Goal: Contribute content: Contribute content

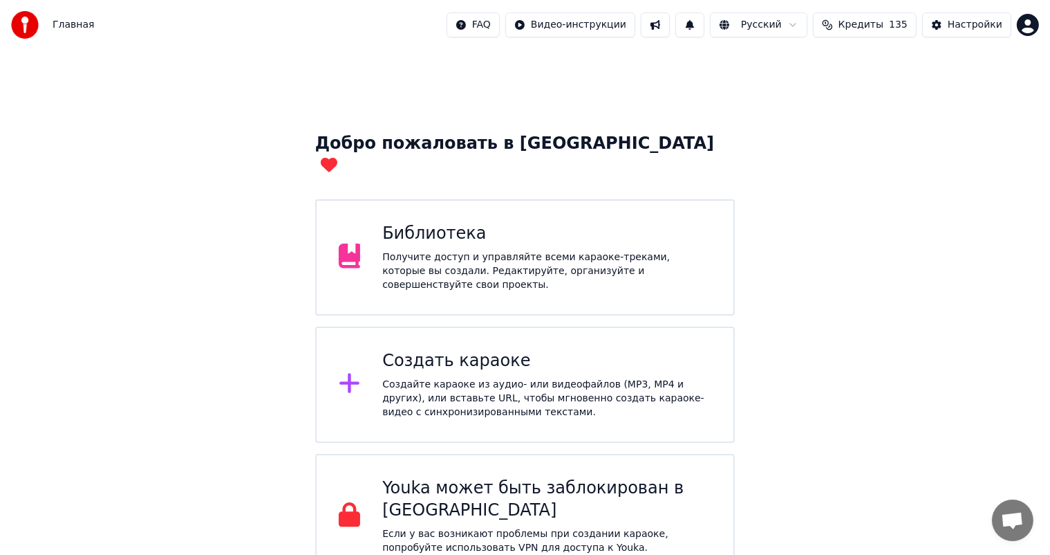
click at [434, 223] on div "Библиотека" at bounding box center [546, 234] width 329 height 22
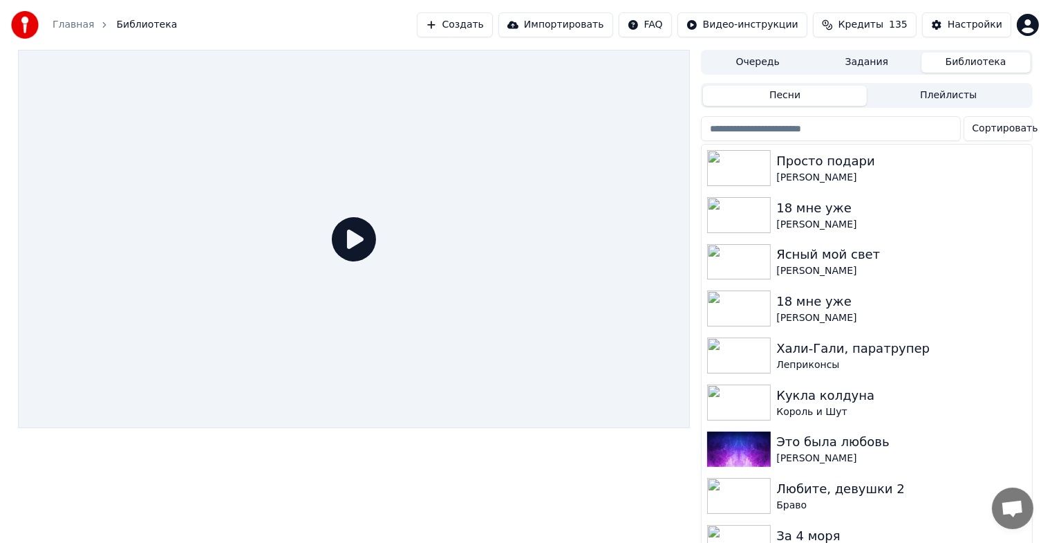
click at [456, 25] on button "Создать" at bounding box center [455, 24] width 76 height 25
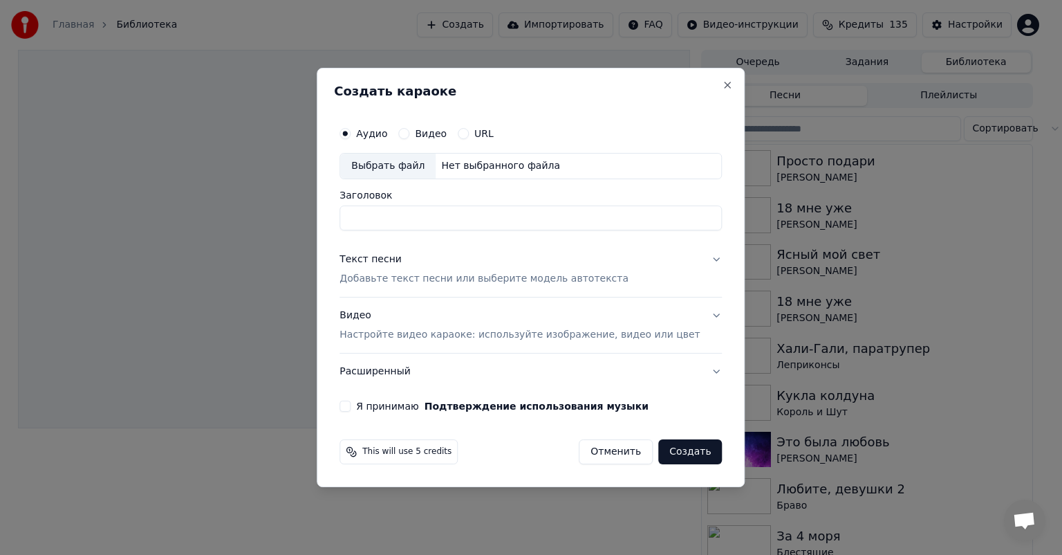
click at [418, 162] on div "Выбрать файл" at bounding box center [387, 165] width 95 height 25
type input "**********"
click at [476, 268] on div "Текст песни Добавьте текст песни или выберите модель автотекста" at bounding box center [483, 268] width 289 height 33
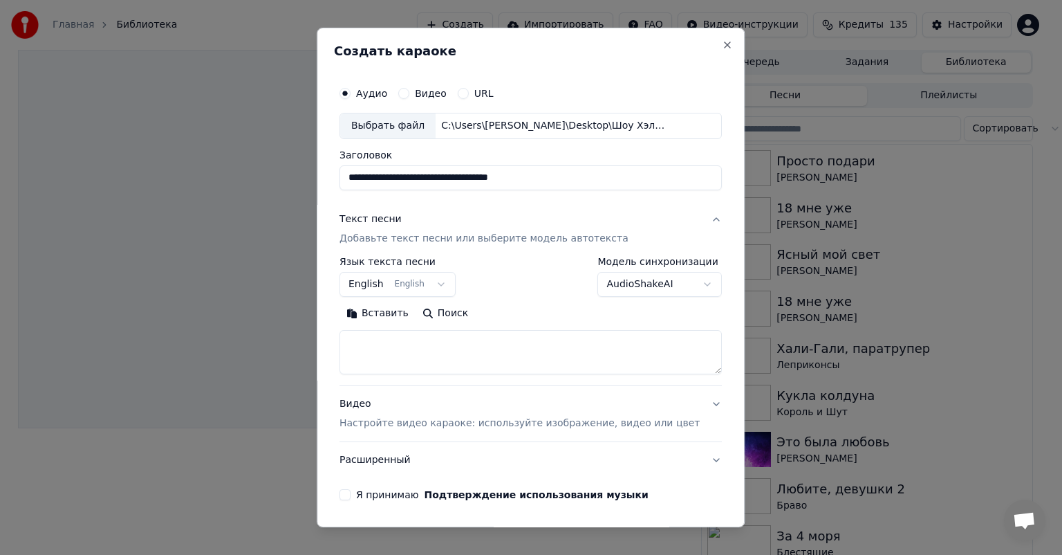
click at [431, 279] on button "English English" at bounding box center [397, 284] width 116 height 25
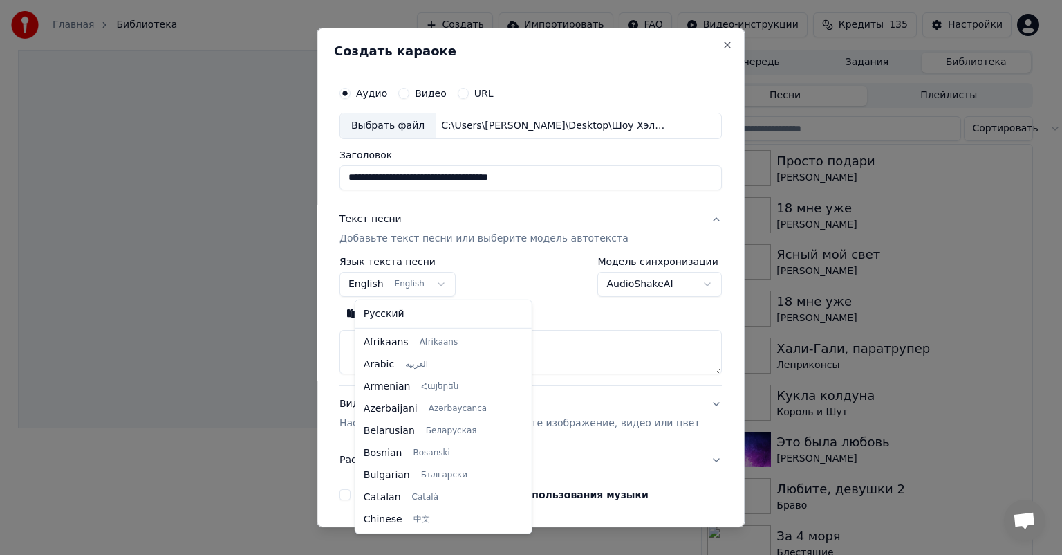
scroll to position [111, 0]
select select "**"
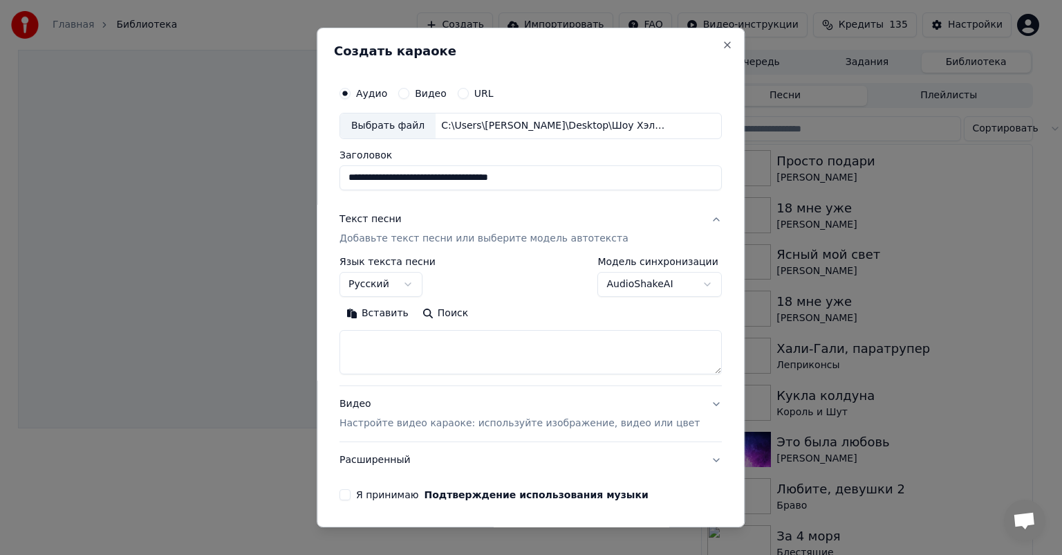
click at [484, 357] on textarea at bounding box center [530, 352] width 382 height 44
paste textarea "**********"
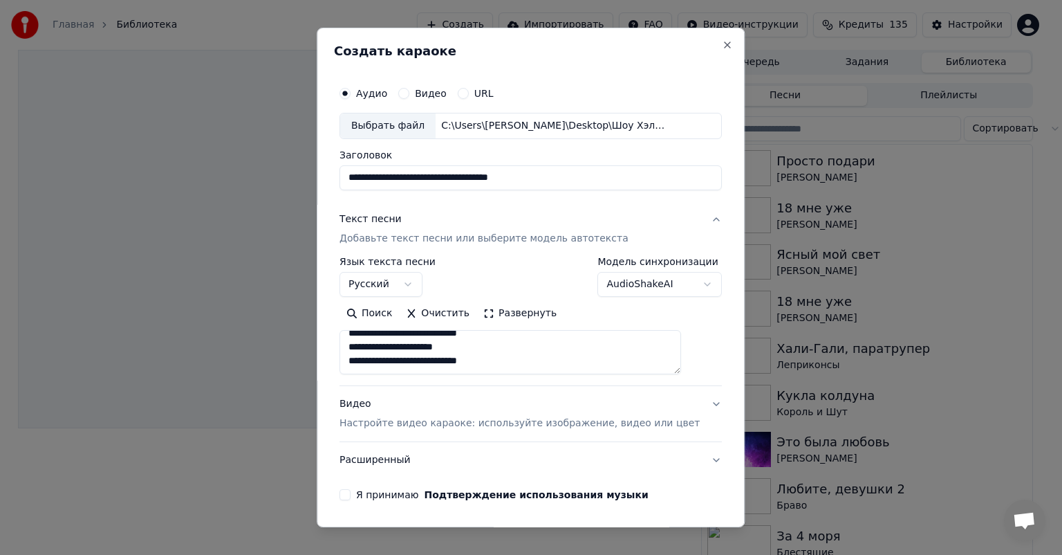
click at [514, 323] on button "Развернуть" at bounding box center [519, 313] width 87 height 22
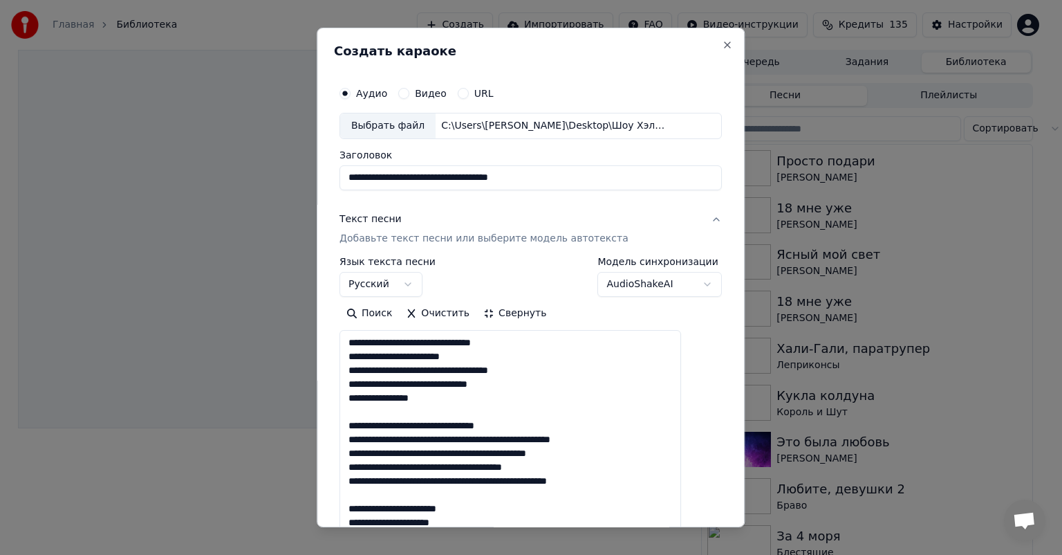
scroll to position [1, 0]
drag, startPoint x: 456, startPoint y: 416, endPoint x: 351, endPoint y: 420, distance: 105.9
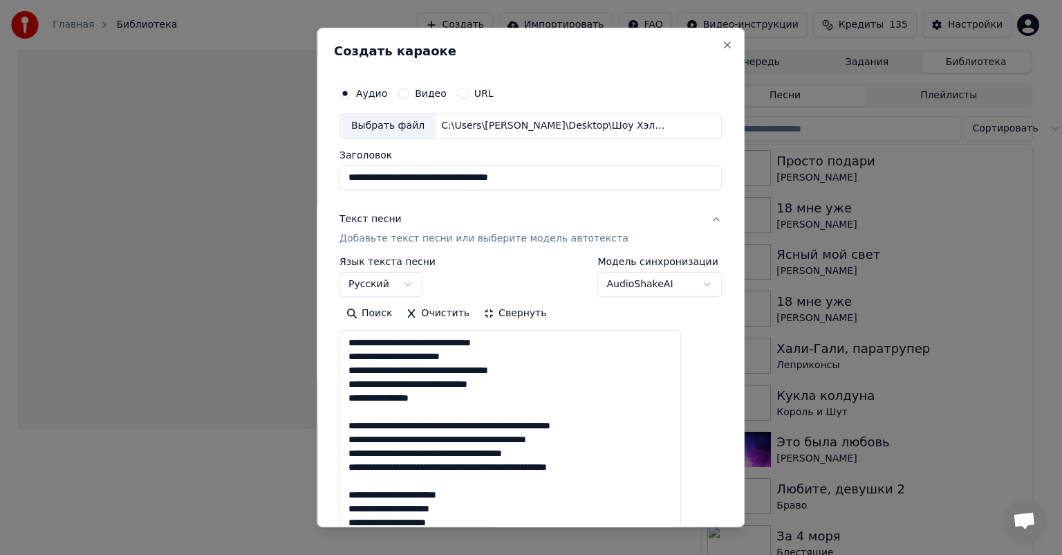
scroll to position [0, 0]
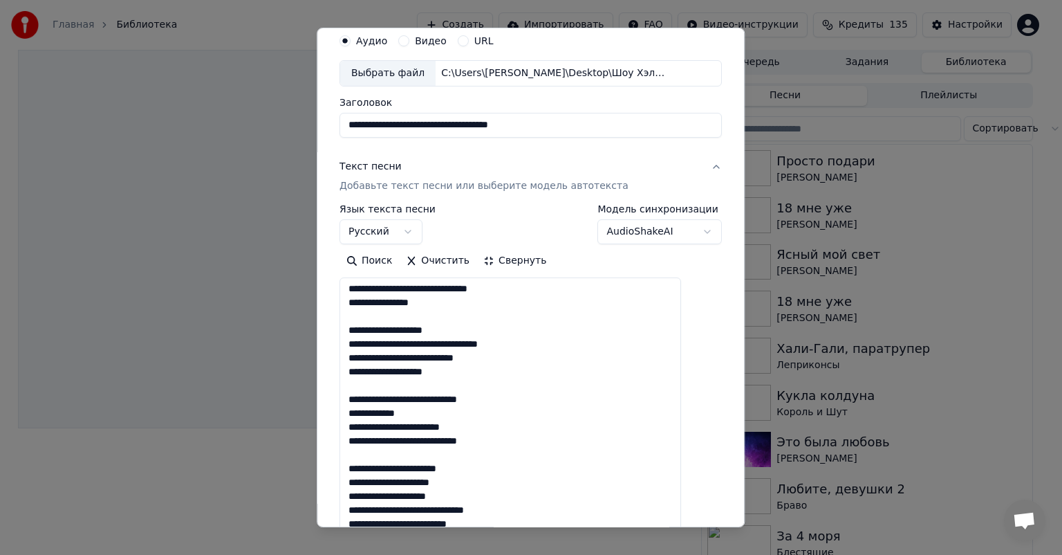
scroll to position [53, 0]
drag, startPoint x: 495, startPoint y: 452, endPoint x: 355, endPoint y: 440, distance: 140.2
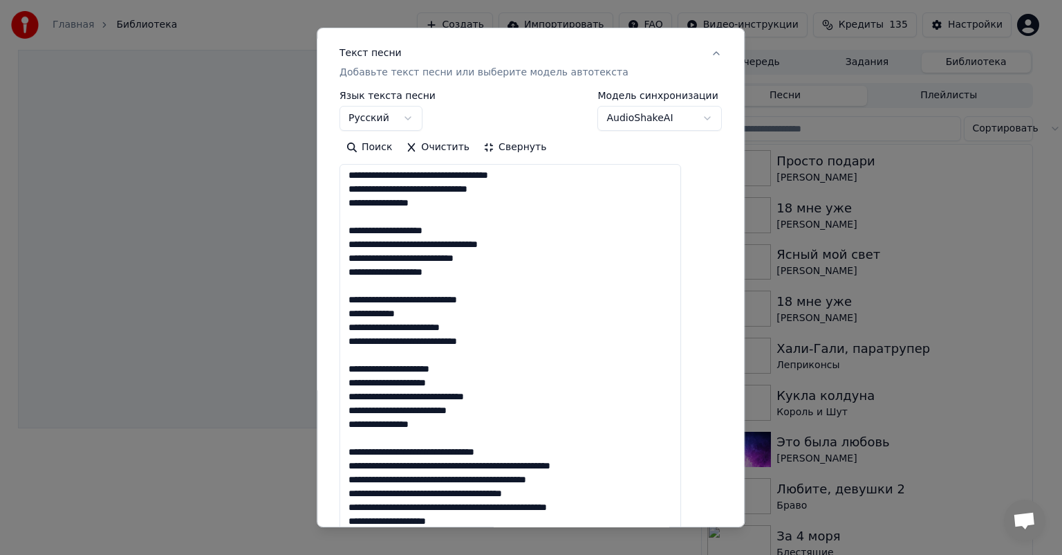
scroll to position [187, 0]
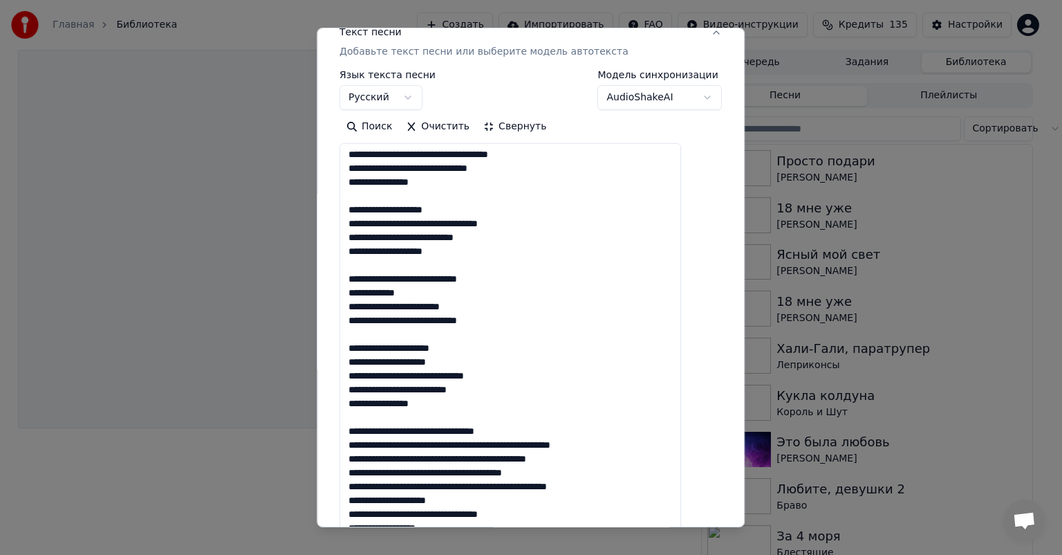
drag, startPoint x: 360, startPoint y: 196, endPoint x: 525, endPoint y: 305, distance: 198.1
click at [525, 305] on textarea at bounding box center [510, 459] width 342 height 633
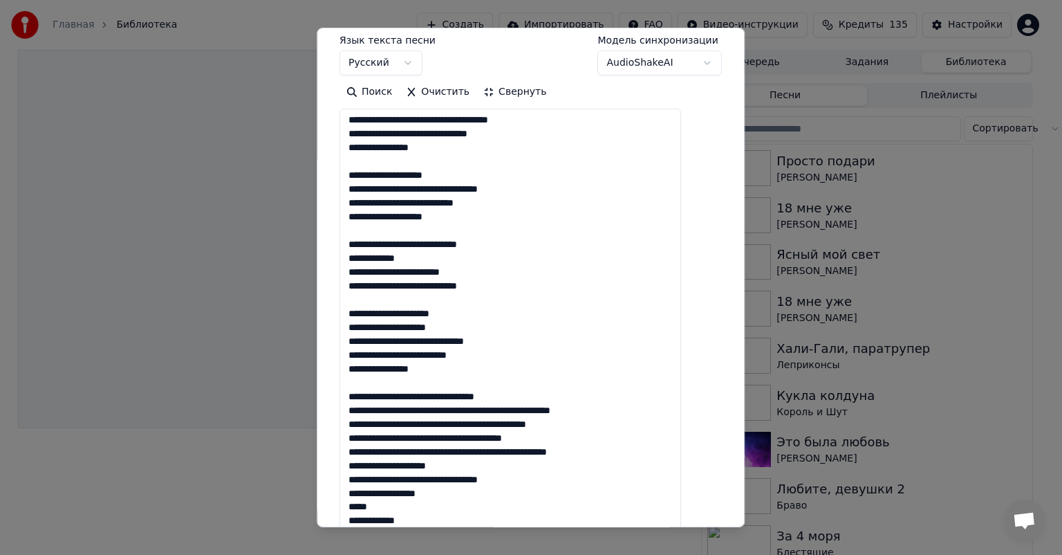
scroll to position [283, 0]
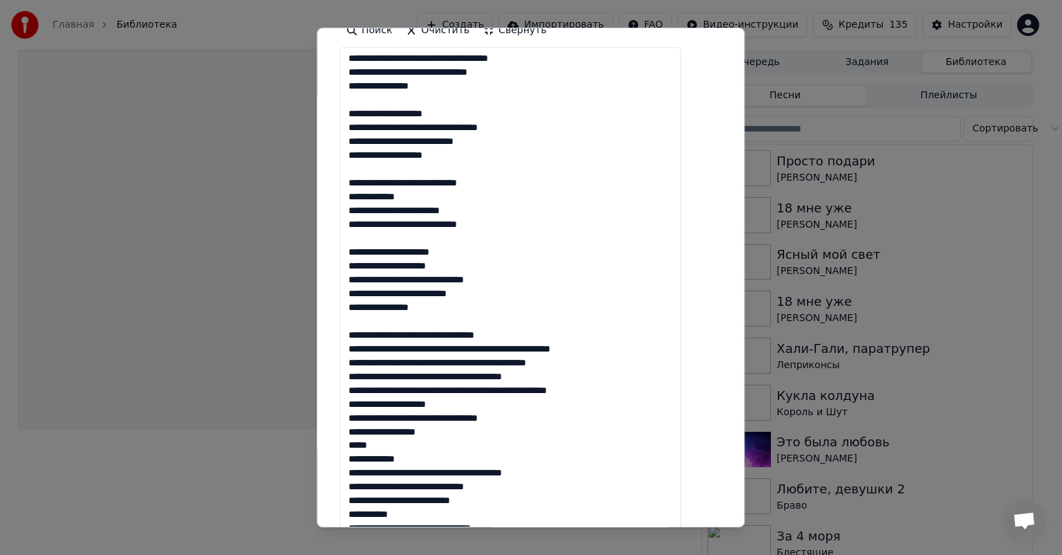
drag, startPoint x: 542, startPoint y: 324, endPoint x: 364, endPoint y: 315, distance: 177.9
click at [364, 315] on textarea at bounding box center [510, 363] width 342 height 633
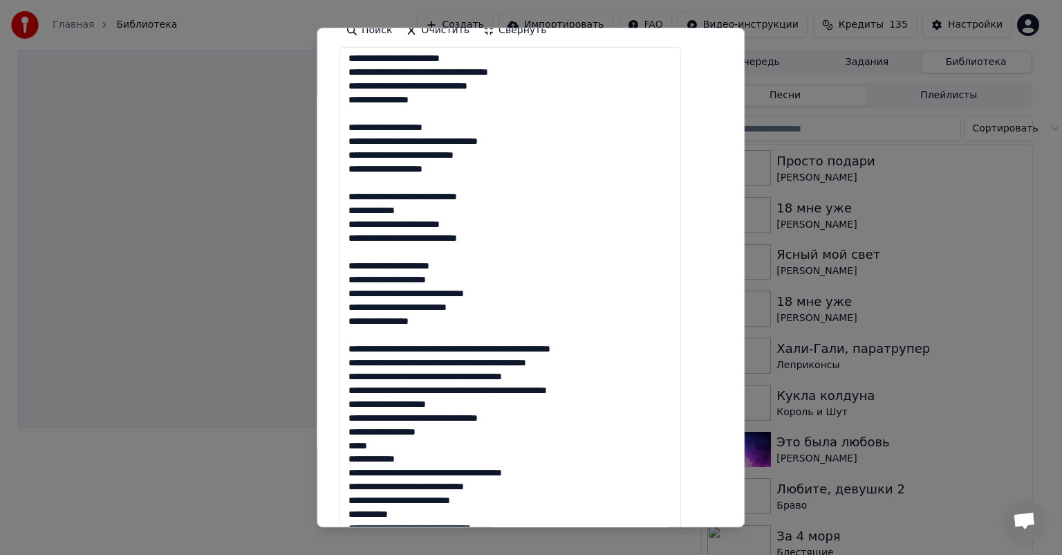
scroll to position [29, 0]
drag, startPoint x: 364, startPoint y: 332, endPoint x: 639, endPoint y: 378, distance: 278.4
click at [639, 378] on textarea at bounding box center [510, 363] width 342 height 633
paste textarea "**********"
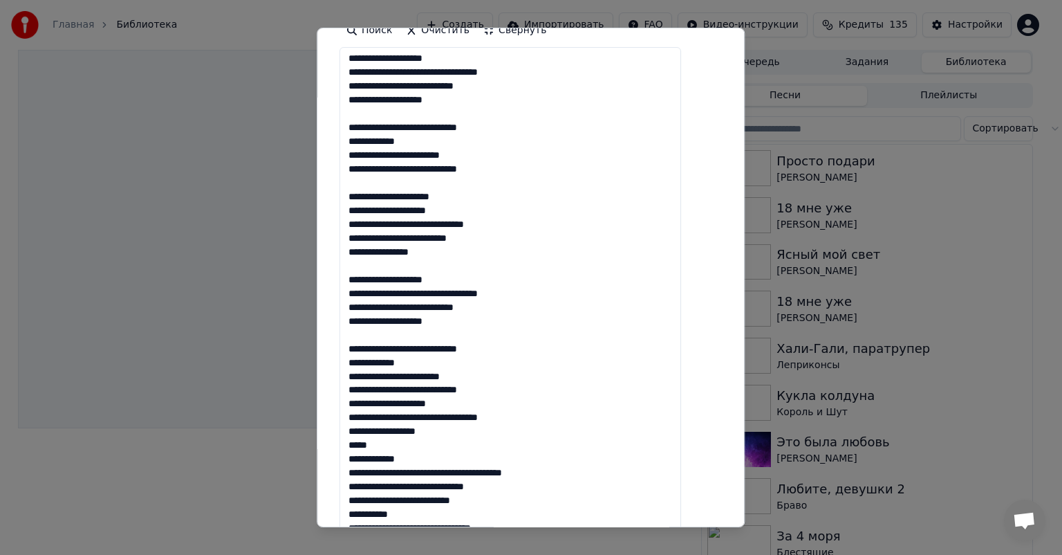
scroll to position [378, 0]
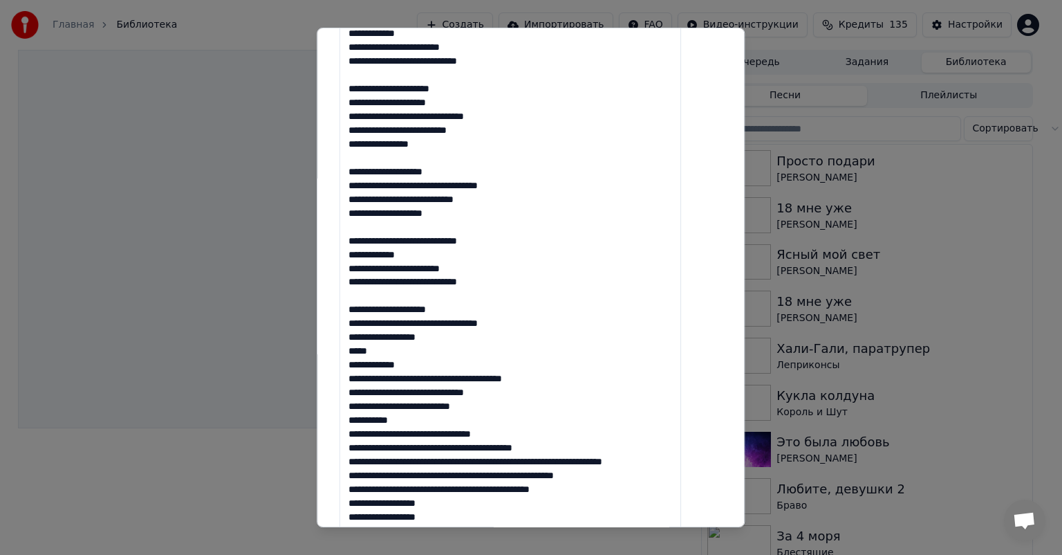
drag, startPoint x: 363, startPoint y: 310, endPoint x: 529, endPoint y: 438, distance: 209.5
click at [529, 438] on textarea at bounding box center [510, 268] width 342 height 633
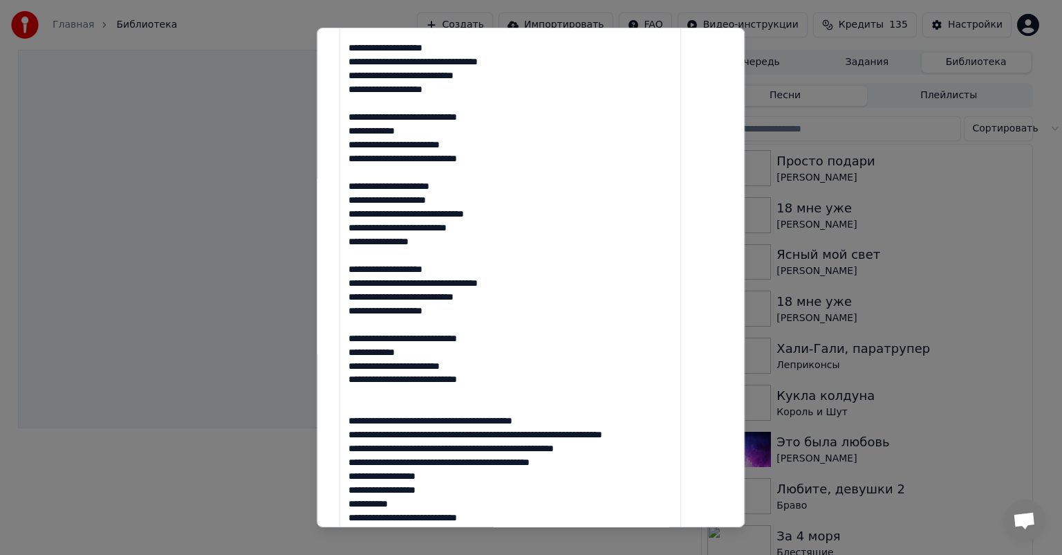
scroll to position [476, 0]
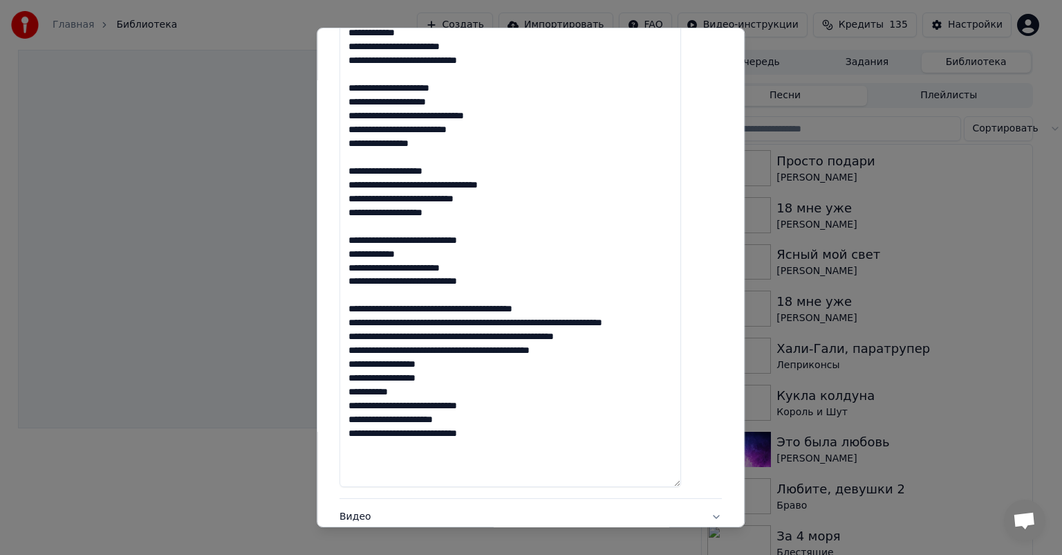
click at [516, 306] on textarea at bounding box center [510, 170] width 342 height 633
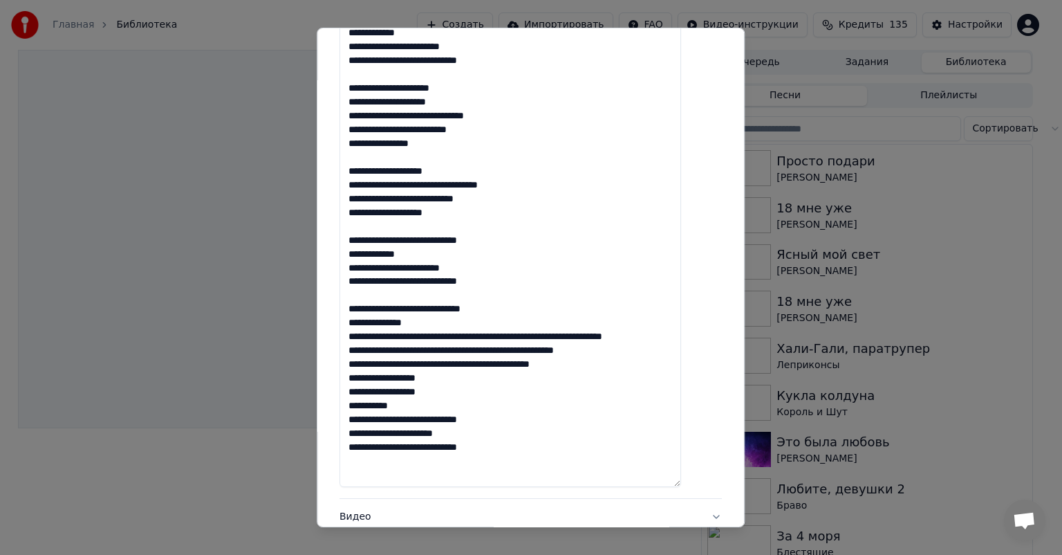
click at [504, 337] on textarea at bounding box center [510, 170] width 342 height 633
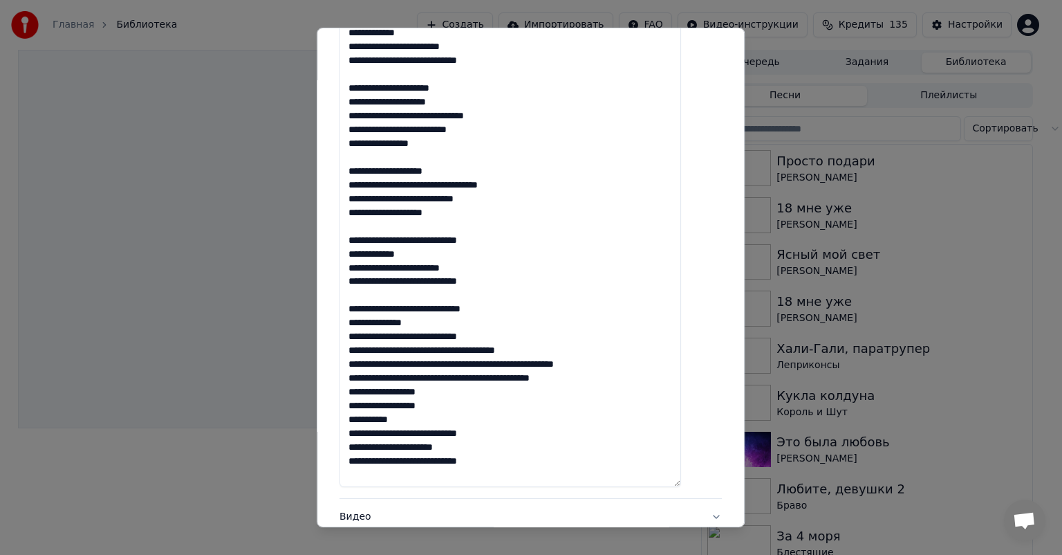
click at [570, 351] on textarea at bounding box center [510, 170] width 342 height 633
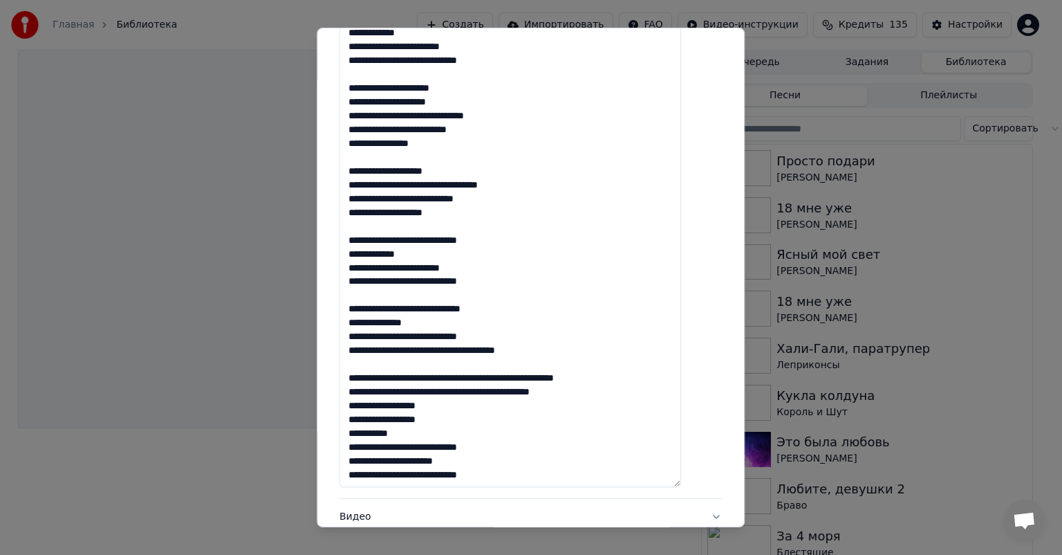
click at [506, 376] on textarea at bounding box center [510, 170] width 342 height 633
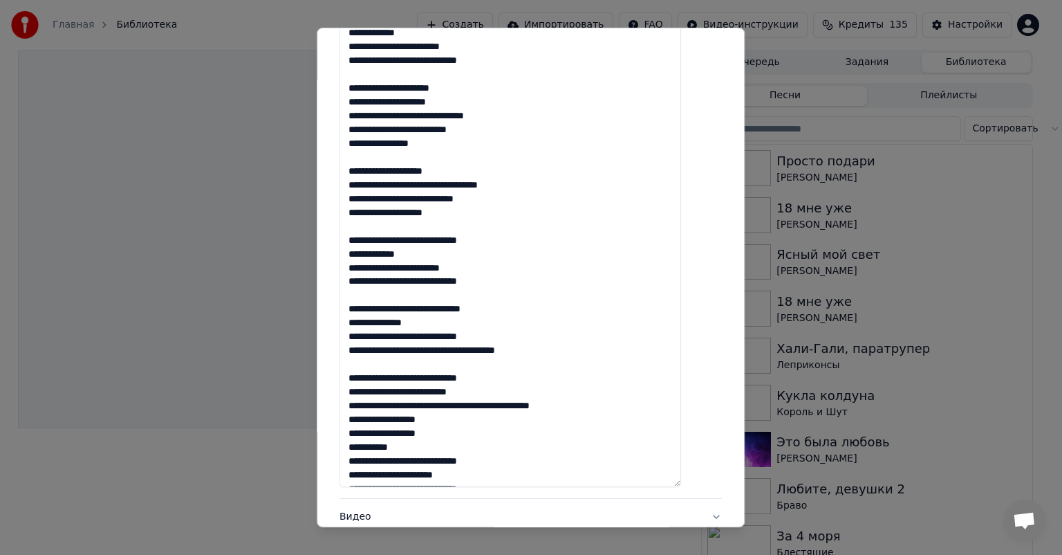
scroll to position [15, 0]
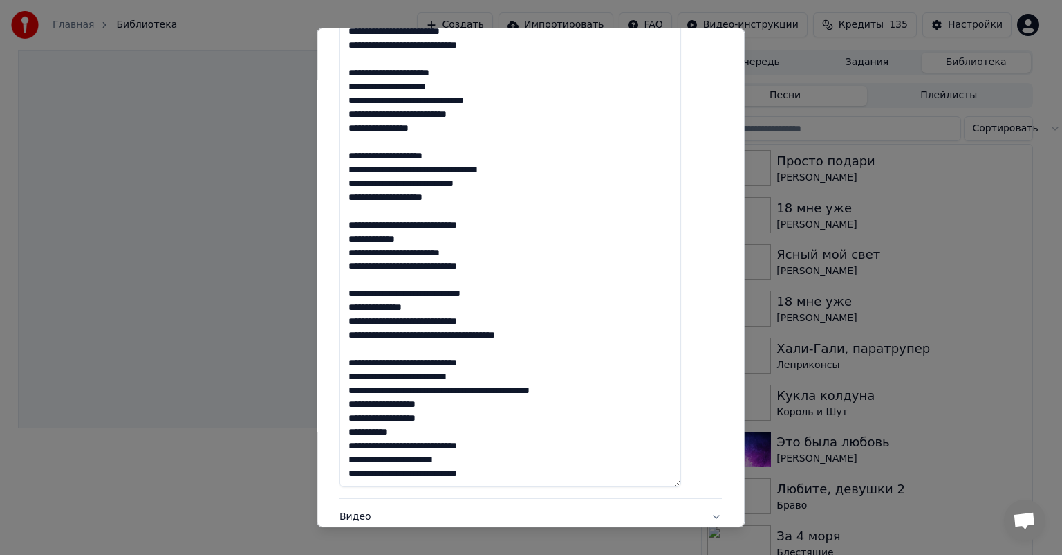
click at [526, 393] on textarea at bounding box center [510, 170] width 342 height 633
click at [514, 401] on textarea at bounding box center [510, 170] width 342 height 633
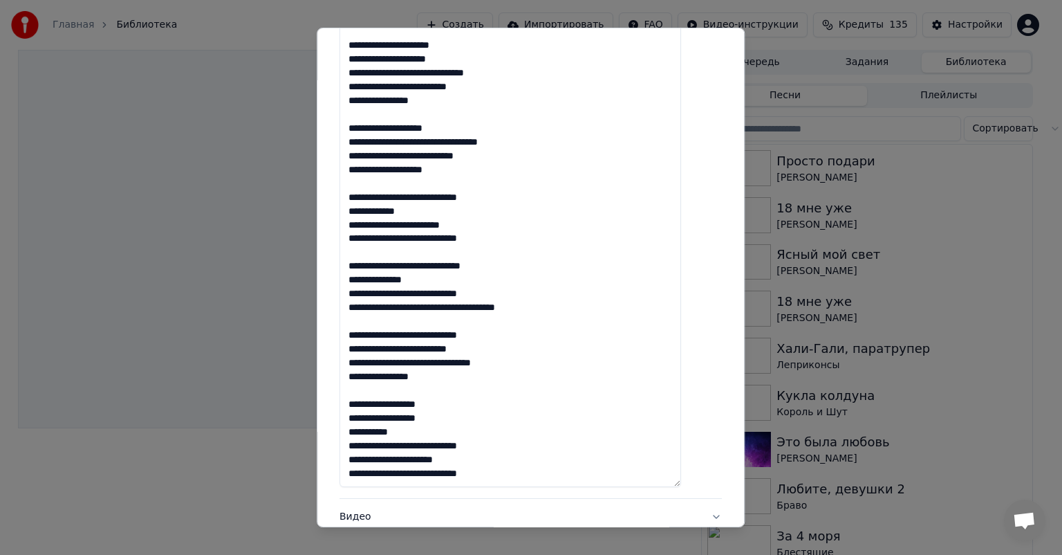
click at [484, 415] on textarea at bounding box center [510, 170] width 342 height 633
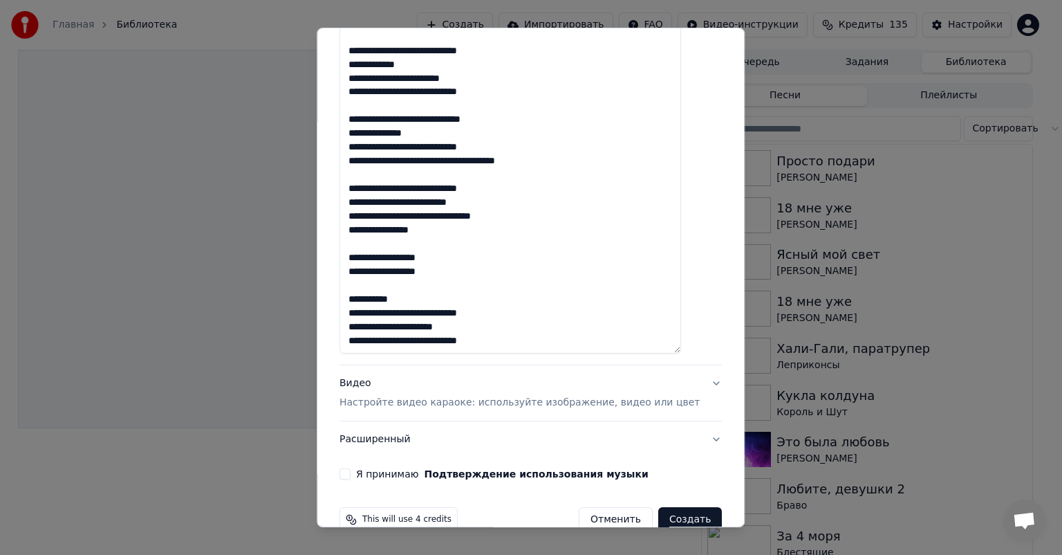
scroll to position [636, 0]
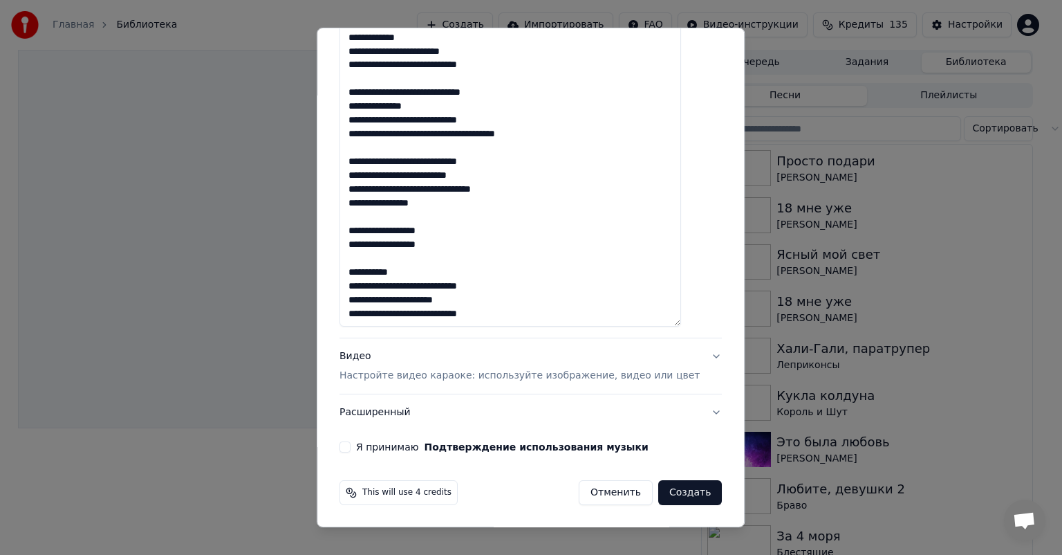
type textarea "**********"
click at [351, 445] on button "Я принимаю Подтверждение использования музыки" at bounding box center [344, 446] width 11 height 11
click at [559, 351] on div "Видео Настройте видео караоке: используйте изображение, видео или цвет" at bounding box center [519, 365] width 360 height 33
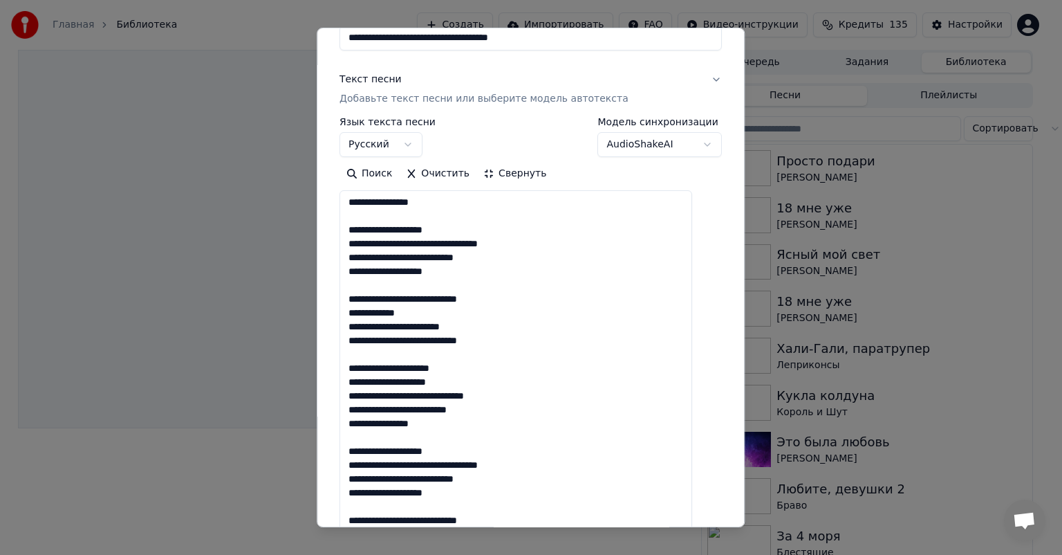
scroll to position [11, 0]
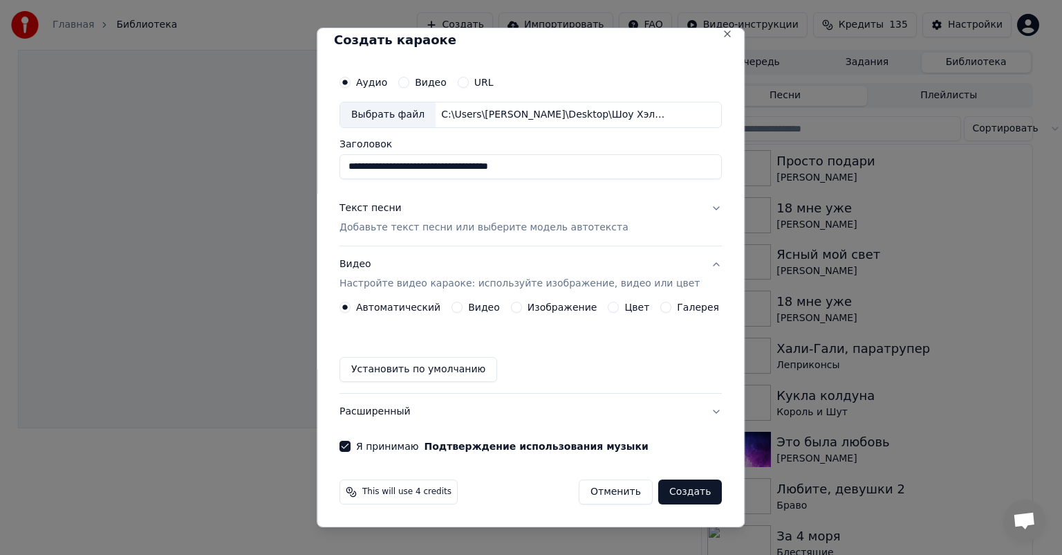
click at [529, 307] on label "Изображение" at bounding box center [563, 307] width 70 height 10
click at [522, 307] on button "Изображение" at bounding box center [516, 306] width 11 height 11
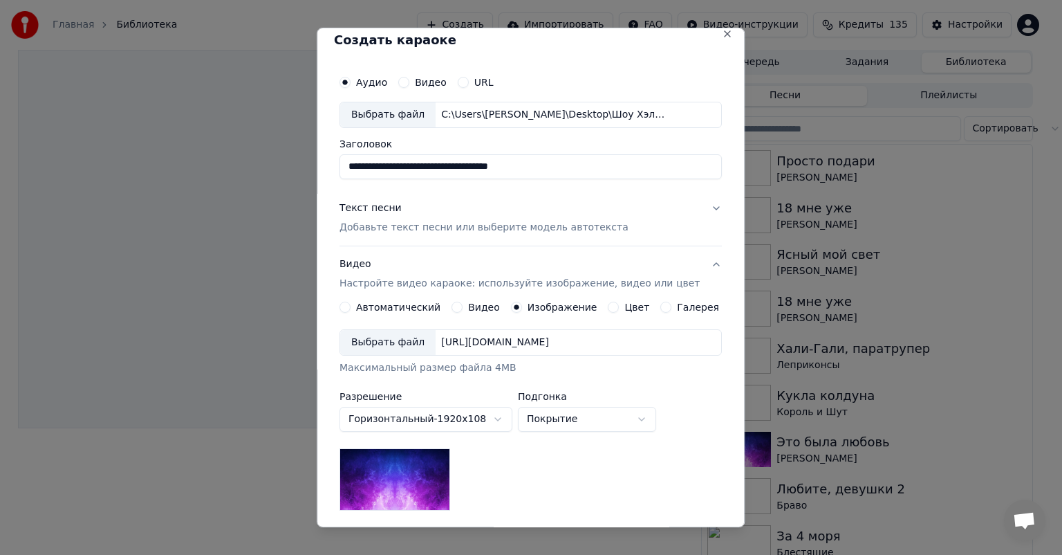
click at [404, 343] on div "Выбрать файл" at bounding box center [387, 342] width 95 height 25
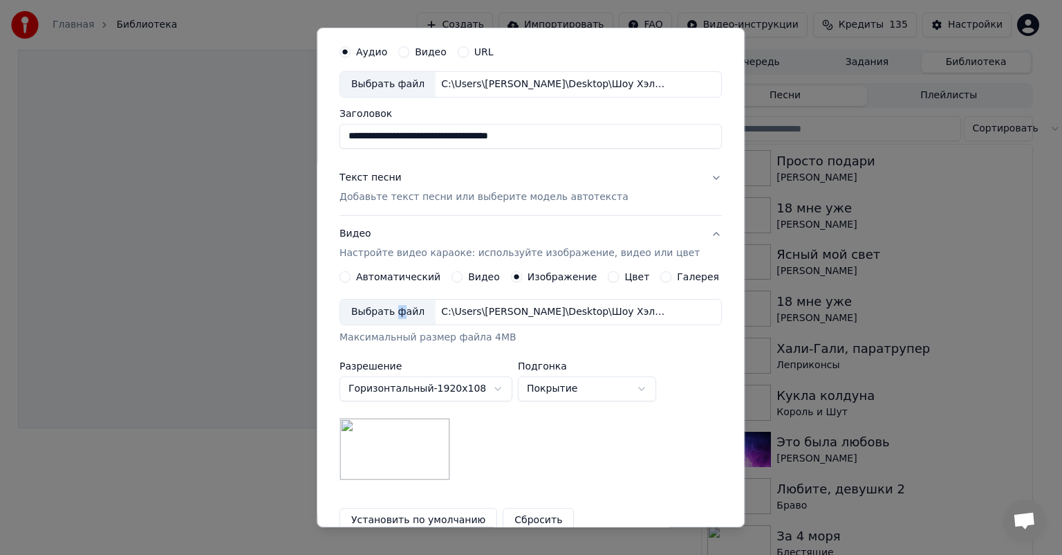
scroll to position [69, 0]
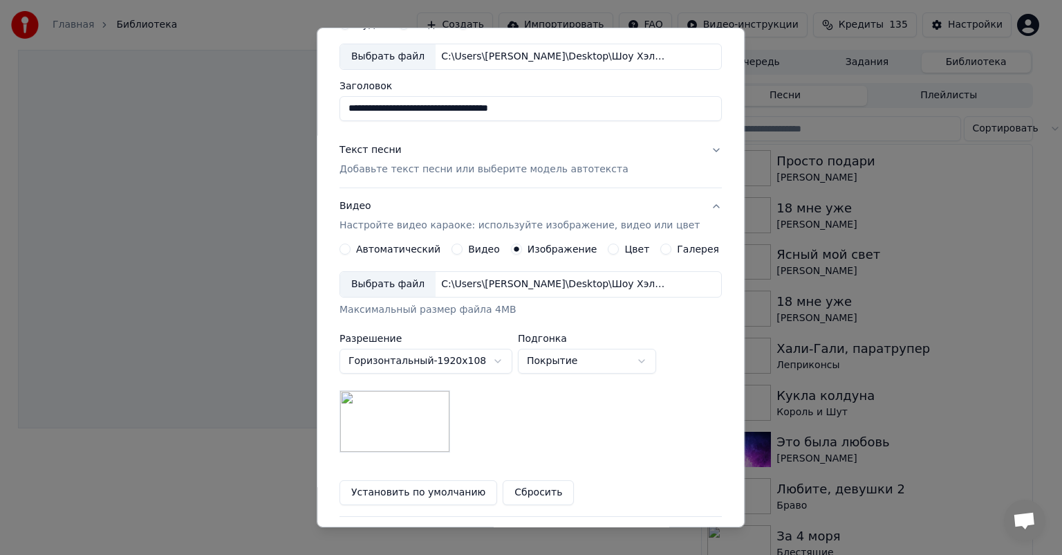
click at [641, 314] on div "Максимальный размер файла 4MB" at bounding box center [530, 310] width 382 height 14
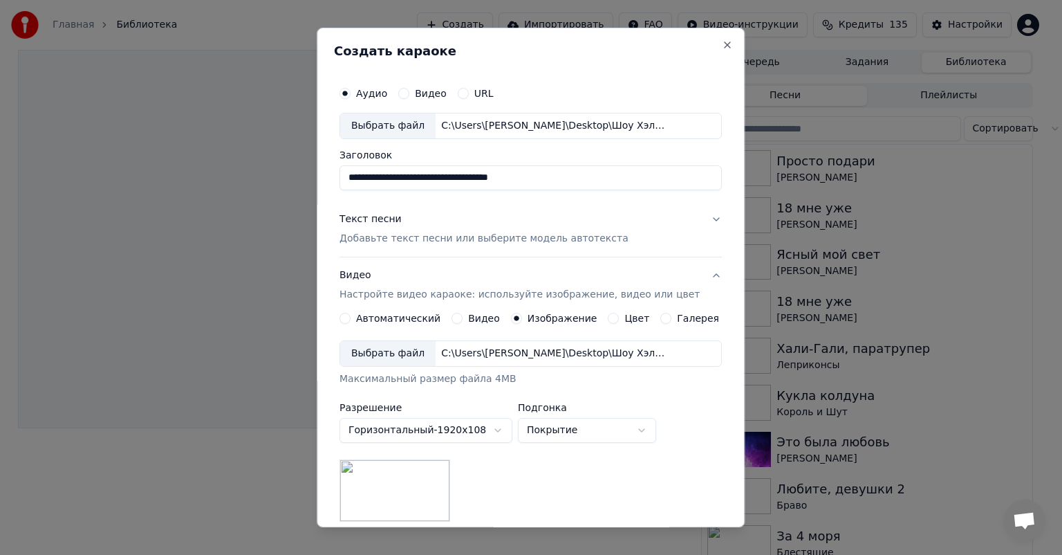
scroll to position [192, 0]
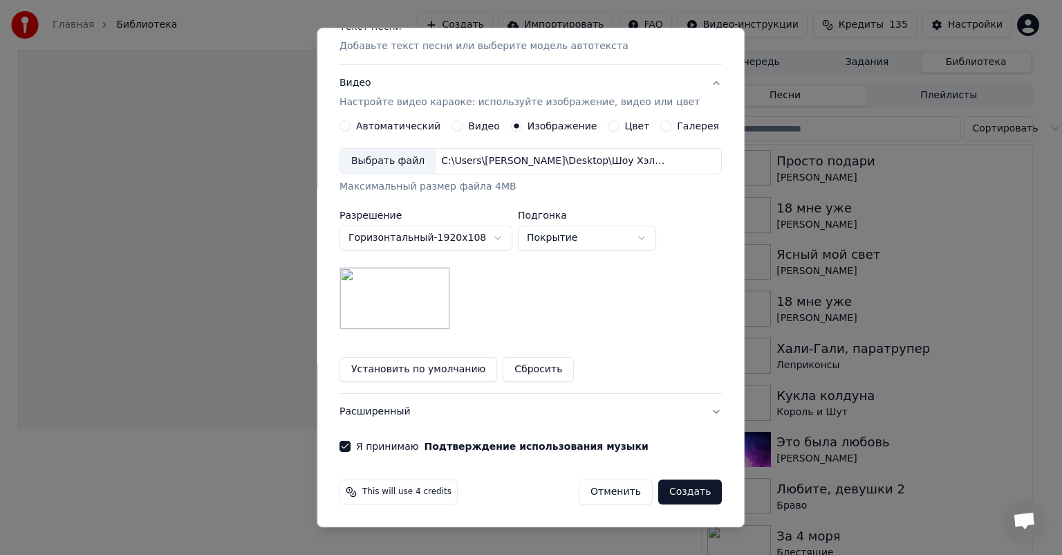
click at [658, 487] on button "Создать" at bounding box center [690, 491] width 64 height 25
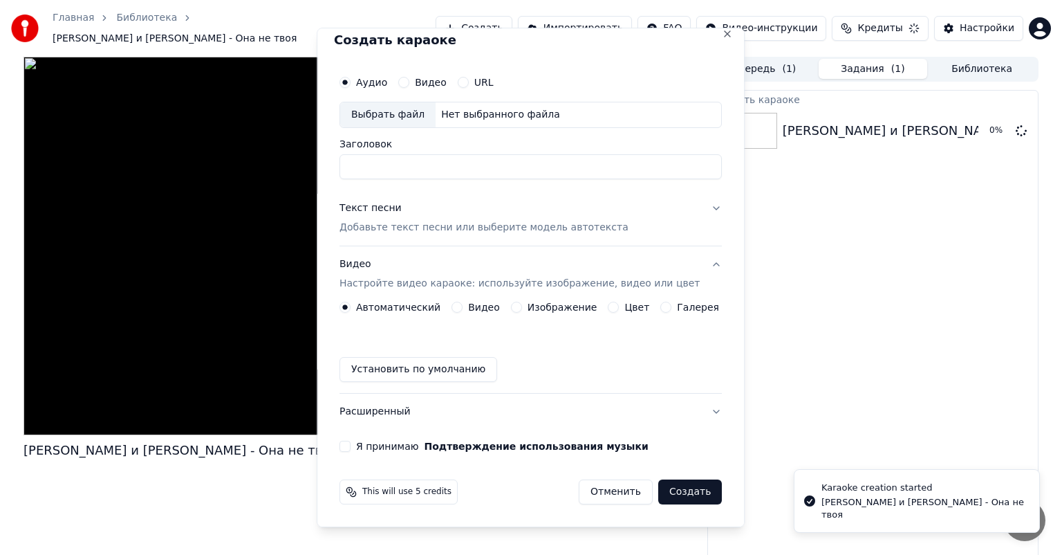
scroll to position [11, 0]
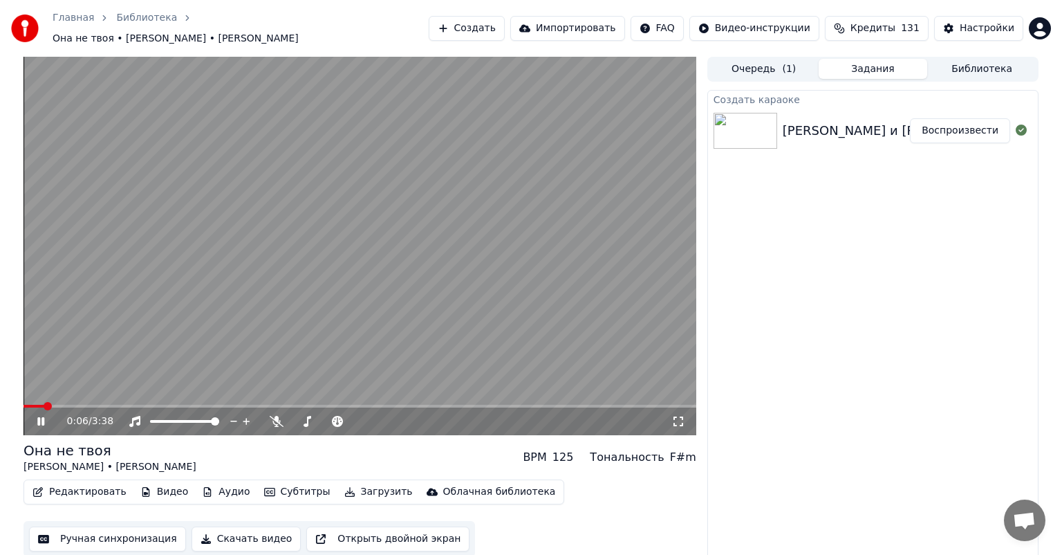
click at [573, 294] on video at bounding box center [360, 246] width 673 height 378
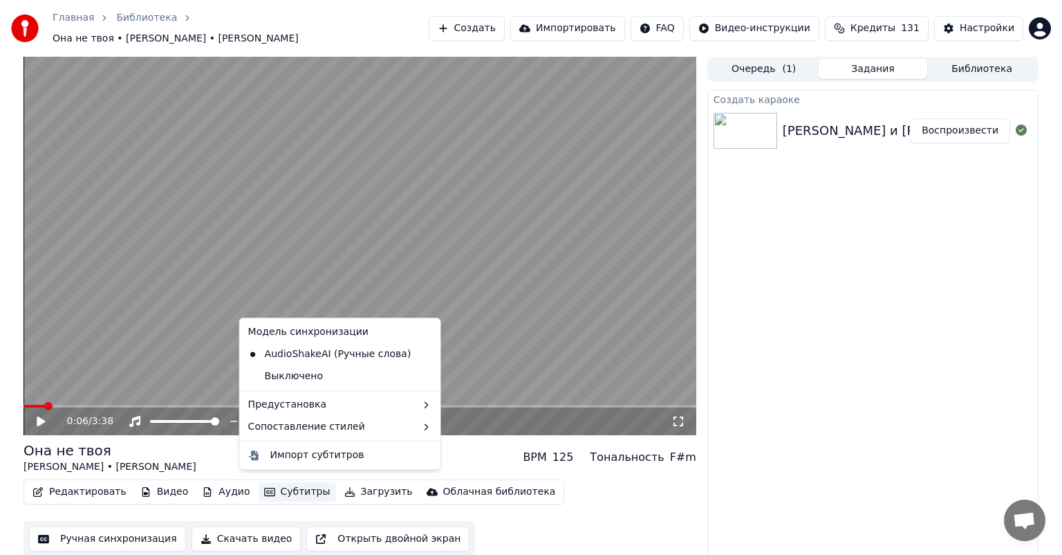
click at [296, 492] on button "Субтитры" at bounding box center [297, 491] width 77 height 19
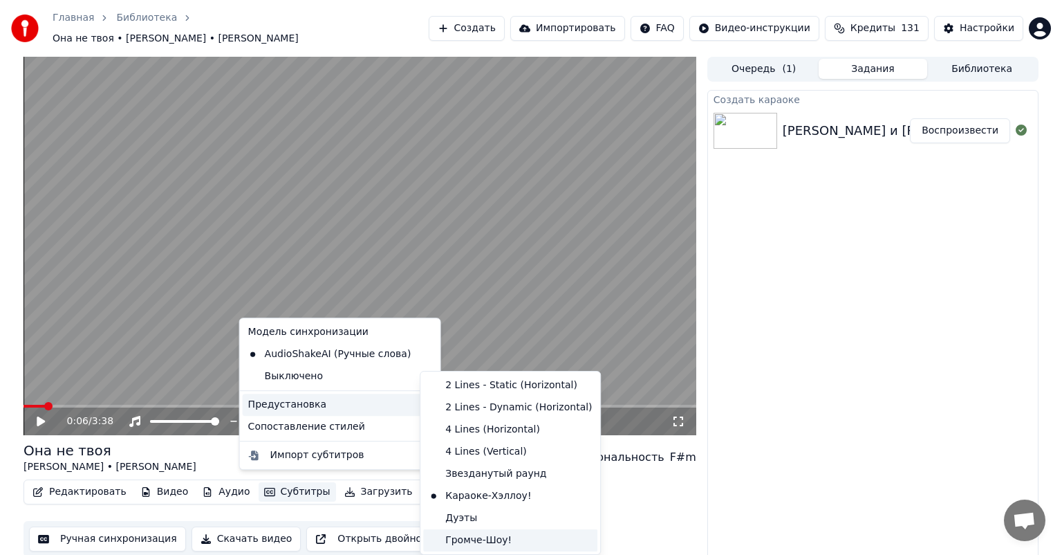
click at [487, 531] on div "Громче-Шоу!" at bounding box center [510, 540] width 174 height 22
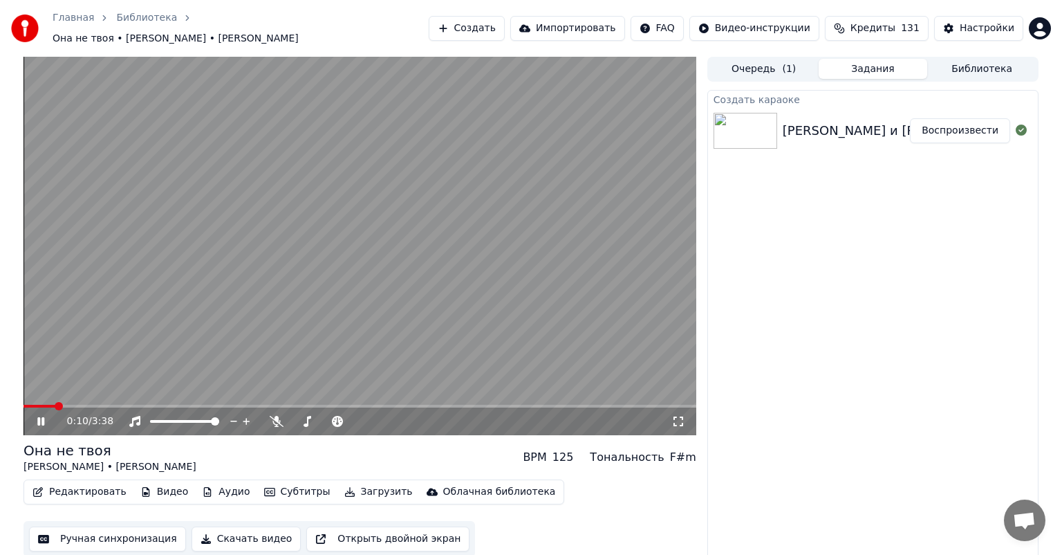
click at [407, 331] on video at bounding box center [360, 246] width 673 height 378
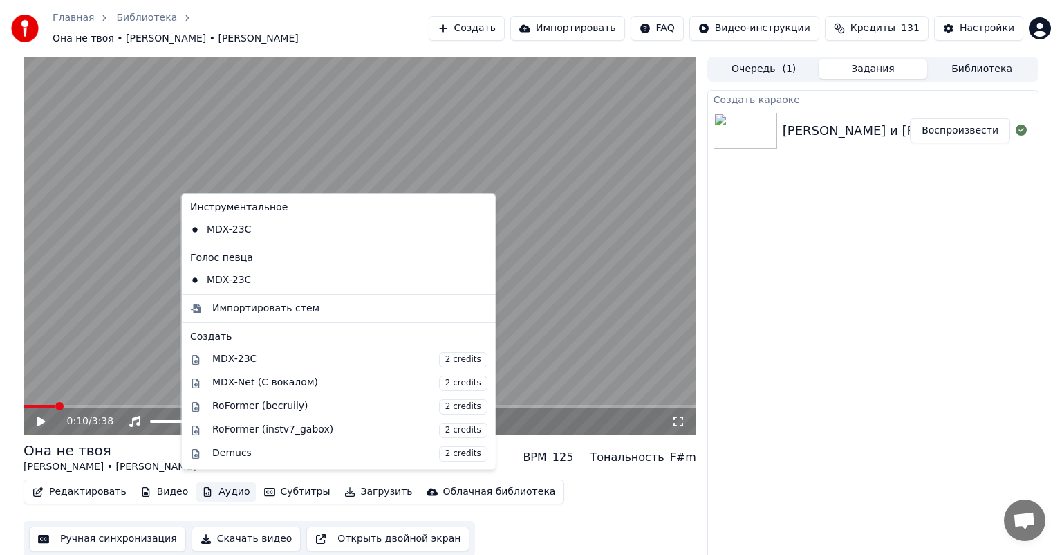
click at [223, 487] on button "Аудио" at bounding box center [225, 491] width 59 height 19
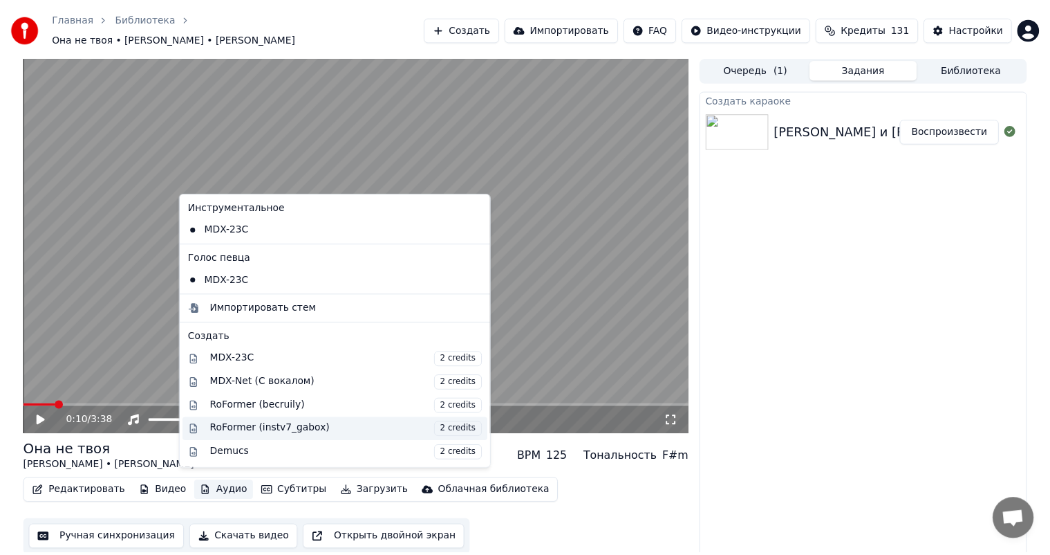
scroll to position [140, 0]
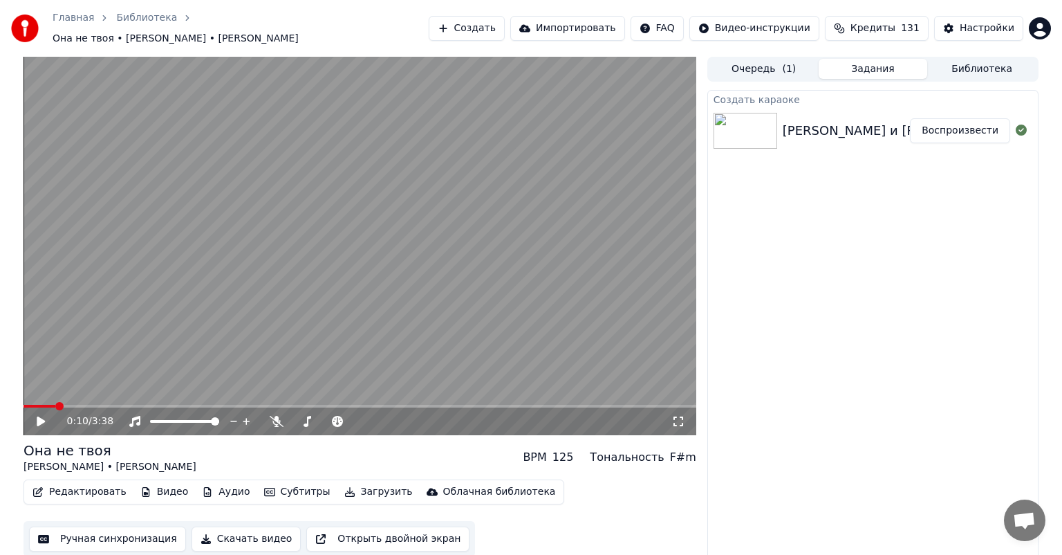
click at [593, 487] on div "Редактировать Видео Аудио Субтитры Загрузить Облачная библиотека Ручная синхрон…" at bounding box center [360, 517] width 673 height 77
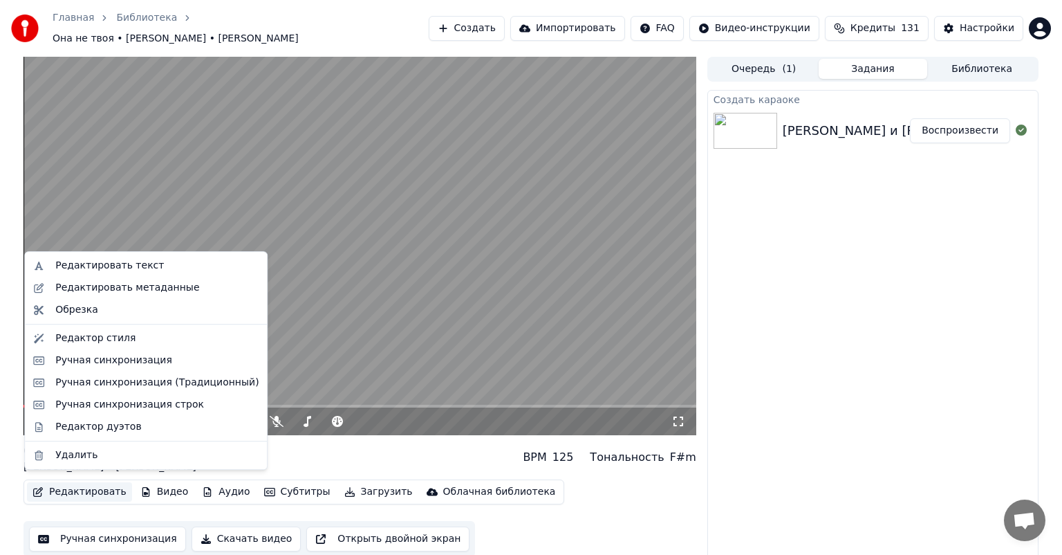
click at [100, 485] on button "Редактировать" at bounding box center [79, 491] width 105 height 19
click at [102, 365] on div "Ручная синхронизация" at bounding box center [113, 360] width 117 height 14
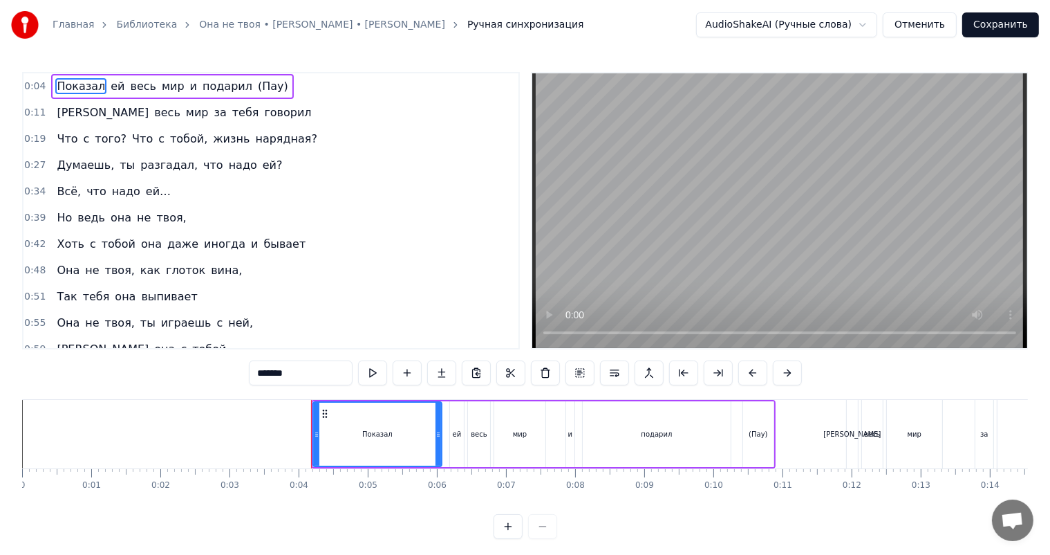
click at [951, 23] on button "Отменить" at bounding box center [920, 24] width 74 height 25
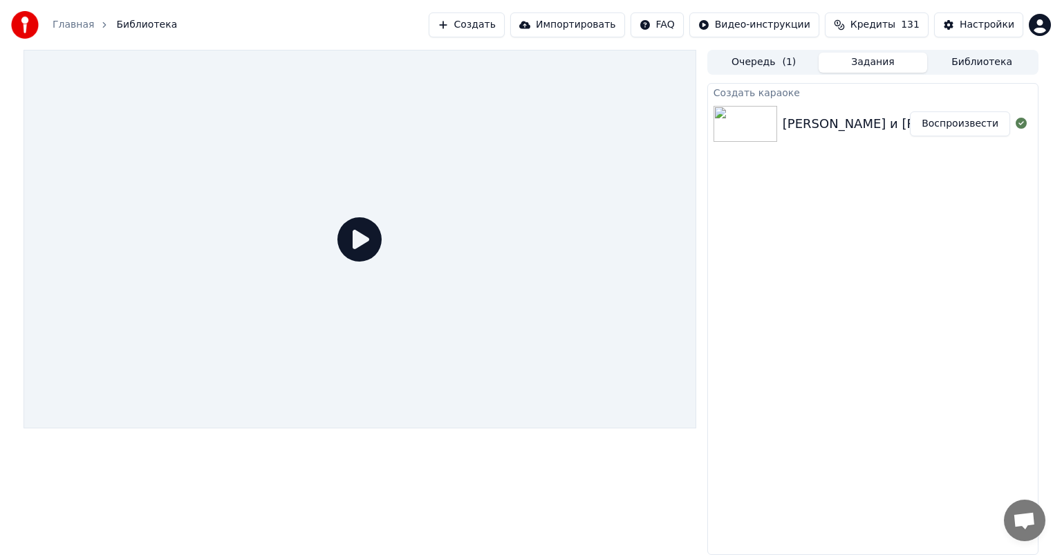
click at [955, 126] on button "Воспроизвести" at bounding box center [960, 123] width 100 height 25
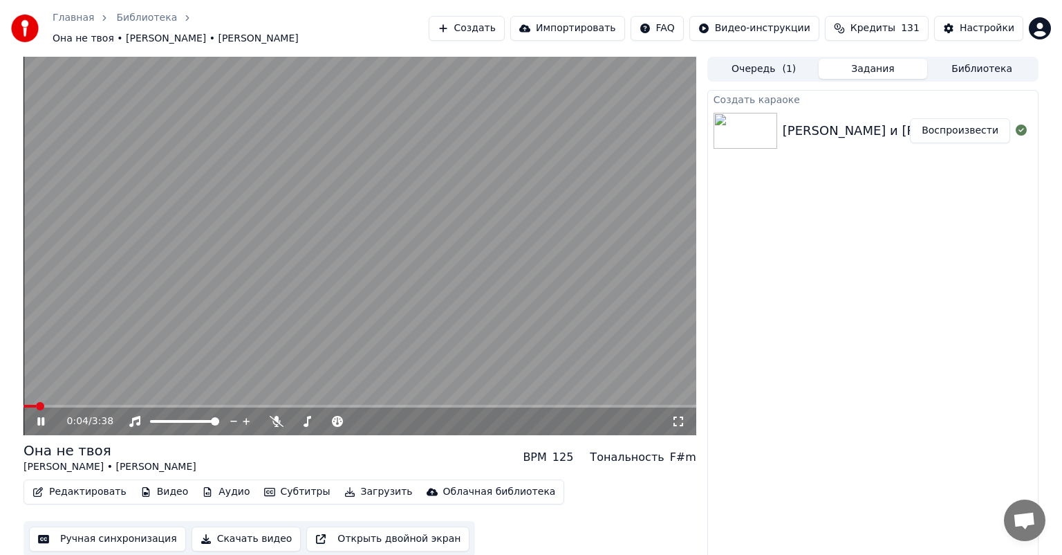
drag, startPoint x: 682, startPoint y: 415, endPoint x: 682, endPoint y: 431, distance: 16.6
click at [682, 416] on icon at bounding box center [678, 421] width 14 height 11
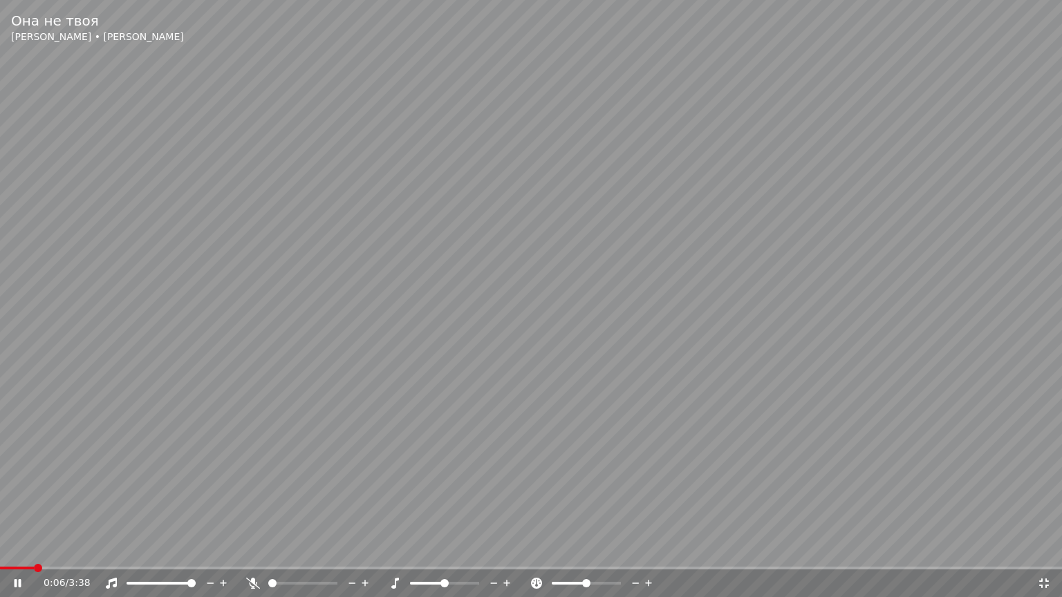
click at [253, 554] on icon at bounding box center [253, 583] width 14 height 11
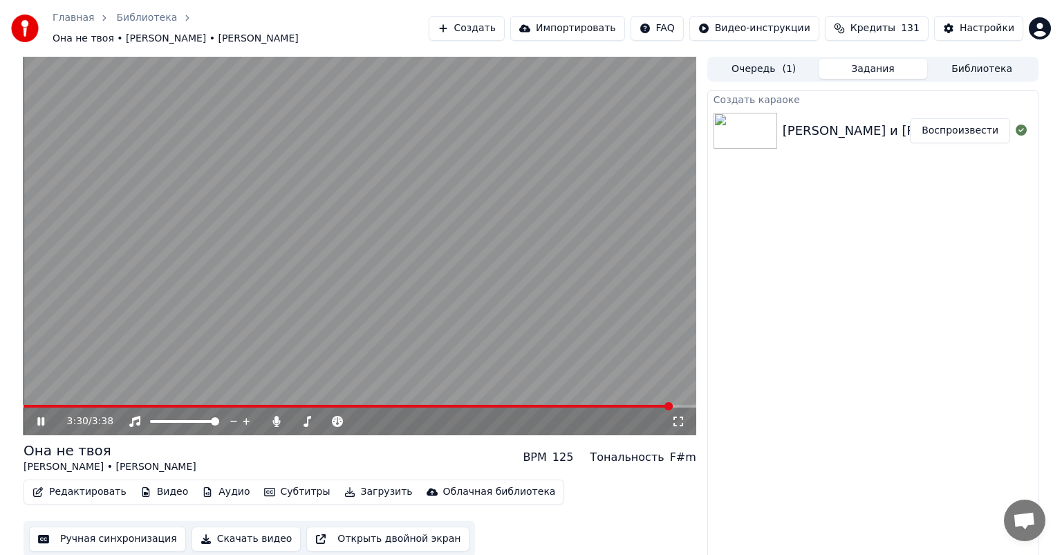
click at [568, 149] on video at bounding box center [360, 246] width 673 height 378
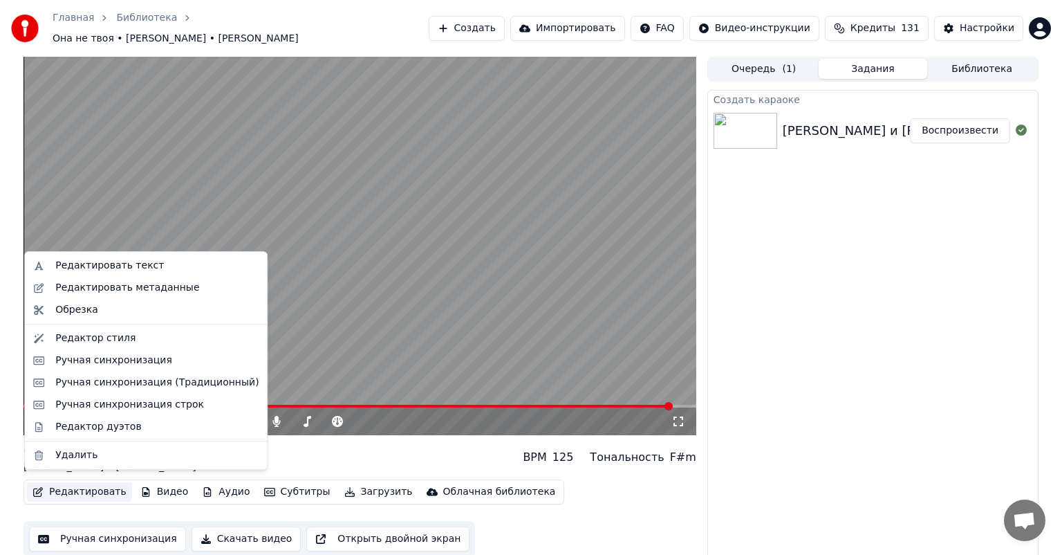
click at [91, 482] on button "Редактировать" at bounding box center [79, 491] width 105 height 19
click at [115, 353] on div "Ручная синхронизация" at bounding box center [113, 360] width 117 height 14
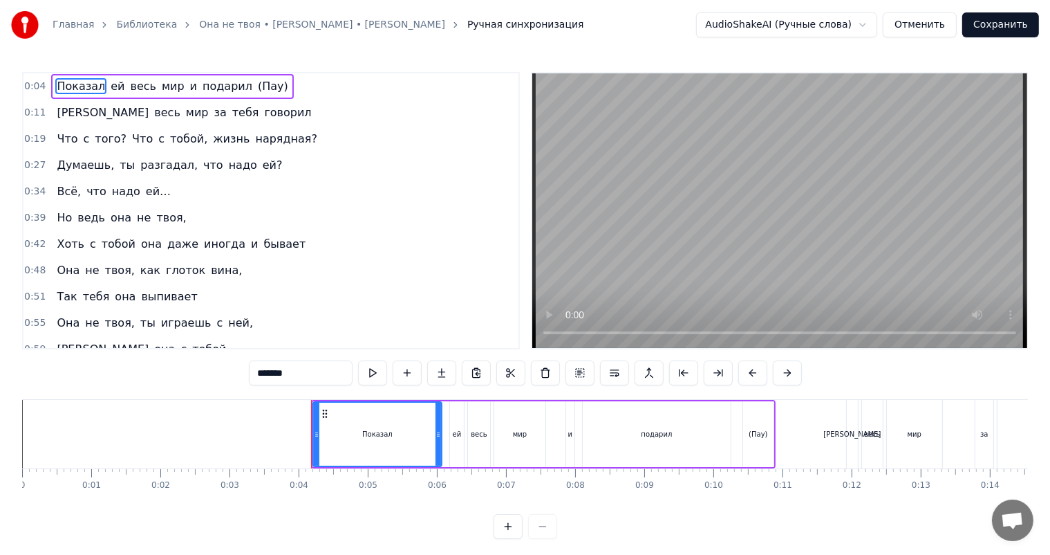
click at [257, 82] on span "(Пау)" at bounding box center [273, 86] width 33 height 16
type input "*****"
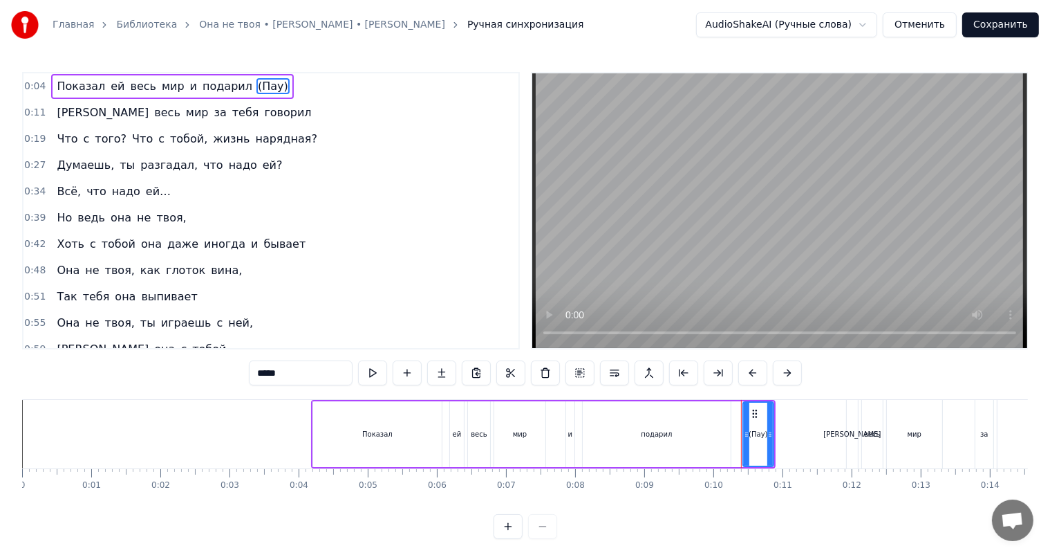
click at [754, 432] on div "(Пау)" at bounding box center [758, 434] width 19 height 10
click at [534, 373] on button at bounding box center [545, 372] width 29 height 25
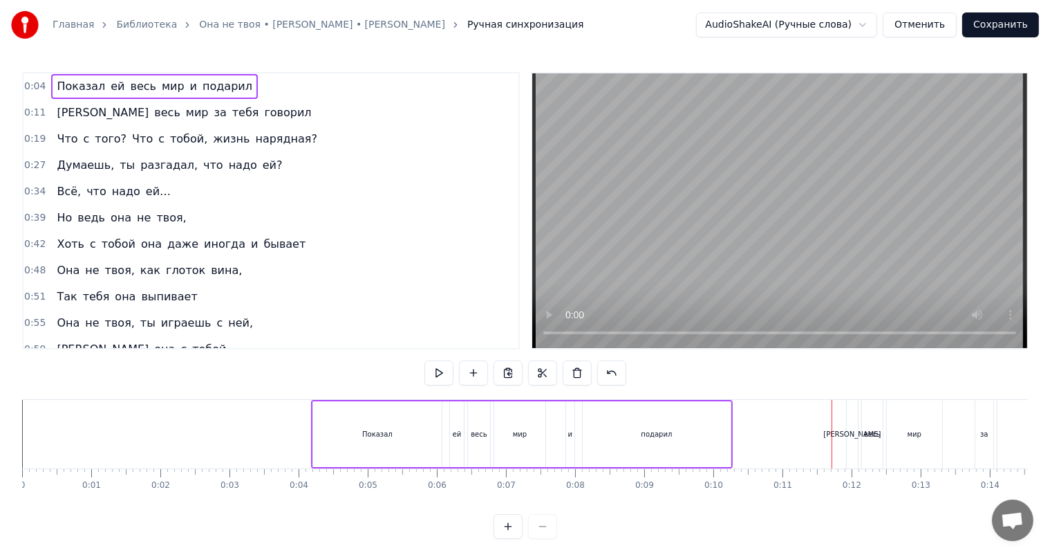
click at [235, 84] on div "0:04 Показал ей весь мир и подарил" at bounding box center [271, 86] width 495 height 26
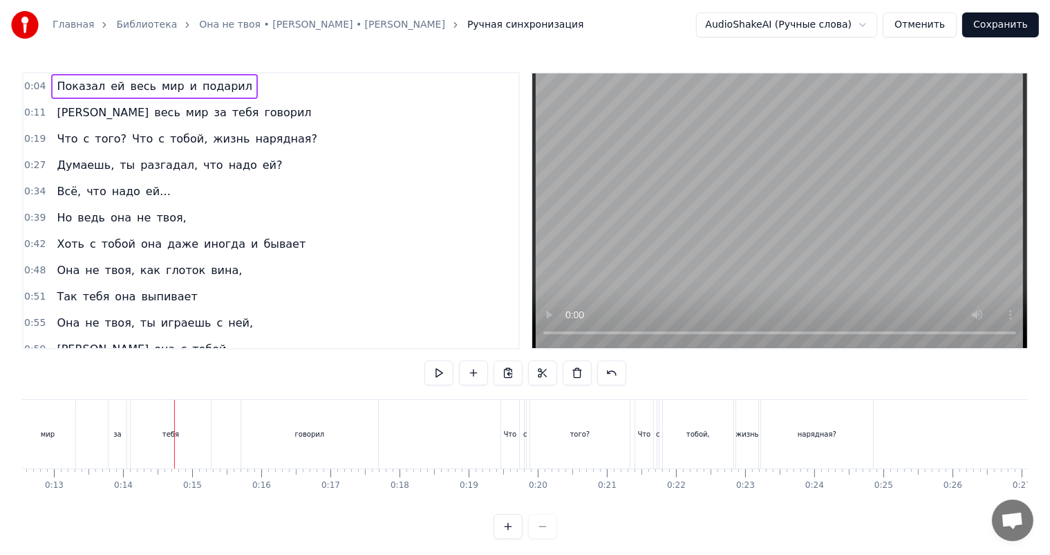
click at [374, 436] on div "говорил" at bounding box center [309, 434] width 137 height 68
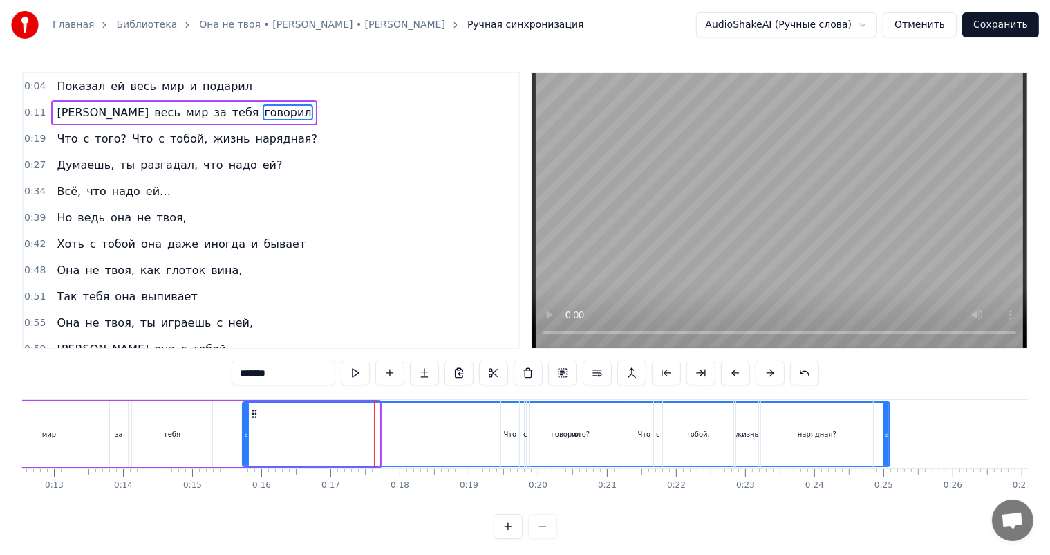
drag, startPoint x: 374, startPoint y: 436, endPoint x: 888, endPoint y: 514, distance: 519.6
click at [888, 503] on div "Показал ей весь мир и подарил И весь мир за тебя говорил Что с того? Что с тобо…" at bounding box center [525, 451] width 1006 height 104
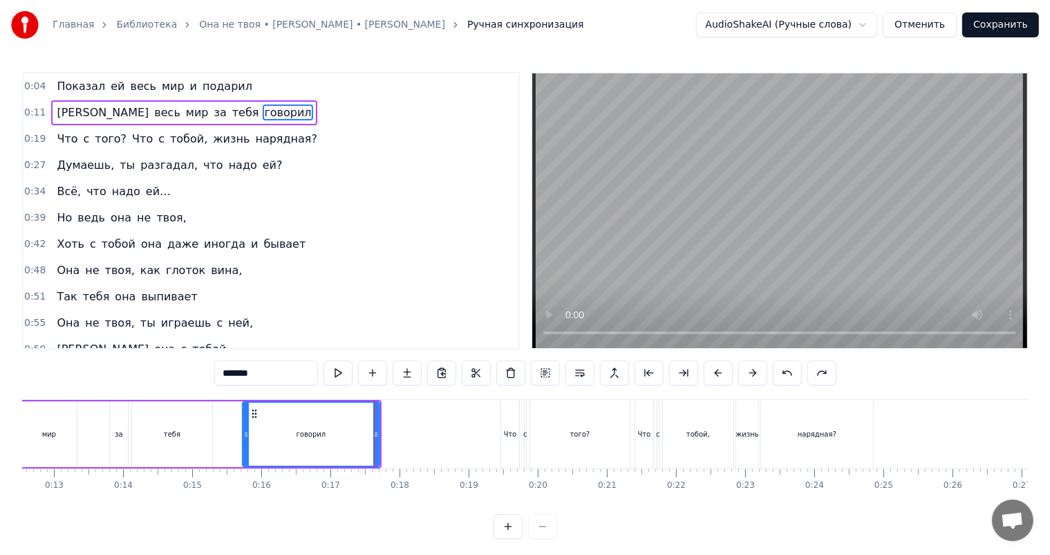
click at [243, 85] on div "0:04 Показал ей весь мир и подарил" at bounding box center [271, 86] width 495 height 26
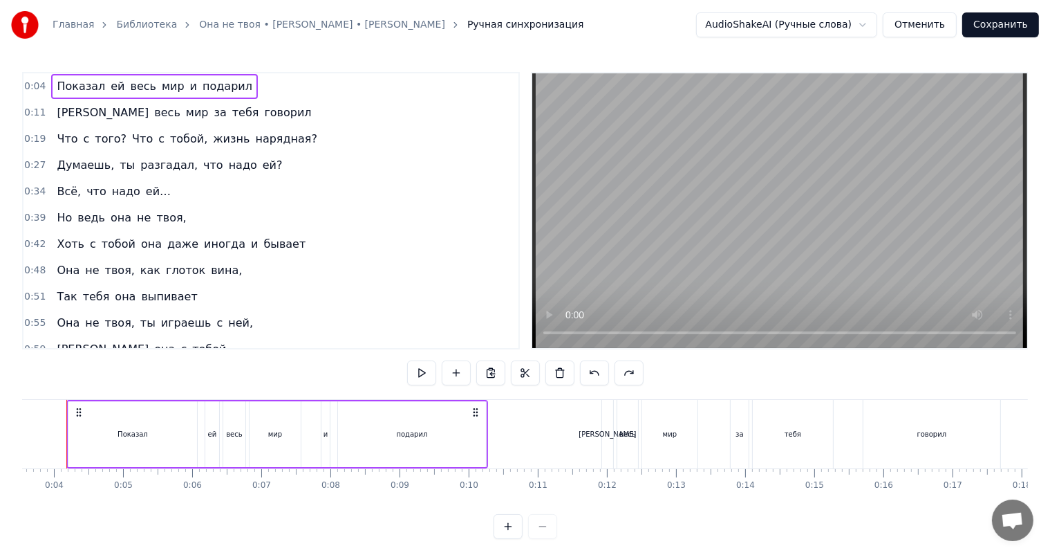
scroll to position [0, 219]
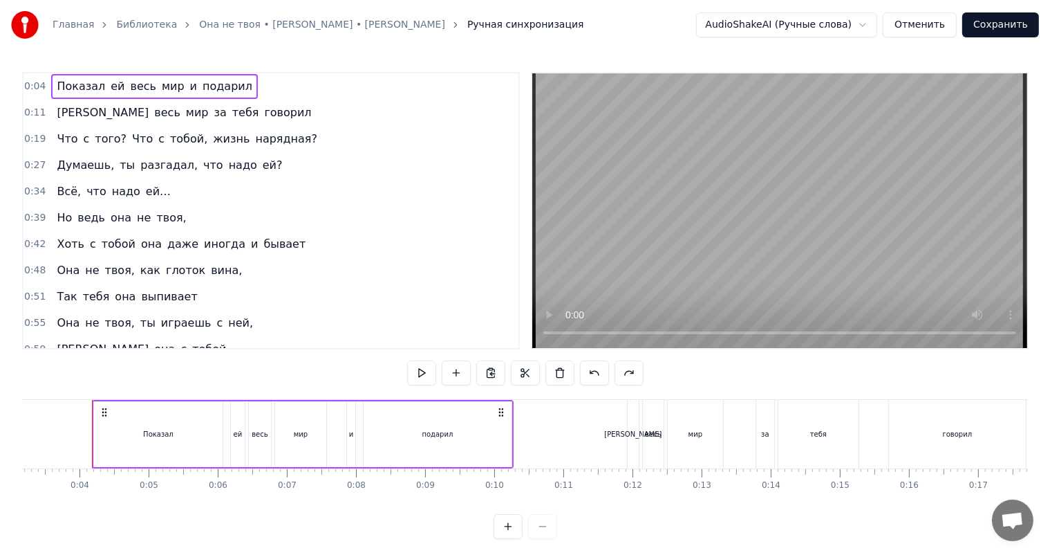
click at [131, 145] on span "Что" at bounding box center [143, 139] width 24 height 16
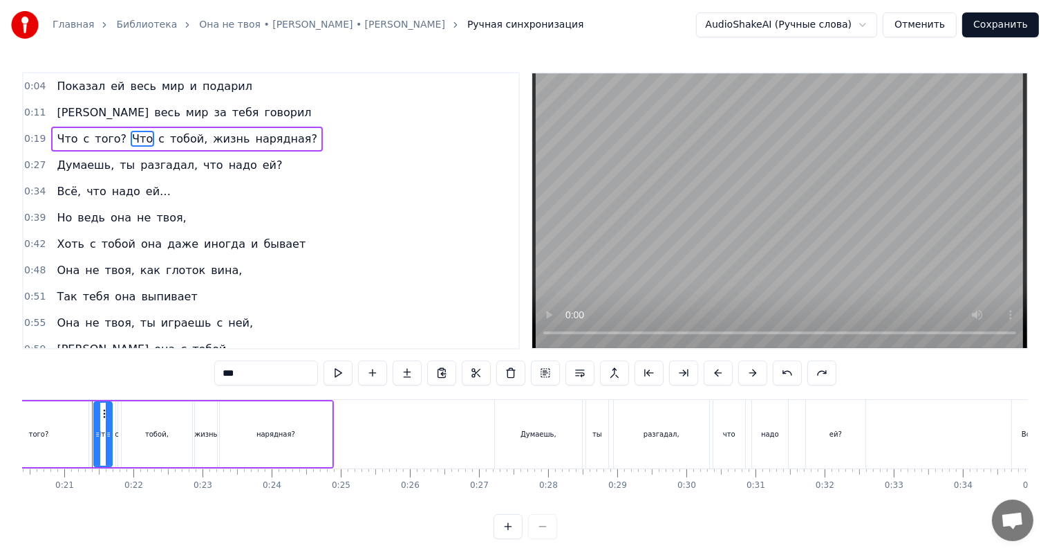
click at [104, 145] on span "того?" at bounding box center [110, 139] width 35 height 16
type input "*****"
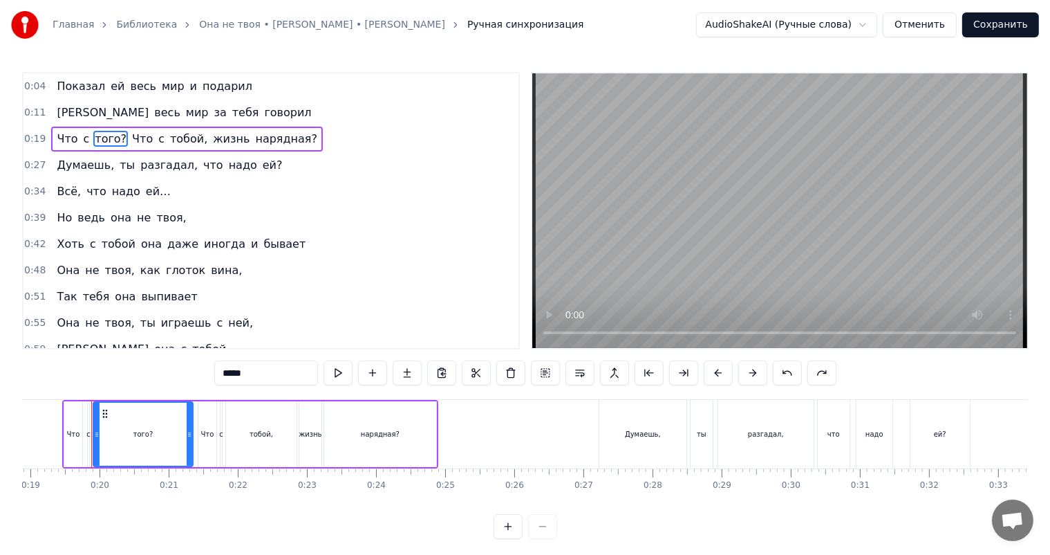
scroll to position [0, 1305]
click at [581, 369] on button at bounding box center [580, 372] width 29 height 25
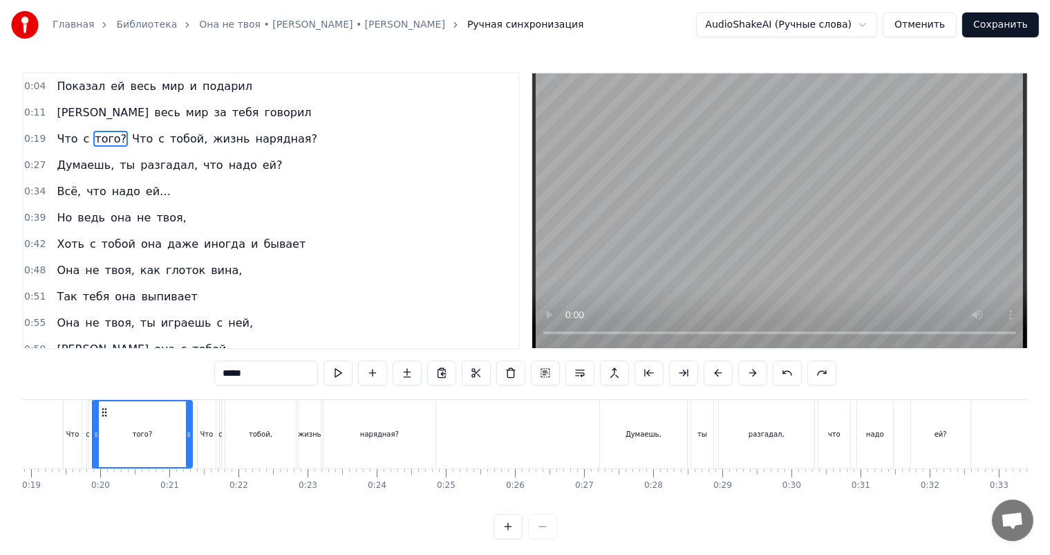
click at [127, 129] on div "Что с того? Что с тобой, жизнь нарядная?" at bounding box center [187, 139] width 272 height 25
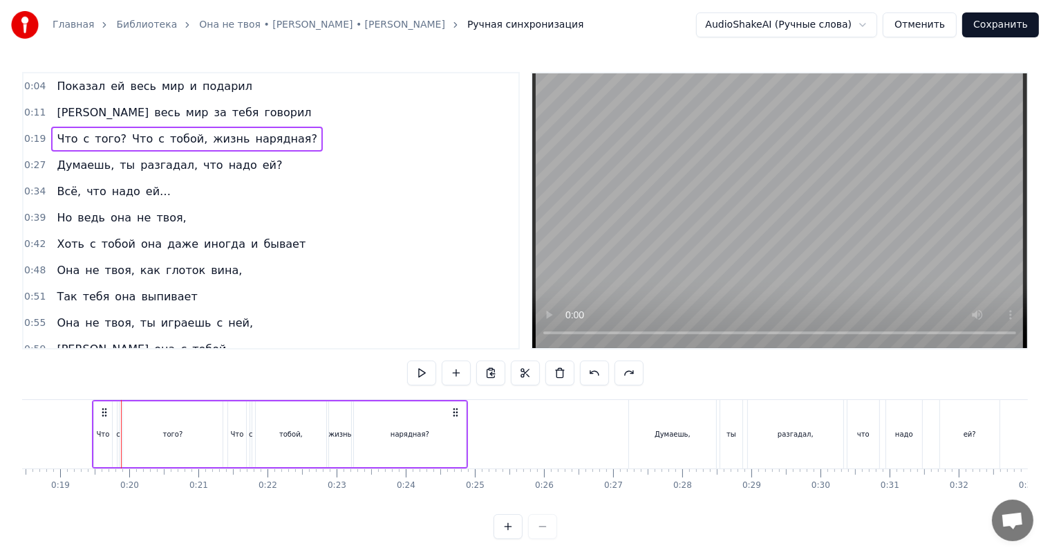
click at [131, 136] on span "Что" at bounding box center [143, 139] width 24 height 16
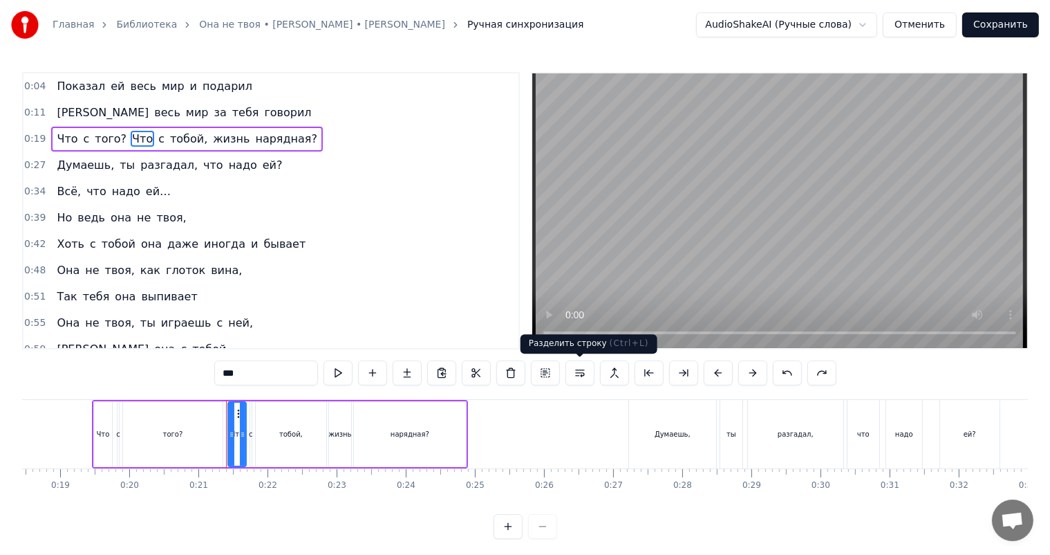
click at [580, 374] on button at bounding box center [580, 372] width 29 height 25
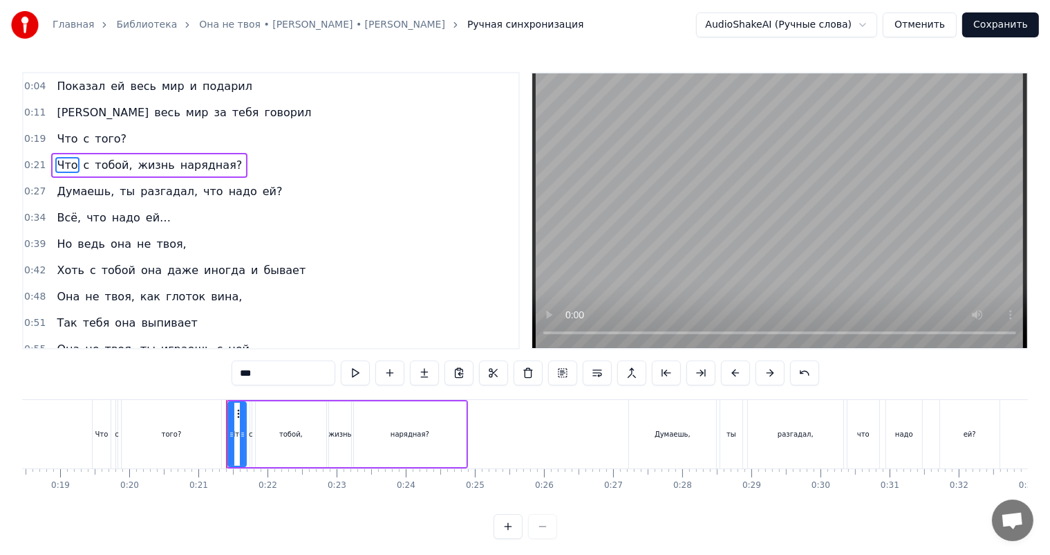
click at [240, 86] on div "0:04 Показал ей весь мир и подарил" at bounding box center [271, 86] width 495 height 26
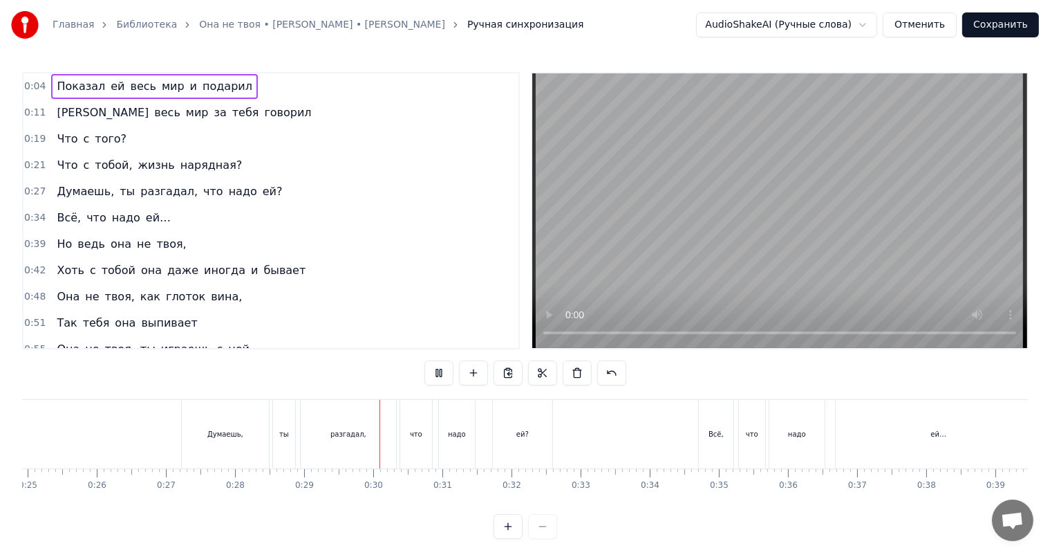
scroll to position [0, 1970]
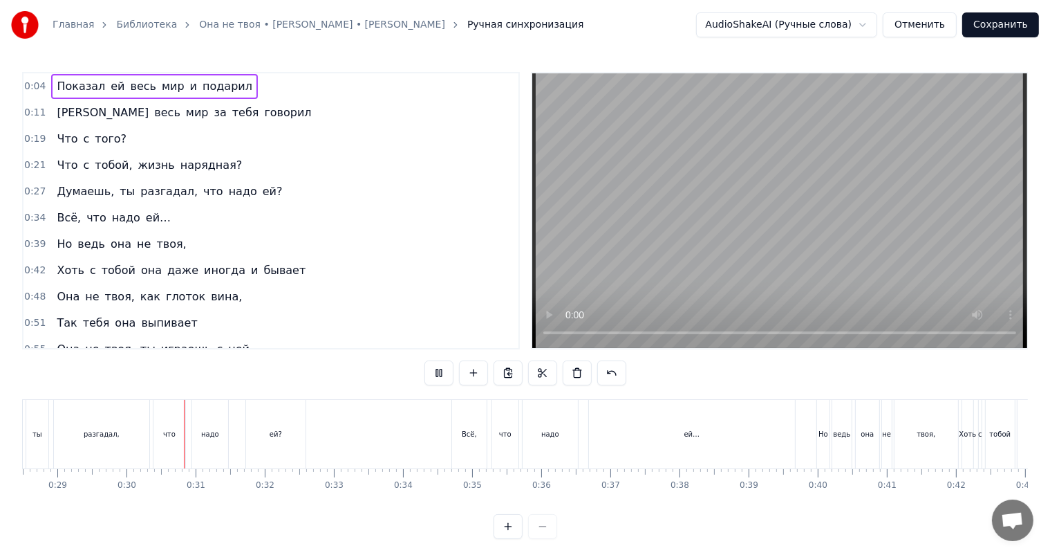
click at [250, 166] on div "0:21 Что с тобой, жизнь нарядная?" at bounding box center [271, 165] width 495 height 26
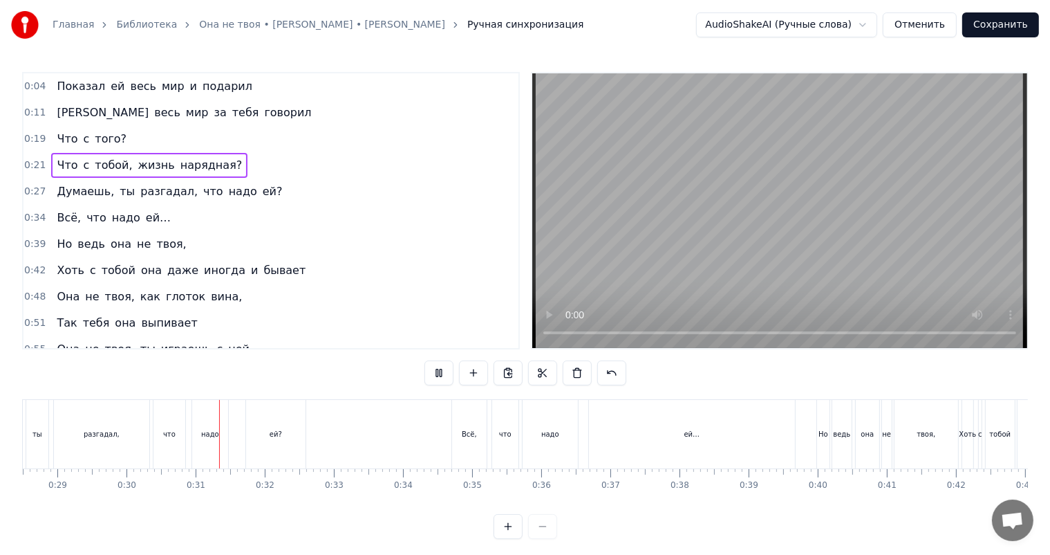
click at [237, 144] on div "0:19 Что с того?" at bounding box center [271, 139] width 495 height 26
click at [259, 135] on div "0:19 Что с того?" at bounding box center [271, 139] width 495 height 26
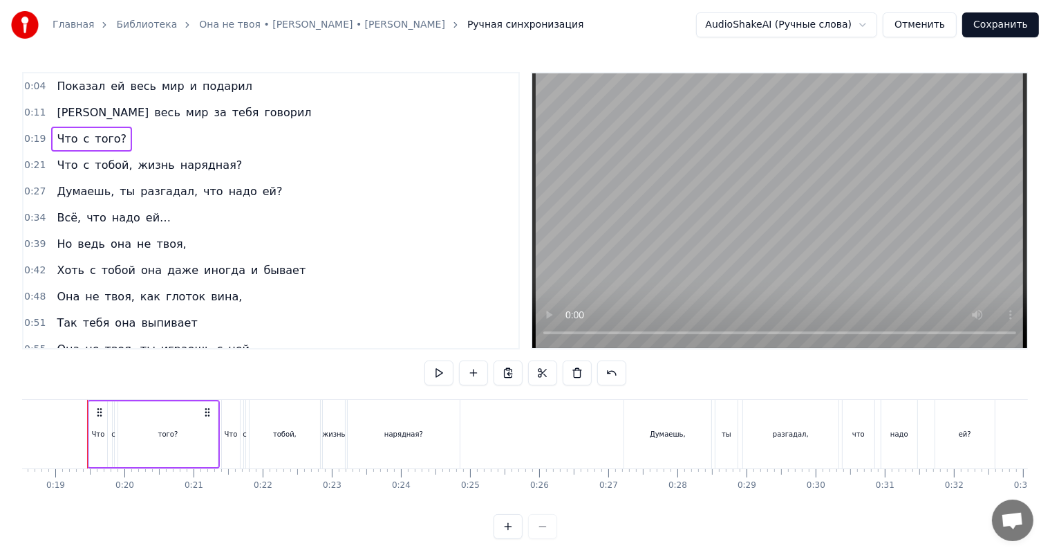
scroll to position [0, 1276]
click at [145, 193] on span "разгадал," at bounding box center [169, 191] width 60 height 16
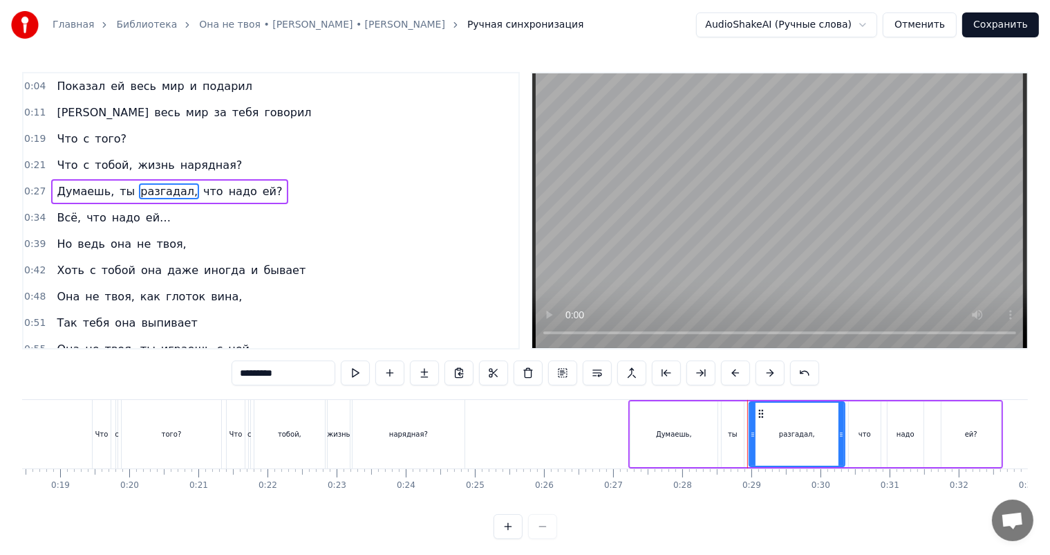
click at [202, 194] on span "что" at bounding box center [213, 191] width 23 height 16
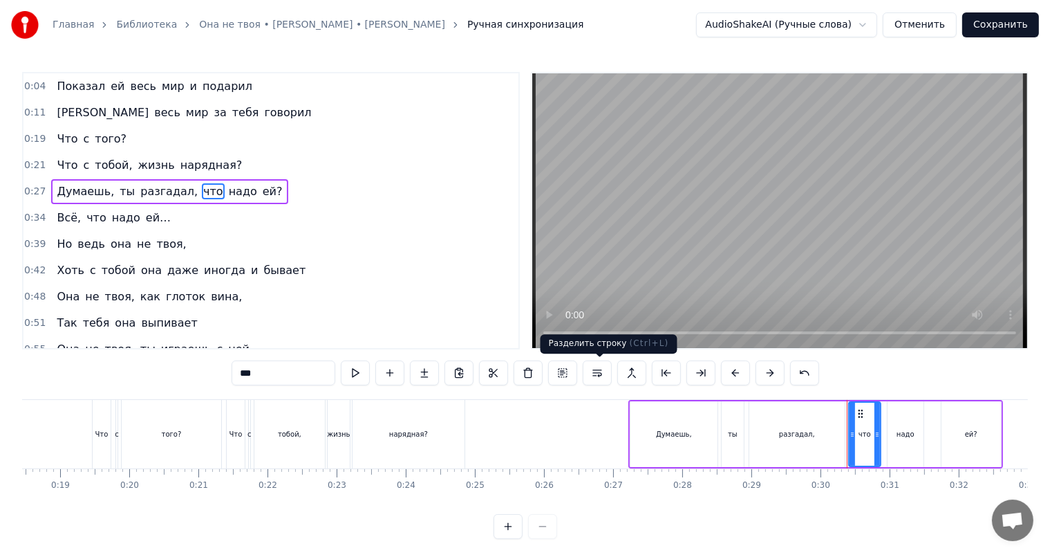
click at [593, 375] on button at bounding box center [597, 372] width 29 height 25
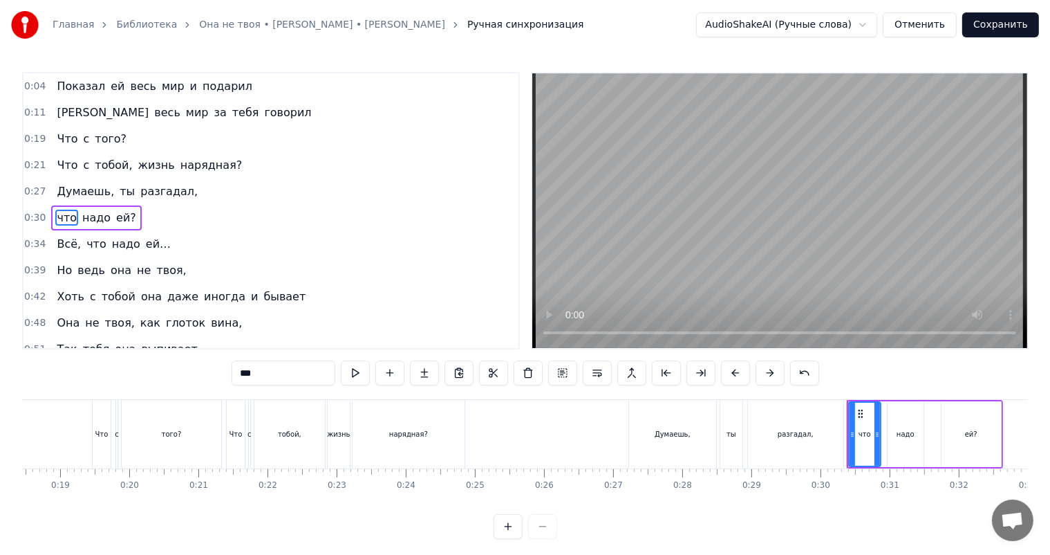
scroll to position [7, 0]
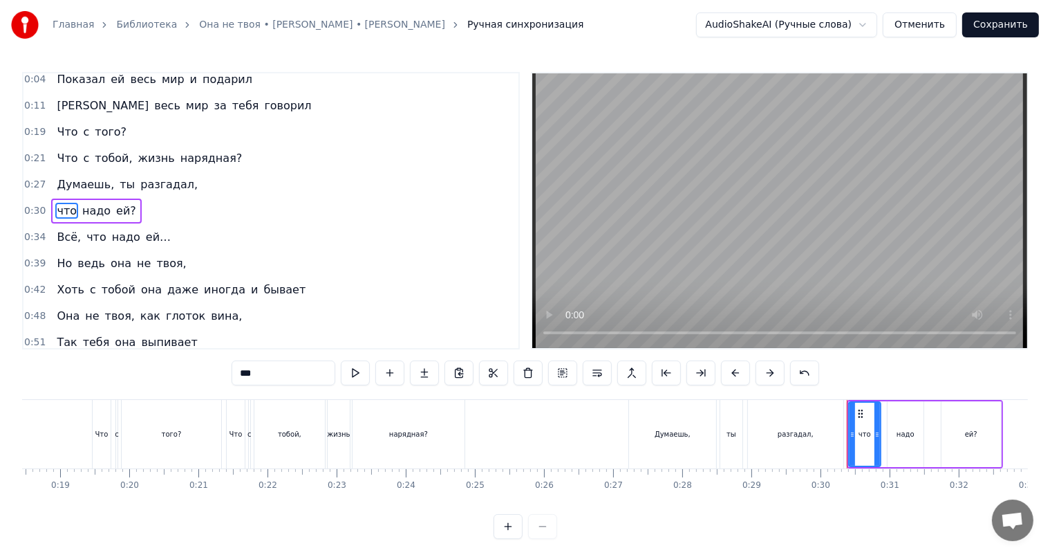
click at [232, 373] on input "***" at bounding box center [284, 372] width 104 height 25
type input "***"
click at [173, 216] on div "0:30 Что надо ей?" at bounding box center [271, 211] width 495 height 26
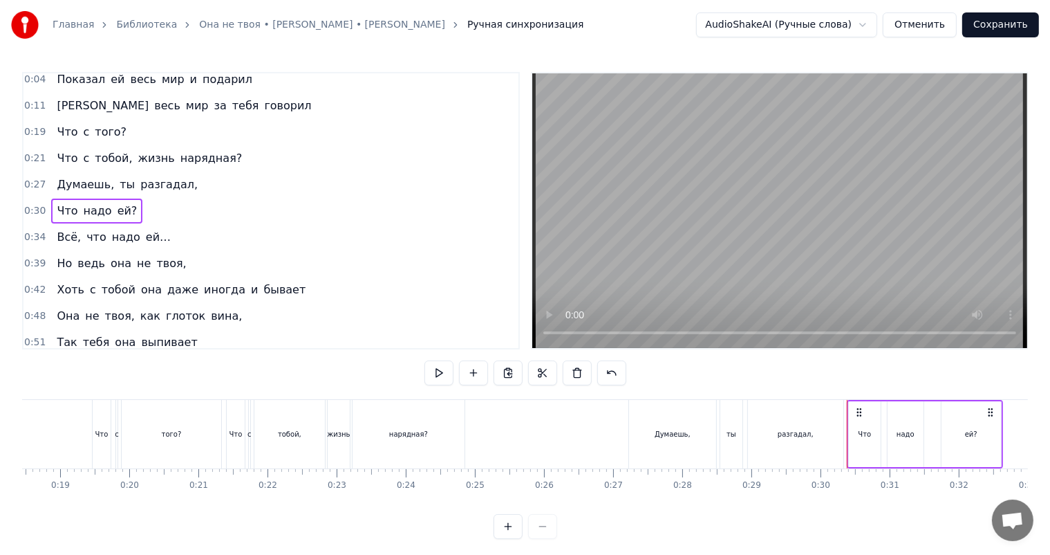
click at [185, 247] on div "0:34 Всё, что надо ей…" at bounding box center [271, 237] width 495 height 26
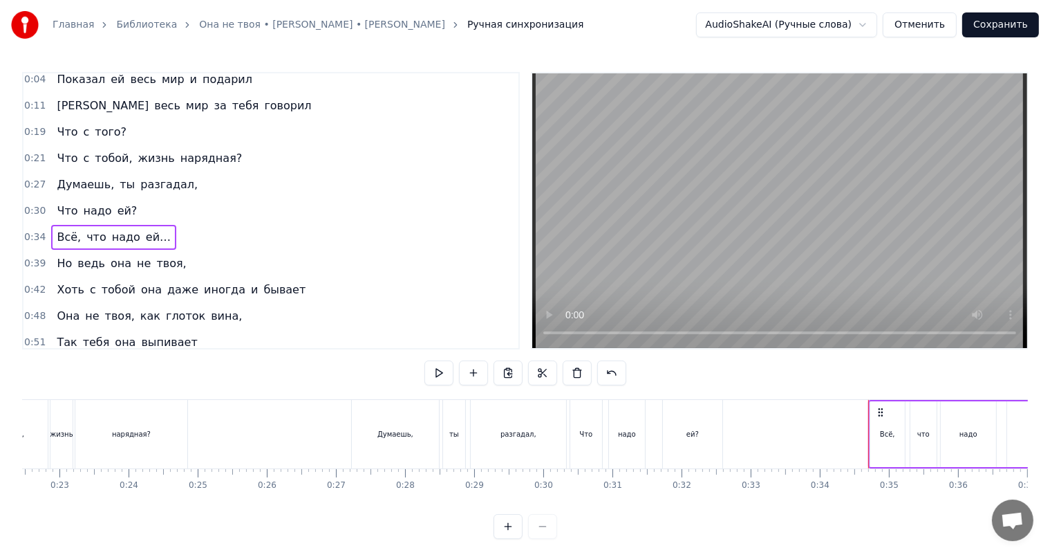
click at [205, 270] on div "0:39 Но ведь она не твоя," at bounding box center [271, 263] width 495 height 26
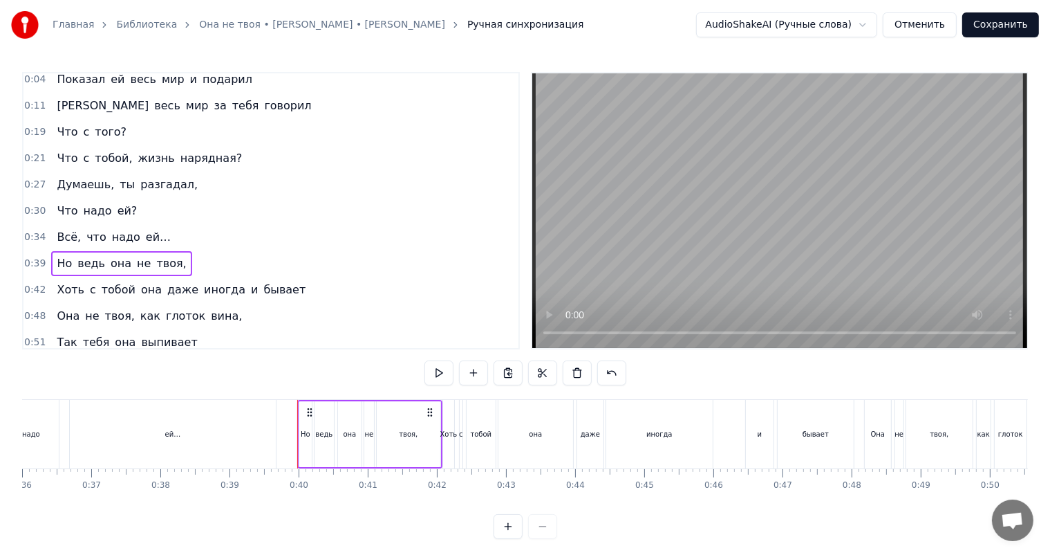
click at [220, 285] on div "Хоть с тобой она даже иногда и бывает" at bounding box center [181, 289] width 260 height 25
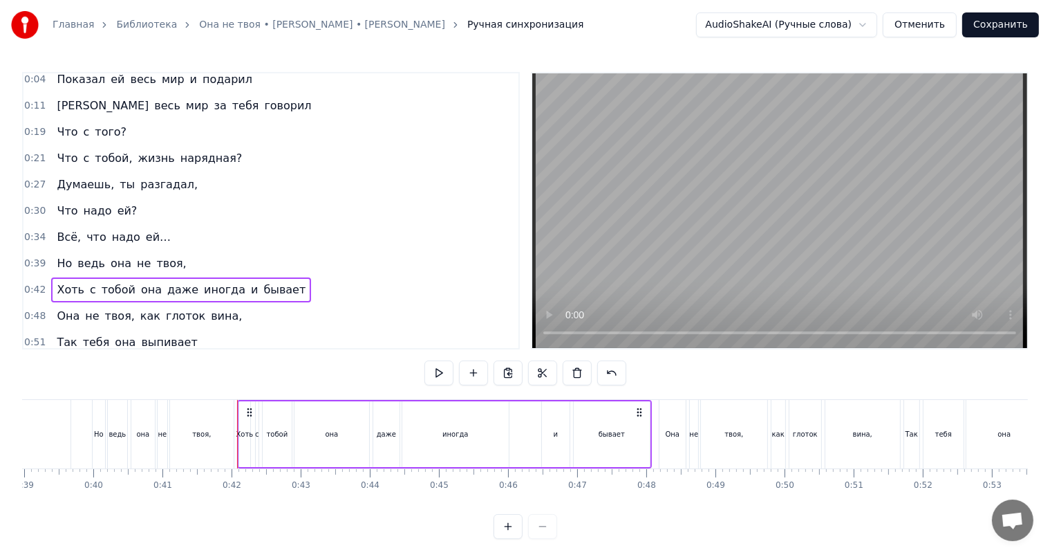
click at [319, 292] on div "0:42 Хоть с тобой она даже иногда и бывает" at bounding box center [271, 290] width 495 height 26
click at [166, 292] on span "даже" at bounding box center [183, 289] width 34 height 16
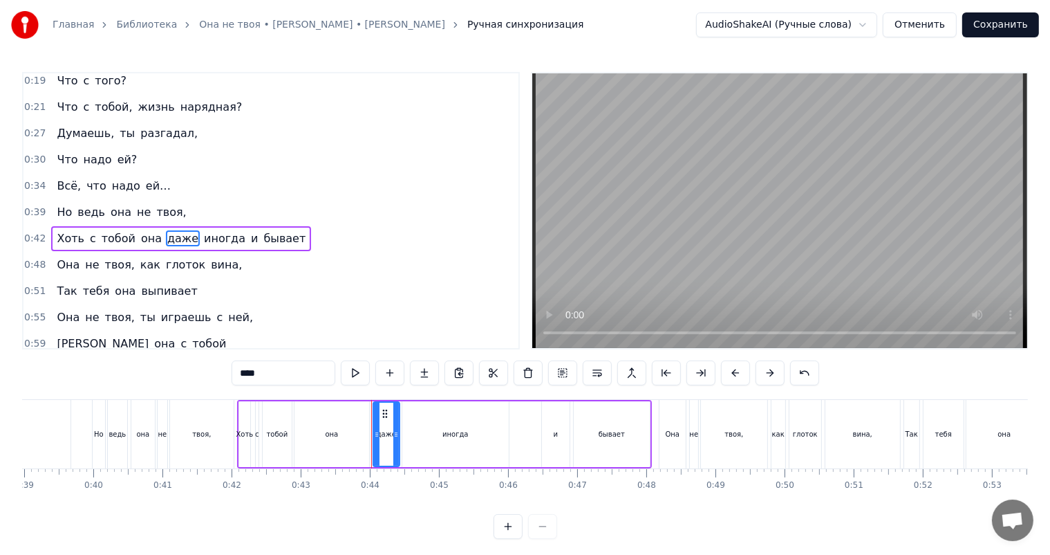
scroll to position [86, 0]
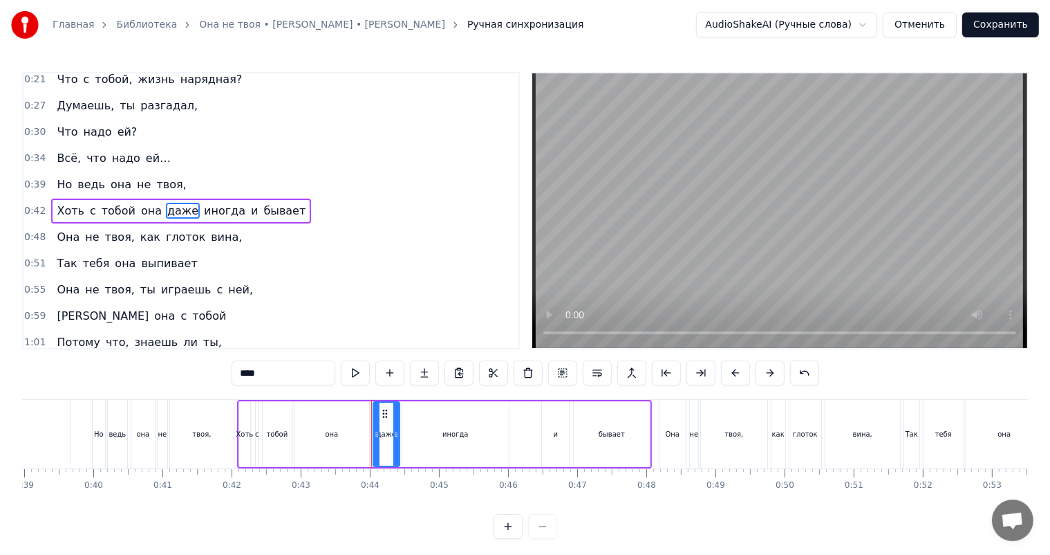
click at [232, 373] on input "****" at bounding box center [284, 372] width 104 height 25
type input "****"
click at [169, 209] on span "[DEMOGRAPHIC_DATA]" at bounding box center [230, 211] width 129 height 16
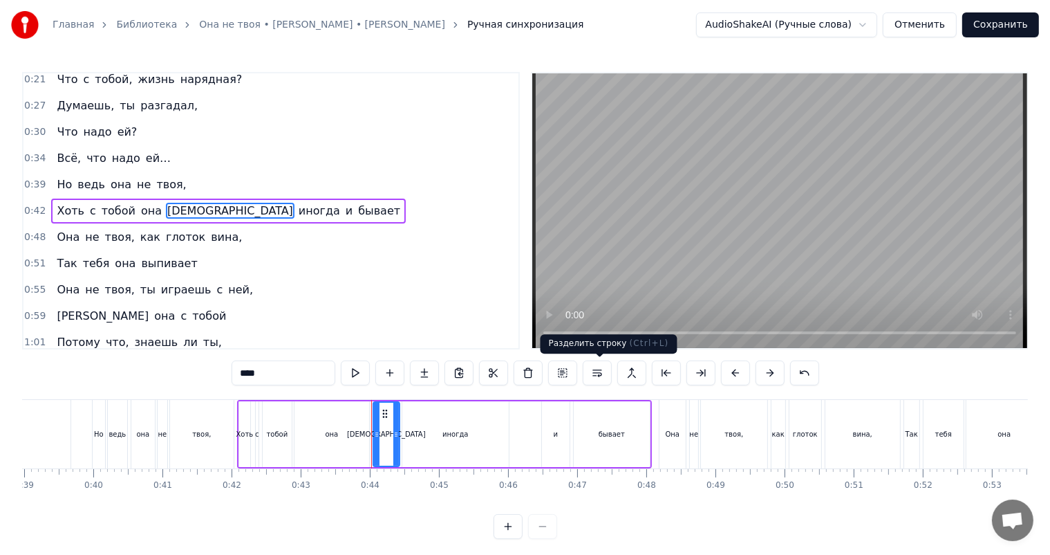
click at [602, 375] on button at bounding box center [597, 372] width 29 height 25
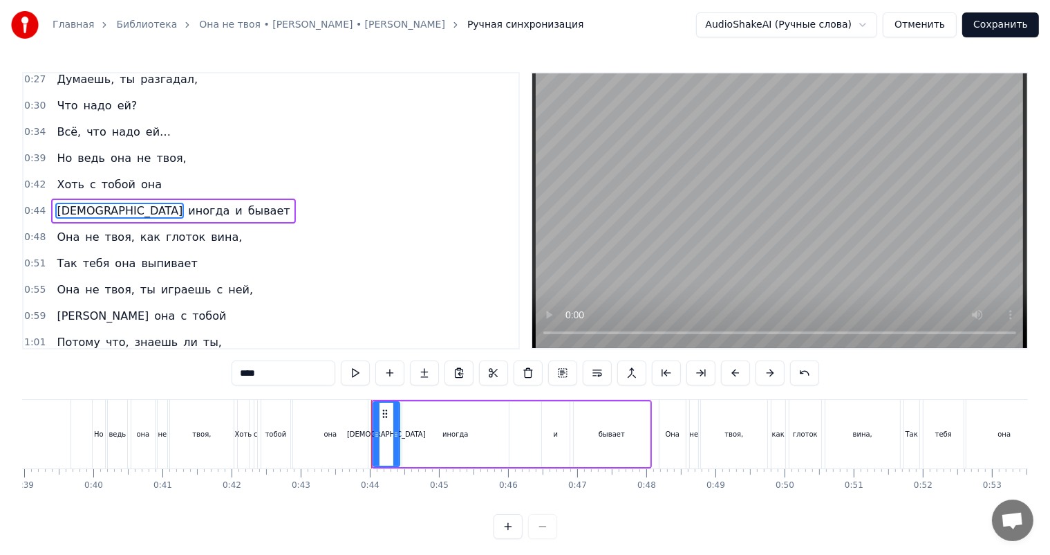
click at [203, 213] on div "0:44 Даже иногда и бывает" at bounding box center [271, 211] width 495 height 26
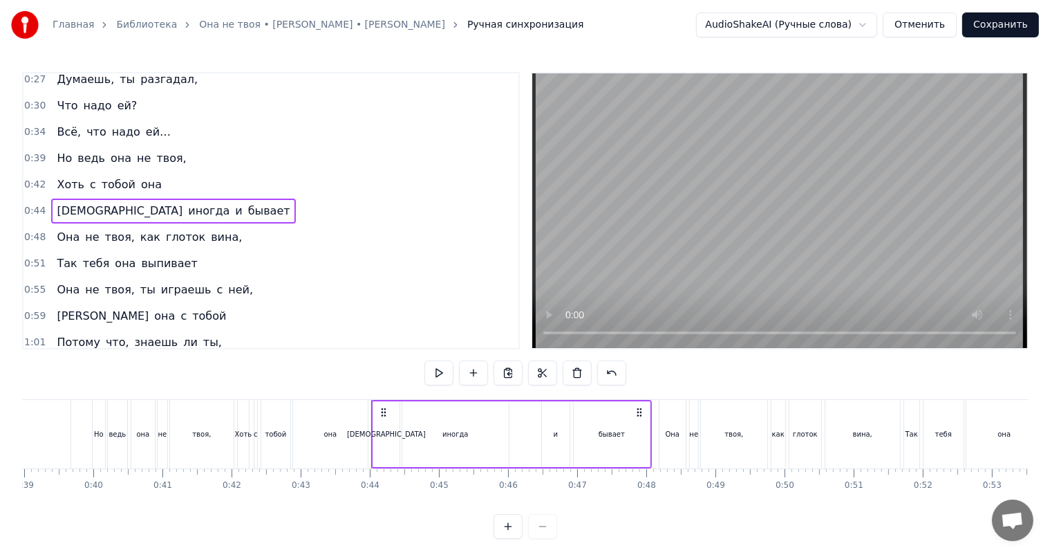
click at [268, 246] on div "0:48 Она не твоя, как глоток вина," at bounding box center [271, 237] width 495 height 26
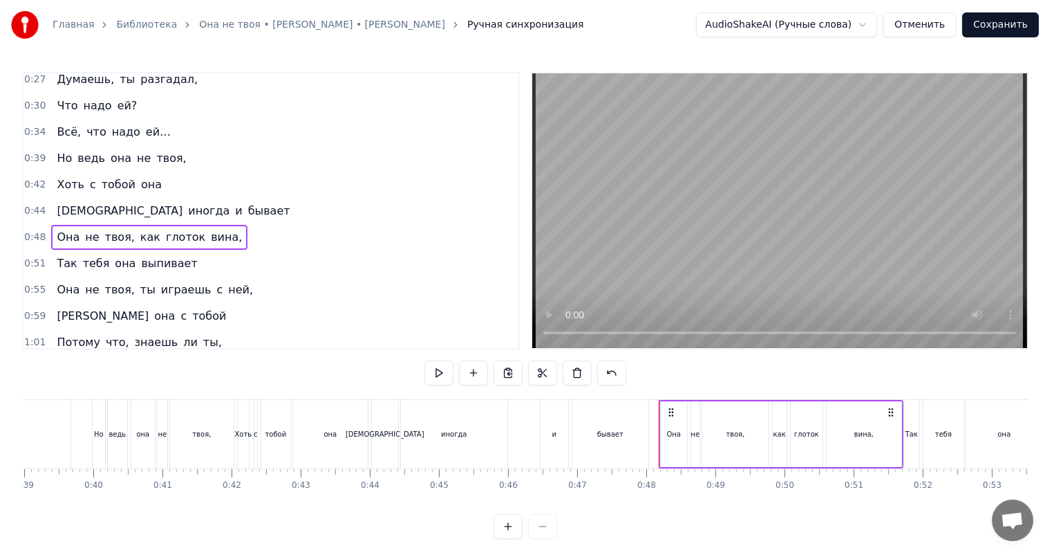
click at [259, 261] on div "0:51 Так тебя она выпивает" at bounding box center [271, 263] width 495 height 26
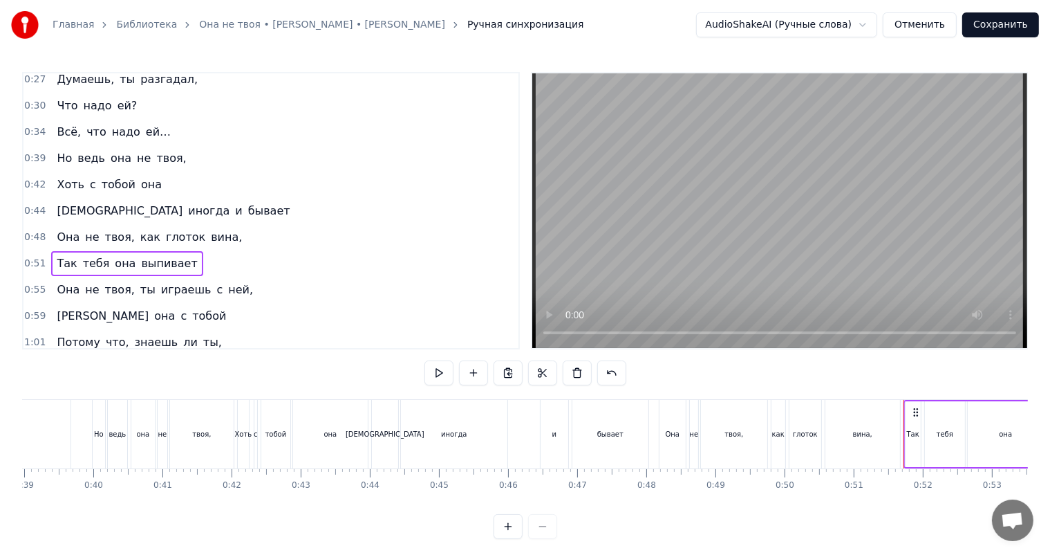
click at [250, 291] on div "0:55 Она не твоя, ты играешь с ней," at bounding box center [271, 290] width 495 height 26
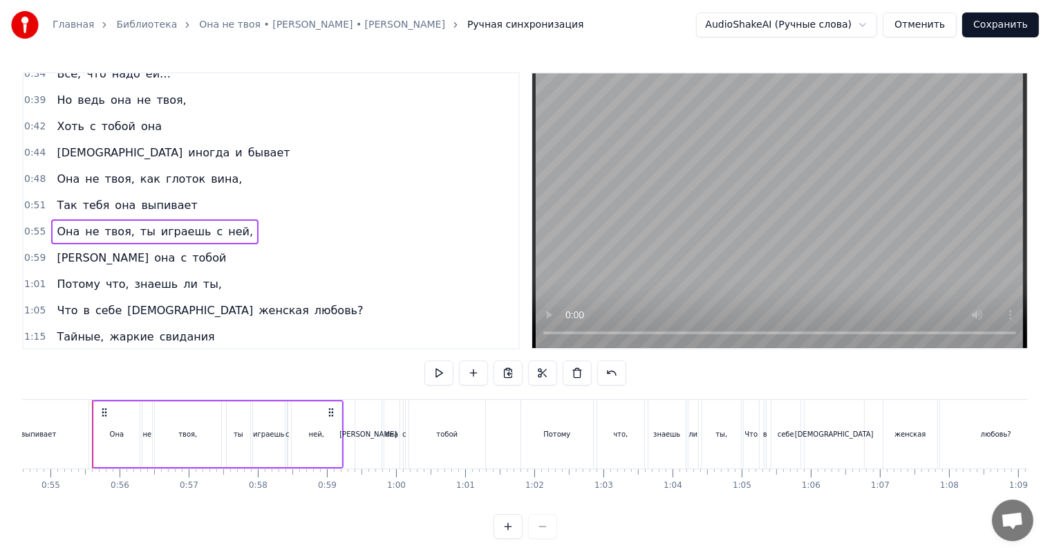
scroll to position [174, 0]
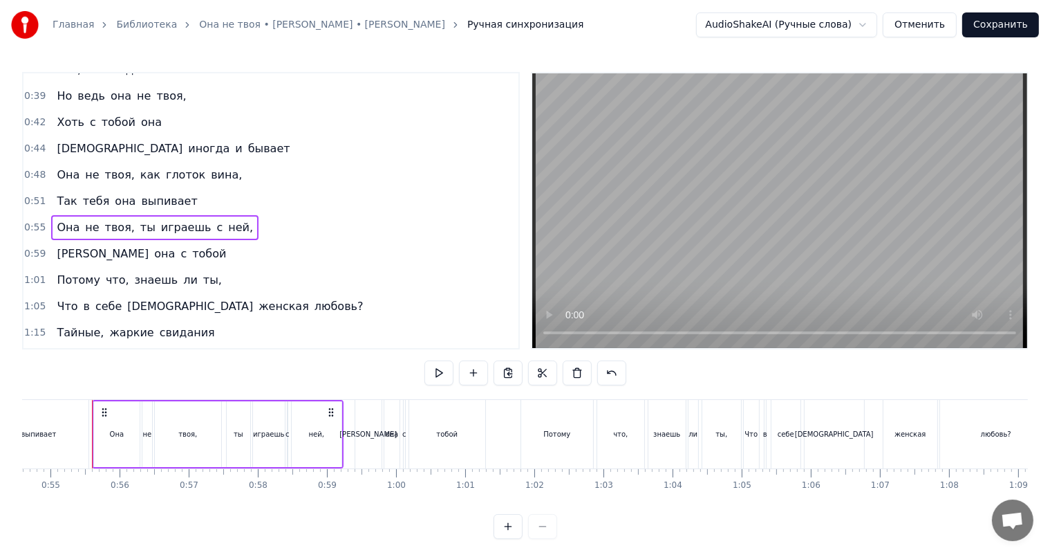
click at [232, 257] on div "0:59 А она с тобой" at bounding box center [271, 254] width 495 height 26
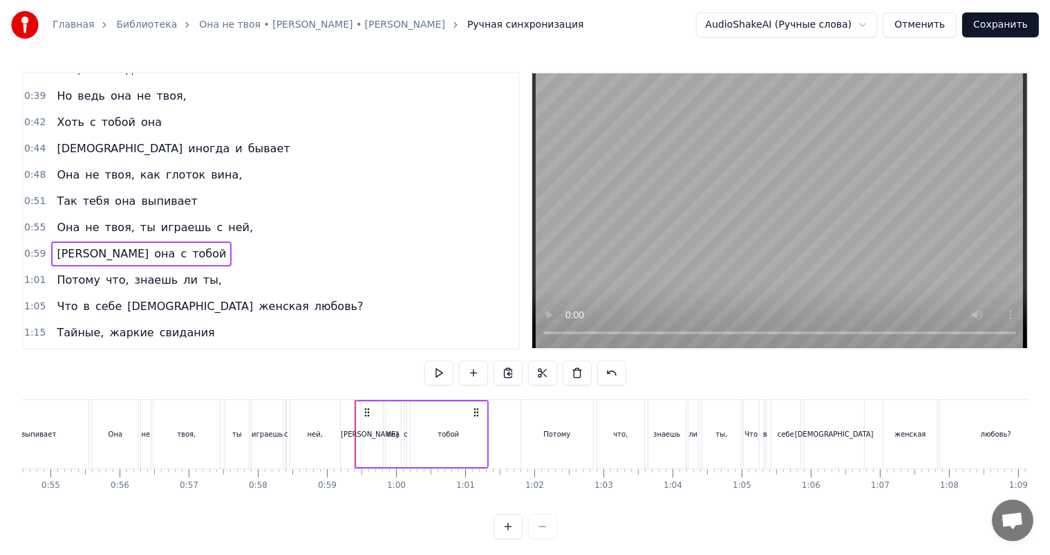
click at [231, 279] on div "1:01 Потому что, знаешь ли ты," at bounding box center [271, 280] width 495 height 26
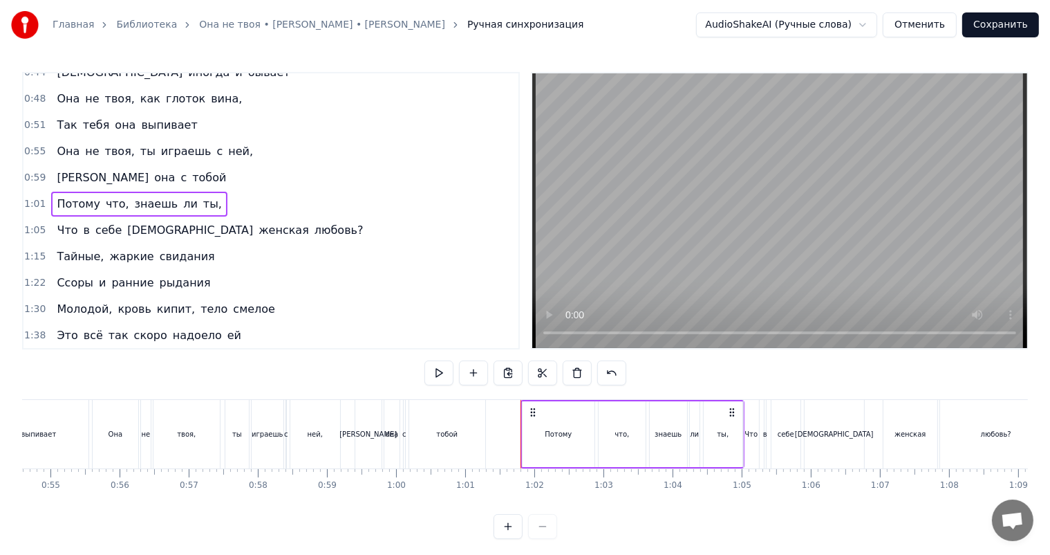
scroll to position [252, 0]
click at [253, 231] on div "1:05 Что в себе таит женская любовь?" at bounding box center [271, 229] width 495 height 26
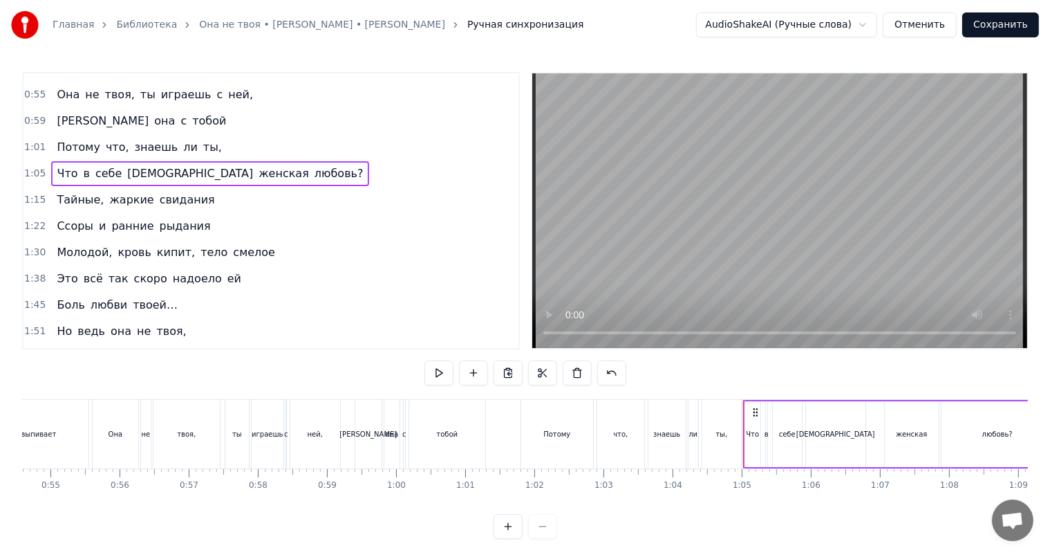
scroll to position [307, 0]
click at [246, 213] on div "1:22 Ссоры и ранние рыдания" at bounding box center [271, 226] width 495 height 26
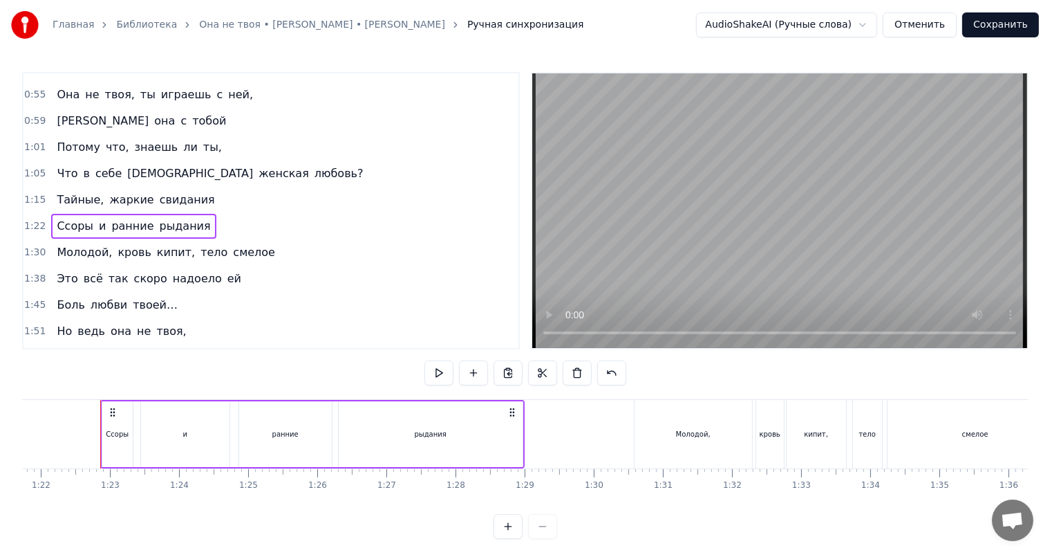
scroll to position [0, 5659]
click at [255, 257] on div "1:30 Молодой, кровь кипит, тело смелое" at bounding box center [271, 252] width 495 height 26
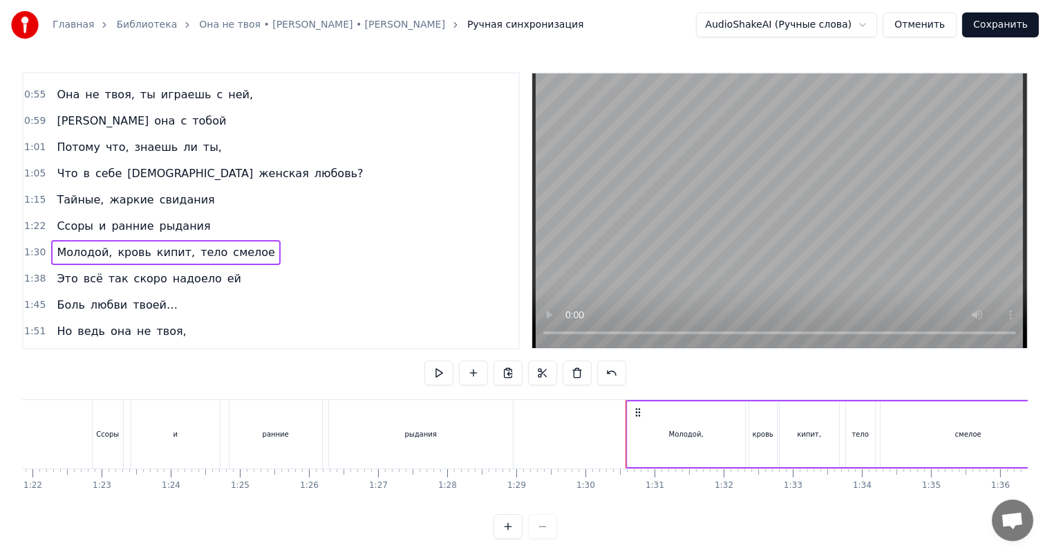
click at [199, 254] on span "тело" at bounding box center [214, 252] width 30 height 16
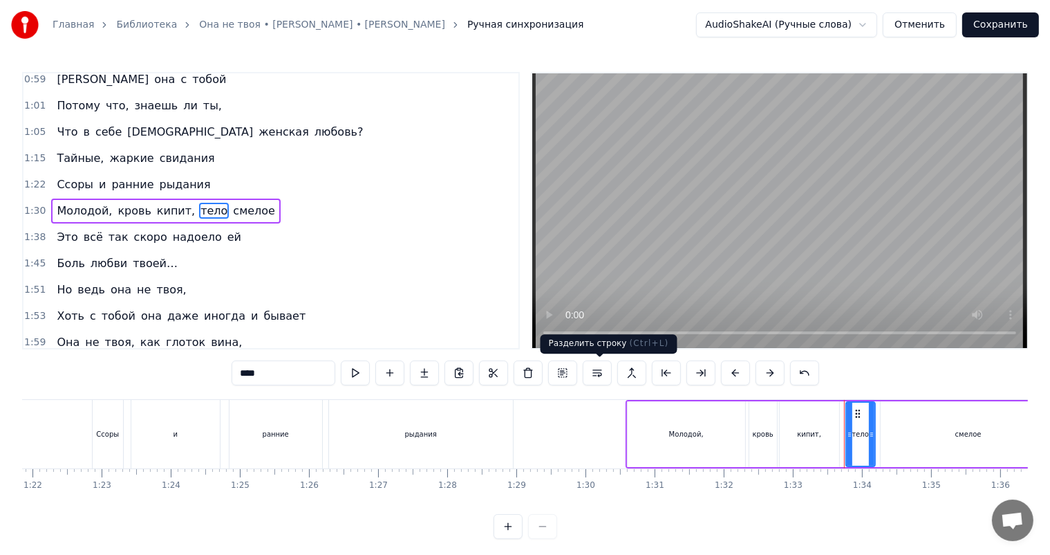
click at [600, 376] on button at bounding box center [597, 372] width 29 height 25
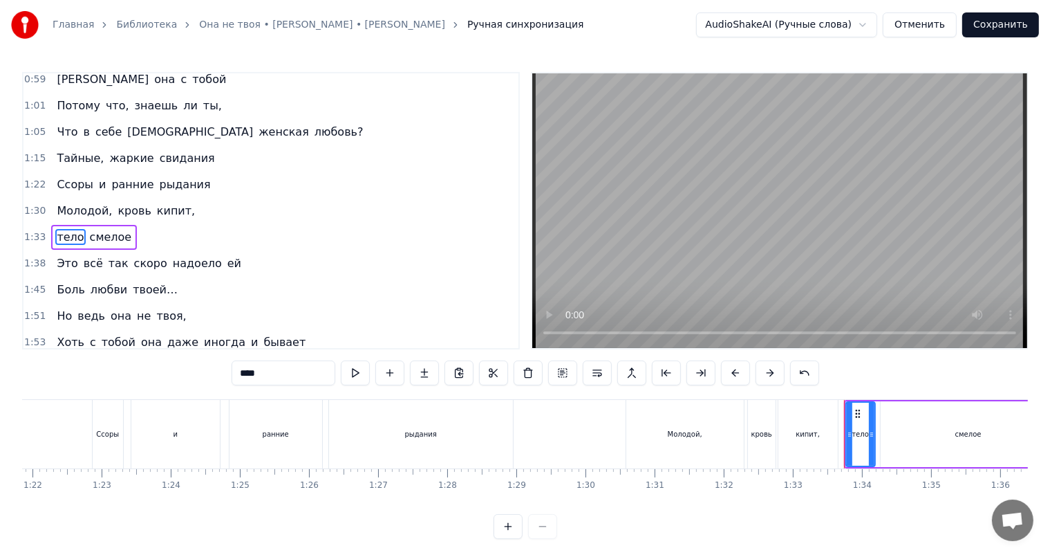
scroll to position [375, 0]
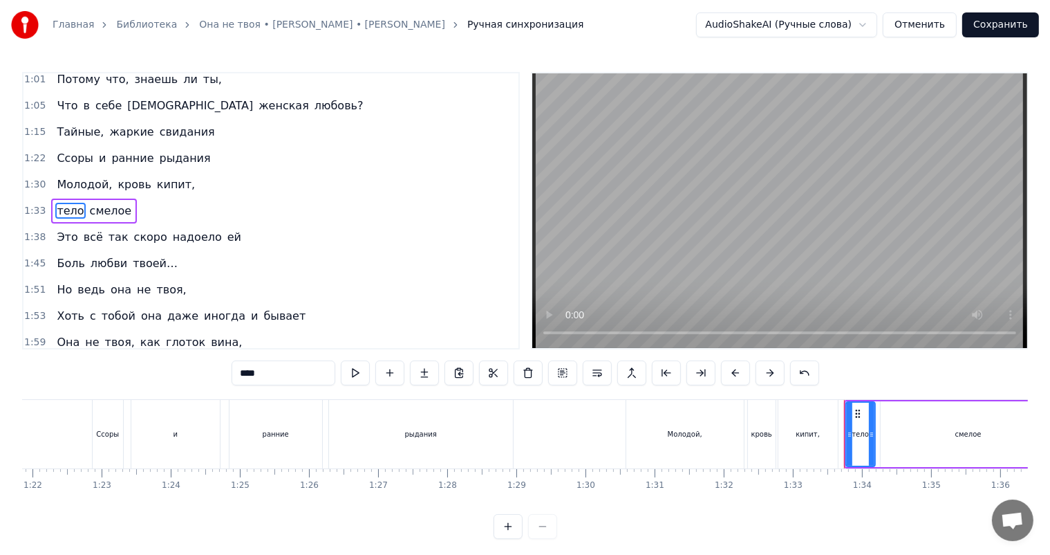
click at [232, 373] on input "****" at bounding box center [284, 372] width 104 height 25
click at [232, 375] on input "****" at bounding box center [284, 372] width 104 height 25
type input "****"
click at [226, 235] on div "1:38 Это всё так скоро надоело ей" at bounding box center [271, 237] width 495 height 26
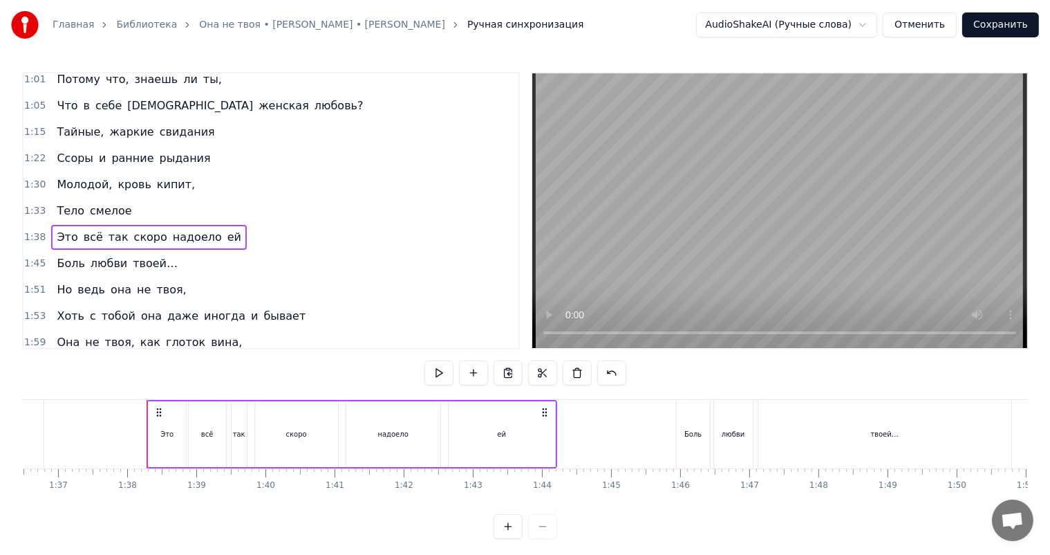
scroll to position [0, 6725]
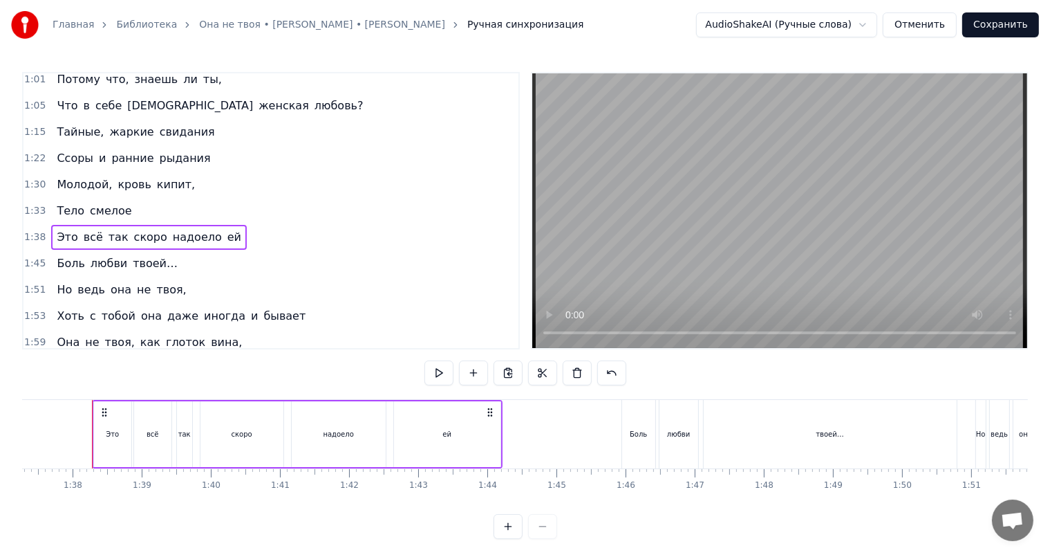
click at [235, 258] on div "1:45 Боль любви твоей…" at bounding box center [271, 263] width 495 height 26
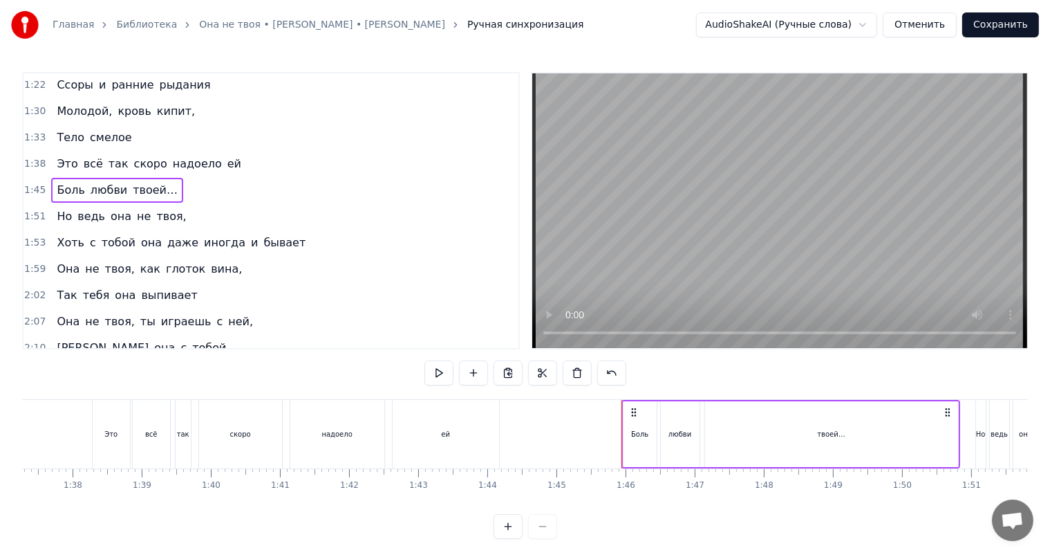
scroll to position [448, 0]
click at [215, 213] on div "1:51 Но ведь она не твоя," at bounding box center [271, 216] width 495 height 26
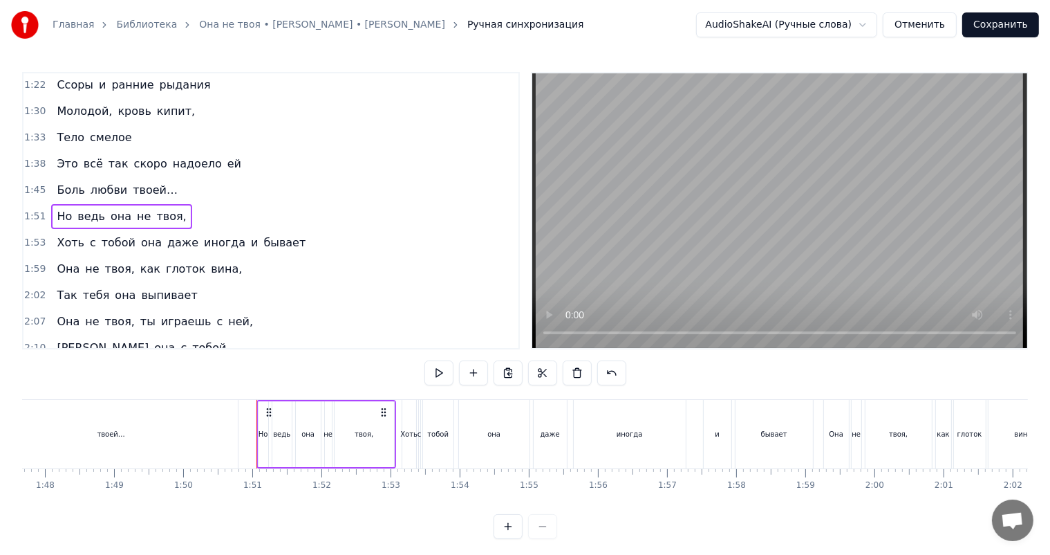
click at [310, 241] on div "1:53 Хоть с тобой она даже иногда и бывает" at bounding box center [271, 243] width 495 height 26
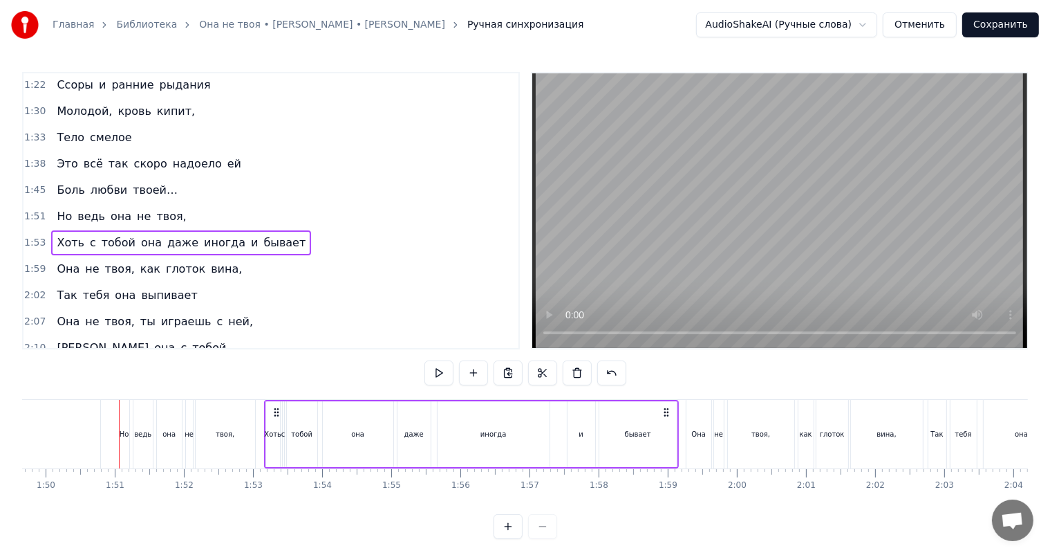
scroll to position [0, 7609]
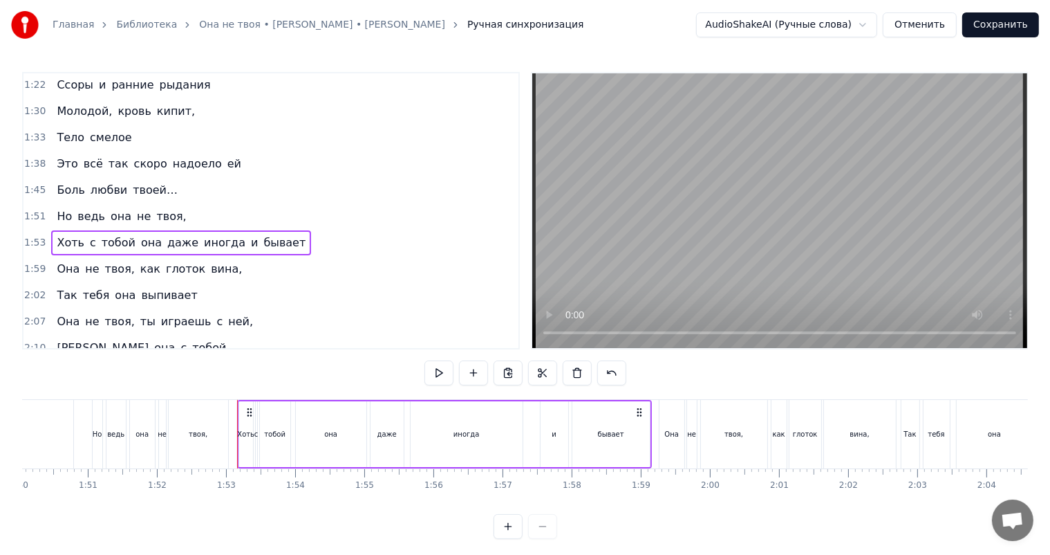
click at [170, 241] on span "даже" at bounding box center [183, 242] width 34 height 16
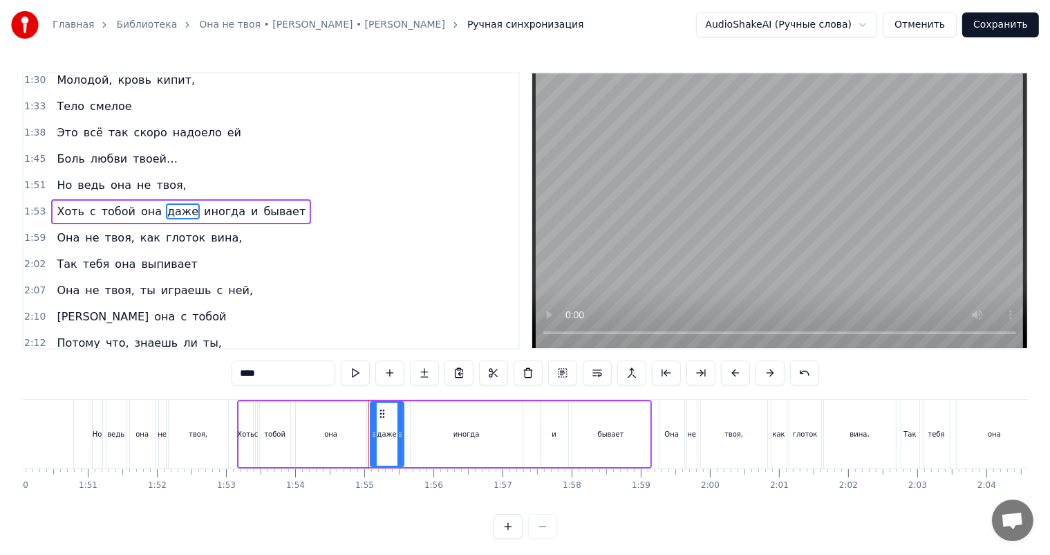
scroll to position [480, 0]
click at [606, 371] on button at bounding box center [597, 372] width 29 height 25
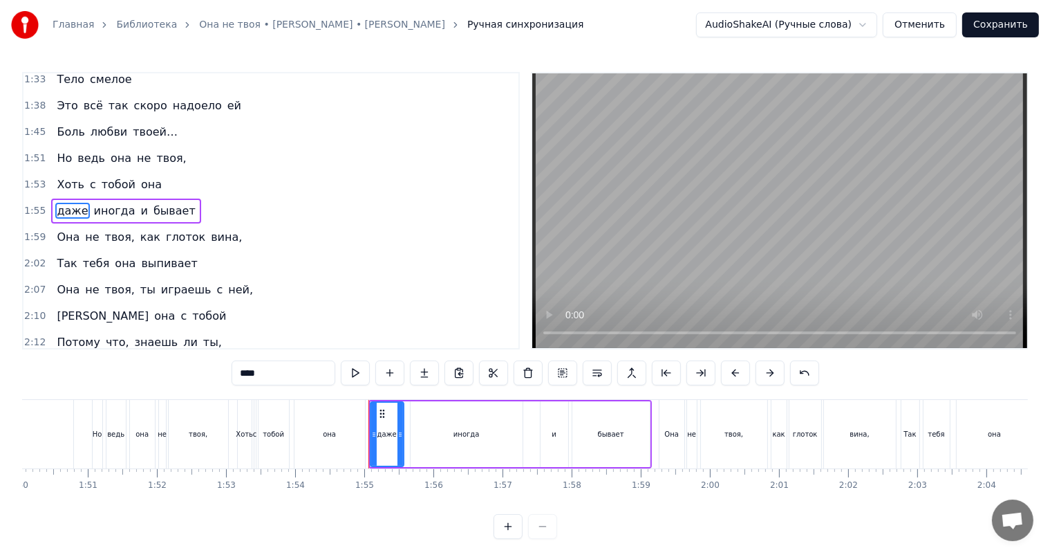
click at [232, 371] on input "****" at bounding box center [284, 372] width 104 height 25
type input "****"
click at [145, 379] on div "0:04 Показал ей весь мир и подарил 0:11 И весь мир за тебя говорил 0:19 Что с т…" at bounding box center [525, 305] width 1006 height 467
click at [257, 240] on div "1:59 Она не твоя, как глоток вина," at bounding box center [271, 237] width 495 height 26
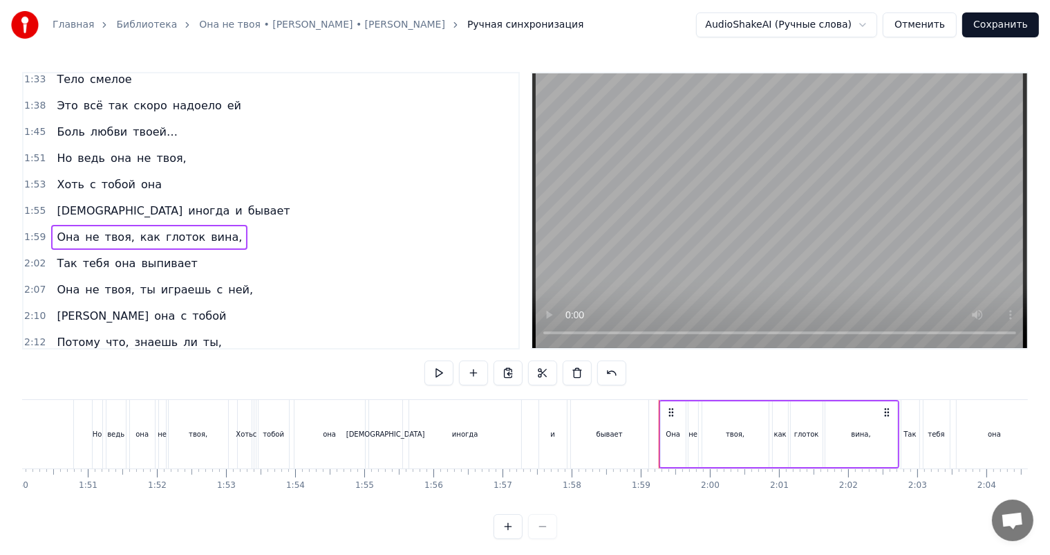
click at [254, 257] on div "2:02 Так тебя она выпивает" at bounding box center [271, 263] width 495 height 26
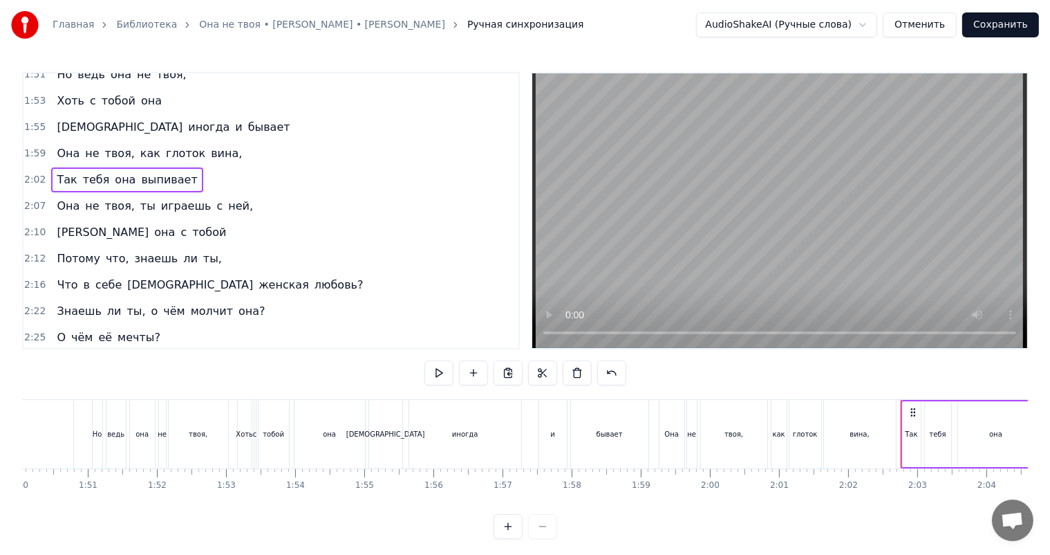
scroll to position [590, 0]
click at [245, 209] on div "2:07 Она не твоя, ты играешь с ней," at bounding box center [271, 205] width 495 height 26
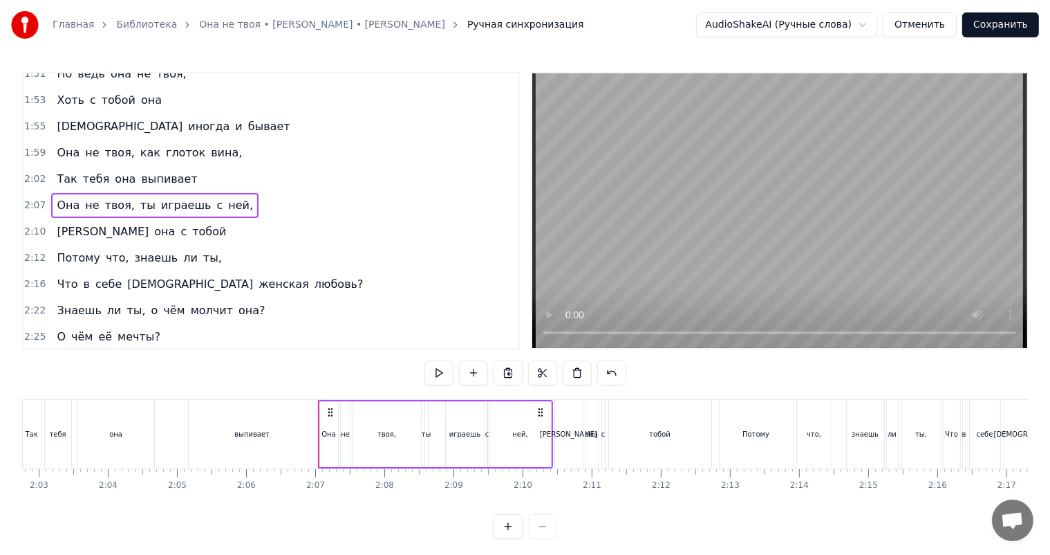
scroll to position [0, 8714]
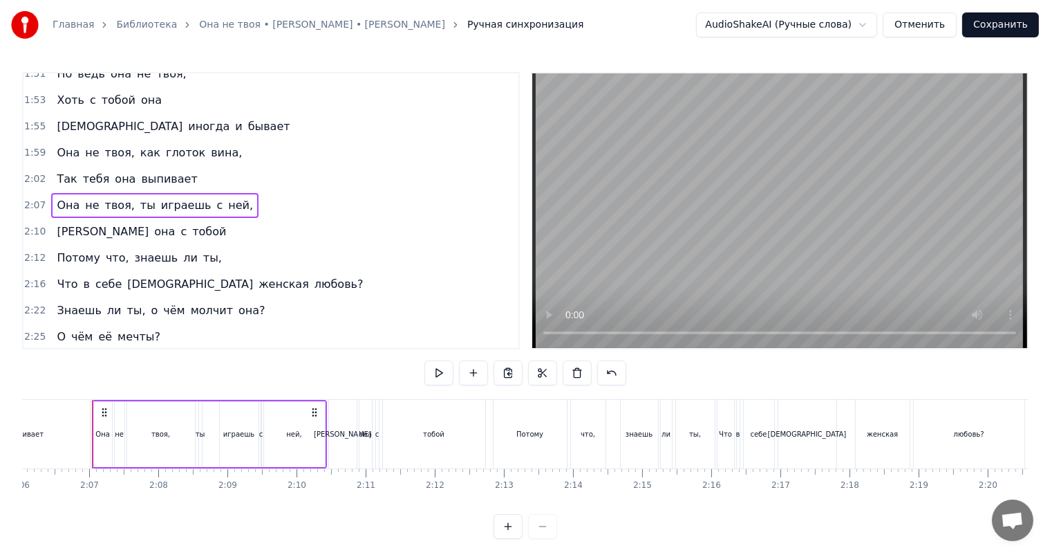
click at [243, 232] on div "2:10 А она с тобой" at bounding box center [271, 231] width 495 height 26
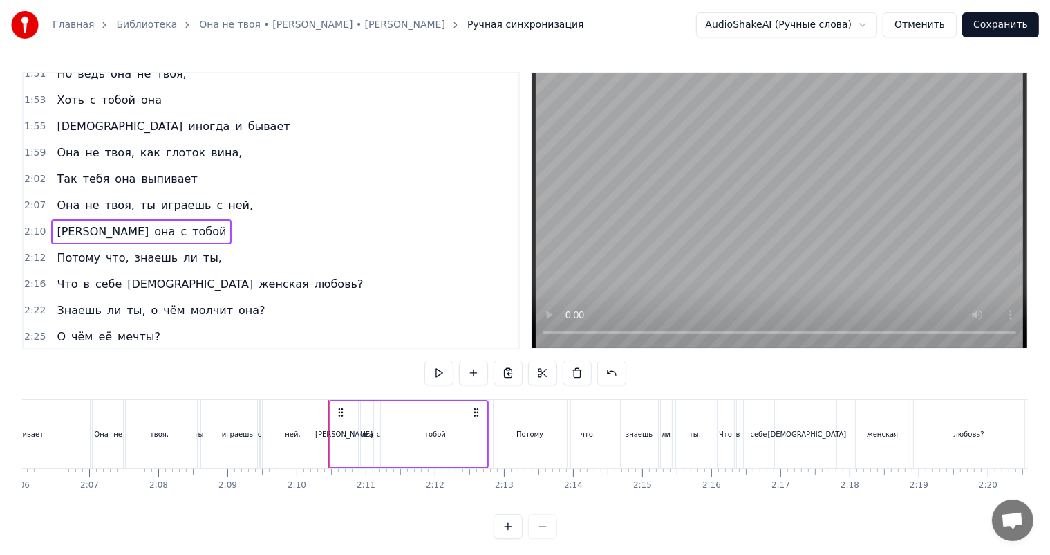
click at [243, 250] on div "2:12 Потому что, знаешь ли ты," at bounding box center [271, 258] width 495 height 26
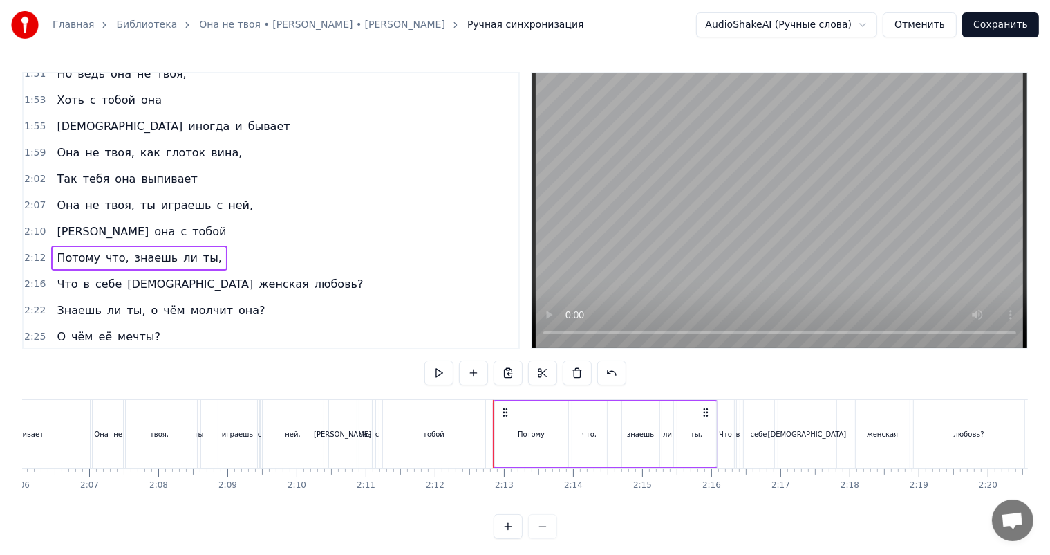
click at [249, 283] on div "2:16 Что в себе таит женская любовь?" at bounding box center [271, 284] width 495 height 26
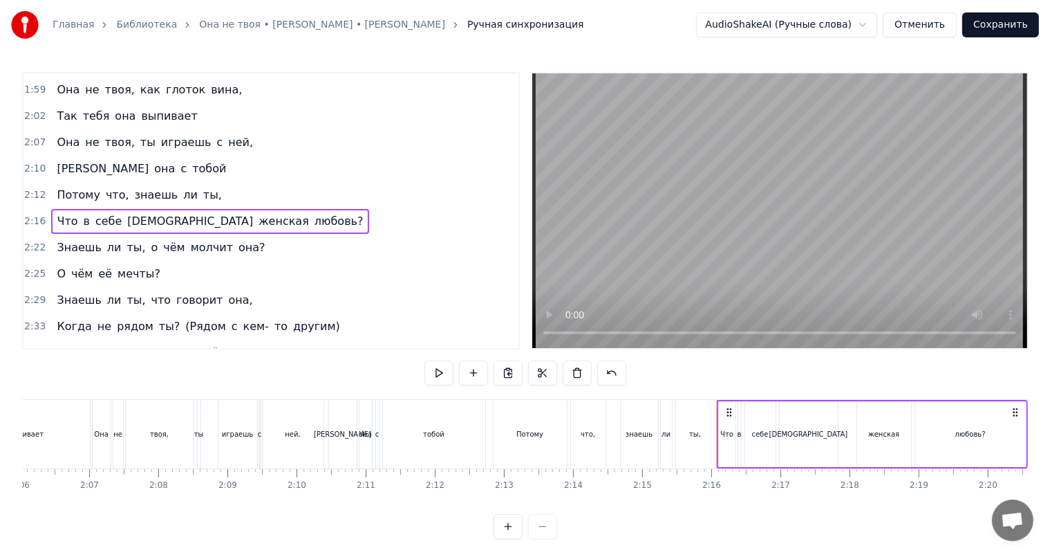
scroll to position [654, 0]
click at [249, 256] on div "2:22 Знаешь ли ты, о чём молчит она?" at bounding box center [271, 247] width 495 height 26
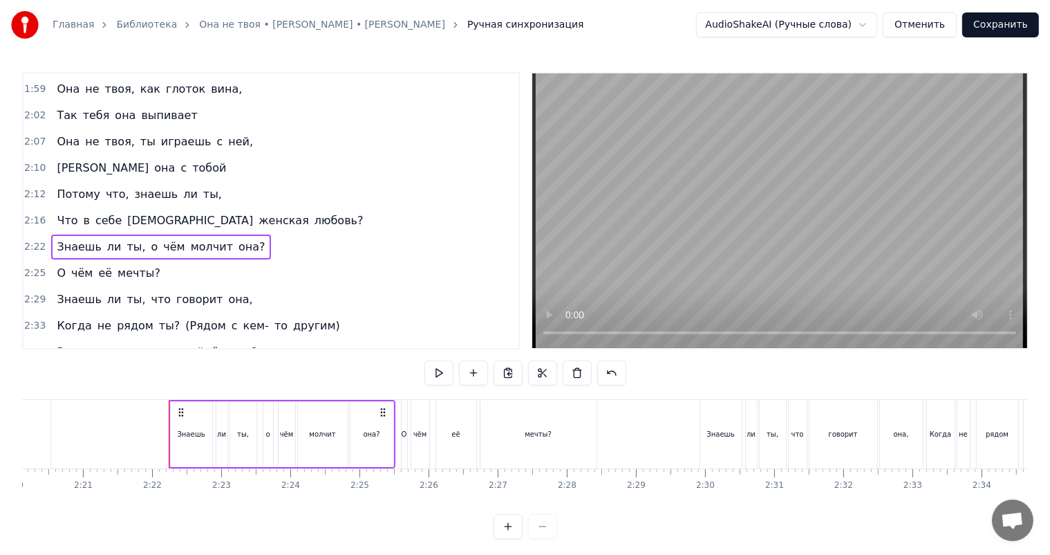
scroll to position [0, 9765]
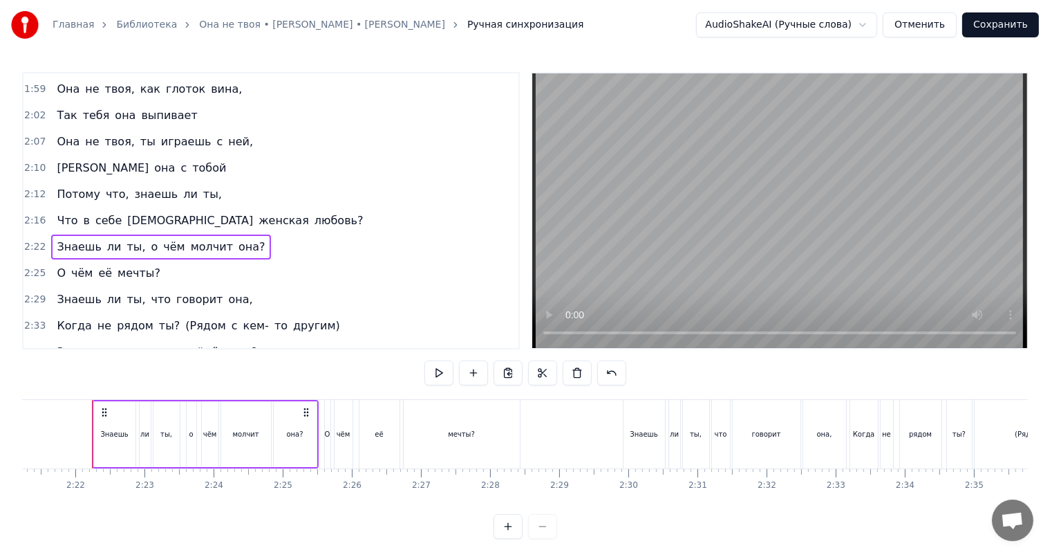
click at [247, 266] on div "2:25 О чём её мечты?" at bounding box center [271, 273] width 495 height 26
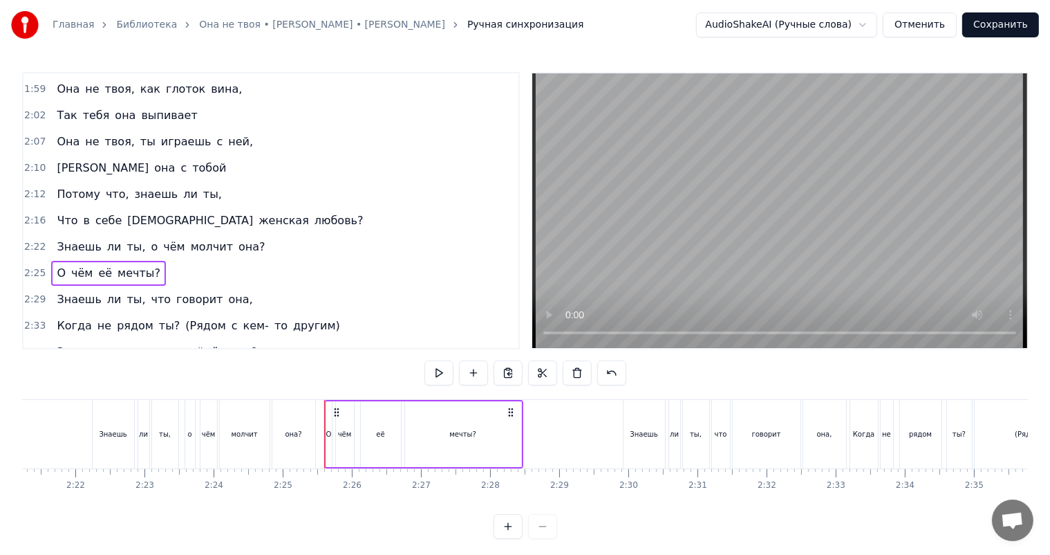
click at [248, 296] on div "2:29 Знаешь ли ты, что говорит она," at bounding box center [271, 299] width 495 height 26
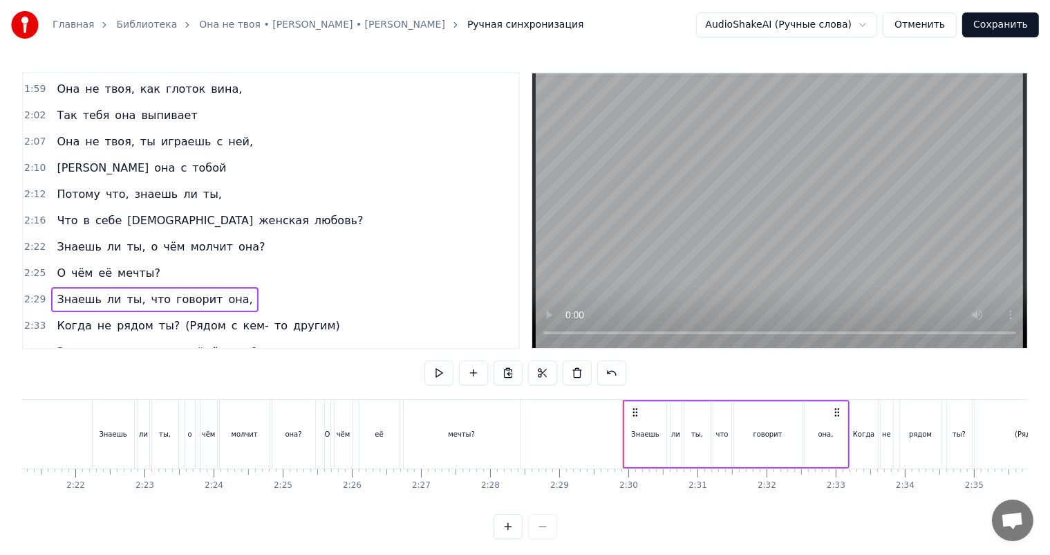
click at [324, 322] on div "2:33 Когда не рядом ты? (Рядом с кем- то другим)" at bounding box center [271, 326] width 495 height 26
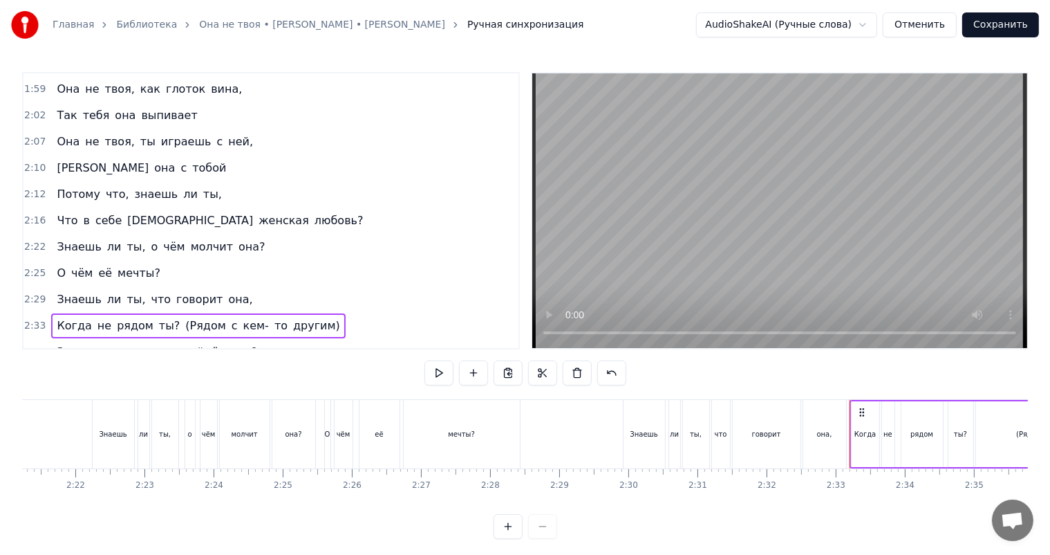
click at [292, 318] on span "другим)" at bounding box center [317, 325] width 50 height 16
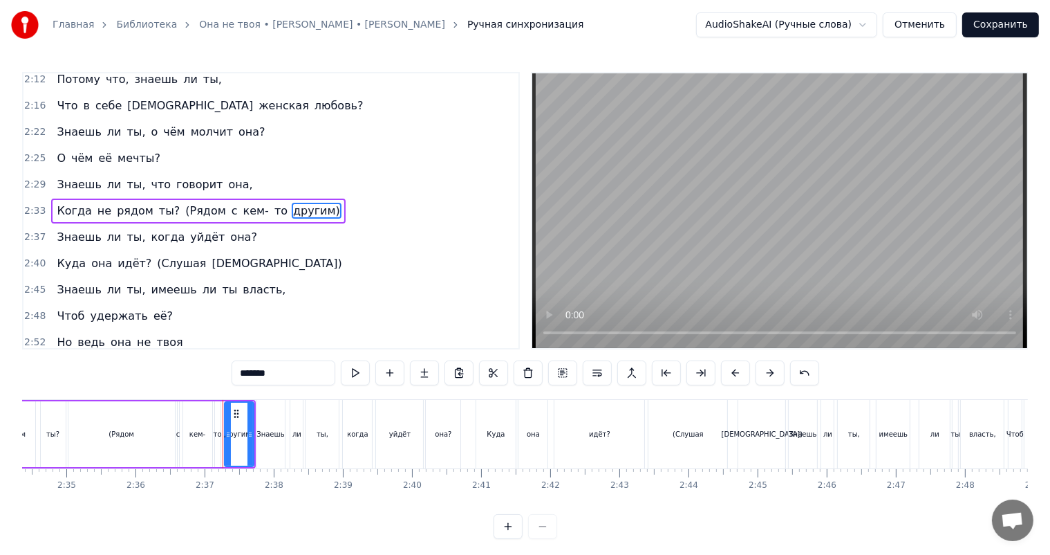
scroll to position [0, 10667]
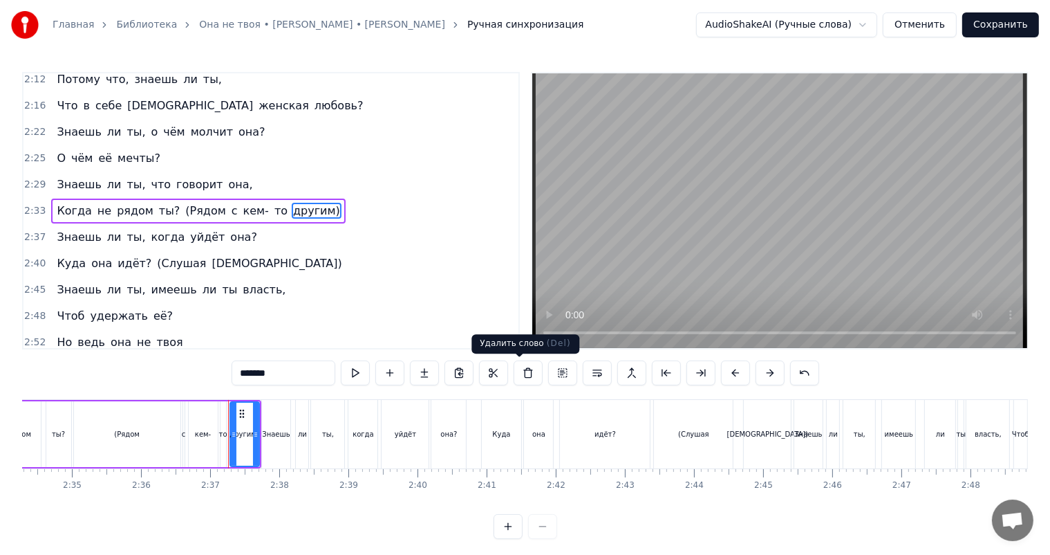
click at [523, 371] on button at bounding box center [528, 372] width 29 height 25
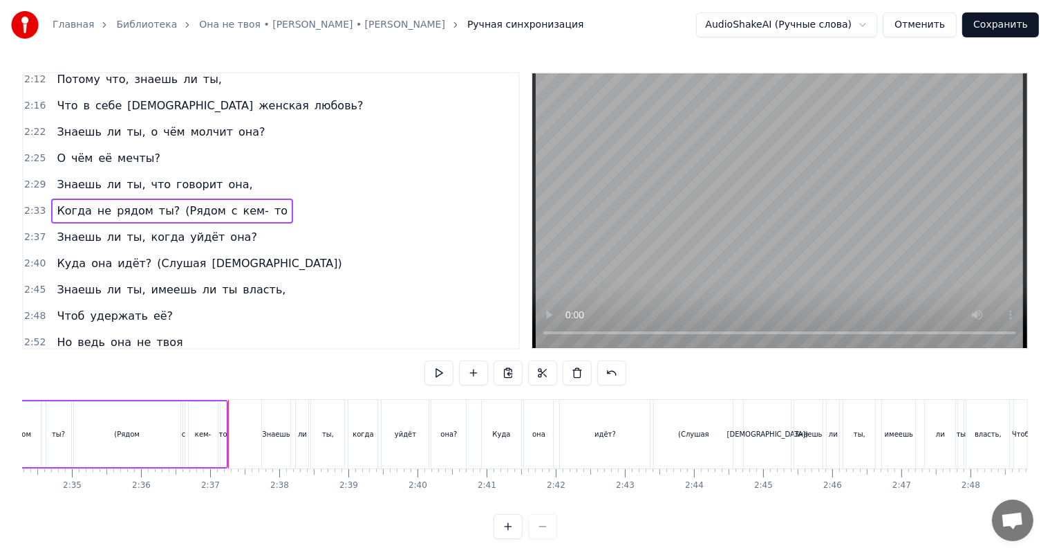
click at [225, 442] on div "то" at bounding box center [223, 434] width 7 height 66
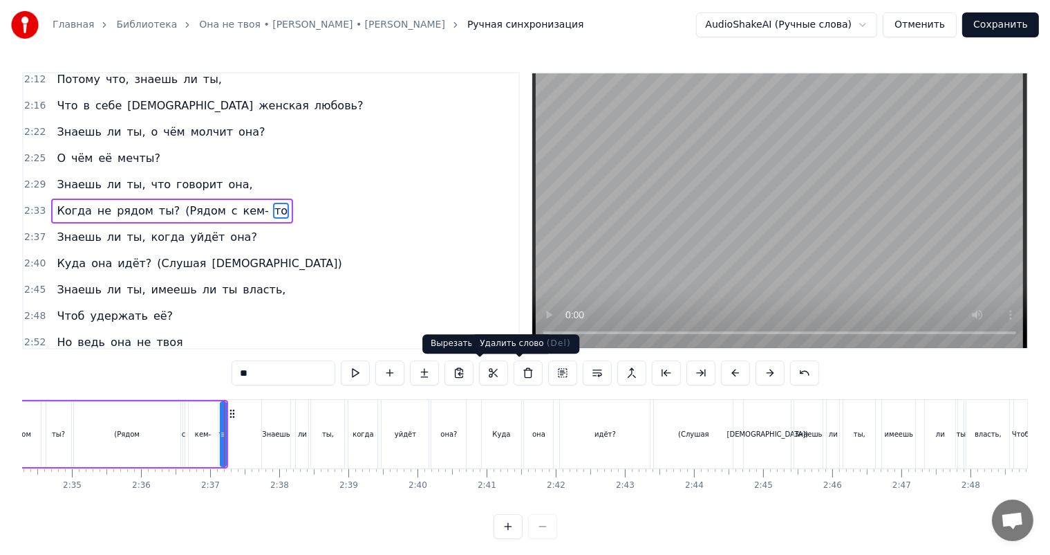
click at [514, 373] on button at bounding box center [528, 372] width 29 height 25
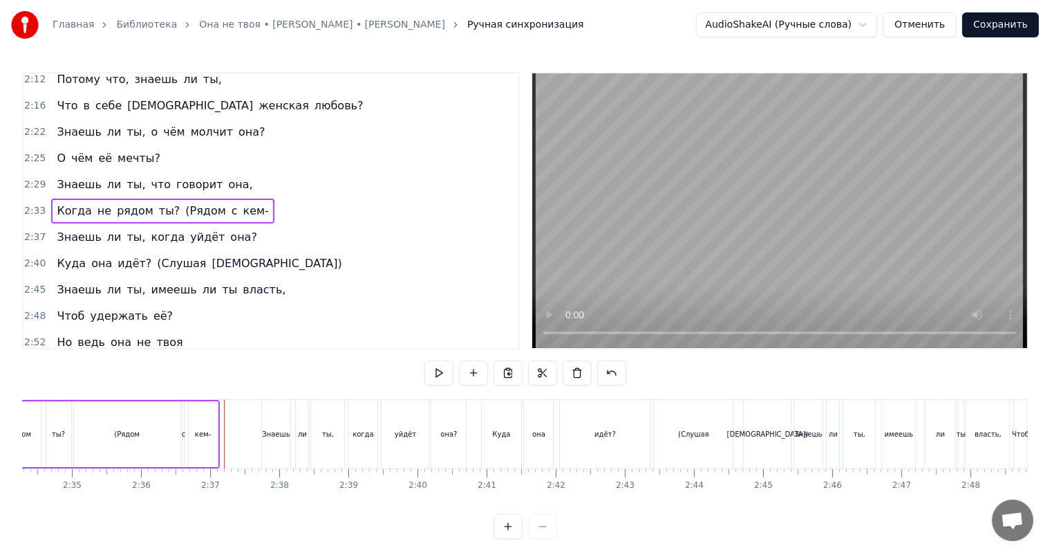
click at [205, 447] on div "кем-" at bounding box center [203, 434] width 29 height 66
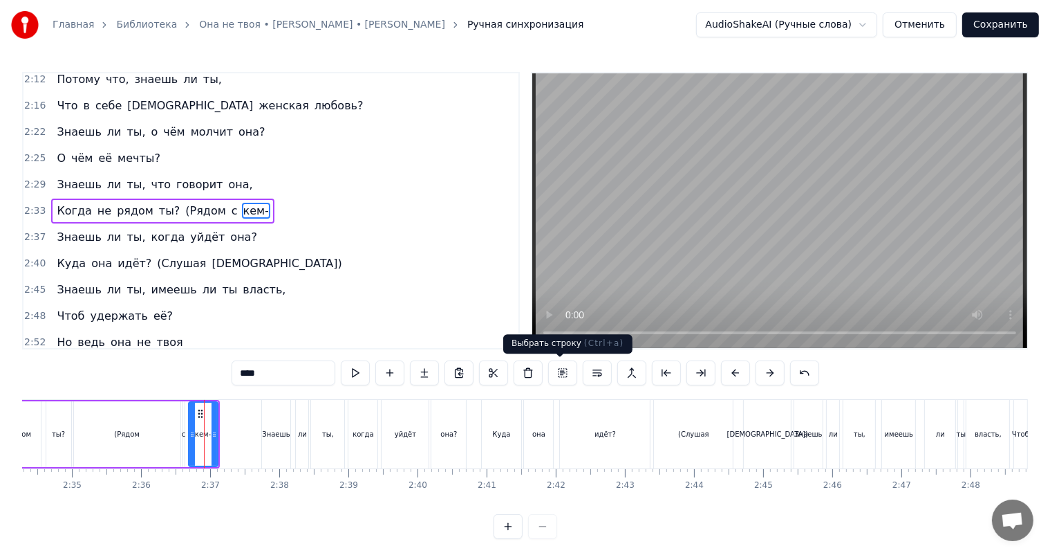
click at [526, 373] on button at bounding box center [528, 372] width 29 height 25
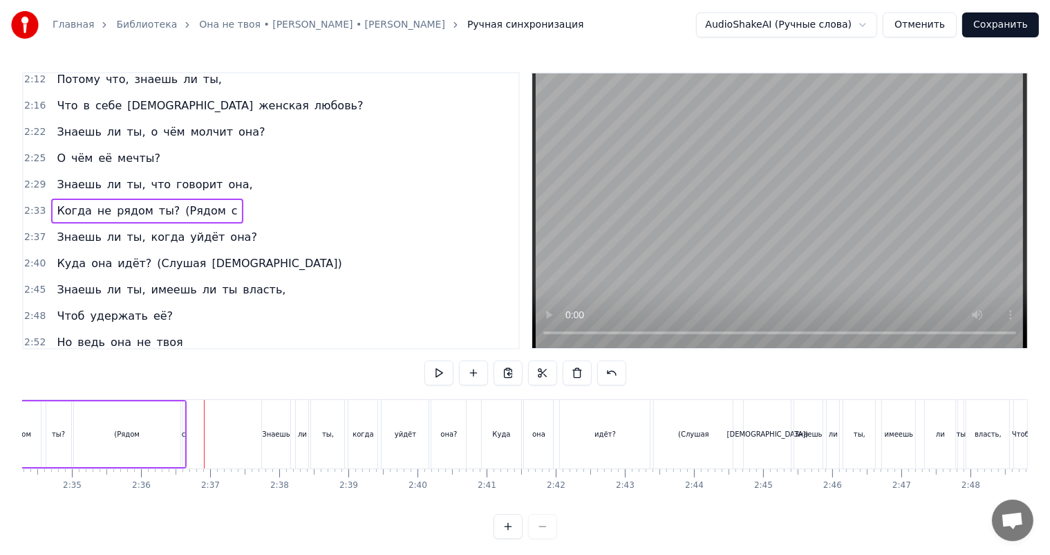
click at [180, 442] on div "Когда не рядом ты? (Рядом с" at bounding box center [66, 434] width 239 height 68
click at [183, 442] on div "с" at bounding box center [184, 434] width 3 height 66
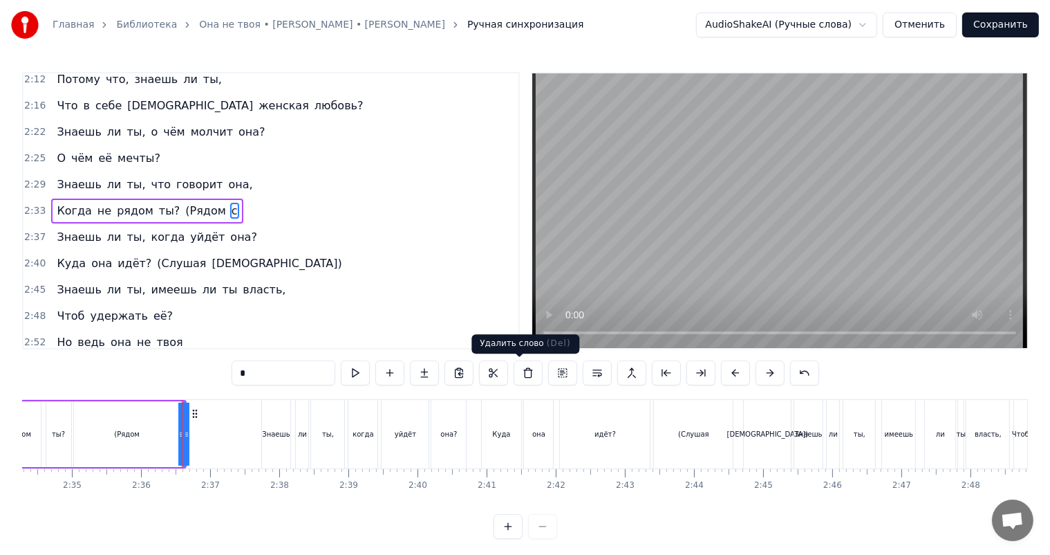
click at [515, 370] on button at bounding box center [528, 372] width 29 height 25
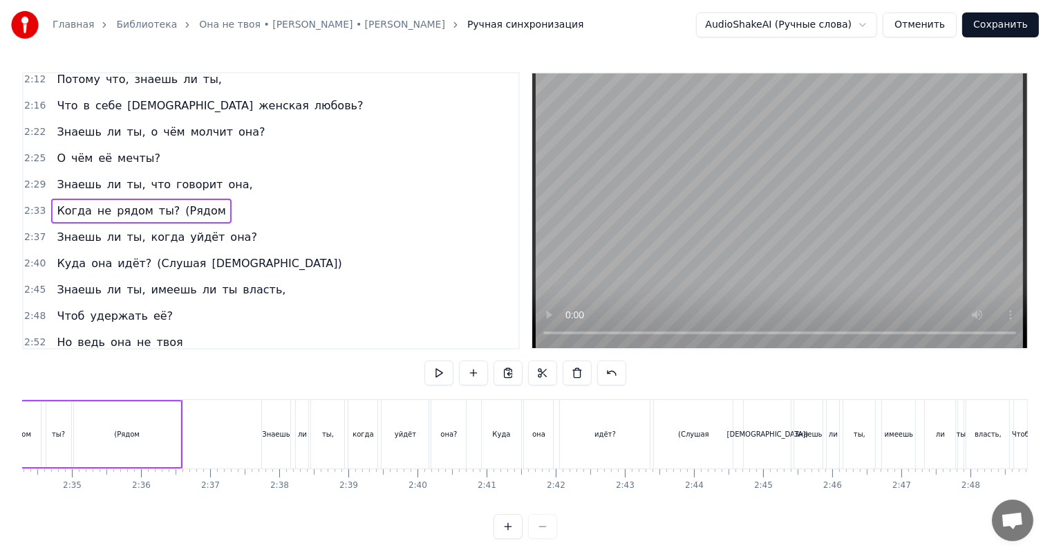
click at [106, 440] on div "(Рядом" at bounding box center [127, 434] width 106 height 66
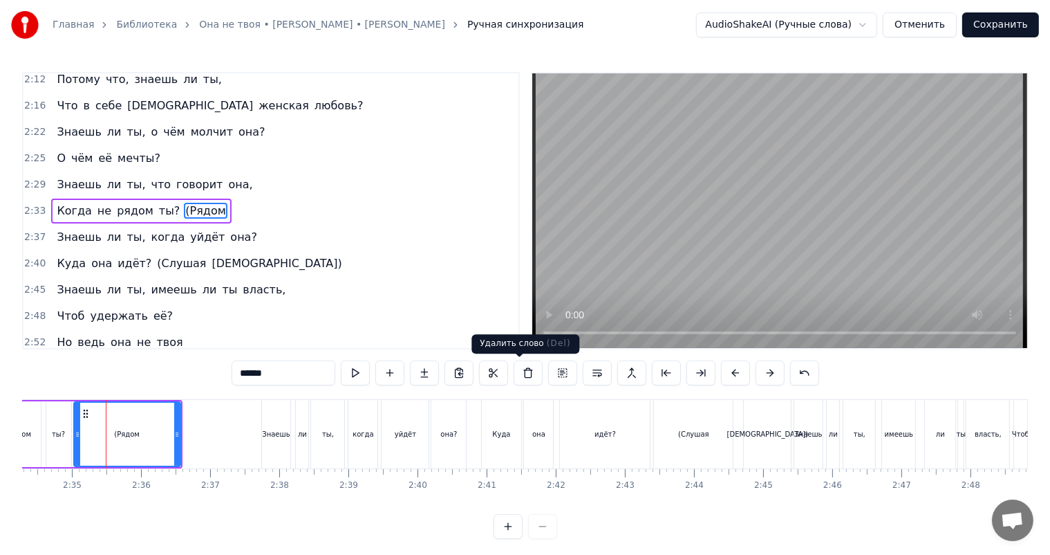
click at [521, 366] on button at bounding box center [528, 372] width 29 height 25
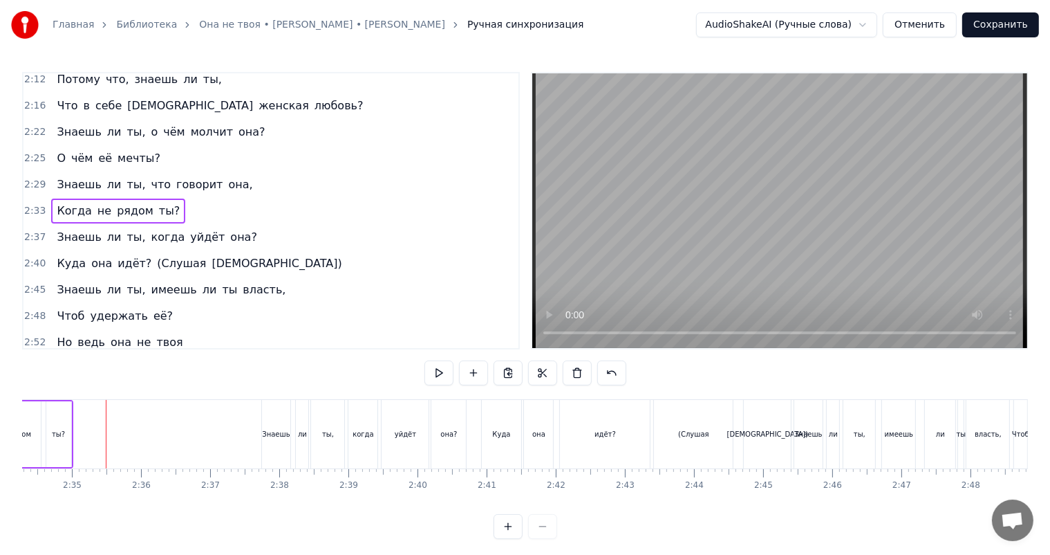
click at [251, 239] on div "2:37 Знаешь ли ты, когда уйдёт она?" at bounding box center [271, 237] width 495 height 26
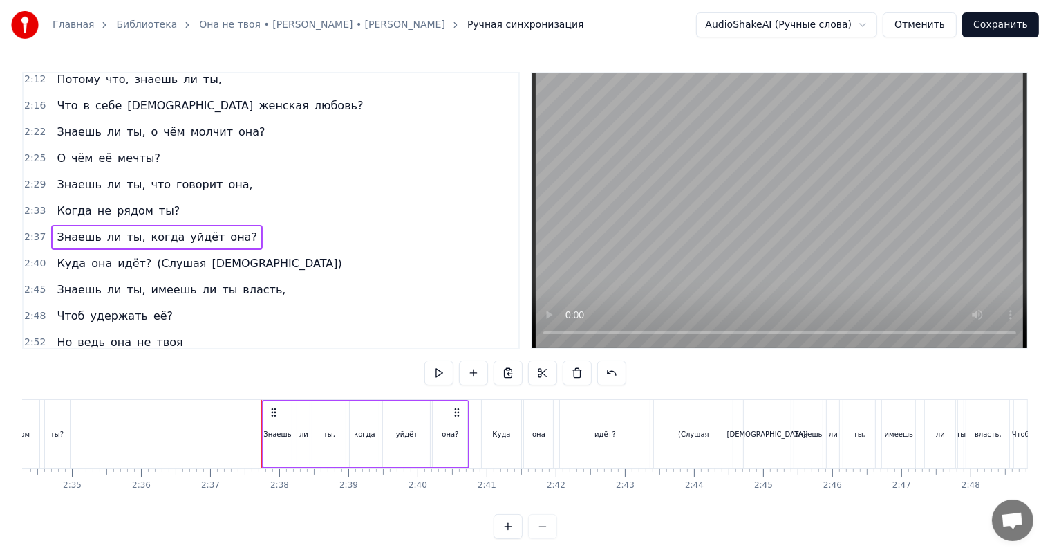
click at [238, 278] on div "Знаешь ли ты, имеешь ли ты власть," at bounding box center [171, 289] width 240 height 25
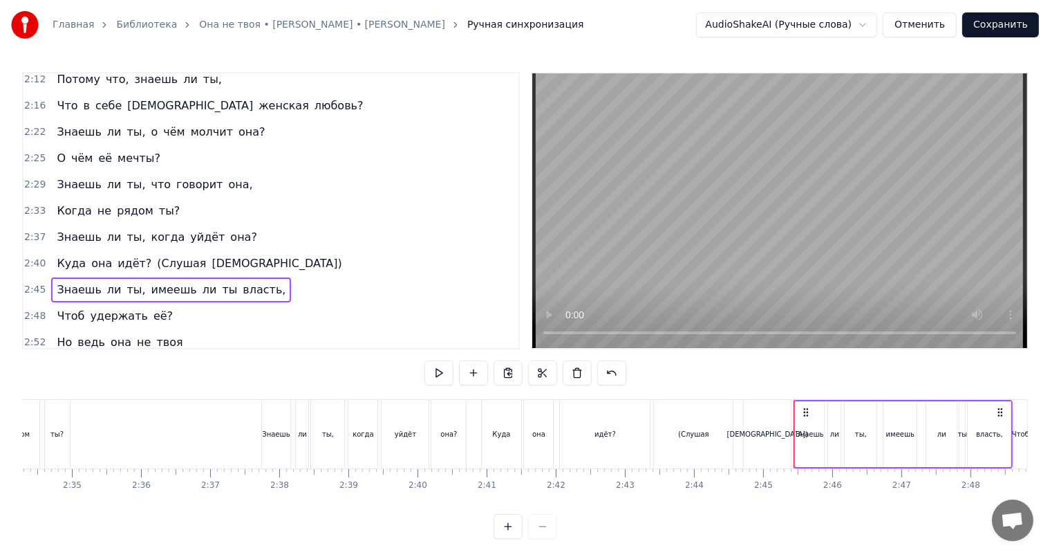
click at [241, 256] on div "2:40 Куда она идёт? (Слушая шаги)" at bounding box center [271, 263] width 495 height 26
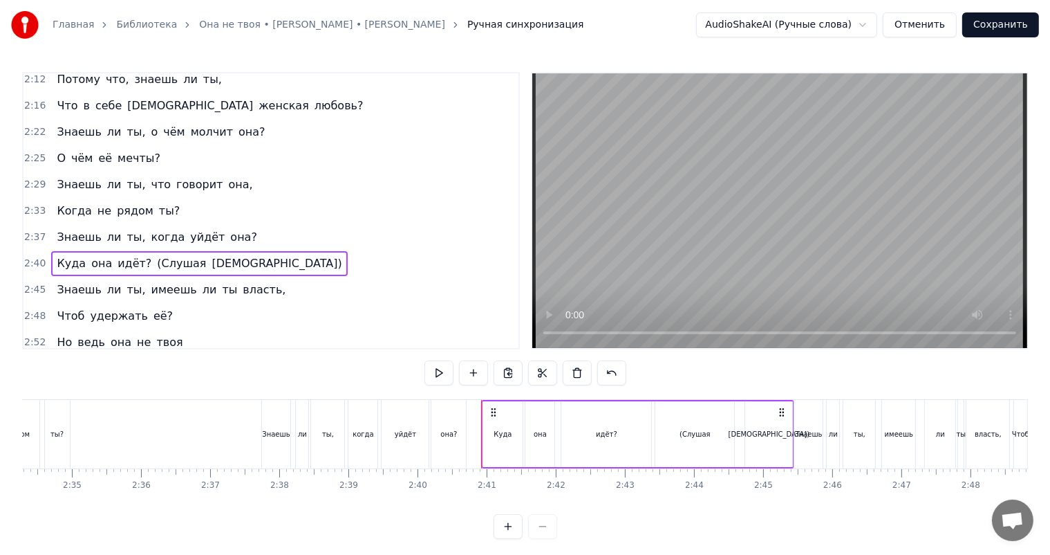
click at [693, 448] on div "(Слушая" at bounding box center [694, 434] width 79 height 66
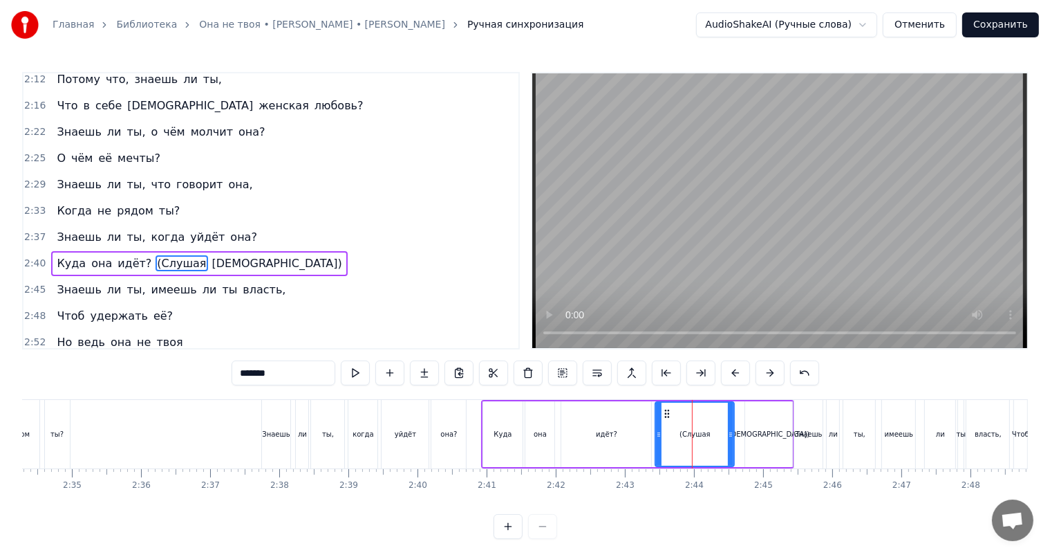
scroll to position [821, 0]
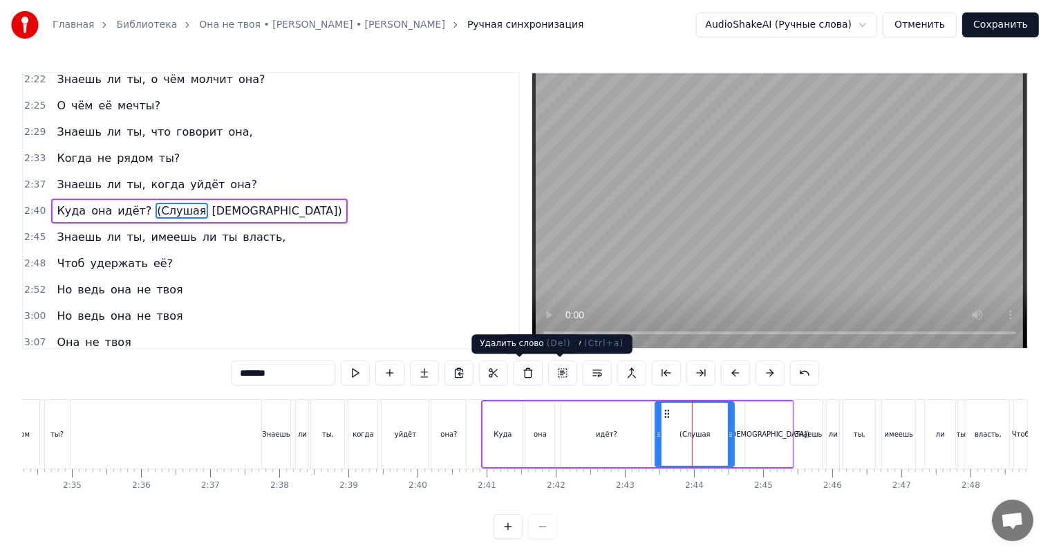
click at [516, 379] on button at bounding box center [528, 372] width 29 height 25
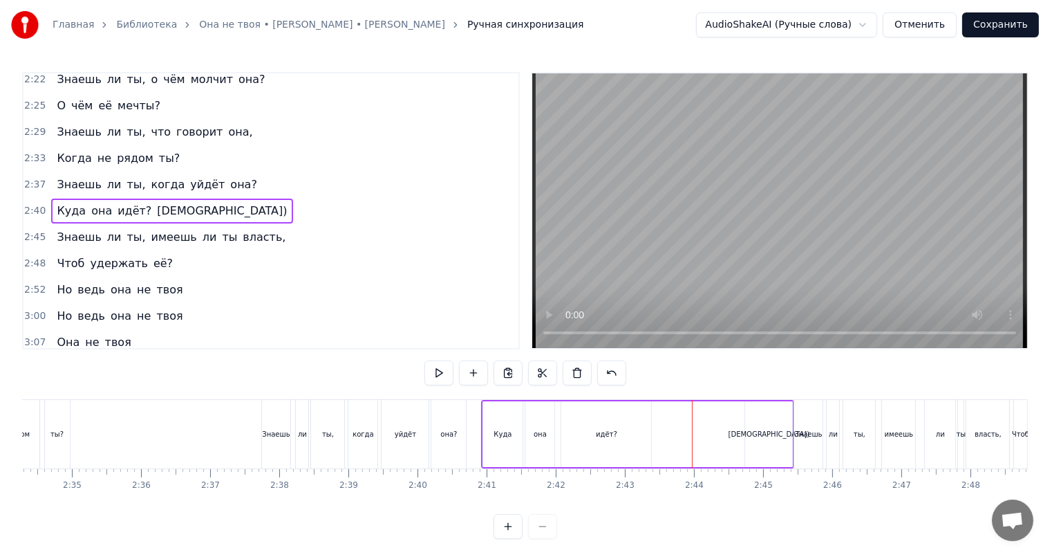
click at [772, 436] on div "[DEMOGRAPHIC_DATA])" at bounding box center [770, 434] width 82 height 10
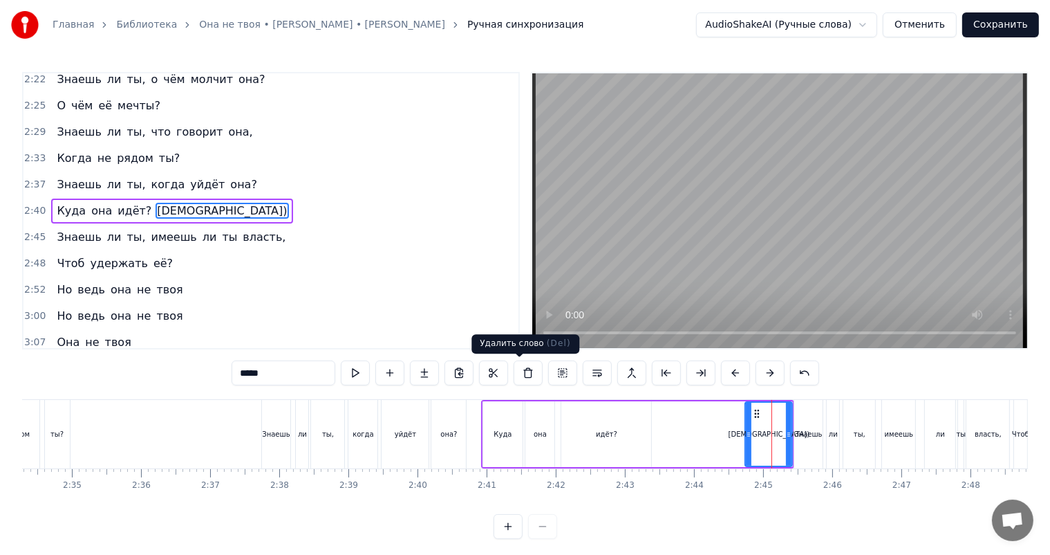
click at [514, 375] on button at bounding box center [528, 372] width 29 height 25
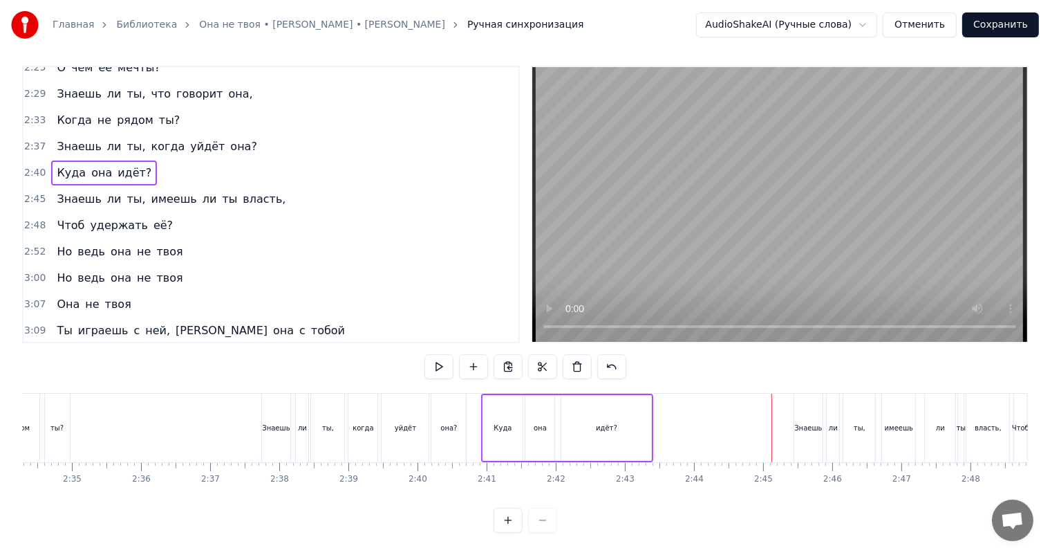
scroll to position [907, 0]
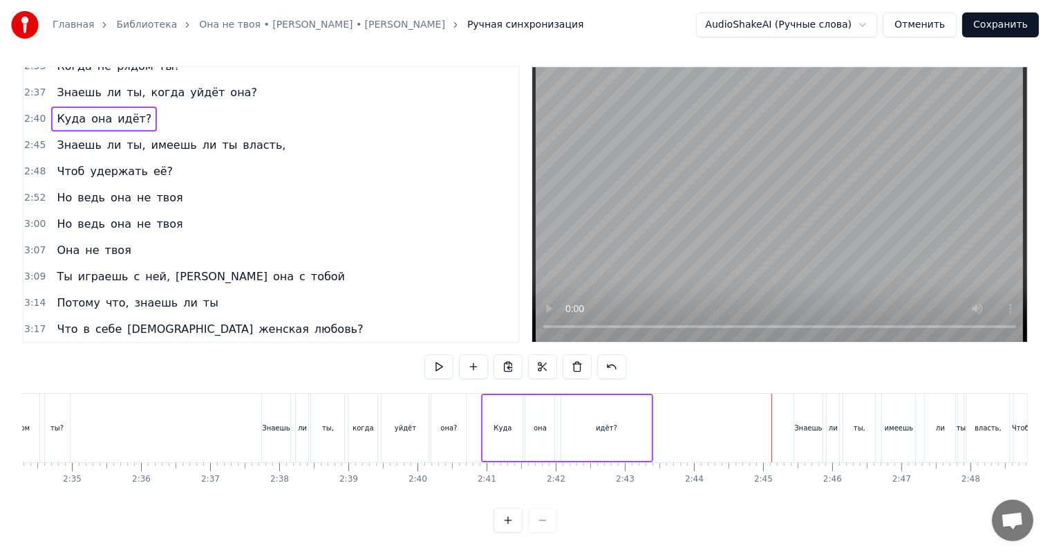
click at [272, 268] on div "3:09 Ты играешь с ней, а она с тобой" at bounding box center [271, 276] width 495 height 26
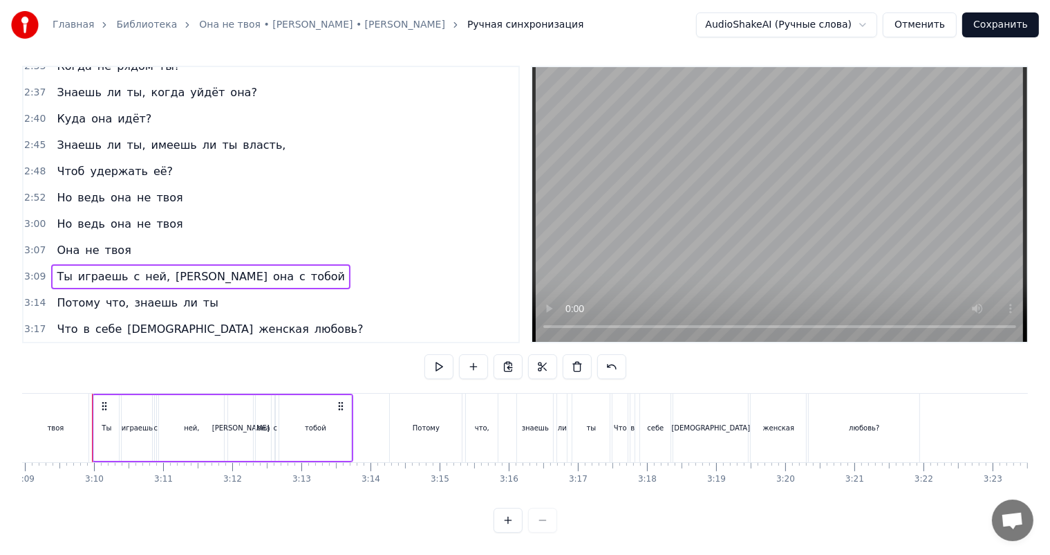
click at [299, 137] on div "2:45 Знаешь ли ты, имеешь ли ты власть," at bounding box center [271, 145] width 495 height 26
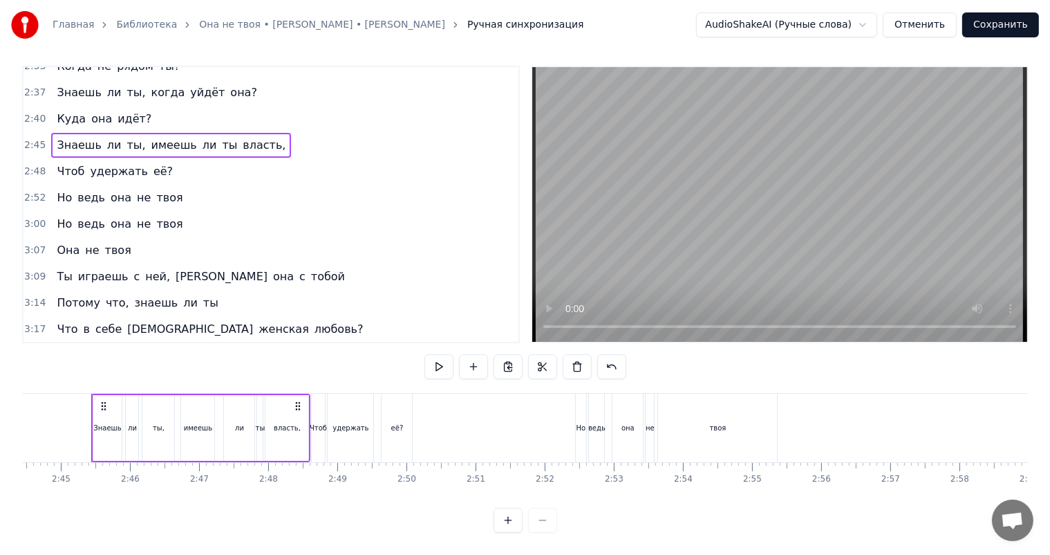
scroll to position [0, 11369]
click at [150, 137] on span "имеешь" at bounding box center [174, 145] width 48 height 16
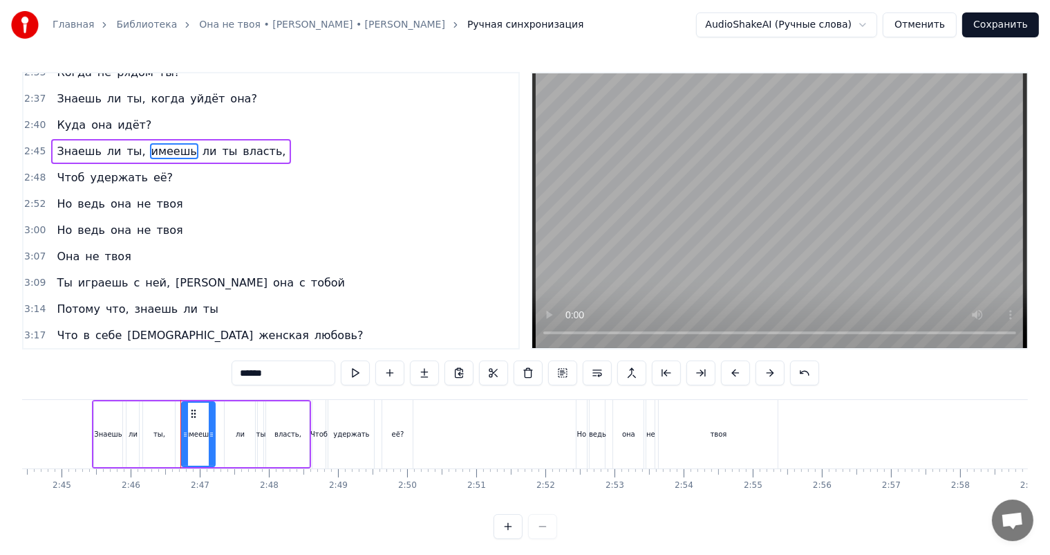
scroll to position [848, 0]
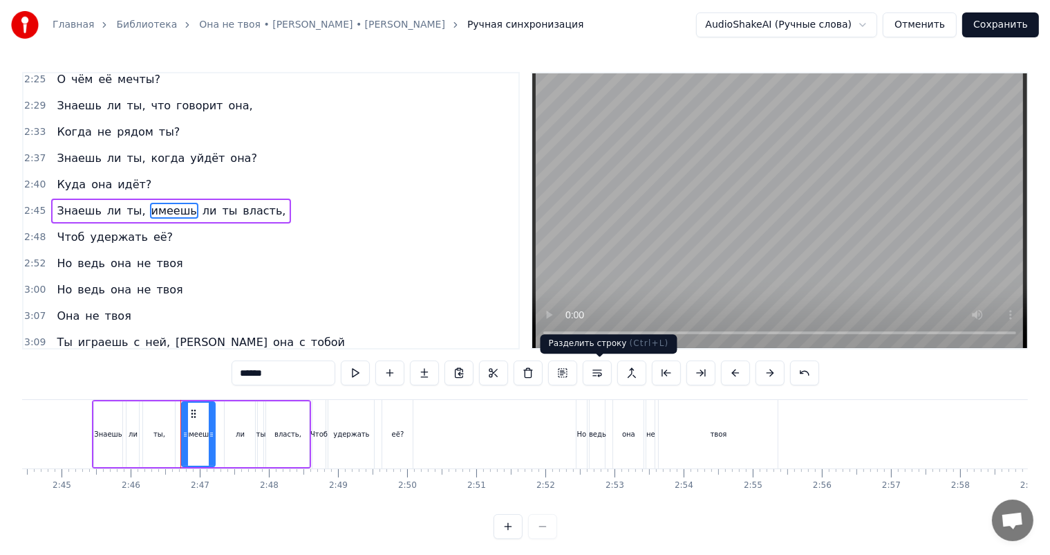
click at [603, 382] on button at bounding box center [597, 372] width 29 height 25
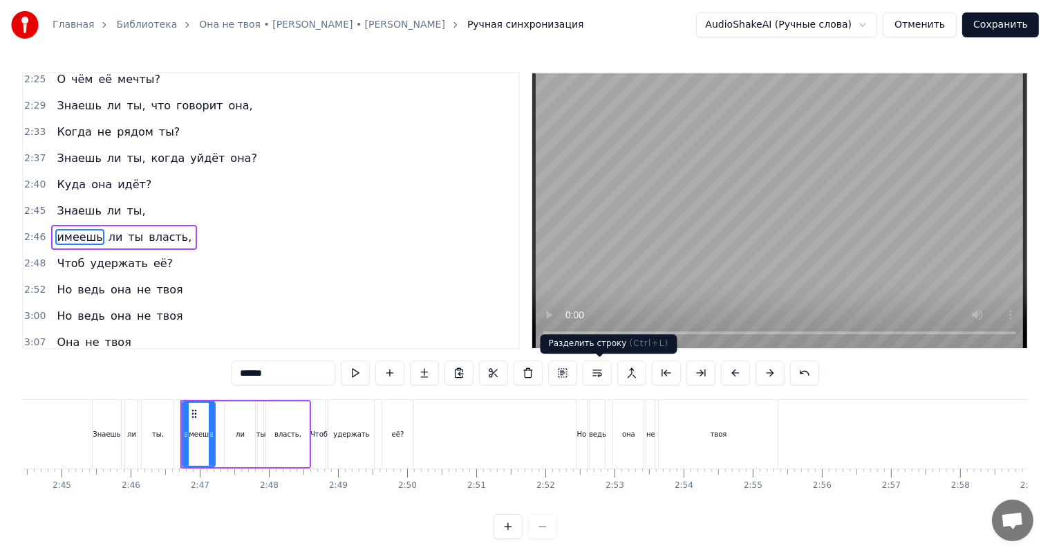
scroll to position [874, 0]
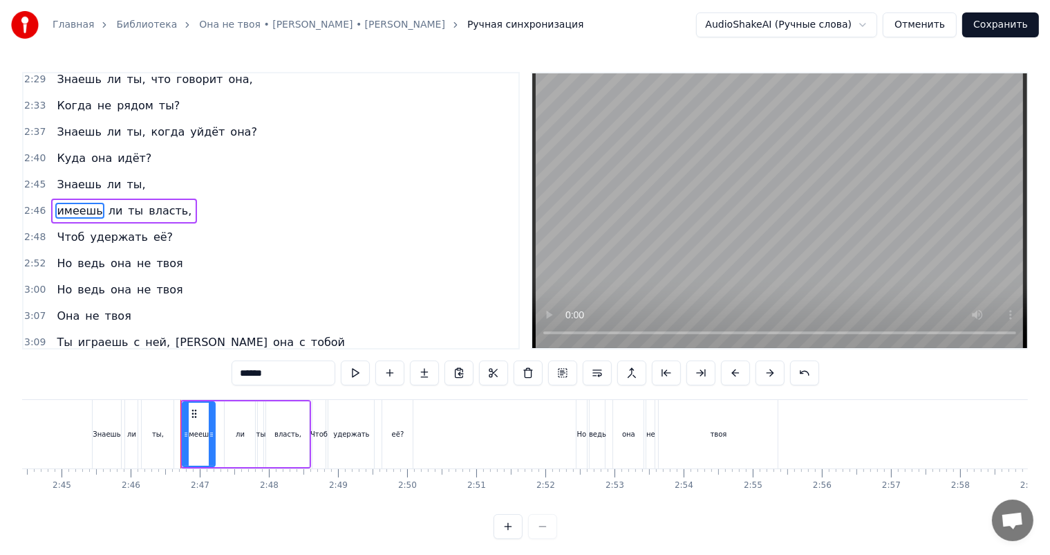
drag, startPoint x: 207, startPoint y: 376, endPoint x: 199, endPoint y: 376, distance: 7.6
click at [232, 376] on input "******" at bounding box center [284, 372] width 104 height 25
type input "******"
click at [172, 377] on div "0:04 Показал ей весь мир и подарил 0:11 И весь мир за тебя говорил 0:19 Что с т…" at bounding box center [525, 305] width 1006 height 467
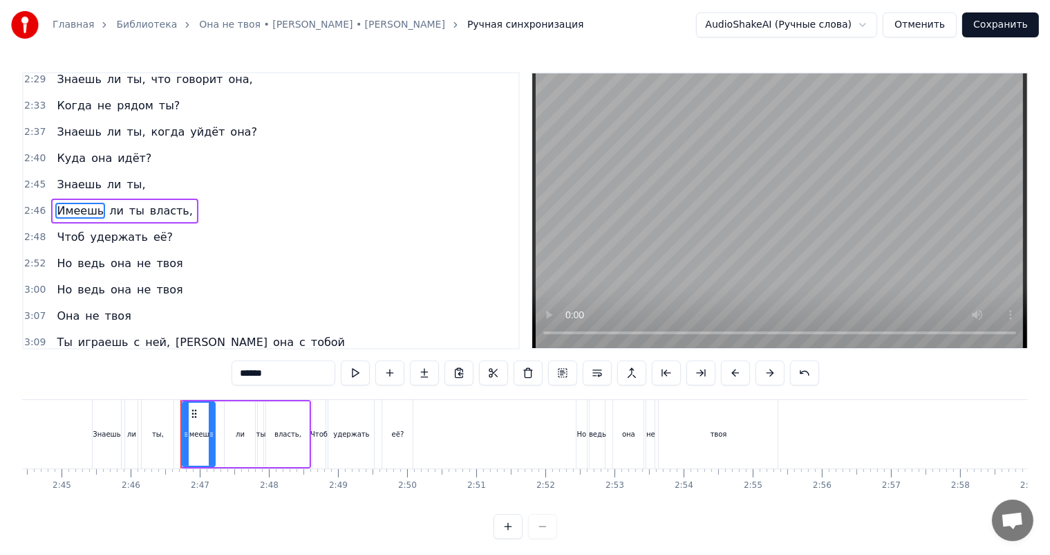
scroll to position [827, 0]
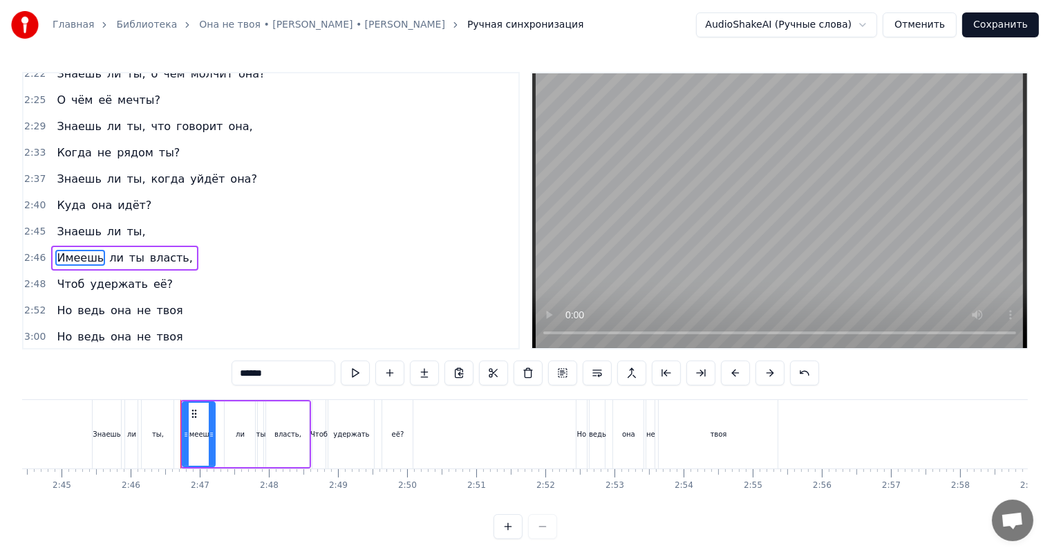
click at [256, 170] on div "2:37 Знаешь ли ты, когда уйдёт она?" at bounding box center [271, 179] width 495 height 26
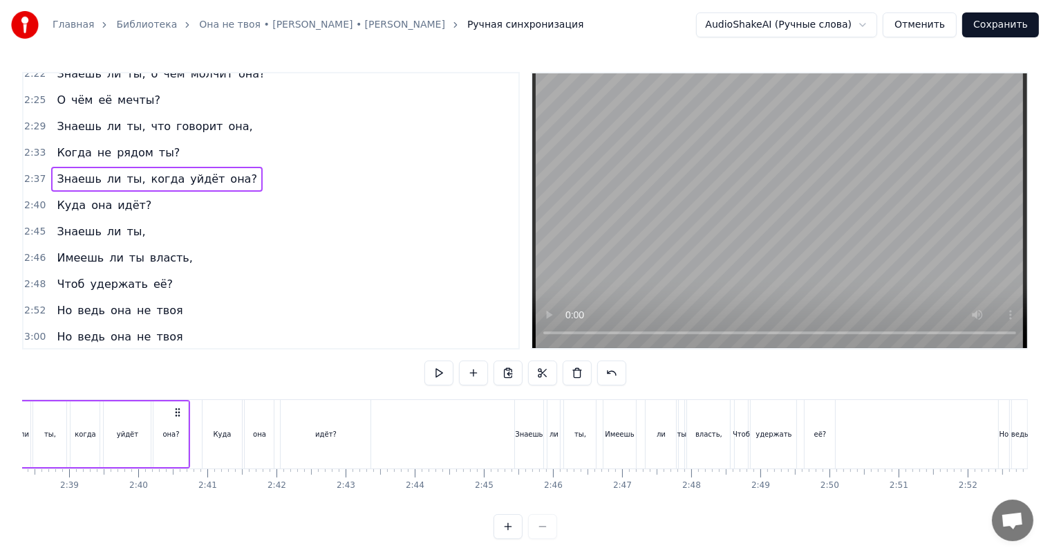
scroll to position [0, 10836]
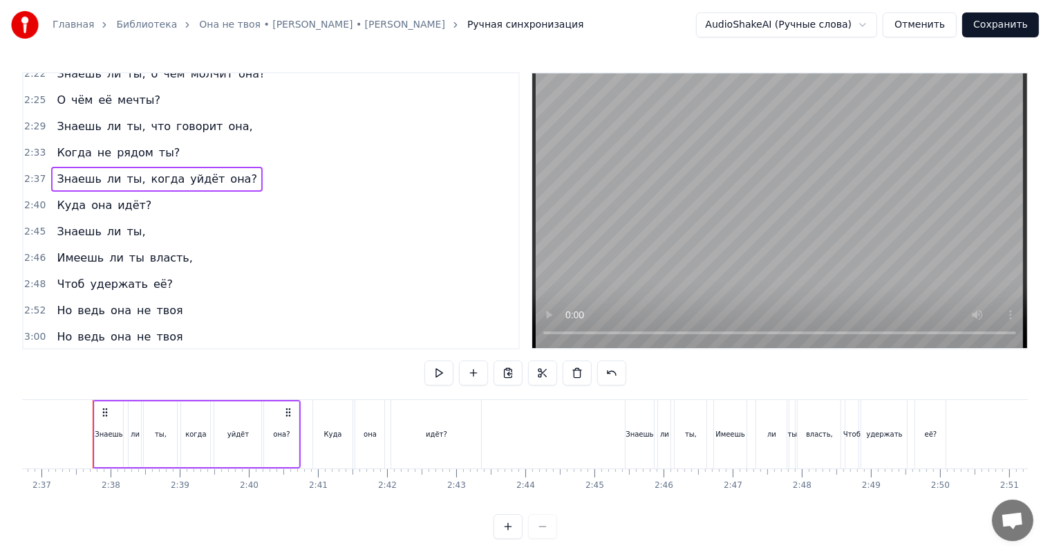
click at [985, 17] on button "Сохранить" at bounding box center [1000, 24] width 77 height 25
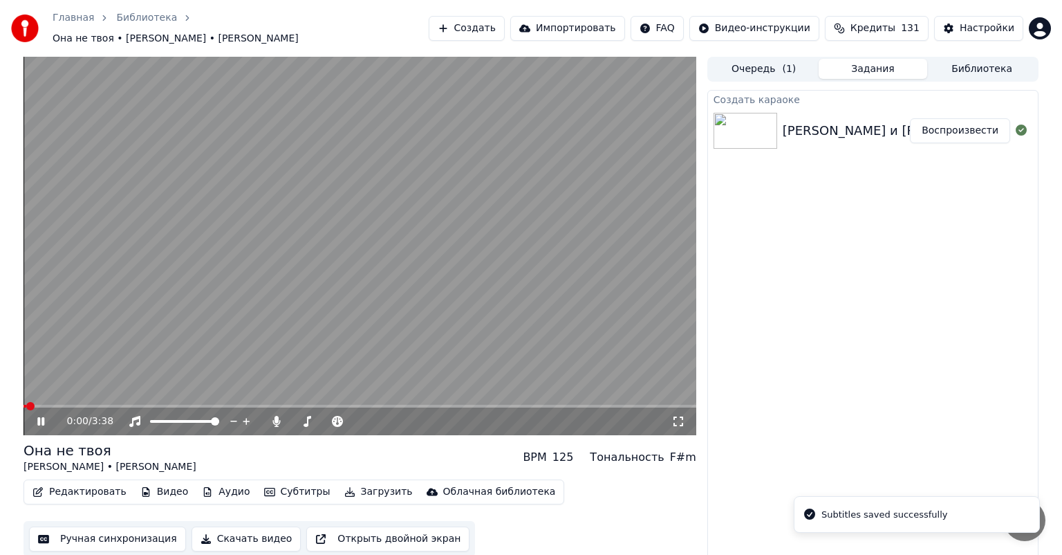
click at [676, 416] on icon at bounding box center [678, 421] width 14 height 11
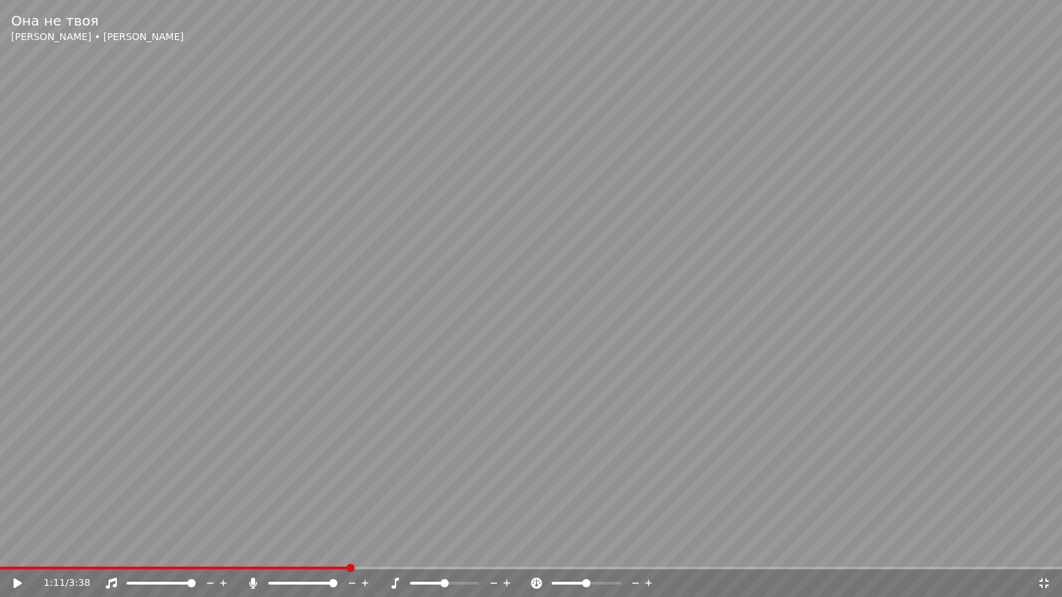
click at [6, 554] on span at bounding box center [174, 568] width 349 height 3
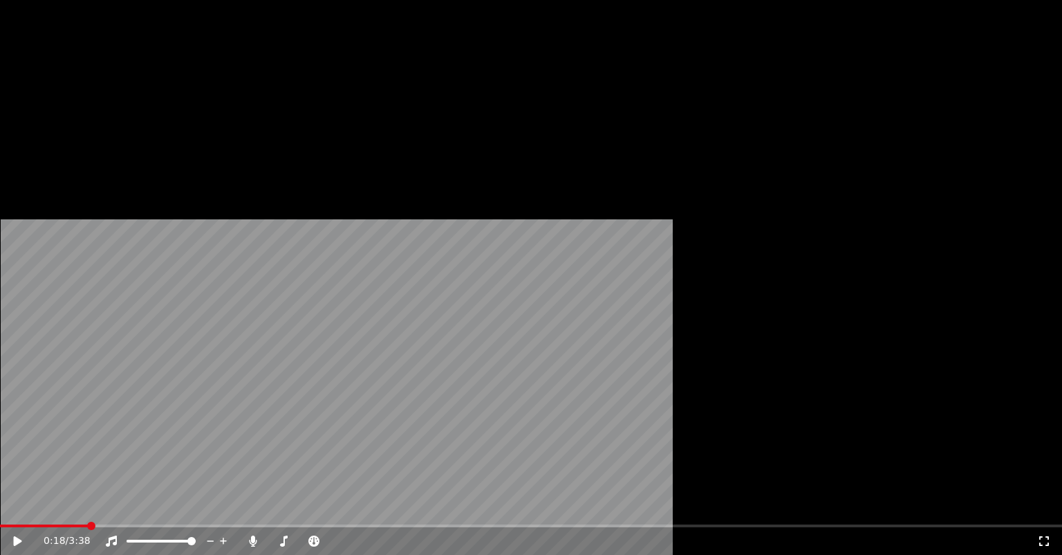
click at [91, 123] on button "Редактировать" at bounding box center [79, 113] width 105 height 19
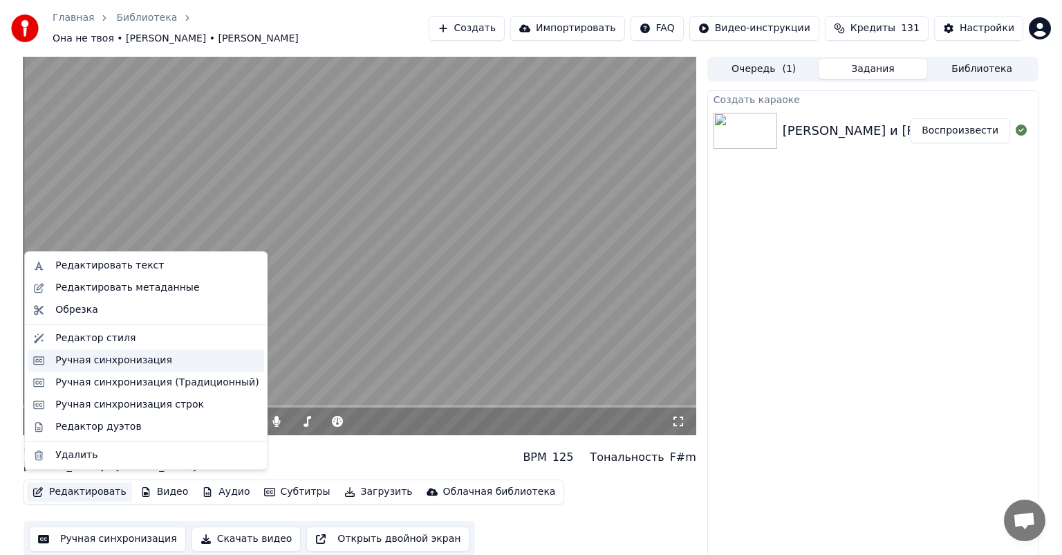
click at [113, 361] on div "Ручная синхронизация" at bounding box center [113, 360] width 117 height 14
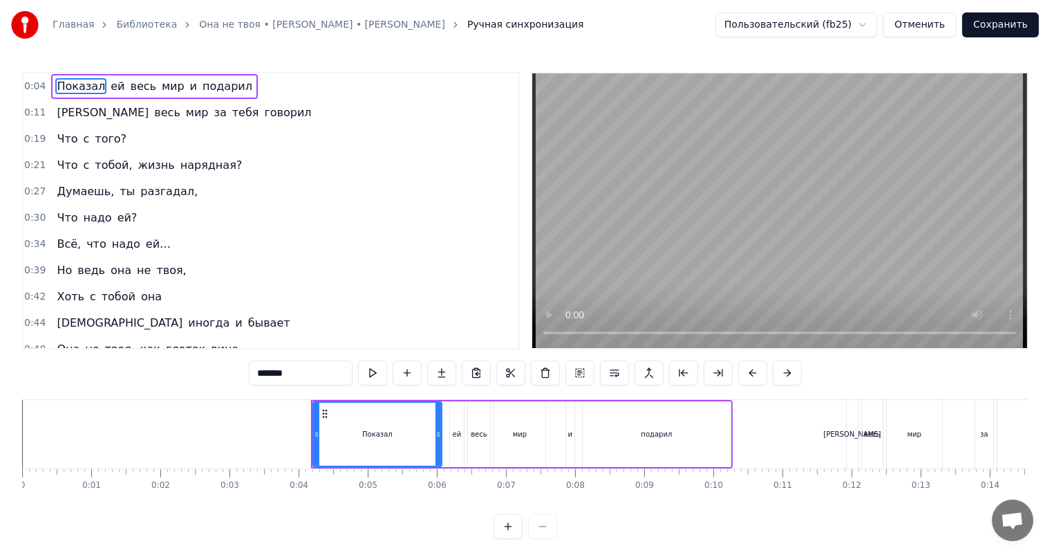
click at [210, 112] on div "И весь мир за тебя говорил" at bounding box center [183, 112] width 265 height 25
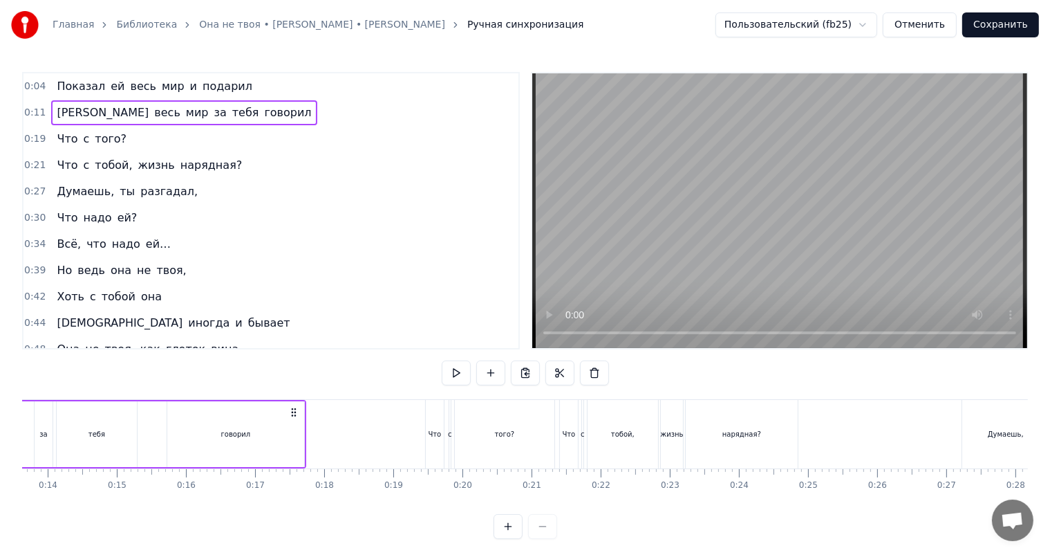
scroll to position [0, 1010]
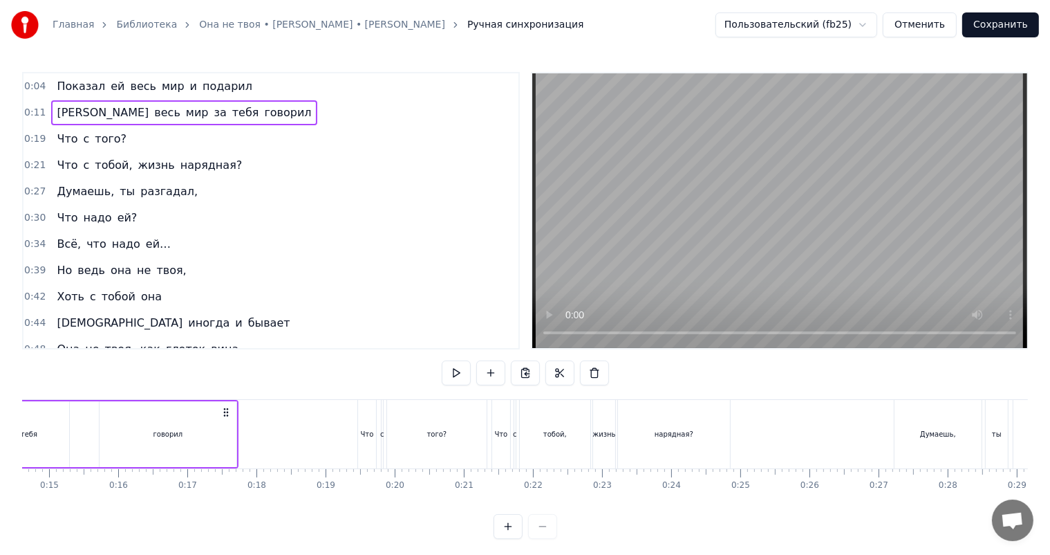
click at [151, 431] on div "говорил" at bounding box center [168, 434] width 137 height 66
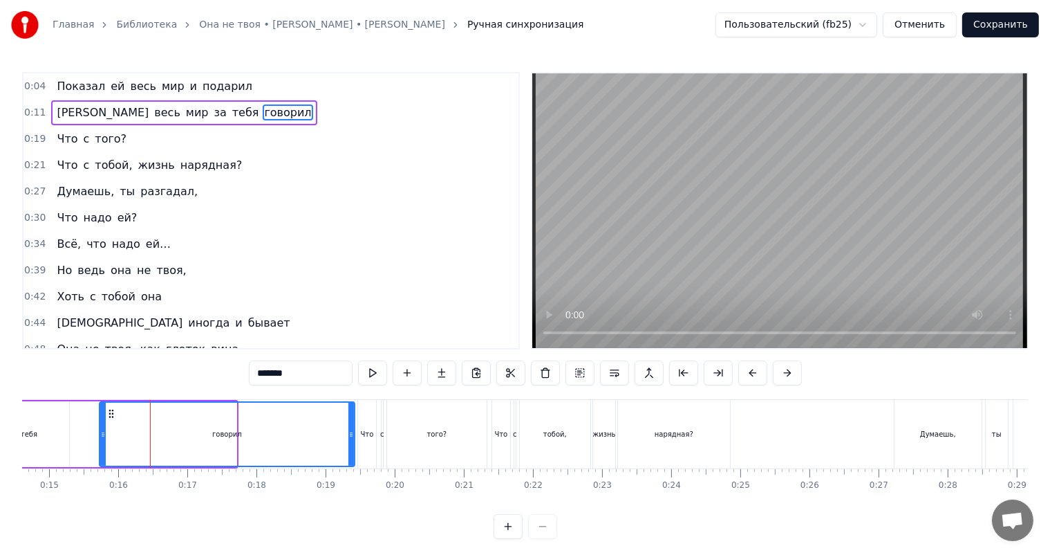
drag, startPoint x: 233, startPoint y: 438, endPoint x: 351, endPoint y: 430, distance: 118.5
click at [351, 430] on icon at bounding box center [351, 434] width 6 height 11
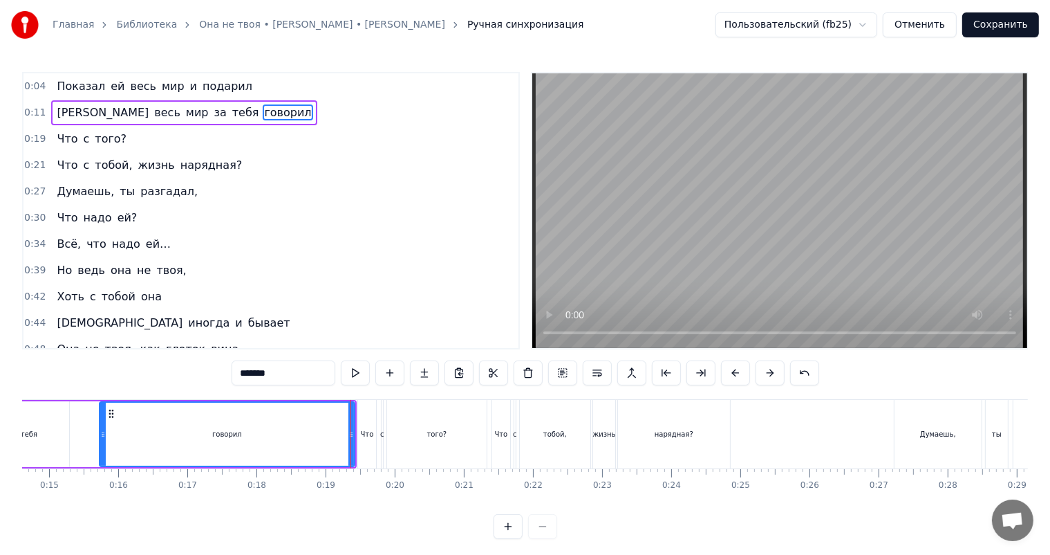
click at [111, 364] on div "0:04 Показал ей весь мир и подарил 0:11 И весь мир за тебя говорил 0:19 Что с т…" at bounding box center [525, 305] width 1006 height 467
click at [260, 86] on div "0:04 Показал ей весь мир и подарил" at bounding box center [271, 86] width 495 height 26
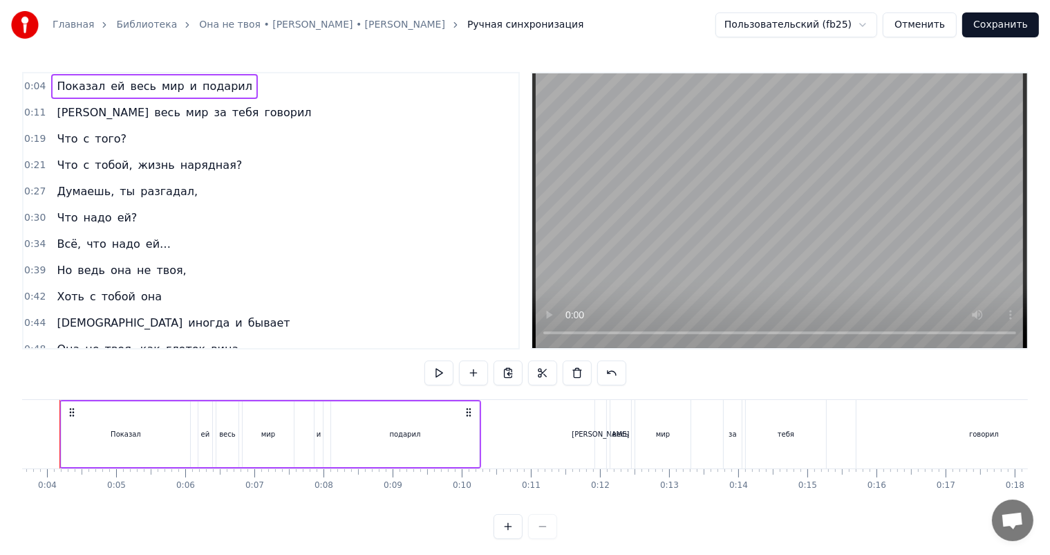
scroll to position [0, 219]
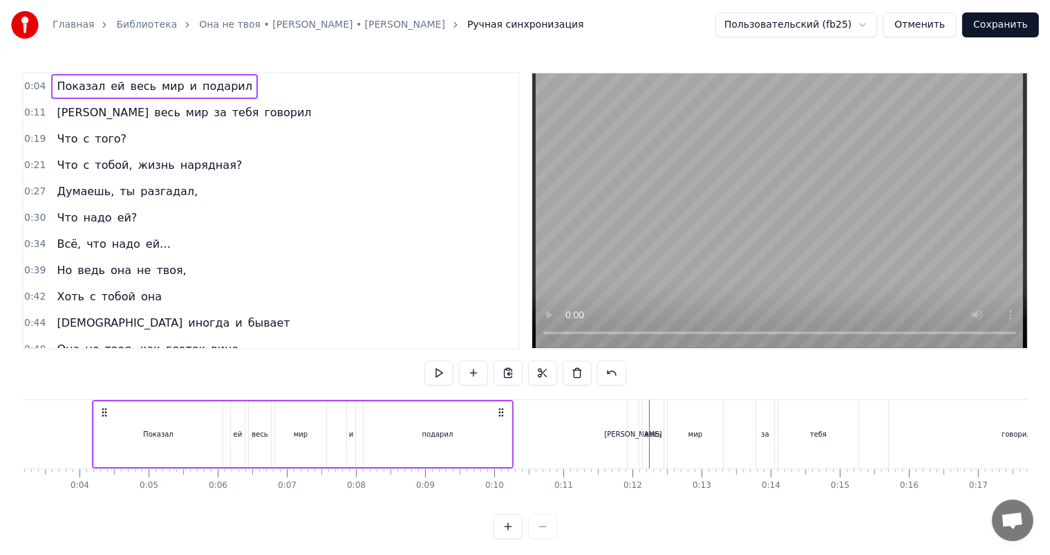
click at [962, 426] on div "говорил" at bounding box center [1016, 434] width 255 height 68
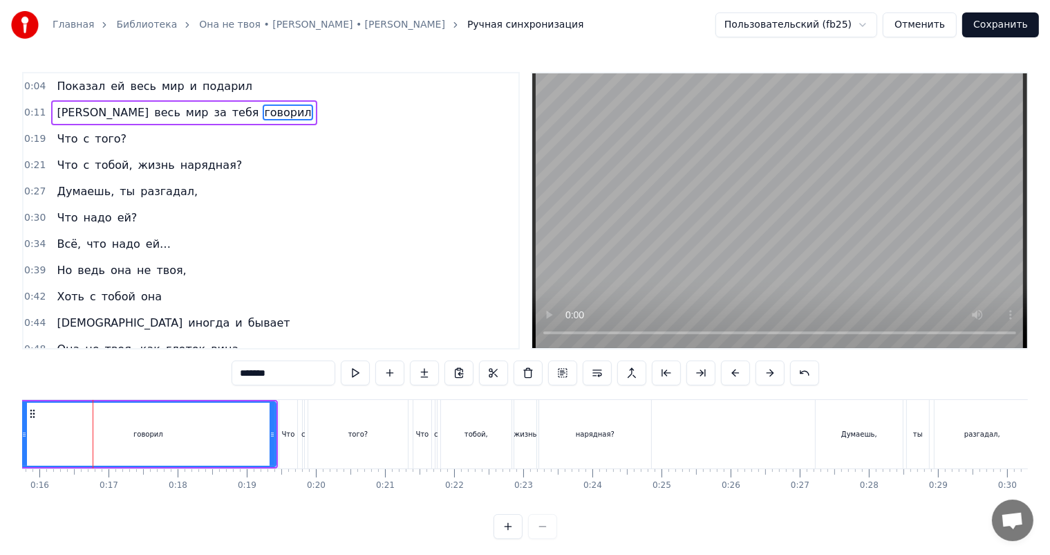
scroll to position [0, 1090]
click at [234, 371] on input "*******" at bounding box center [284, 372] width 104 height 25
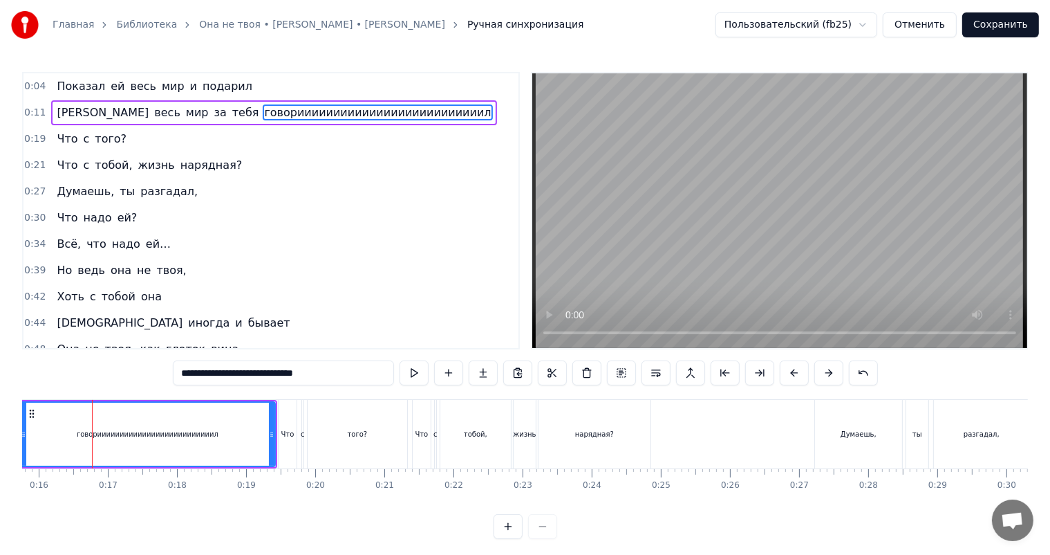
type input "**********"
click at [994, 30] on button "Сохранить" at bounding box center [1000, 24] width 77 height 25
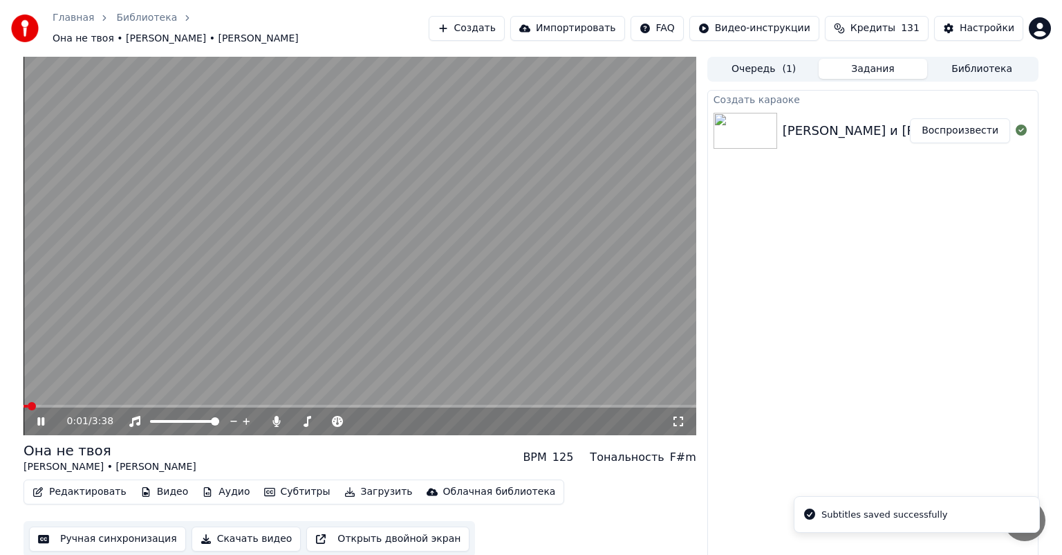
click at [678, 416] on icon at bounding box center [678, 421] width 14 height 11
click at [73, 486] on button "Редактировать" at bounding box center [79, 491] width 105 height 19
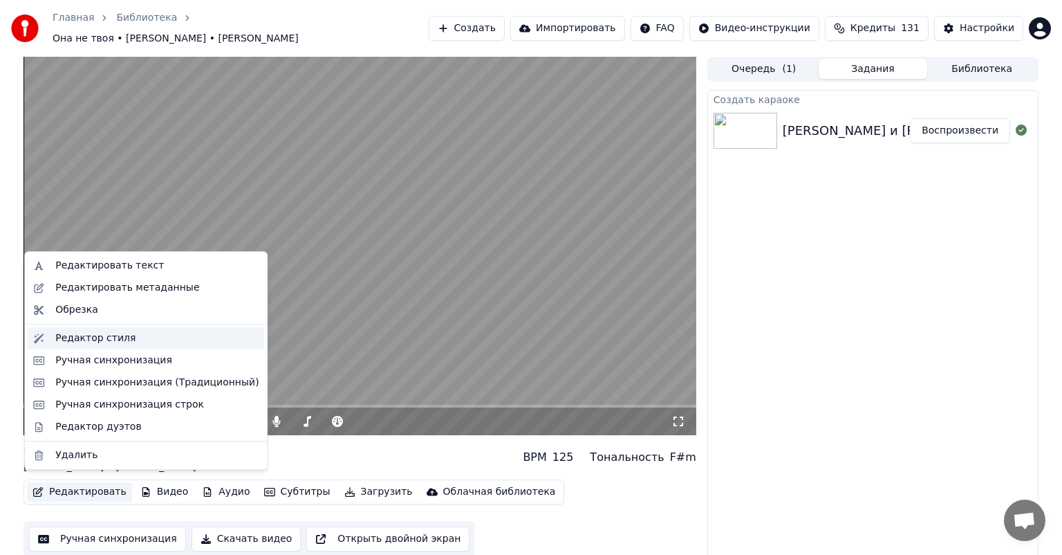
click at [129, 348] on div "Редактор стиля" at bounding box center [146, 338] width 236 height 22
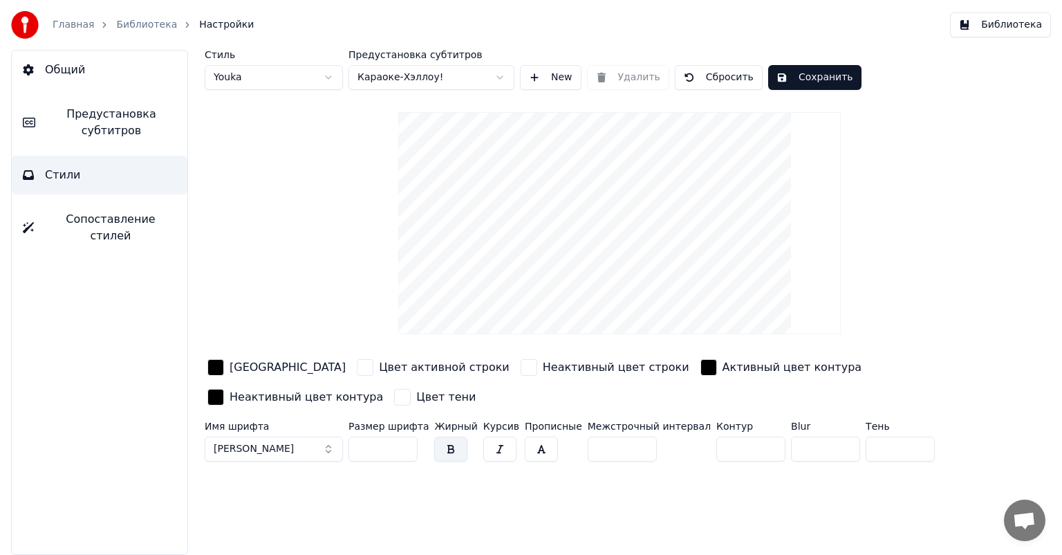
click at [136, 26] on link "Библиотека" at bounding box center [146, 25] width 61 height 14
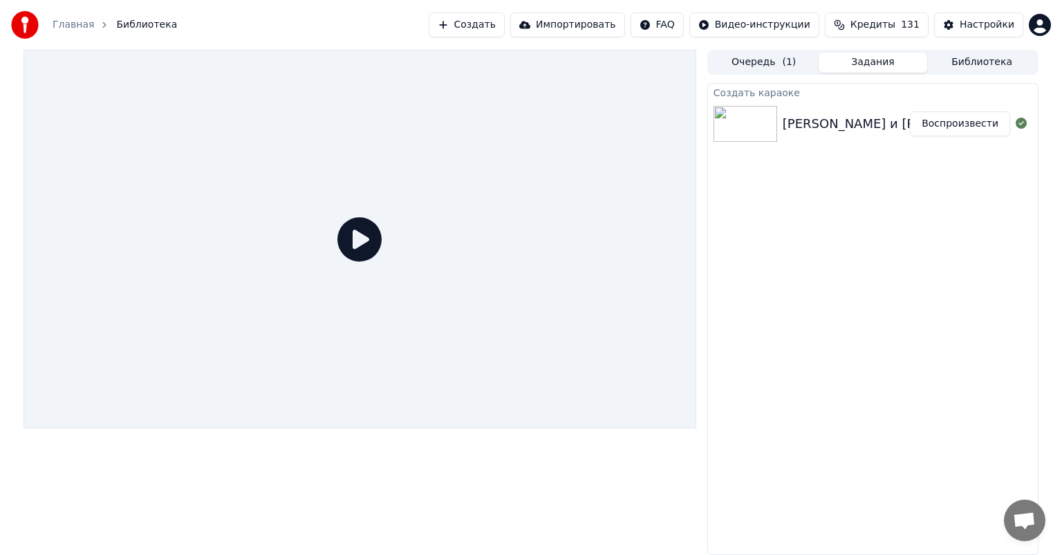
click at [980, 130] on button "Воспроизвести" at bounding box center [960, 123] width 100 height 25
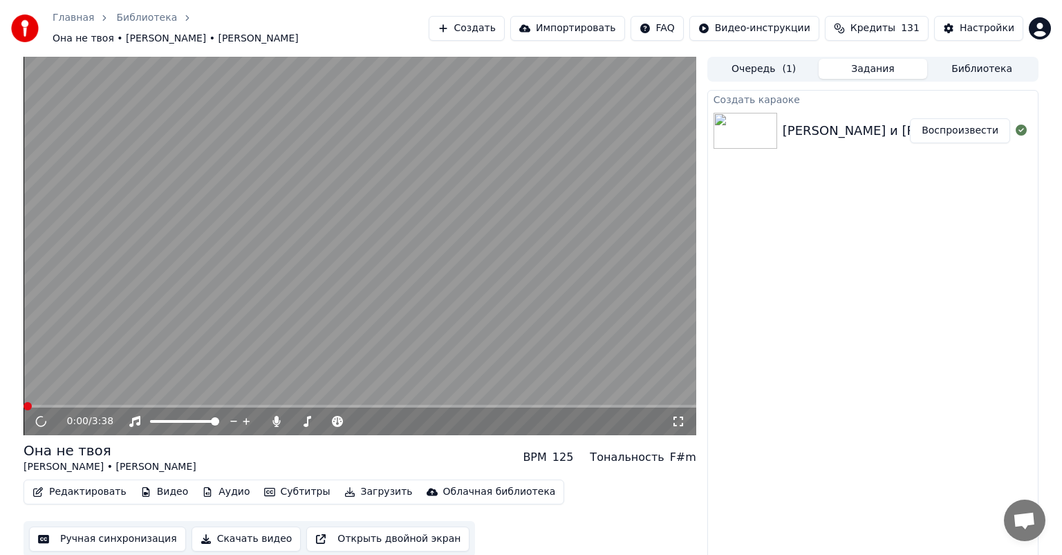
click at [370, 254] on video at bounding box center [360, 246] width 673 height 378
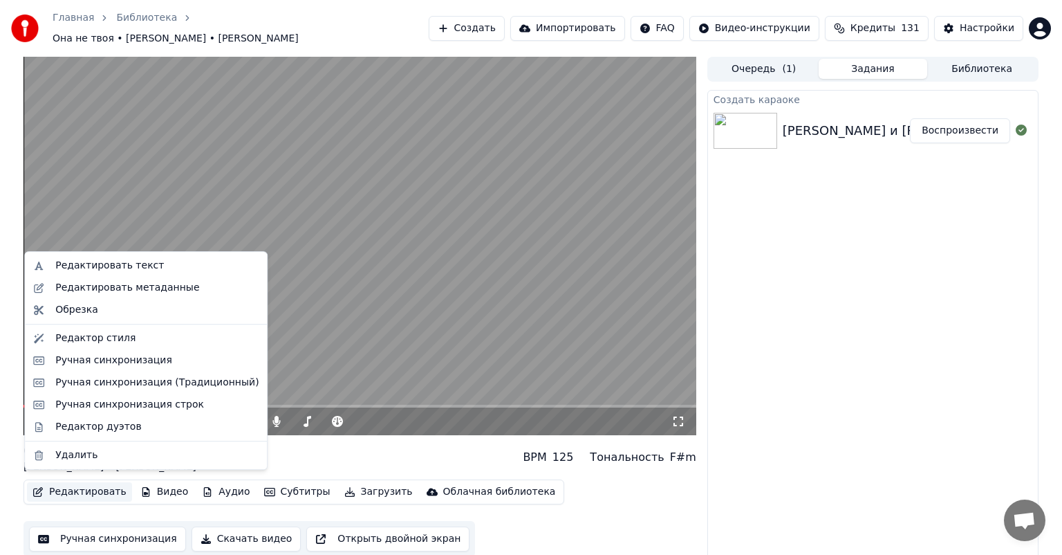
click at [78, 482] on button "Редактировать" at bounding box center [79, 491] width 105 height 19
click at [118, 361] on div "Ручная синхронизация" at bounding box center [113, 360] width 117 height 14
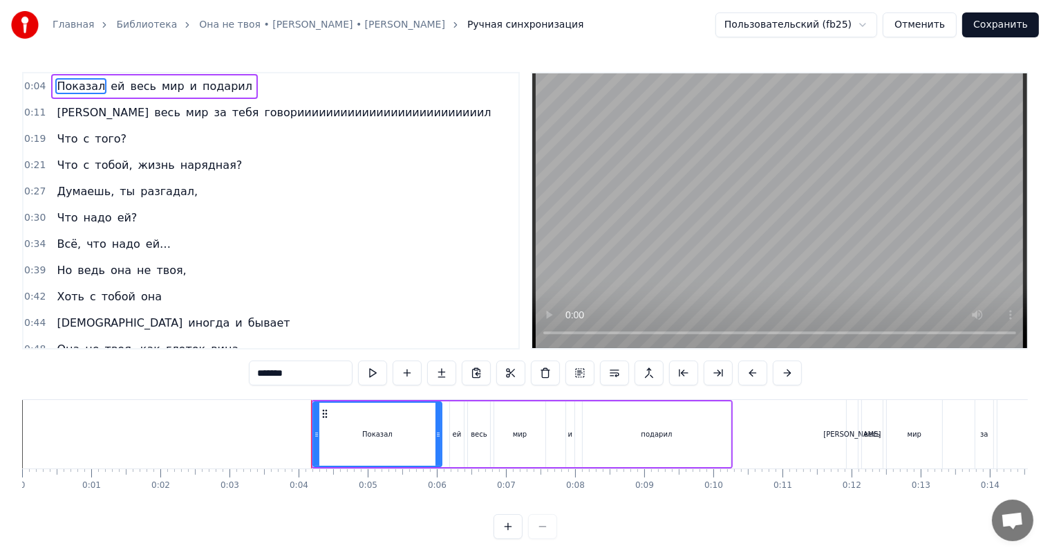
click at [263, 116] on span "говориииииииииииииииииииииииииил" at bounding box center [378, 112] width 230 height 16
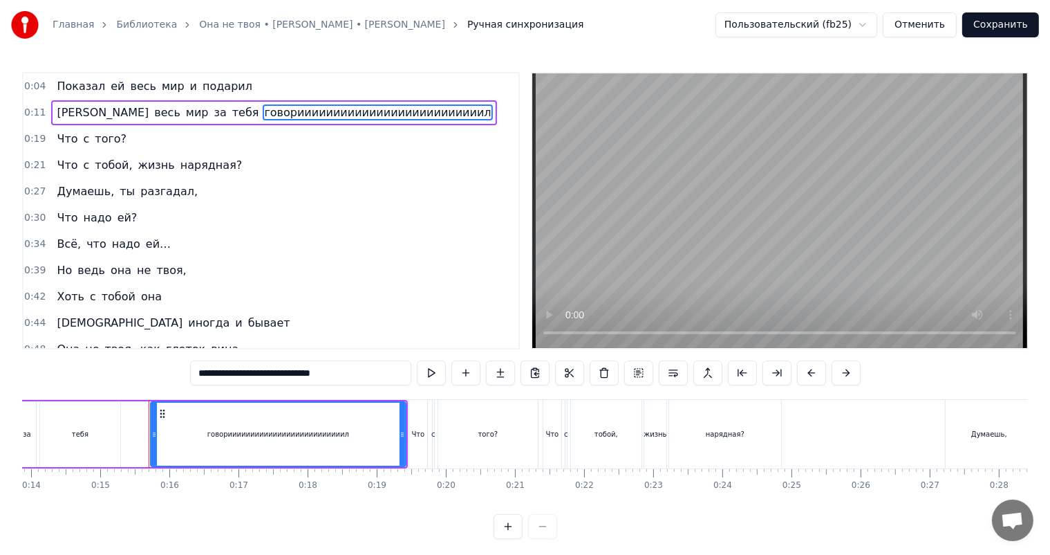
scroll to position [0, 1016]
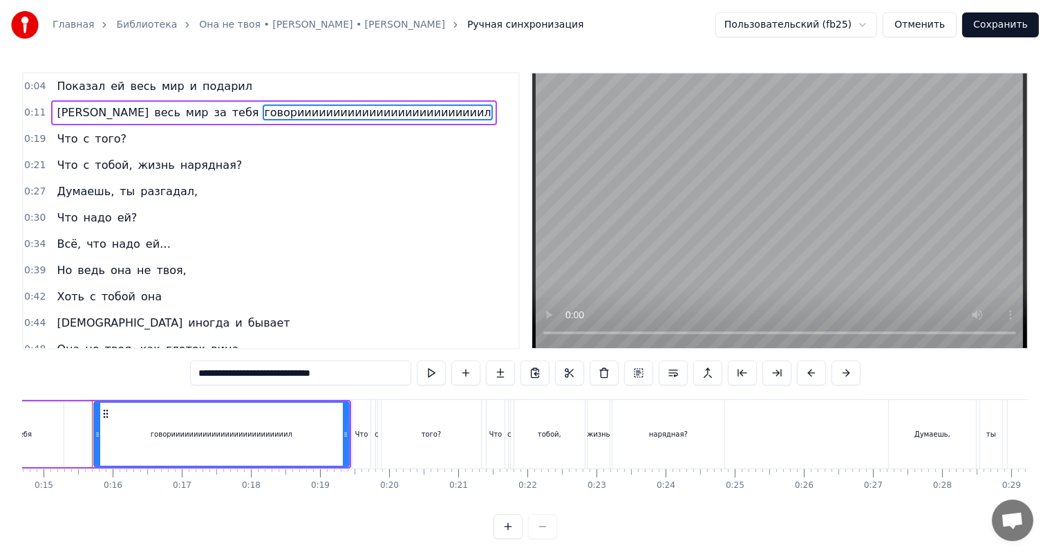
drag, startPoint x: 285, startPoint y: 371, endPoint x: 241, endPoint y: 371, distance: 43.6
click at [241, 371] on input "**********" at bounding box center [300, 372] width 221 height 25
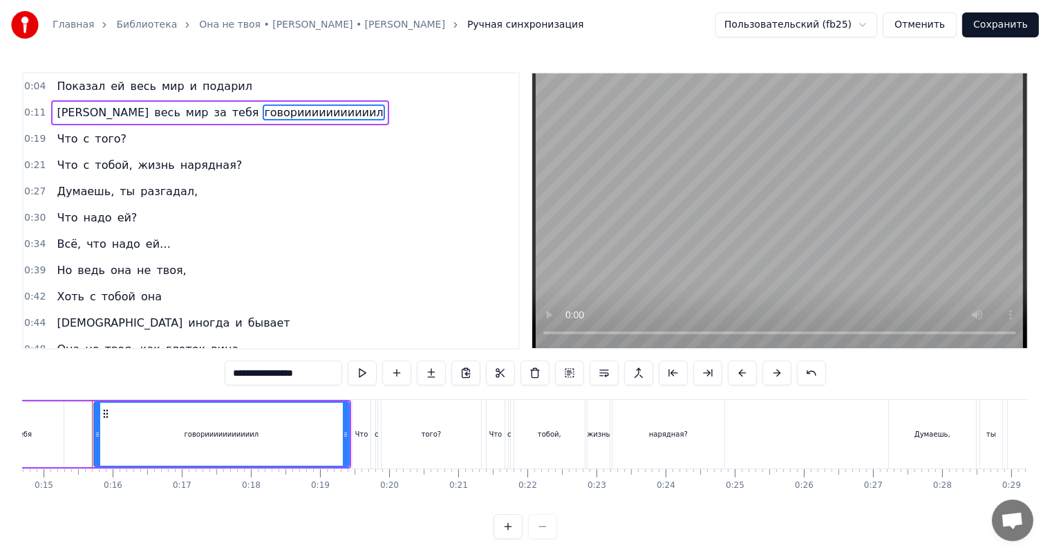
type input "**********"
click at [289, 86] on div "0:04 Показал ей весь мир и подарил" at bounding box center [271, 86] width 495 height 26
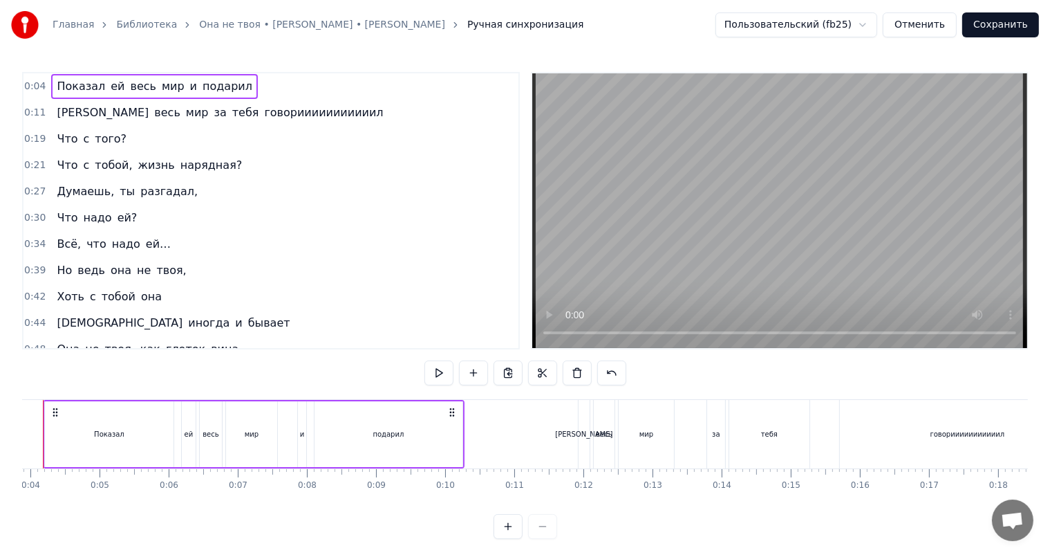
scroll to position [0, 219]
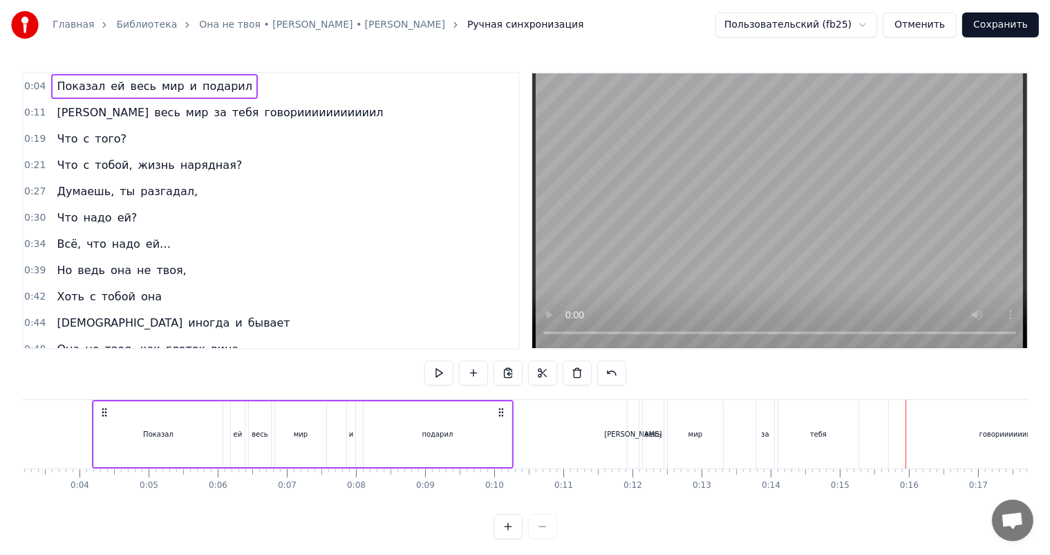
click at [263, 115] on span "говорииииииииииил" at bounding box center [324, 112] width 122 height 16
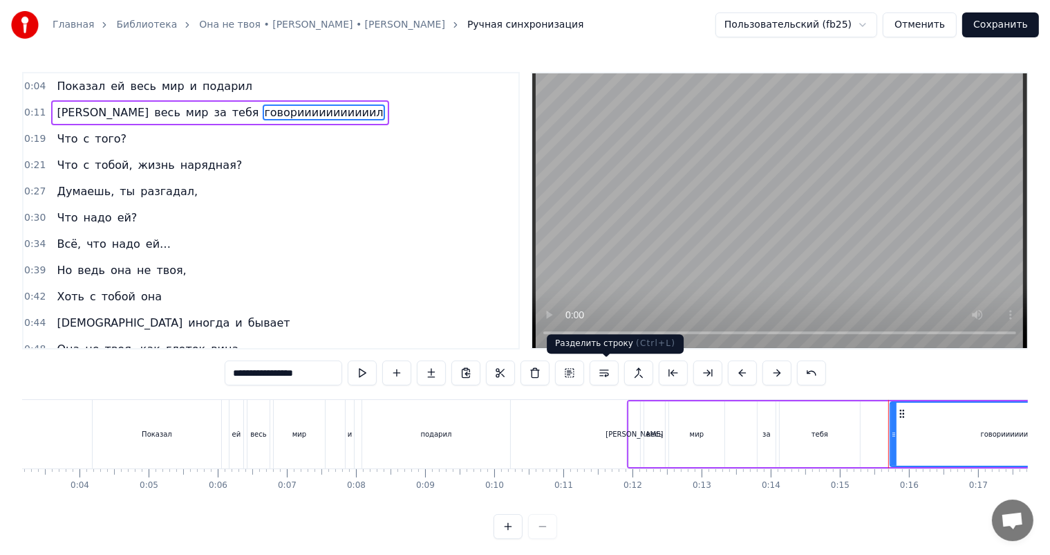
click at [602, 373] on button at bounding box center [604, 372] width 29 height 25
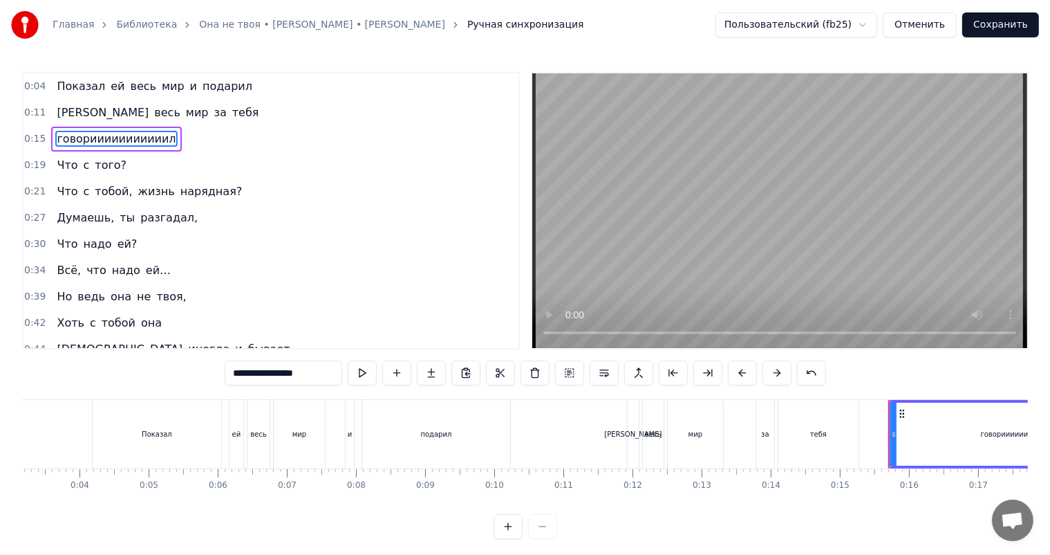
click at [225, 376] on input "**********" at bounding box center [284, 372] width 118 height 25
type input "**********"
click at [1009, 30] on button "Сохранить" at bounding box center [1000, 24] width 77 height 25
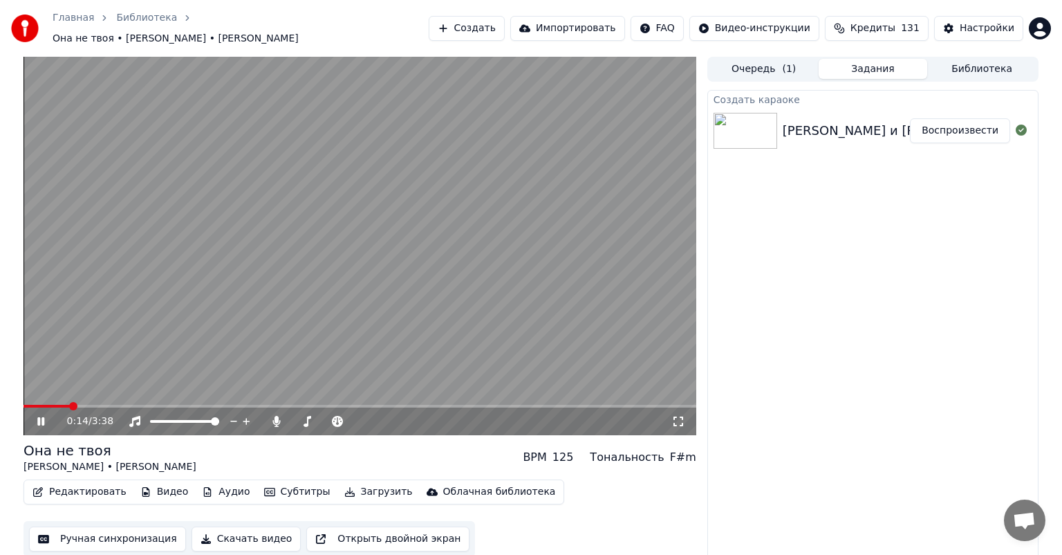
click at [329, 252] on video at bounding box center [360, 246] width 673 height 378
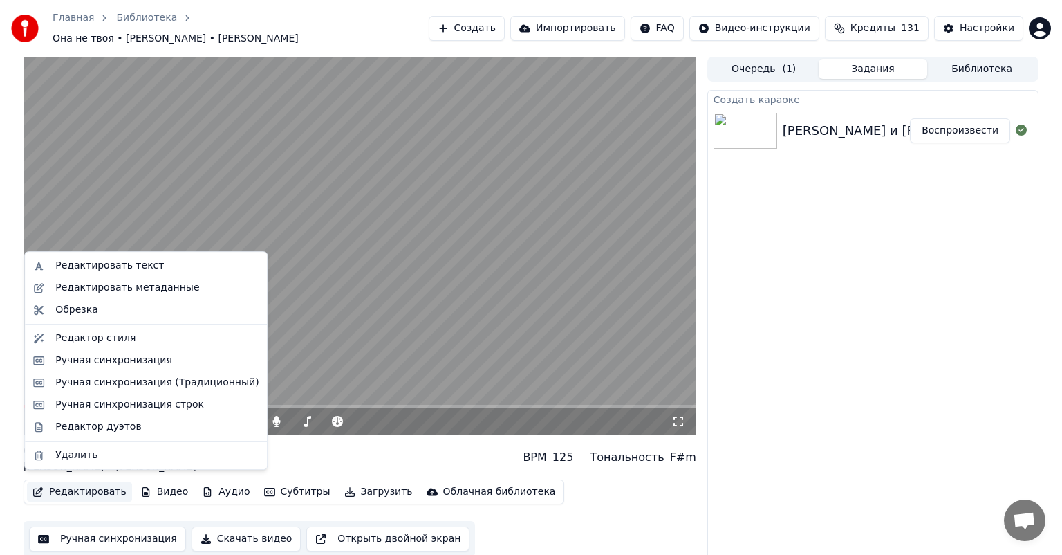
click at [80, 483] on button "Редактировать" at bounding box center [79, 491] width 105 height 19
click at [105, 362] on div "Ручная синхронизация" at bounding box center [113, 360] width 117 height 14
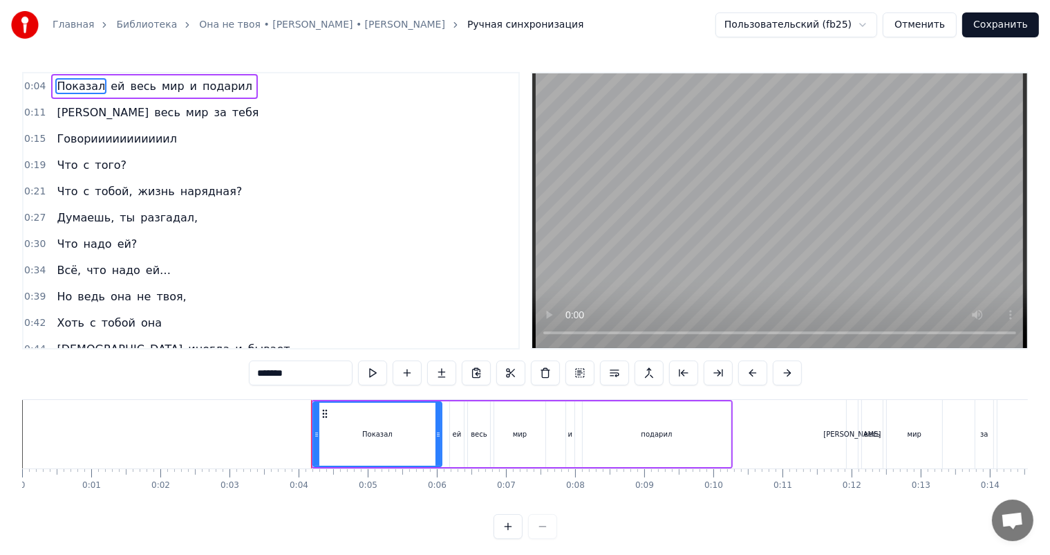
click at [231, 119] on span "тебя" at bounding box center [246, 112] width 30 height 16
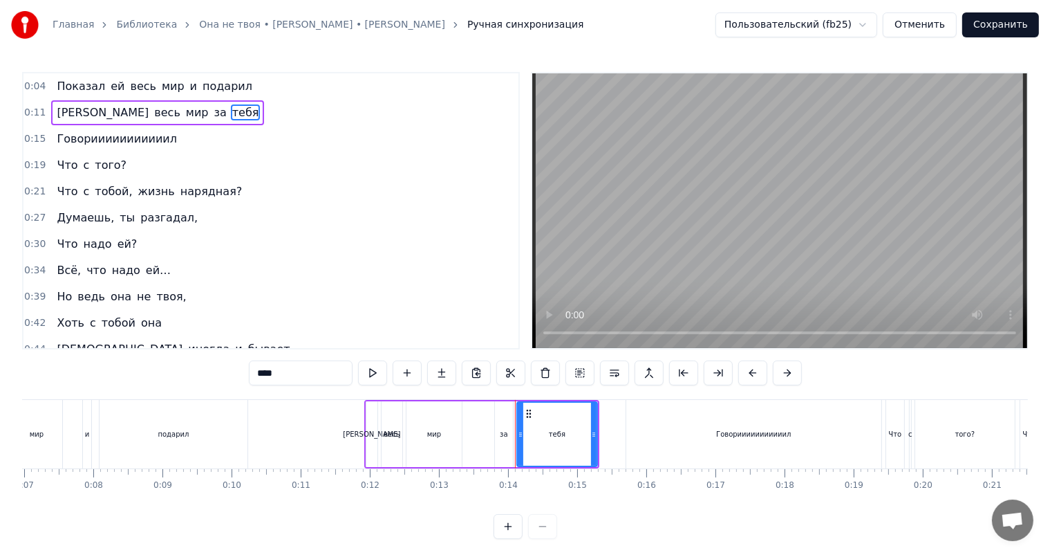
click at [212, 115] on span "за" at bounding box center [219, 112] width 15 height 16
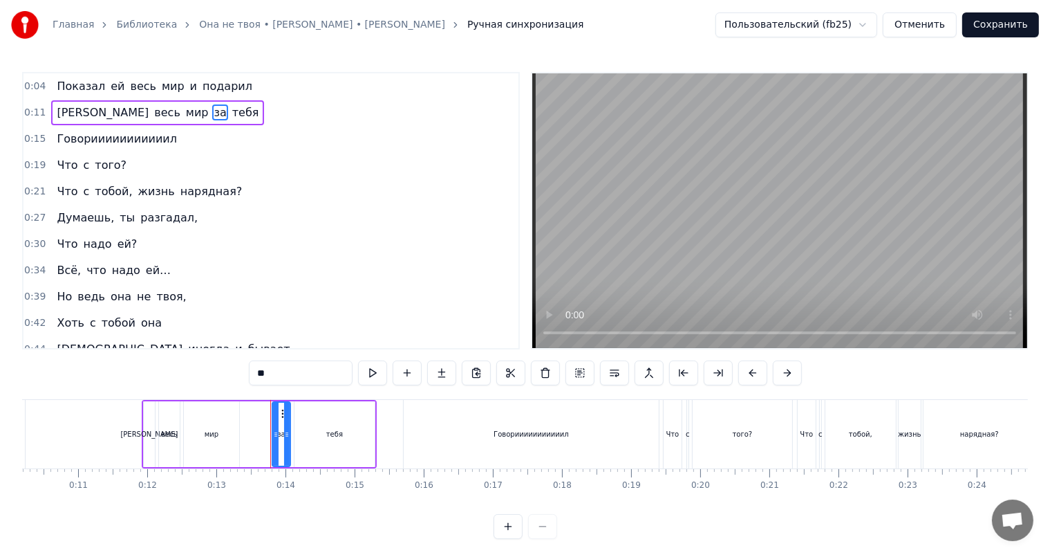
scroll to position [0, 687]
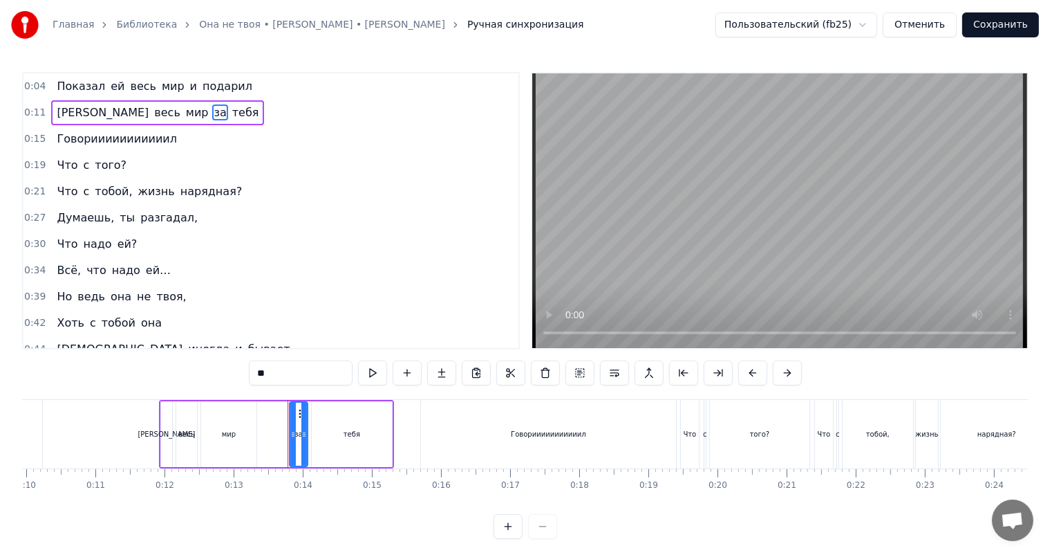
click at [240, 426] on div "мир" at bounding box center [228, 434] width 55 height 66
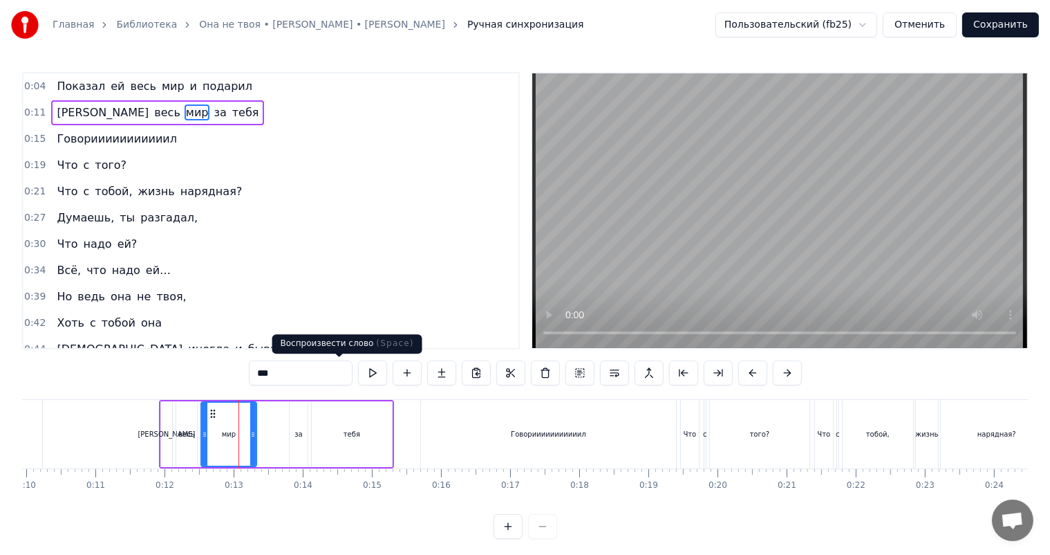
click at [358, 371] on button at bounding box center [372, 372] width 29 height 25
click at [293, 426] on div "за" at bounding box center [299, 434] width 18 height 66
type input "**"
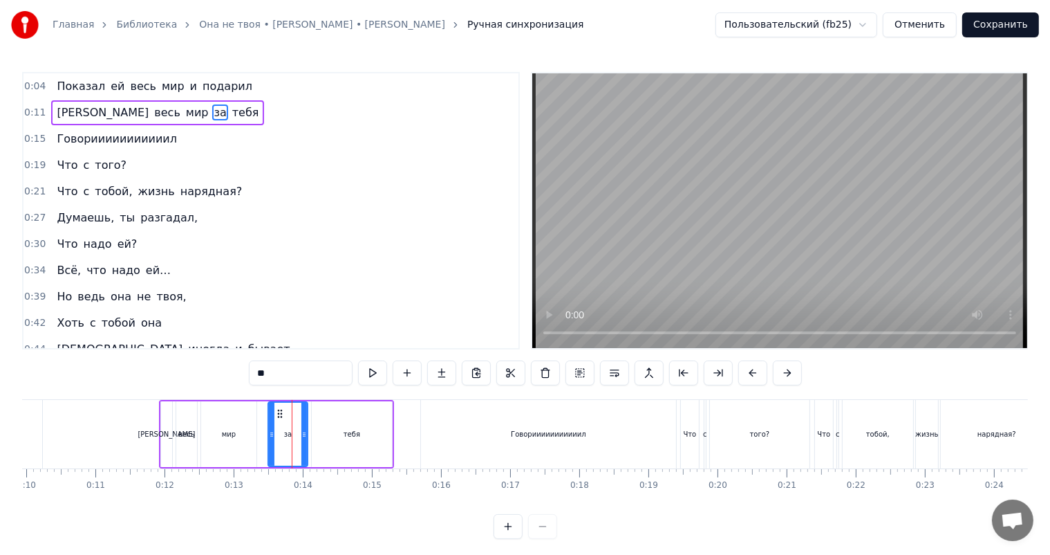
drag, startPoint x: 290, startPoint y: 430, endPoint x: 268, endPoint y: 432, distance: 21.5
click at [269, 432] on icon at bounding box center [272, 434] width 6 height 11
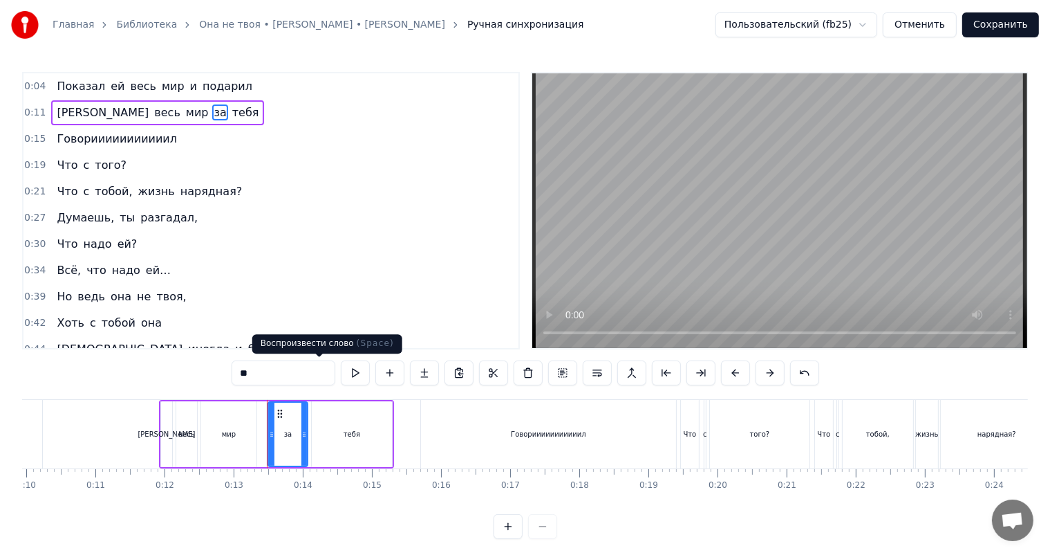
click at [341, 378] on button at bounding box center [355, 372] width 29 height 25
click at [341, 381] on button at bounding box center [355, 372] width 29 height 25
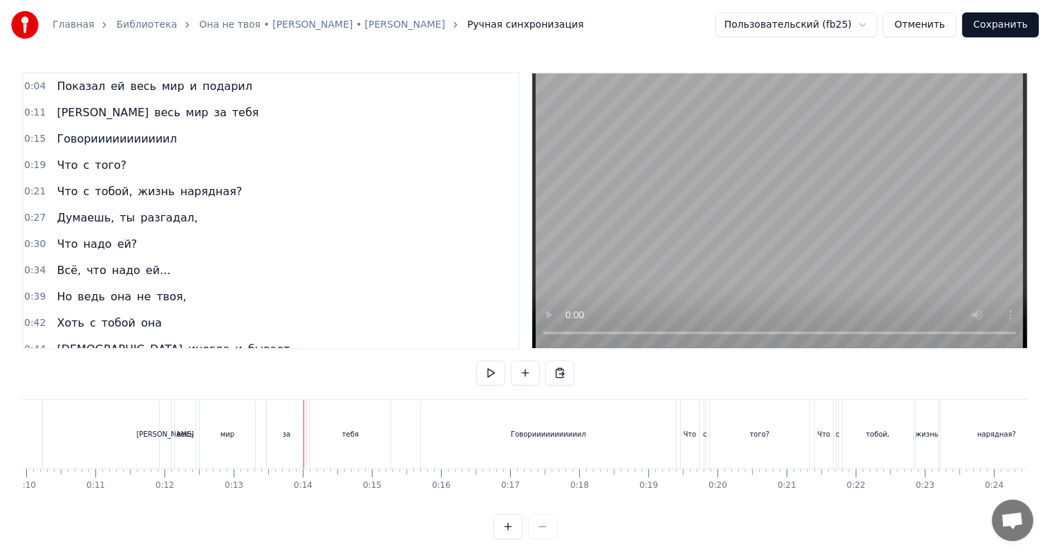
click at [294, 445] on div "за" at bounding box center [286, 434] width 39 height 68
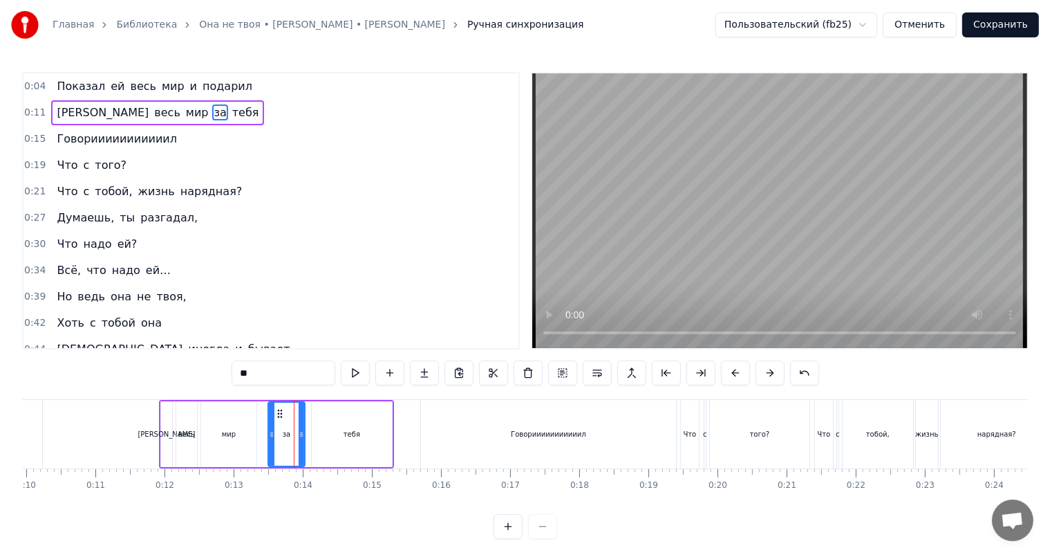
click at [301, 442] on div at bounding box center [302, 433] width 6 height 63
click at [320, 442] on div "тебя" at bounding box center [352, 434] width 80 height 66
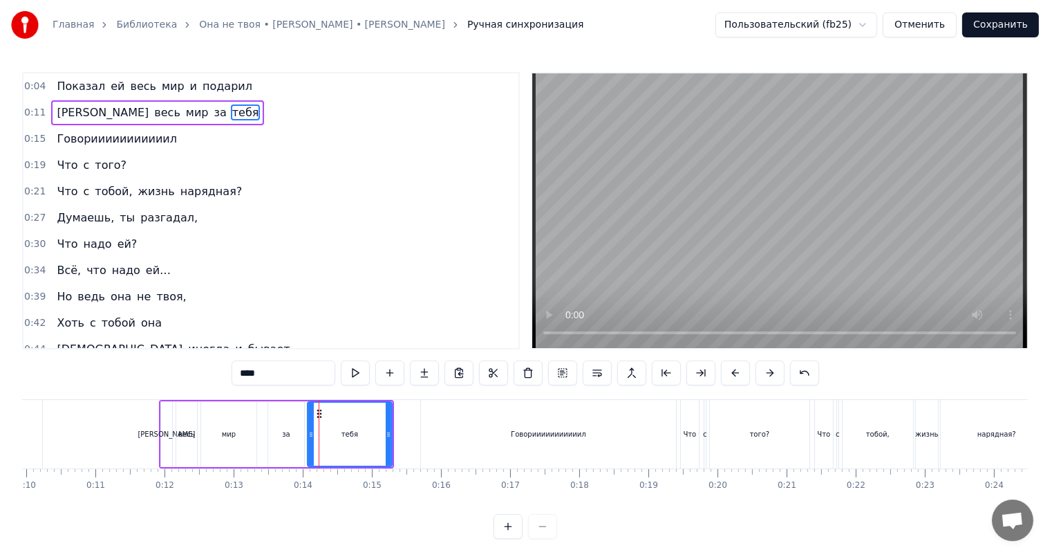
click at [308, 441] on div at bounding box center [311, 433] width 6 height 63
click at [341, 379] on button at bounding box center [355, 372] width 29 height 25
click at [434, 438] on div "Говорииииииииииил" at bounding box center [548, 434] width 255 height 68
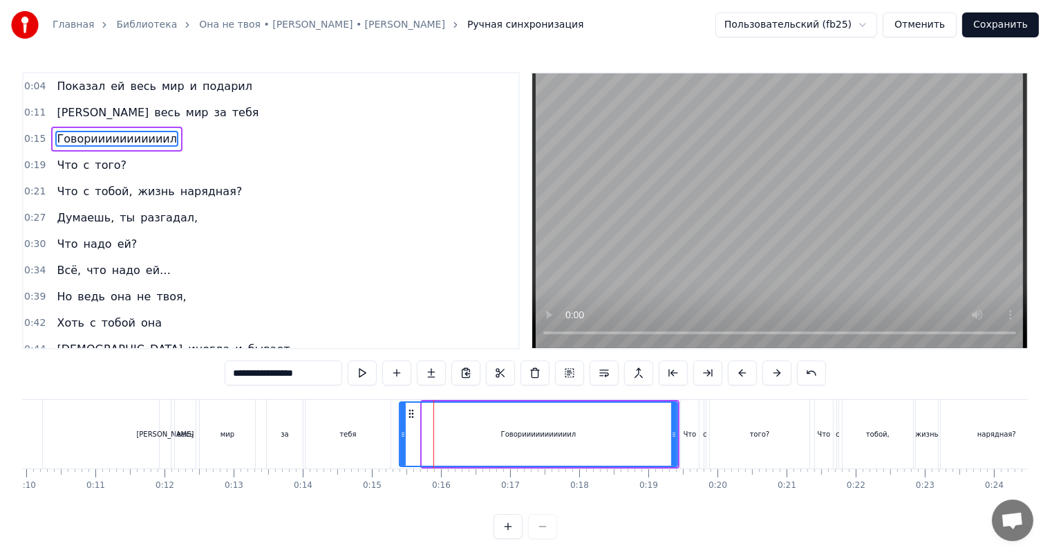
drag, startPoint x: 422, startPoint y: 437, endPoint x: 401, endPoint y: 442, distance: 22.1
click at [400, 442] on div at bounding box center [403, 433] width 6 height 63
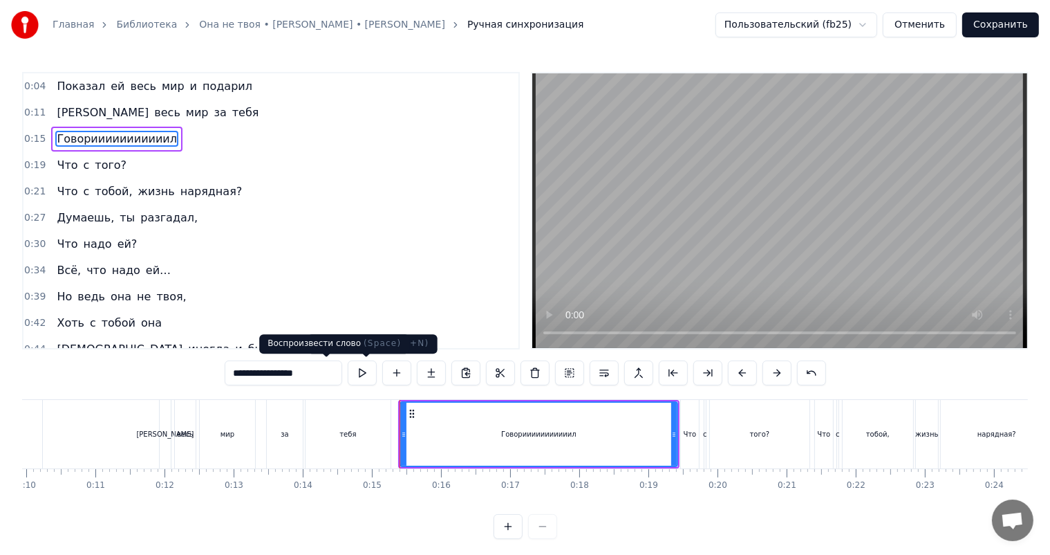
click at [348, 373] on button at bounding box center [362, 372] width 29 height 25
click at [348, 375] on button at bounding box center [362, 372] width 29 height 25
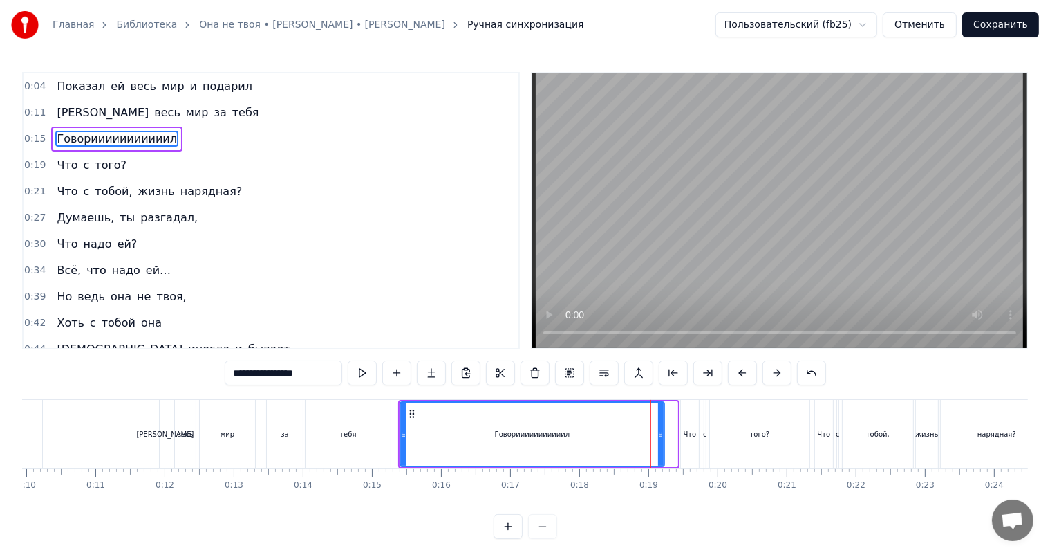
drag, startPoint x: 675, startPoint y: 431, endPoint x: 658, endPoint y: 434, distance: 16.8
click at [658, 434] on icon at bounding box center [661, 434] width 6 height 11
drag, startPoint x: 658, startPoint y: 434, endPoint x: 619, endPoint y: 442, distance: 39.6
click at [619, 442] on div at bounding box center [620, 433] width 6 height 63
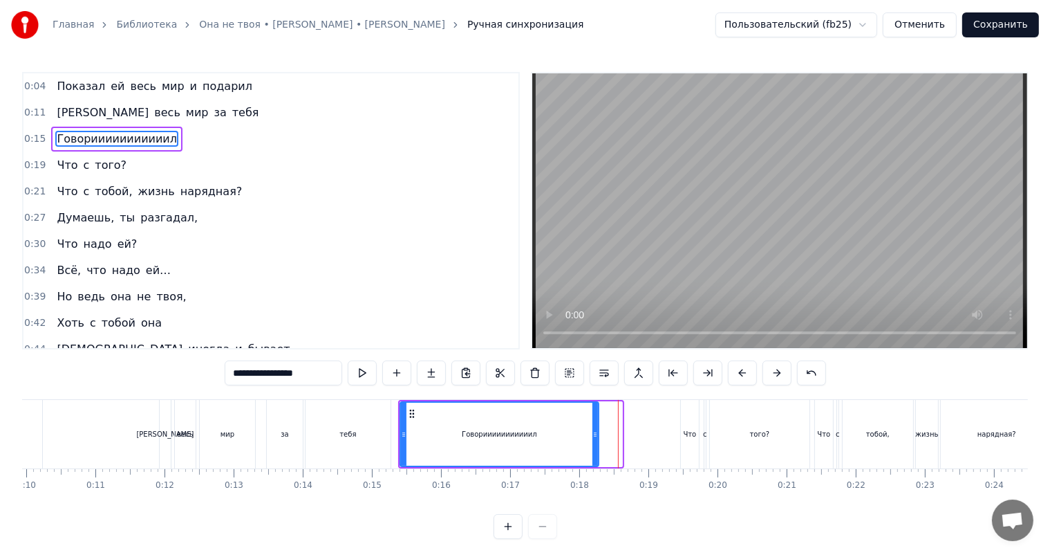
drag, startPoint x: 619, startPoint y: 442, endPoint x: 593, endPoint y: 448, distance: 26.8
click at [593, 448] on div at bounding box center [596, 433] width 6 height 63
drag, startPoint x: 596, startPoint y: 445, endPoint x: 572, endPoint y: 451, distance: 24.1
click at [572, 453] on div "Говорииииииииииил" at bounding box center [498, 434] width 197 height 66
click at [594, 440] on div "Говорииииииииииил" at bounding box center [498, 434] width 197 height 66
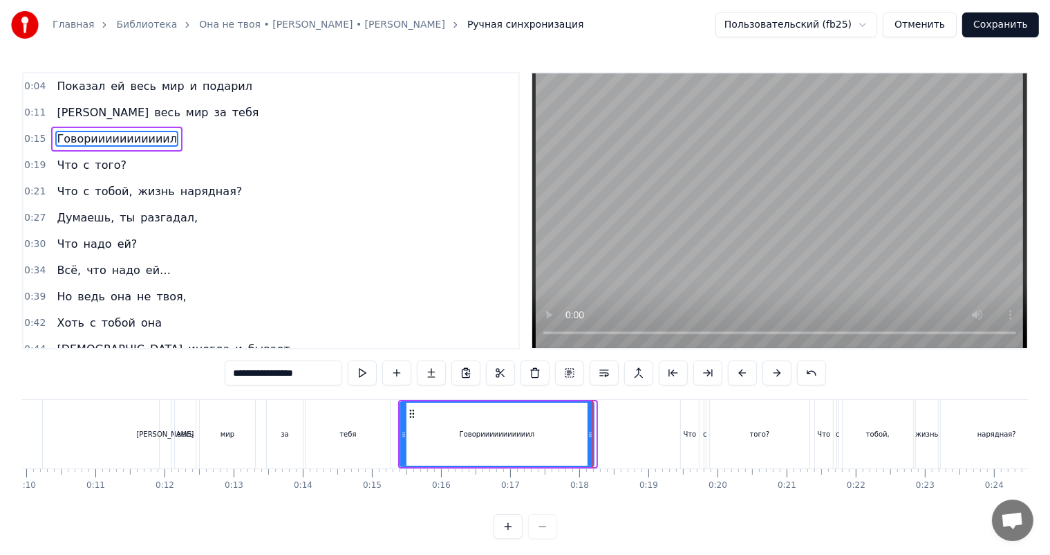
click at [589, 440] on div at bounding box center [591, 433] width 6 height 63
drag, startPoint x: 592, startPoint y: 438, endPoint x: 576, endPoint y: 440, distance: 16.0
click at [576, 440] on div "Говорииииииииииил" at bounding box center [497, 434] width 194 height 66
drag, startPoint x: 590, startPoint y: 430, endPoint x: 570, endPoint y: 433, distance: 20.2
click at [570, 433] on icon at bounding box center [570, 434] width 6 height 11
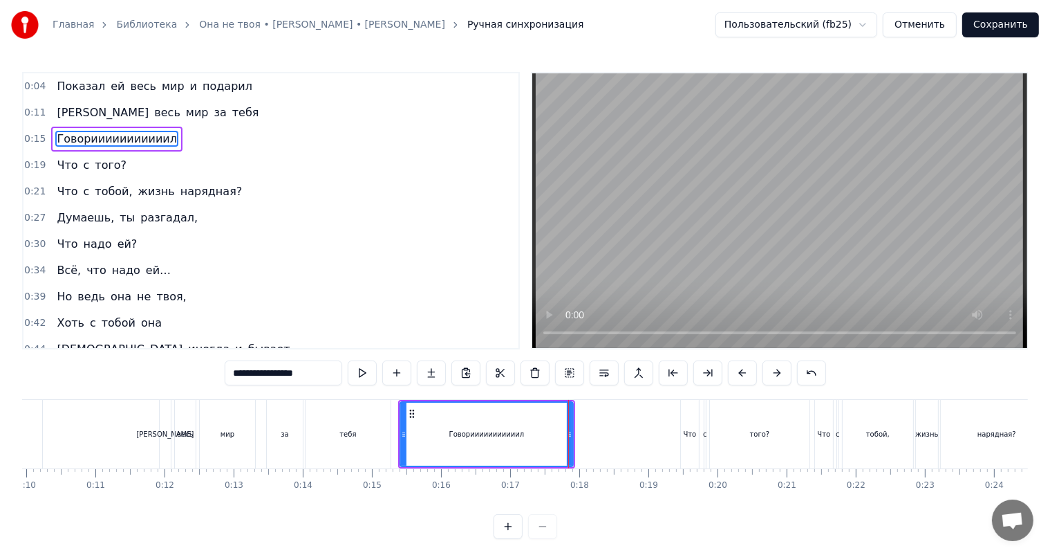
click at [271, 373] on input "**********" at bounding box center [284, 372] width 118 height 25
type input "**********"
click at [136, 377] on div "0:04 Показал ей весь мир и подарил 0:11 И весь мир за тебя 0:15 Говорииииил 0:1…" at bounding box center [525, 305] width 1006 height 467
click at [210, 124] on div "0:11 И весь мир за тебя" at bounding box center [271, 113] width 495 height 26
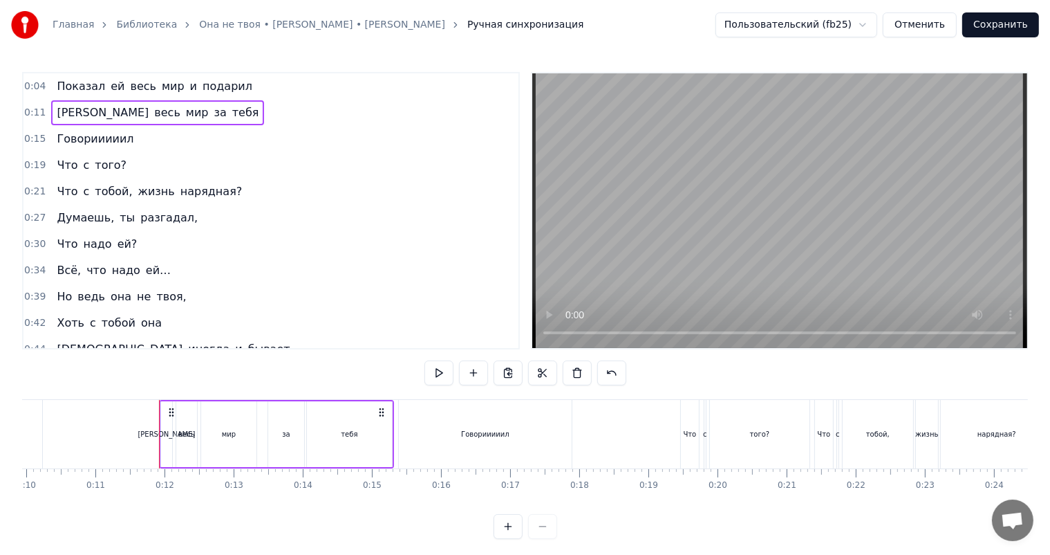
click at [77, 140] on span "Говорииииил" at bounding box center [95, 139] width 80 height 16
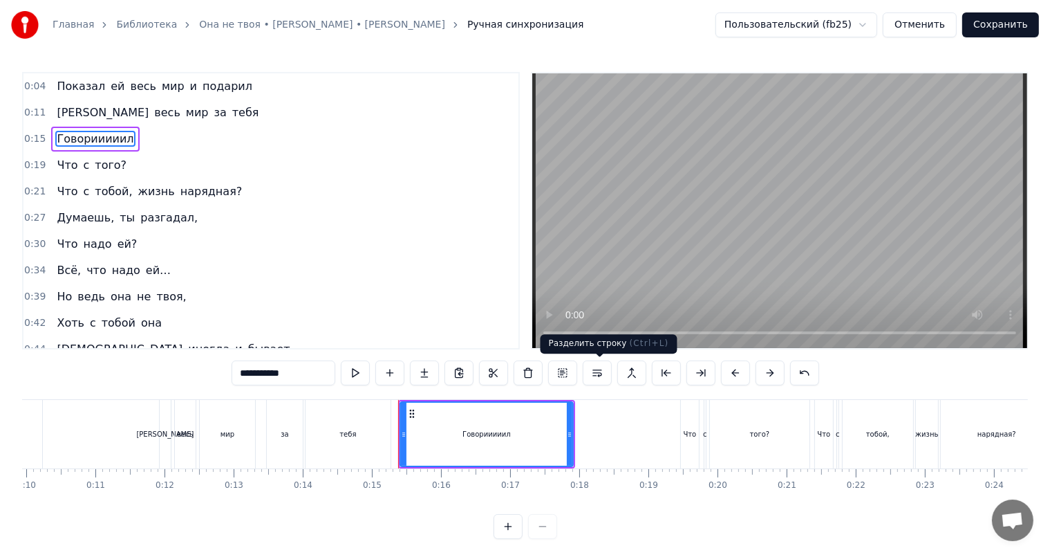
click at [588, 373] on button at bounding box center [597, 372] width 29 height 25
click at [646, 375] on button at bounding box center [631, 372] width 29 height 25
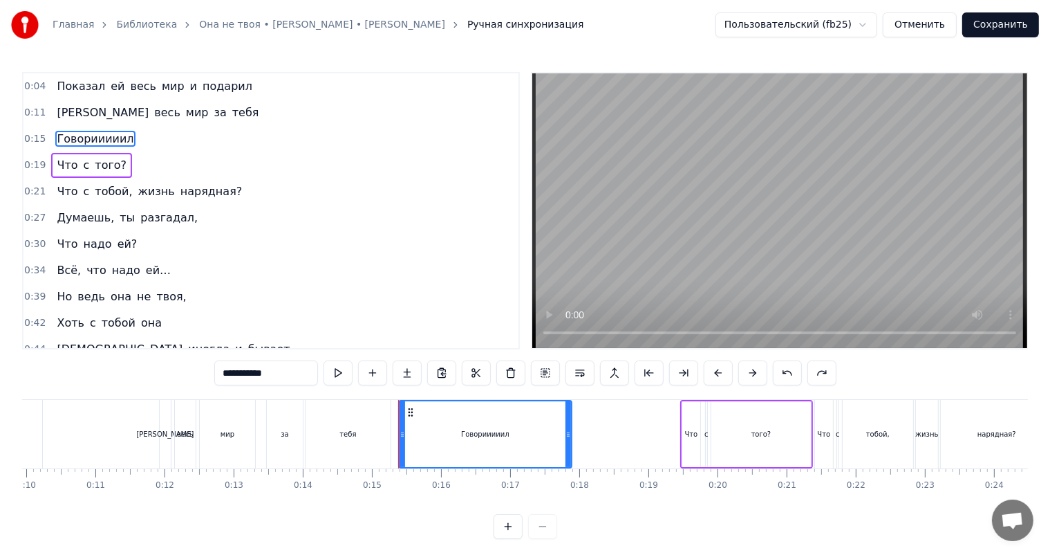
click at [231, 113] on span "тебя" at bounding box center [246, 112] width 30 height 16
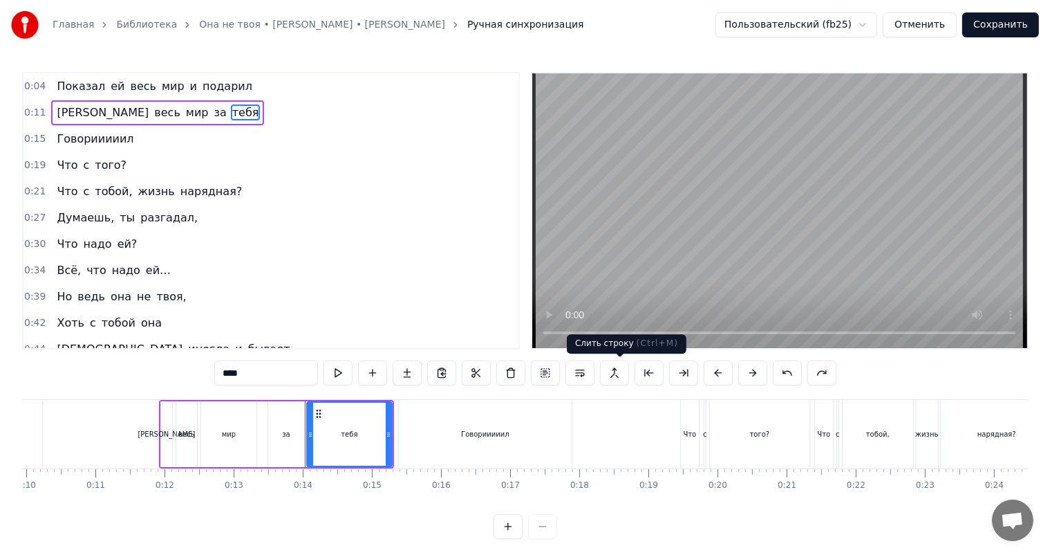
click at [625, 378] on button at bounding box center [614, 372] width 29 height 25
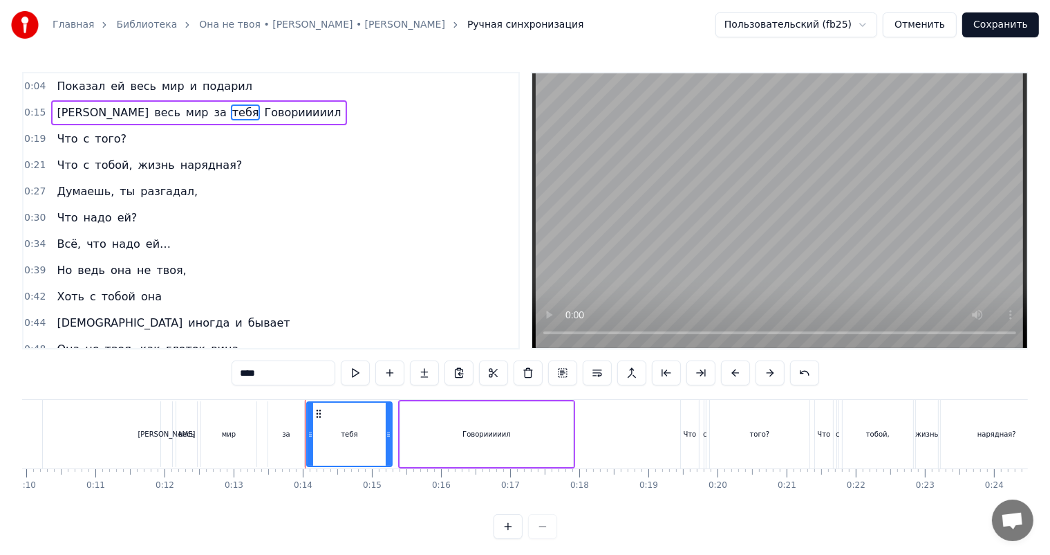
click at [263, 117] on span "Говорииииил" at bounding box center [303, 112] width 80 height 16
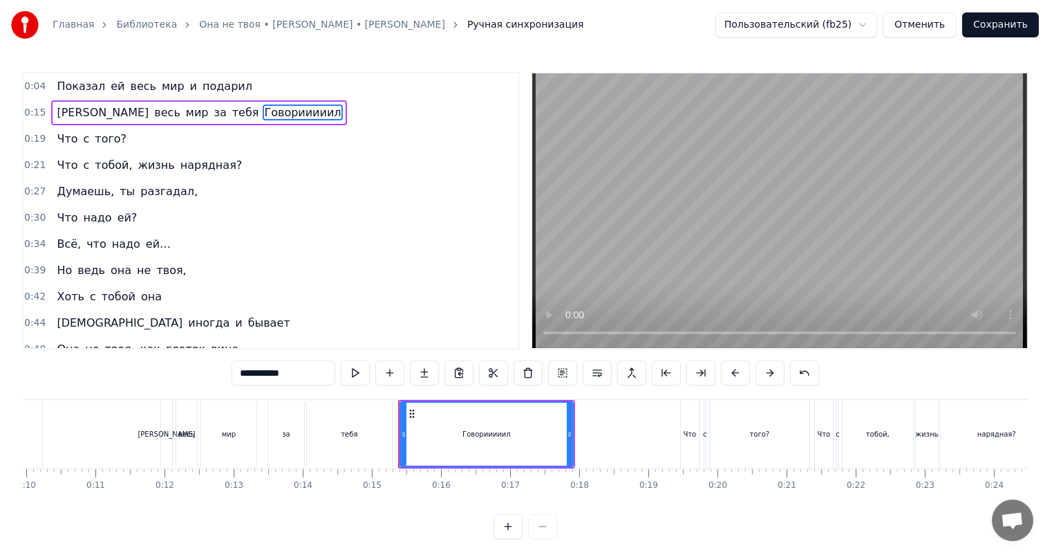
click at [232, 375] on input "**********" at bounding box center [284, 372] width 104 height 25
click at [248, 375] on input "**********" at bounding box center [284, 372] width 104 height 25
type input "**********"
click at [246, 97] on div "0:04 Показал ей весь мир и подарил" at bounding box center [271, 86] width 495 height 26
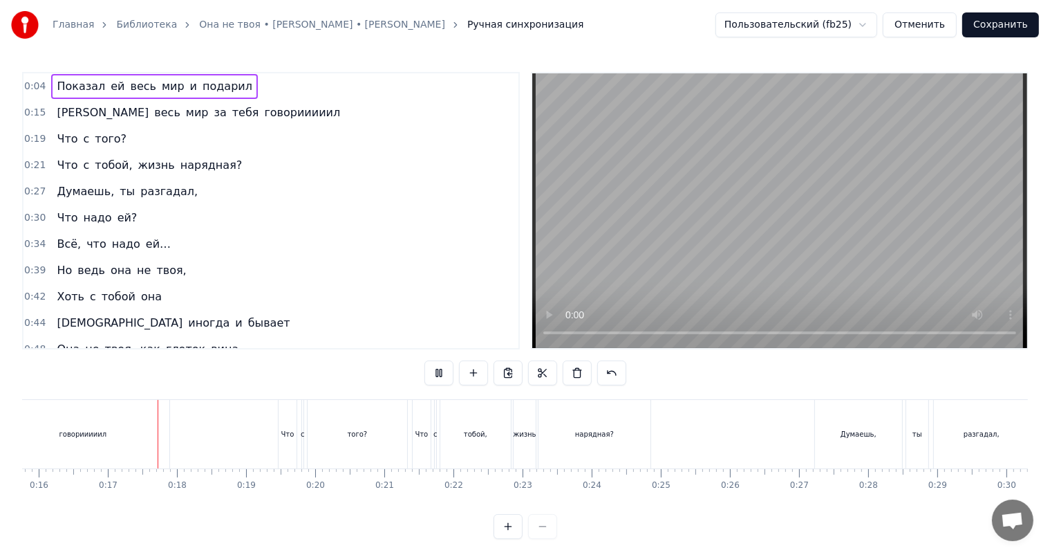
scroll to position [0, 1107]
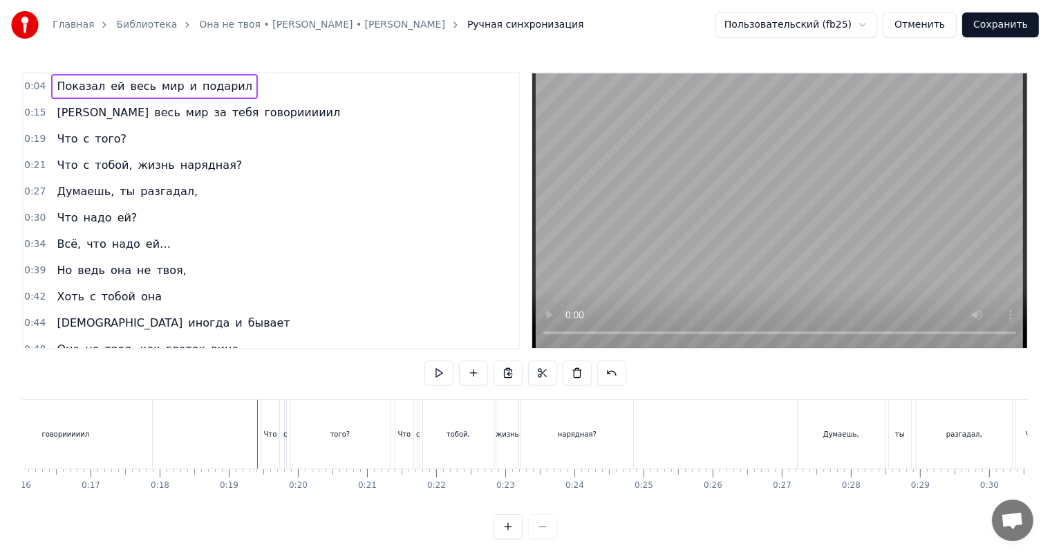
click at [136, 447] on div "говорииииил" at bounding box center [65, 434] width 173 height 68
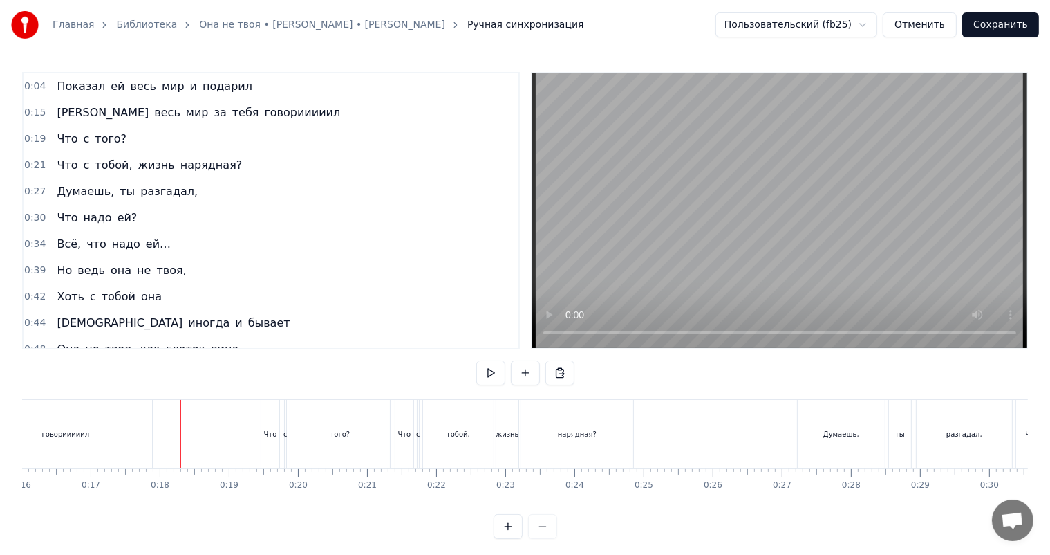
click at [143, 440] on div "говорииииил" at bounding box center [65, 434] width 173 height 68
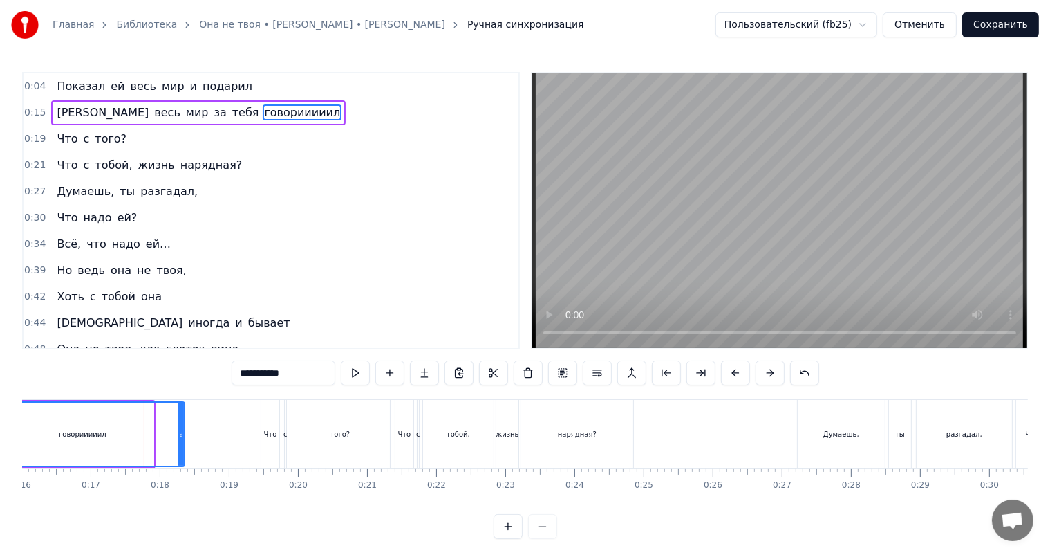
drag, startPoint x: 152, startPoint y: 439, endPoint x: 184, endPoint y: 440, distance: 31.8
click at [184, 440] on div "говорииииил" at bounding box center [82, 434] width 205 height 66
click at [184, 440] on div "говорииииил" at bounding box center [83, 434] width 206 height 66
drag, startPoint x: 180, startPoint y: 438, endPoint x: 213, endPoint y: 442, distance: 33.4
click at [213, 442] on div at bounding box center [215, 433] width 6 height 63
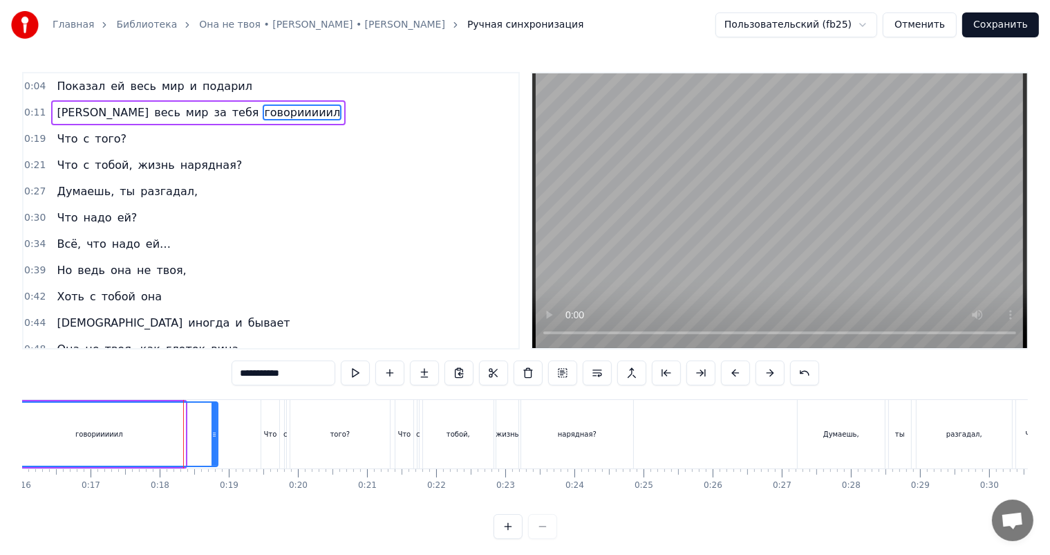
click at [213, 442] on div at bounding box center [215, 433] width 6 height 63
drag, startPoint x: 214, startPoint y: 442, endPoint x: 232, endPoint y: 438, distance: 18.4
click at [232, 438] on div at bounding box center [232, 433] width 6 height 63
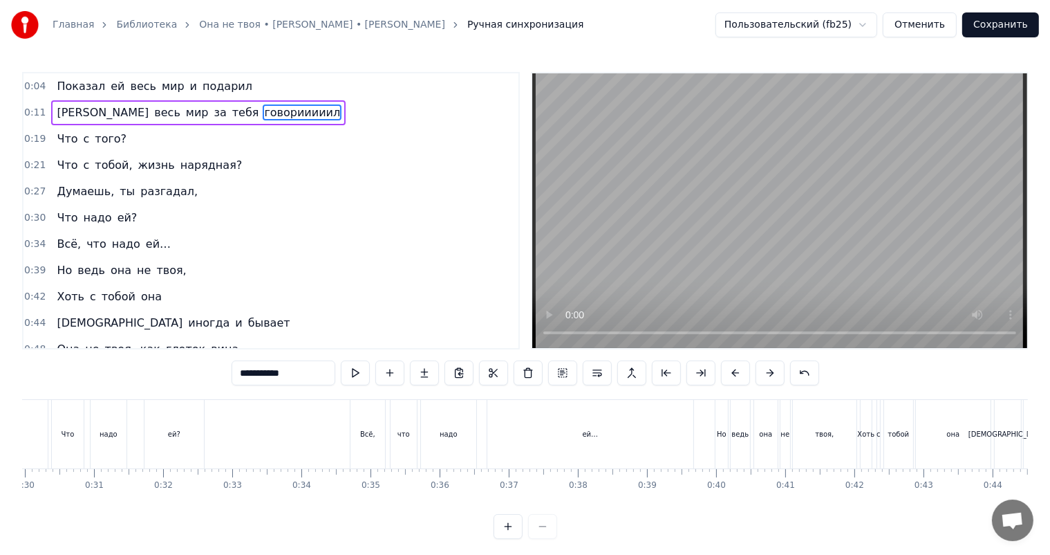
scroll to position [0, 2097]
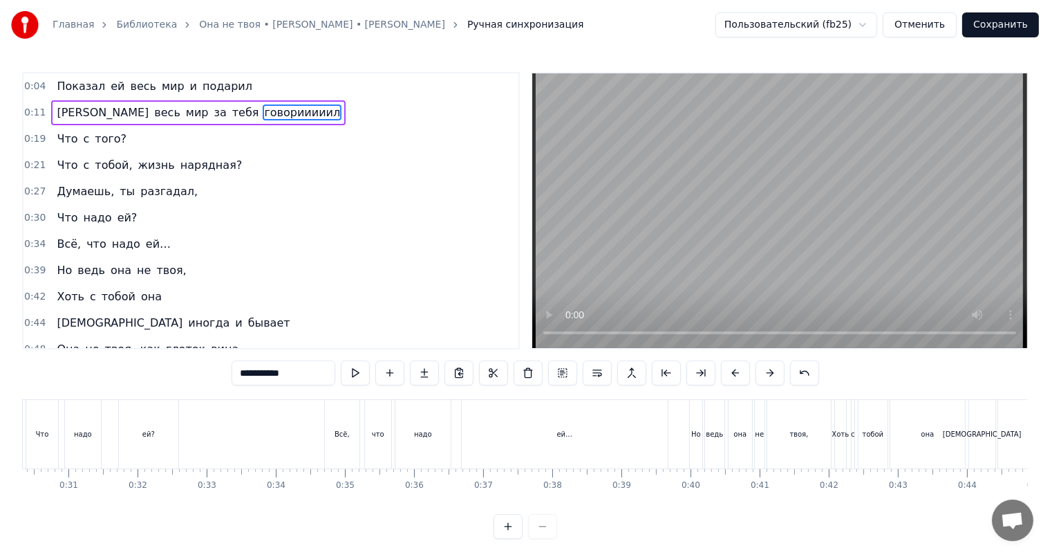
click at [599, 423] on div "ей…" at bounding box center [565, 434] width 206 height 68
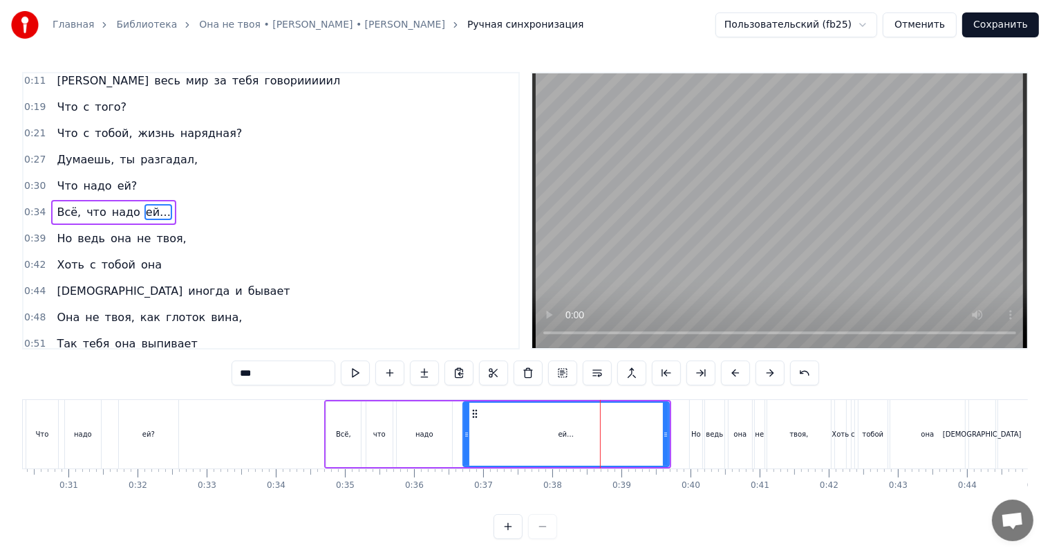
scroll to position [33, 0]
click at [232, 377] on input "***" at bounding box center [284, 372] width 104 height 25
type input "*"
type input "**********"
click at [202, 175] on div "0:30 Что надо ей?" at bounding box center [271, 184] width 495 height 26
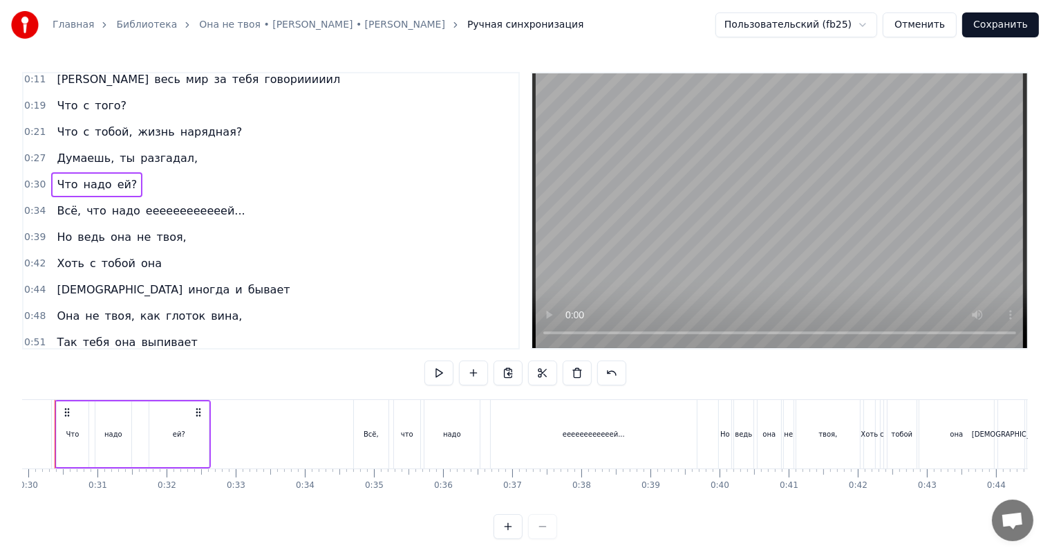
scroll to position [0, 2031]
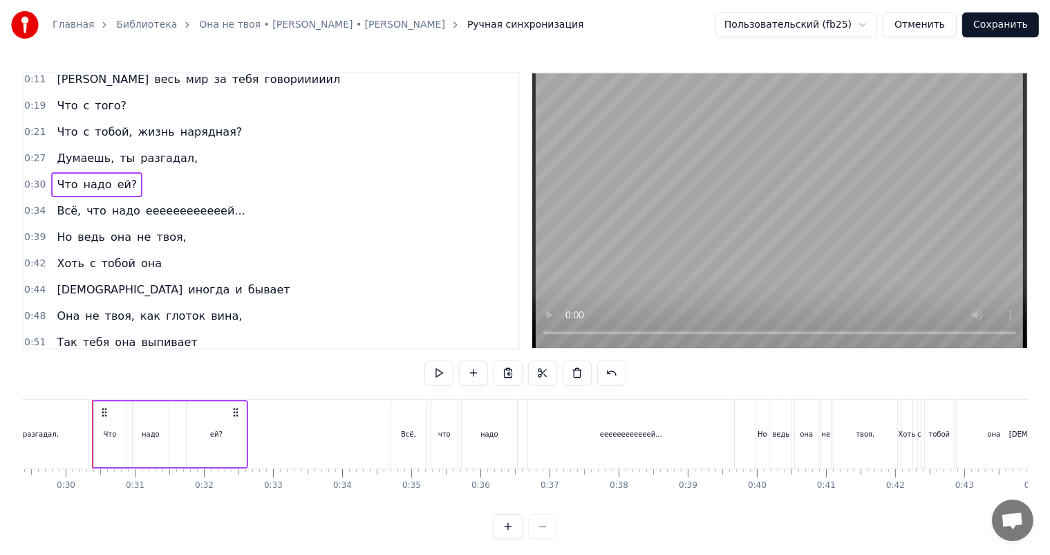
click at [252, 211] on div "0:34 Всё, что надо еееееееееееей..." at bounding box center [271, 211] width 495 height 26
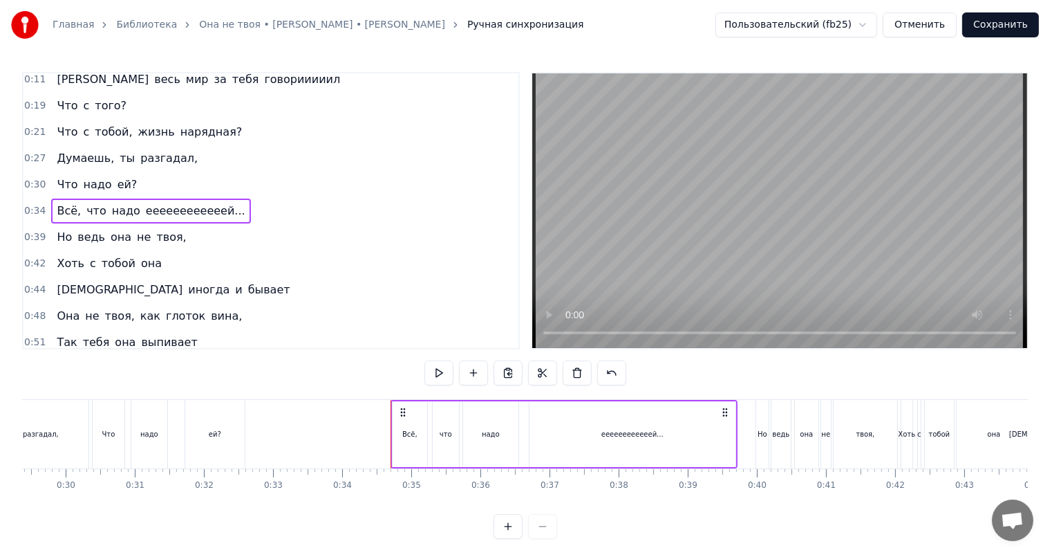
click at [219, 230] on div "0:39 Но ведь она не твоя," at bounding box center [271, 237] width 495 height 26
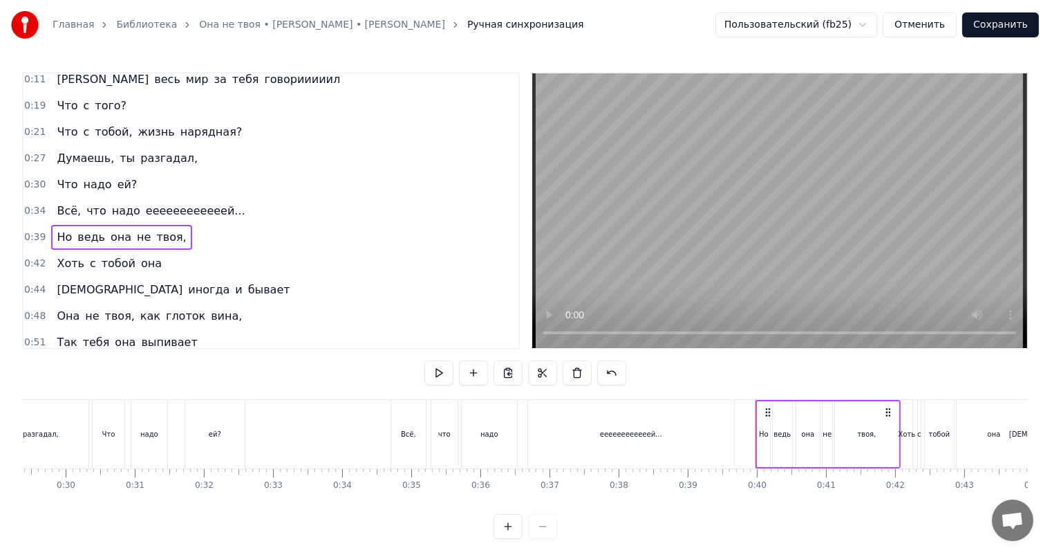
click at [205, 268] on div "0:42 Хоть с тобой она" at bounding box center [271, 263] width 495 height 26
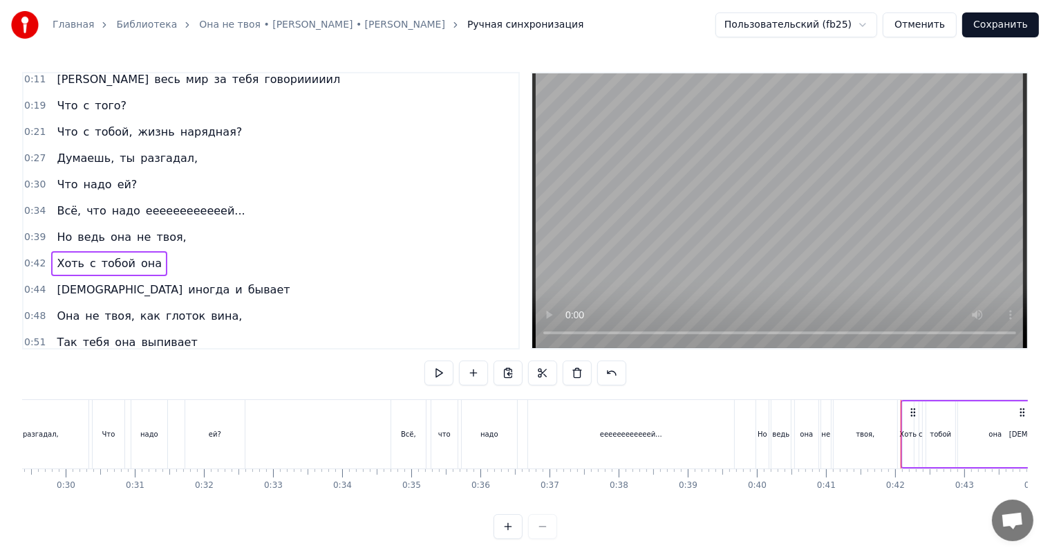
click at [210, 289] on div "0:44 Даже иногда и бывает" at bounding box center [271, 290] width 495 height 26
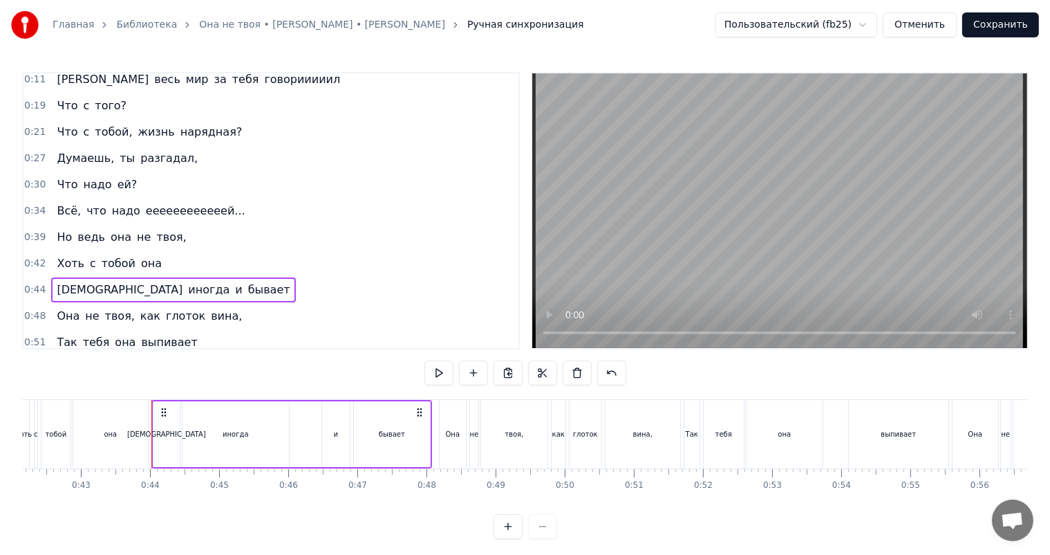
scroll to position [0, 2974]
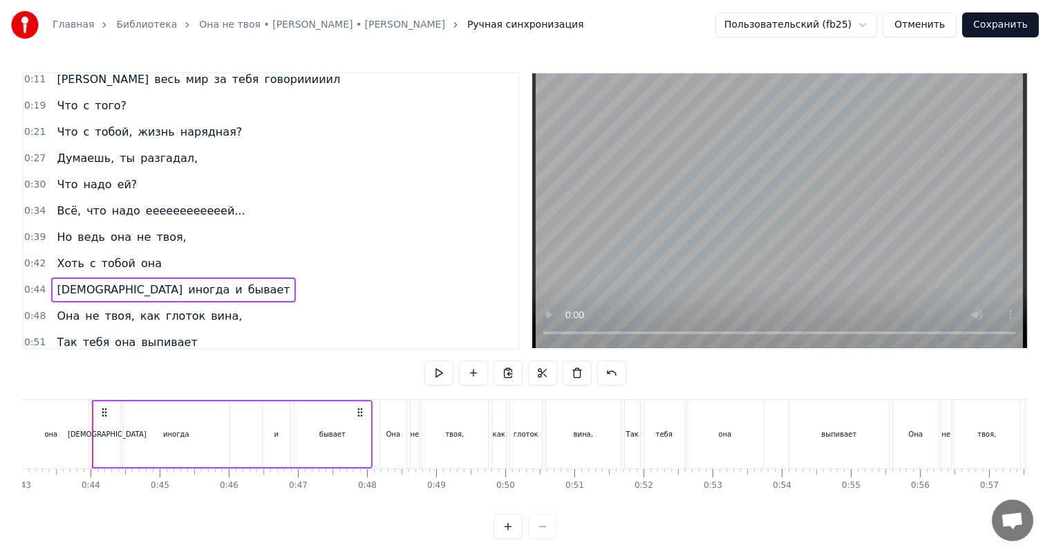
click at [213, 346] on div "0:51 Так тебя она выпивает" at bounding box center [271, 342] width 495 height 26
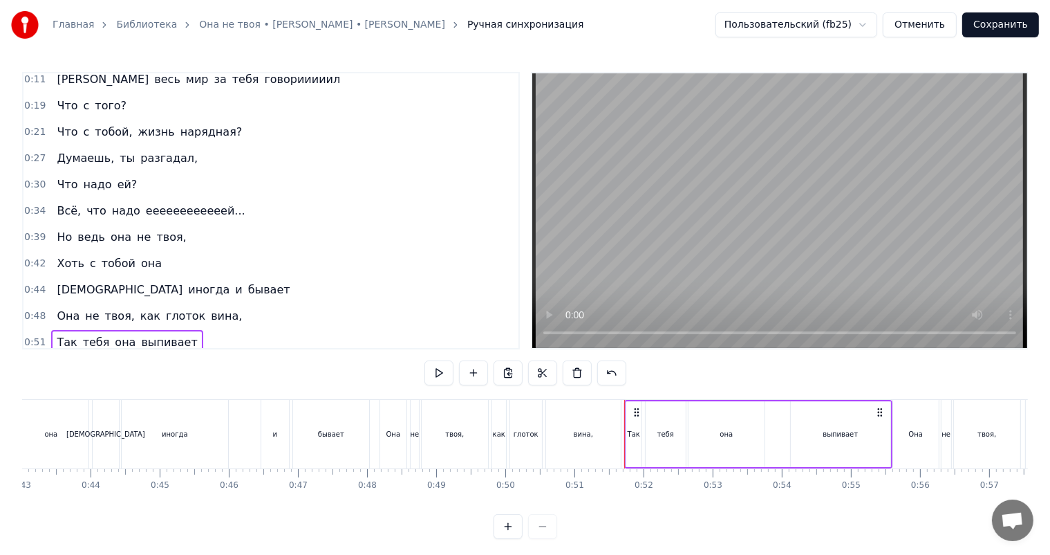
click at [843, 437] on div "выпивает" at bounding box center [840, 434] width 35 height 10
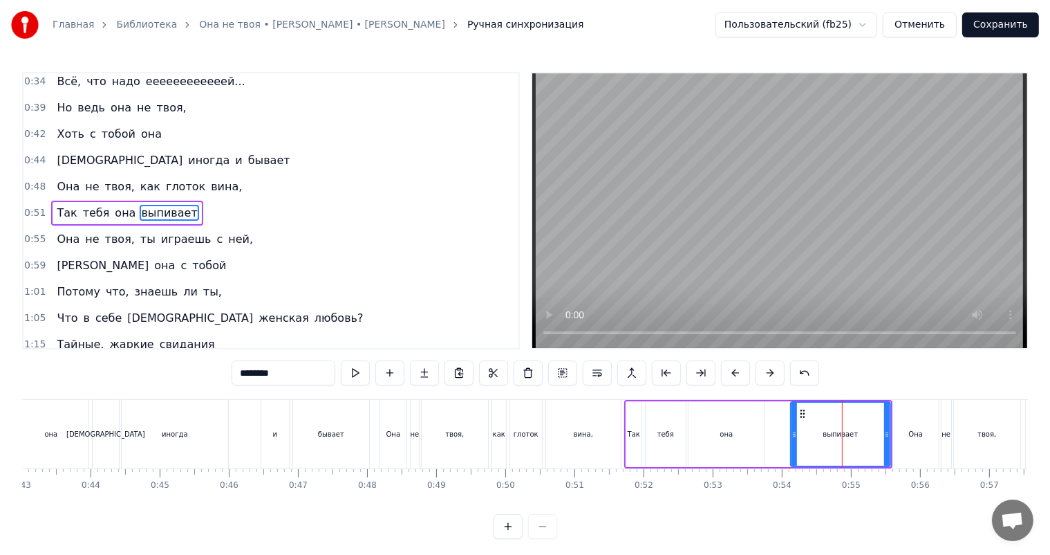
scroll to position [165, 0]
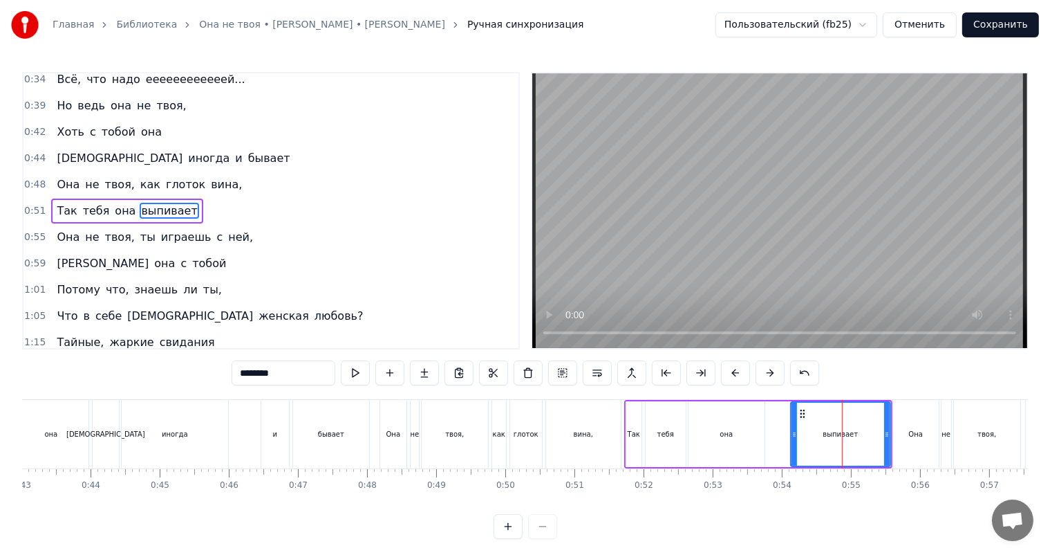
click at [243, 376] on input "********" at bounding box center [284, 372] width 104 height 25
type input "**********"
click at [252, 214] on div "0:51 Так тебя она выпивааааааааает" at bounding box center [271, 211] width 495 height 26
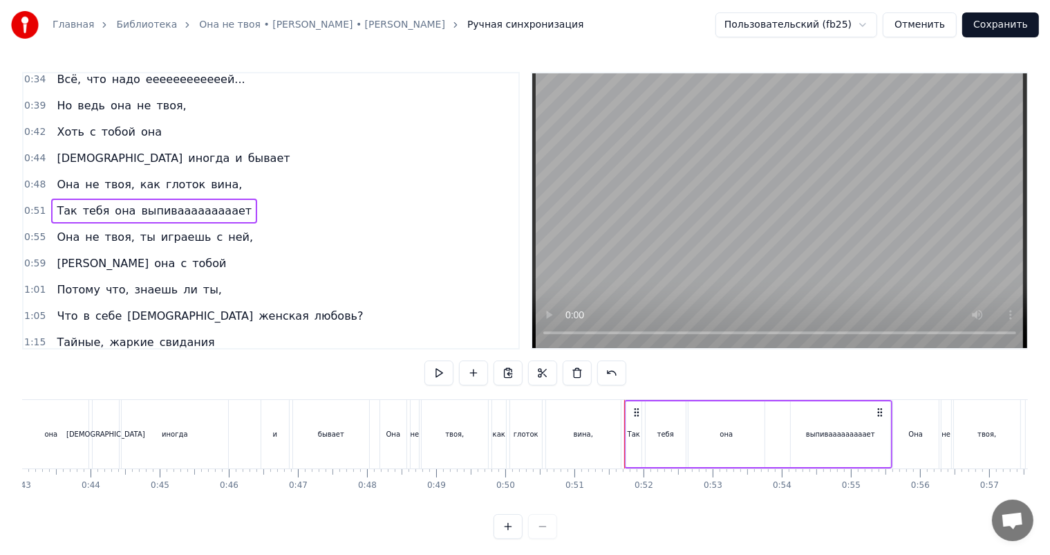
click at [254, 234] on div "0:55 Она не твоя, ты играешь с ней," at bounding box center [271, 237] width 495 height 26
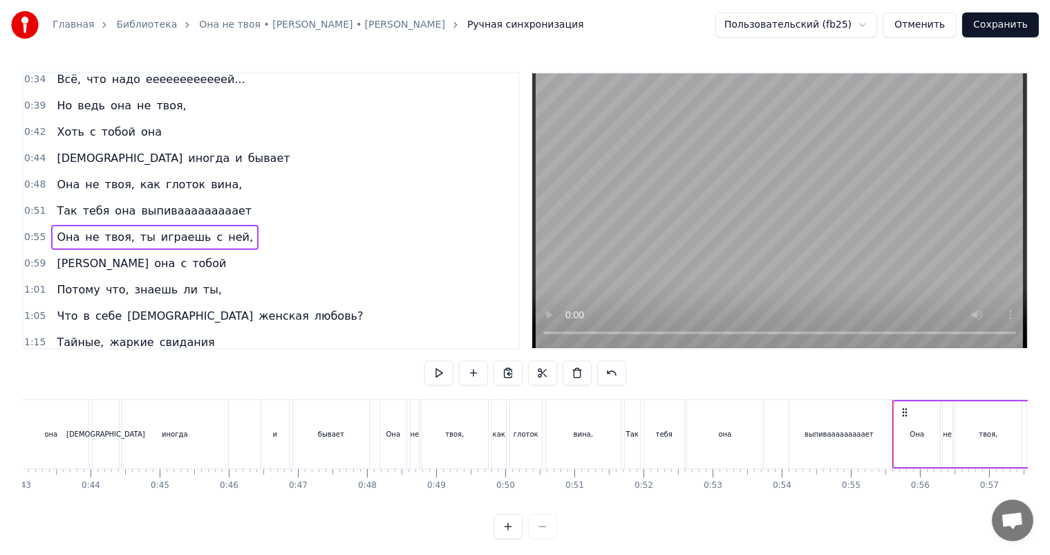
click at [250, 267] on div "0:59 А она с тобой" at bounding box center [271, 263] width 495 height 26
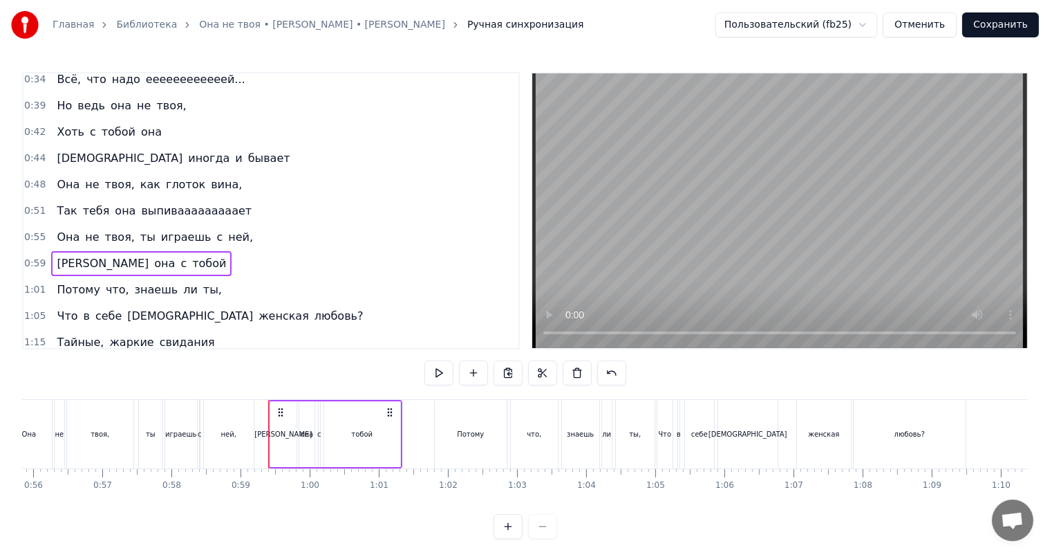
scroll to position [0, 4037]
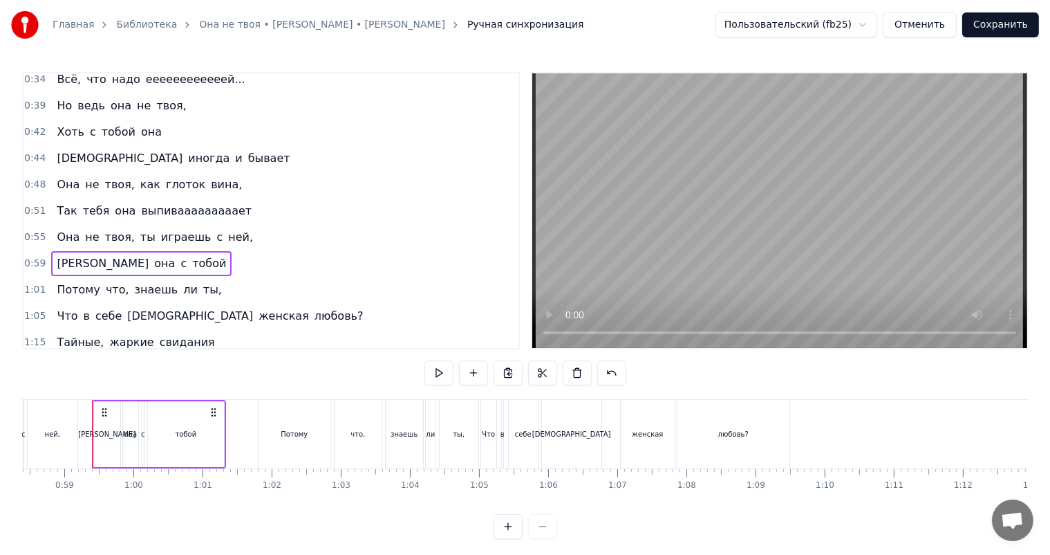
click at [243, 313] on div "1:05 Что в себе таит женская любовь?" at bounding box center [271, 316] width 495 height 26
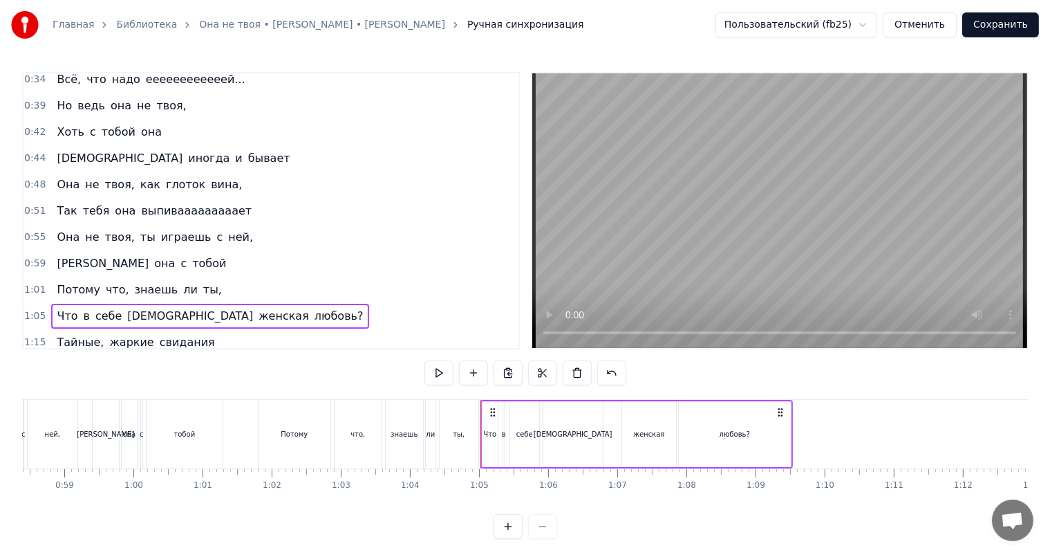
click at [313, 315] on span "любовь?" at bounding box center [339, 316] width 52 height 16
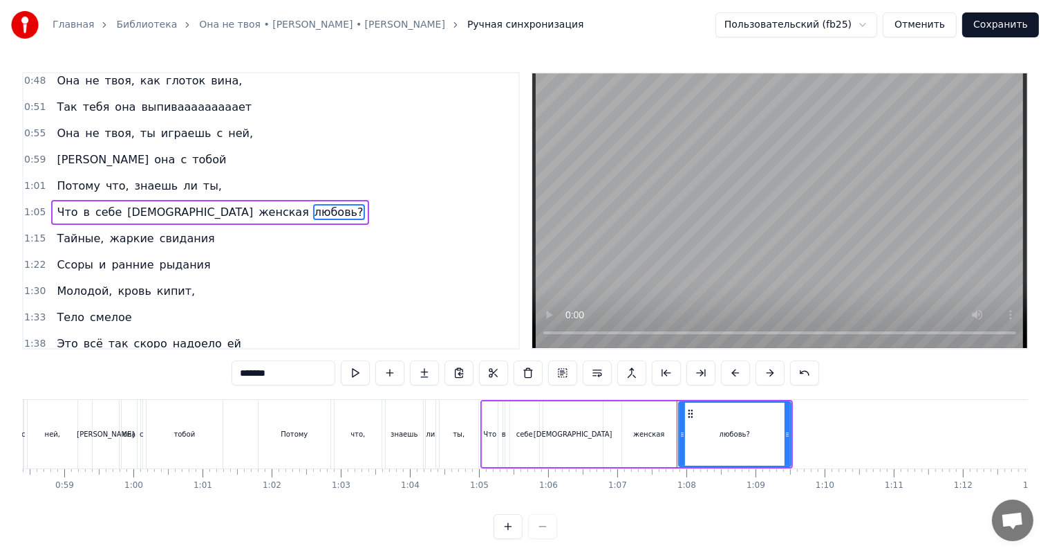
scroll to position [270, 0]
click at [232, 373] on input "*******" at bounding box center [284, 372] width 104 height 25
type input "**********"
click at [303, 207] on div "1:05 Что в себе таит женская любооооооооовь?" at bounding box center [271, 211] width 495 height 26
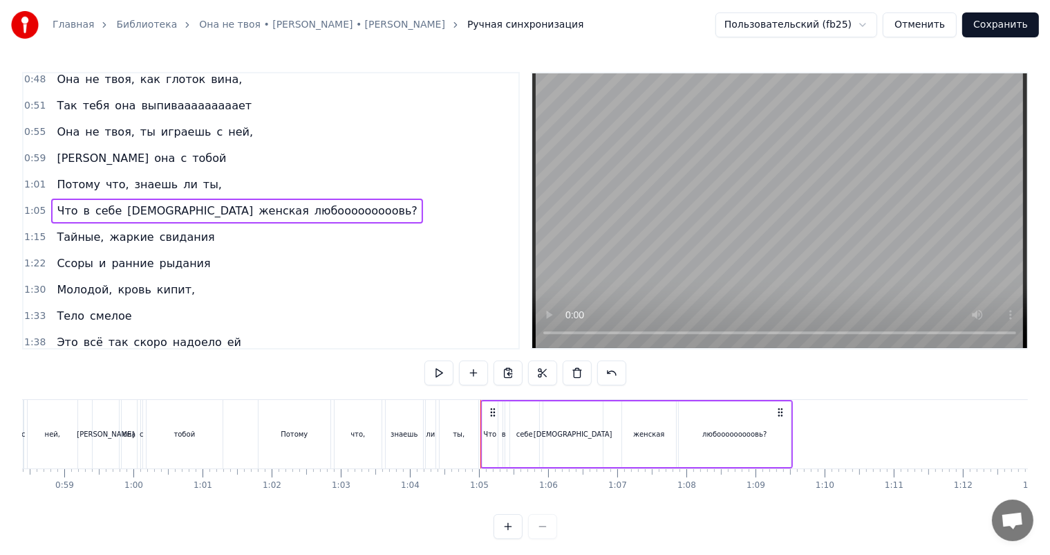
click at [313, 211] on span "любооооооооовь?" at bounding box center [366, 211] width 106 height 16
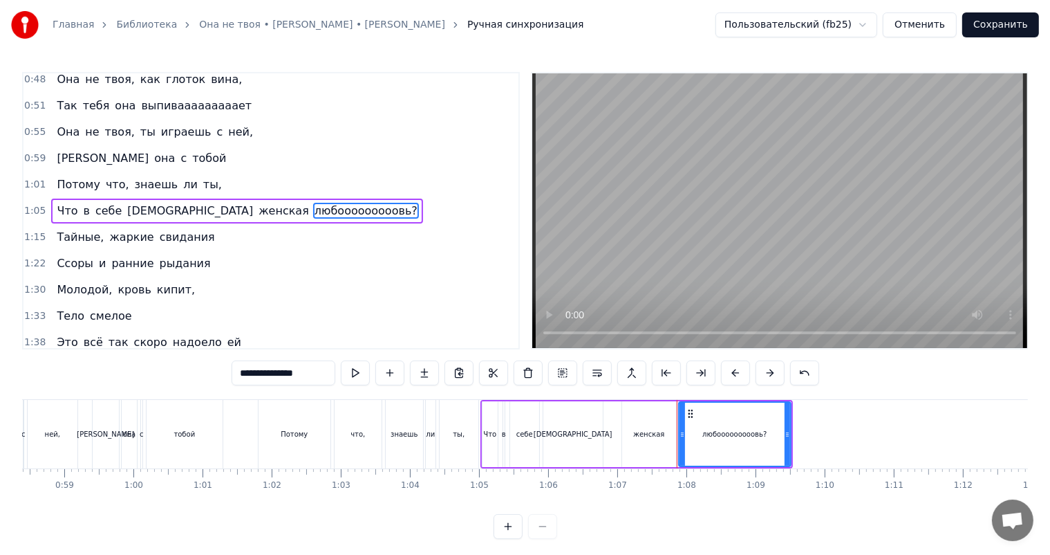
click at [249, 371] on input "**********" at bounding box center [284, 372] width 104 height 25
type input "**********"
click at [271, 205] on div "1:05 Что в себе таит женская любоооовь?" at bounding box center [271, 211] width 495 height 26
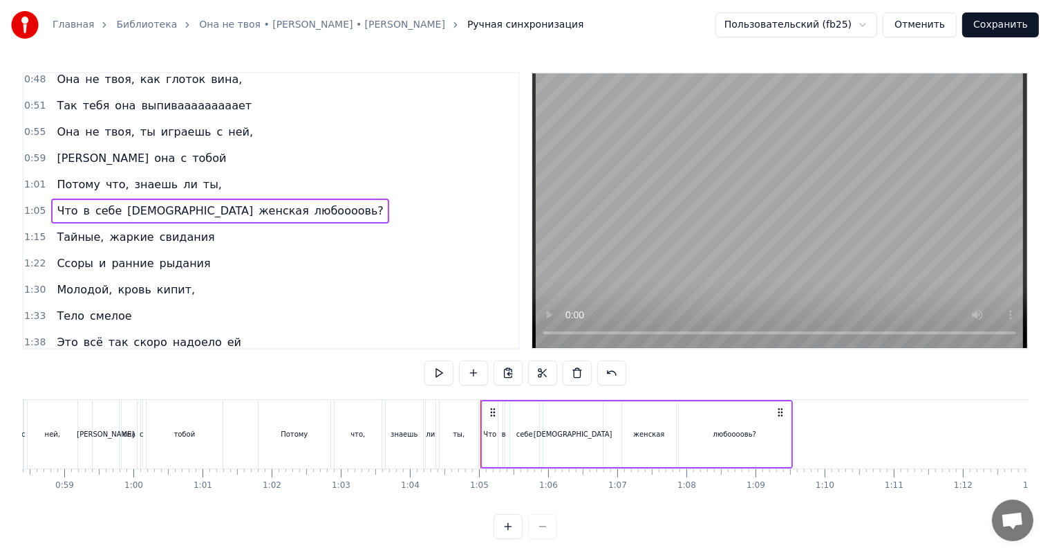
click at [313, 213] on span "любоооовь?" at bounding box center [349, 211] width 72 height 16
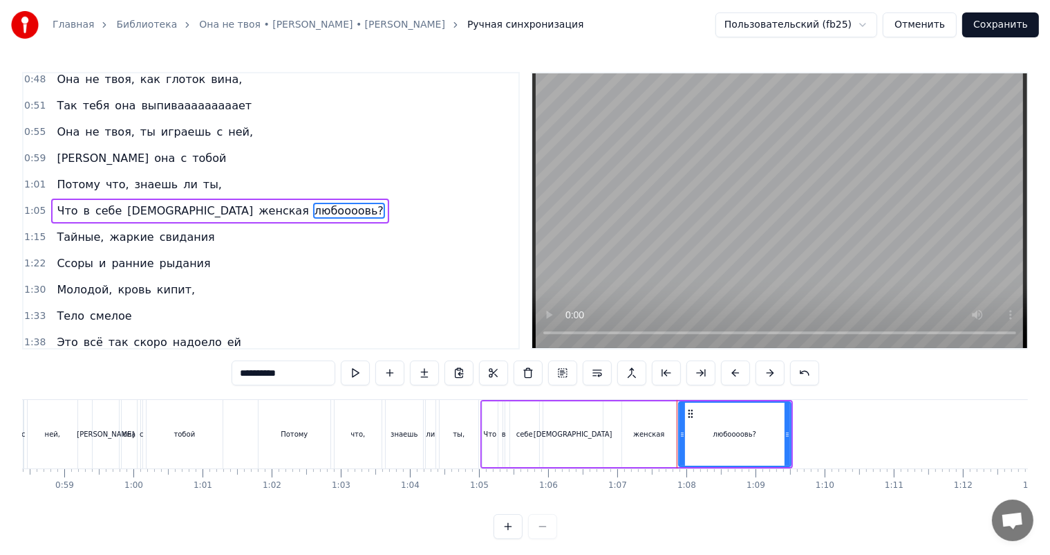
click at [238, 380] on input "**********" at bounding box center [284, 372] width 104 height 25
type input "*********"
click at [263, 211] on div "1:05 Что в себе таит женская любооовь?" at bounding box center [271, 211] width 495 height 26
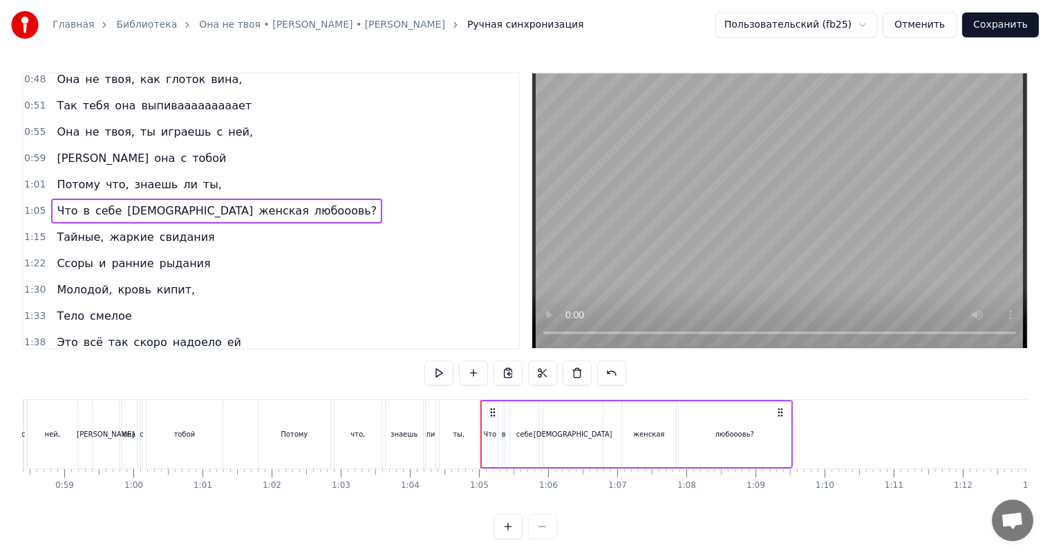
click at [257, 216] on span "женская" at bounding box center [283, 211] width 53 height 16
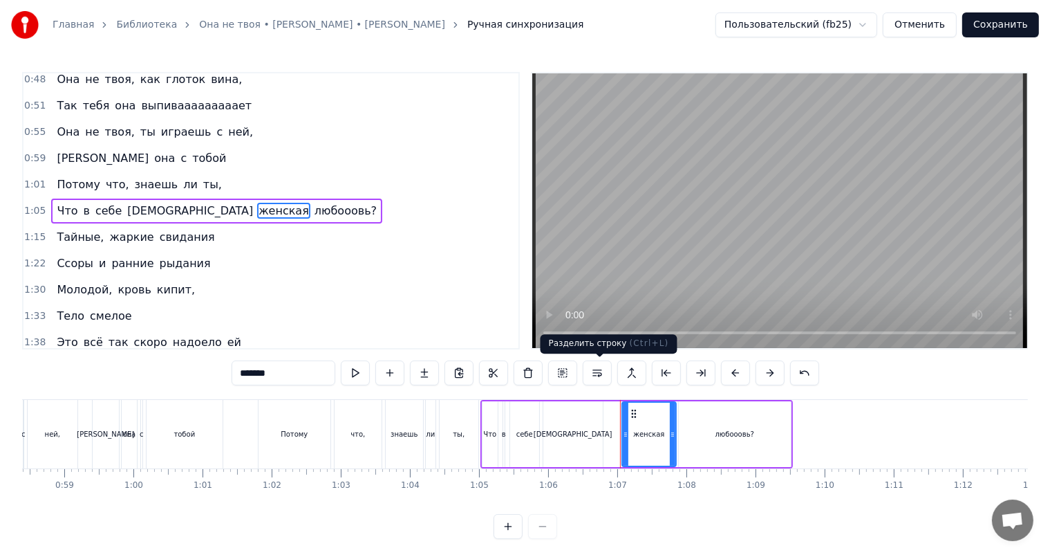
click at [602, 373] on button at bounding box center [597, 372] width 29 height 25
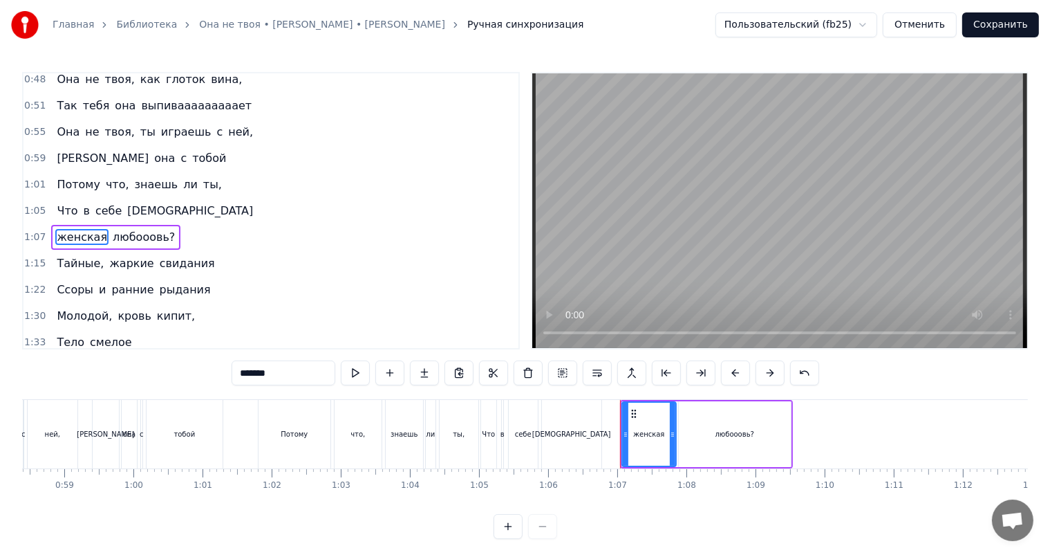
scroll to position [296, 0]
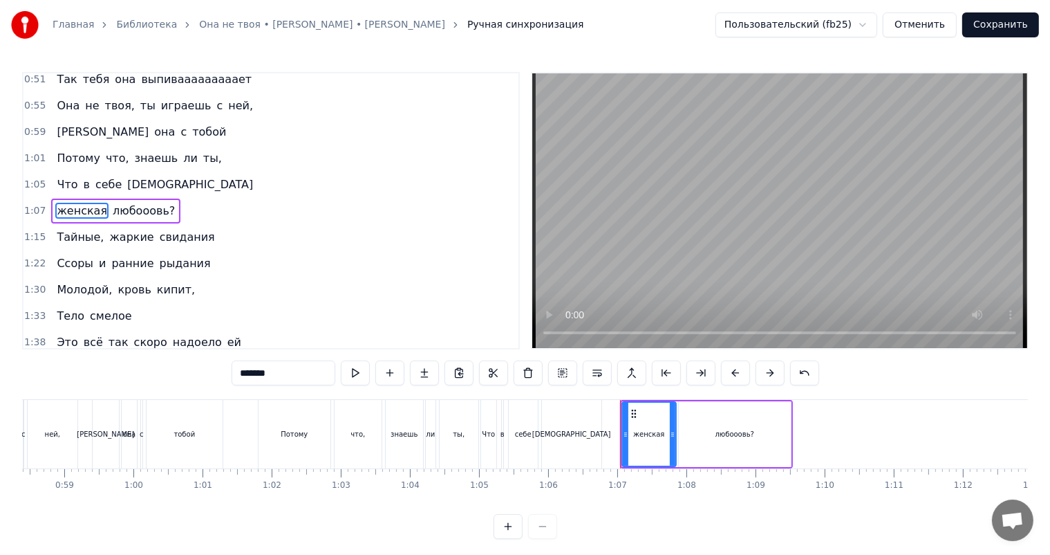
click at [232, 376] on input "*******" at bounding box center [284, 372] width 104 height 25
click at [127, 212] on span "любооовь?" at bounding box center [145, 211] width 65 height 16
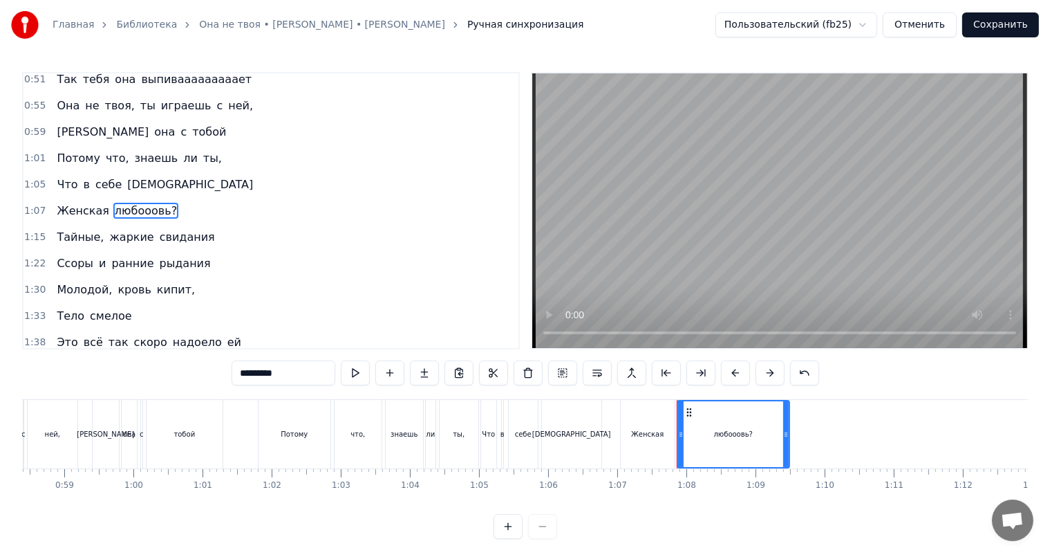
click at [232, 369] on input "*********" at bounding box center [284, 372] width 104 height 25
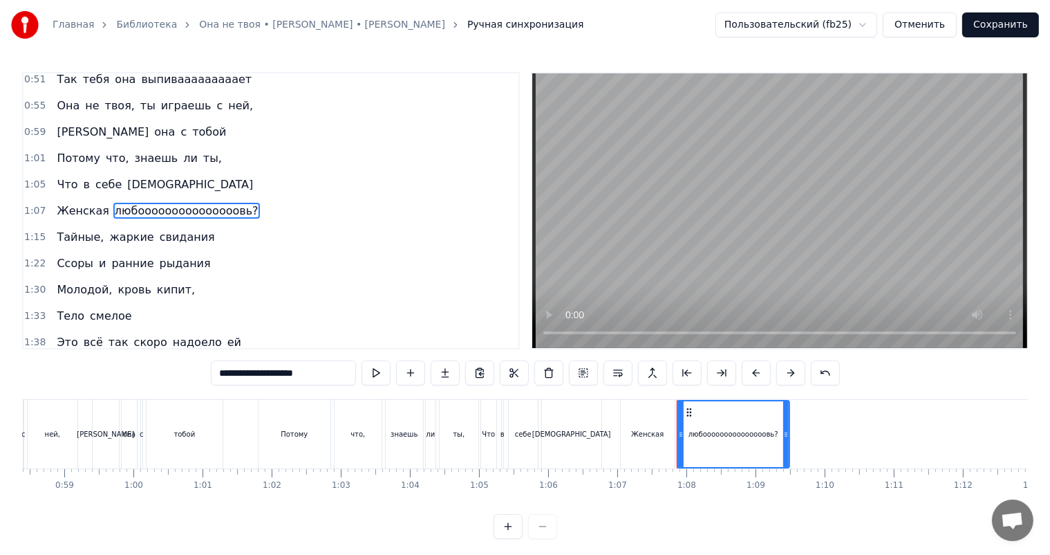
type input "**********"
click at [257, 213] on div "1:07 Женская любооооооооооооооовь?" at bounding box center [271, 211] width 495 height 26
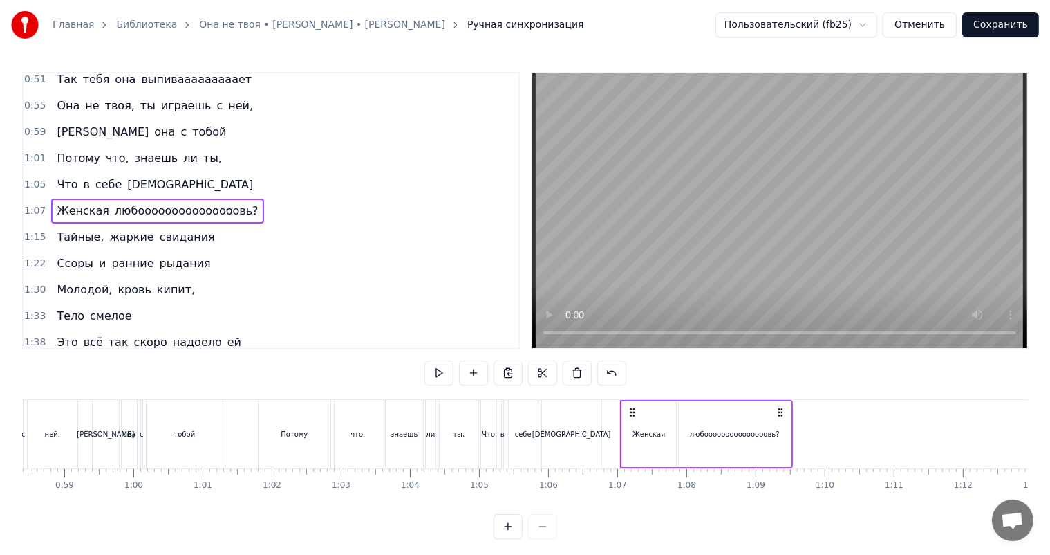
click at [195, 216] on span "любооооооооооооооовь?" at bounding box center [186, 211] width 147 height 16
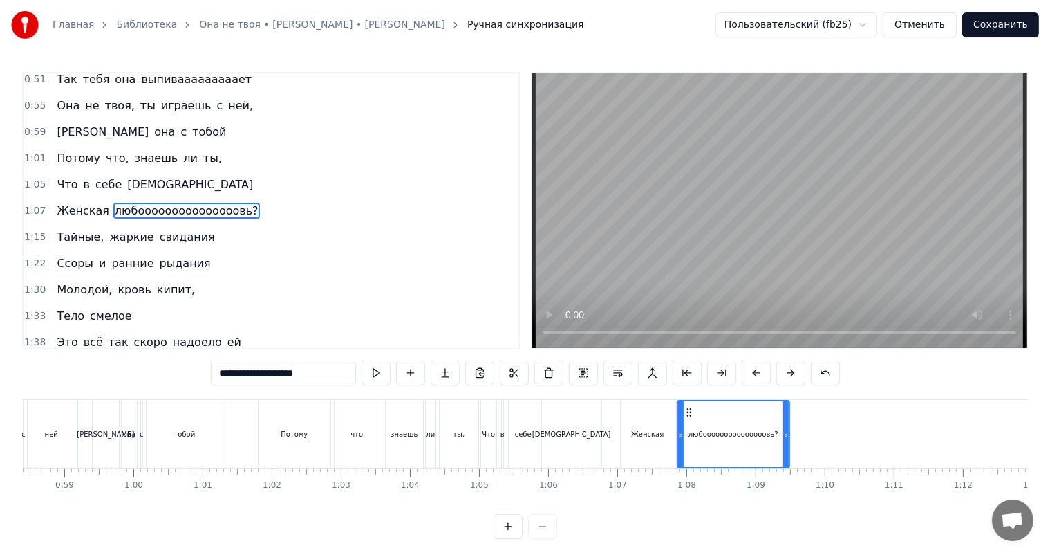
click at [251, 378] on input "**********" at bounding box center [283, 372] width 145 height 25
click at [259, 378] on input "**********" at bounding box center [283, 372] width 145 height 25
drag, startPoint x: 265, startPoint y: 375, endPoint x: 248, endPoint y: 375, distance: 17.3
click at [248, 375] on input "**********" at bounding box center [283, 372] width 145 height 25
type input "**********"
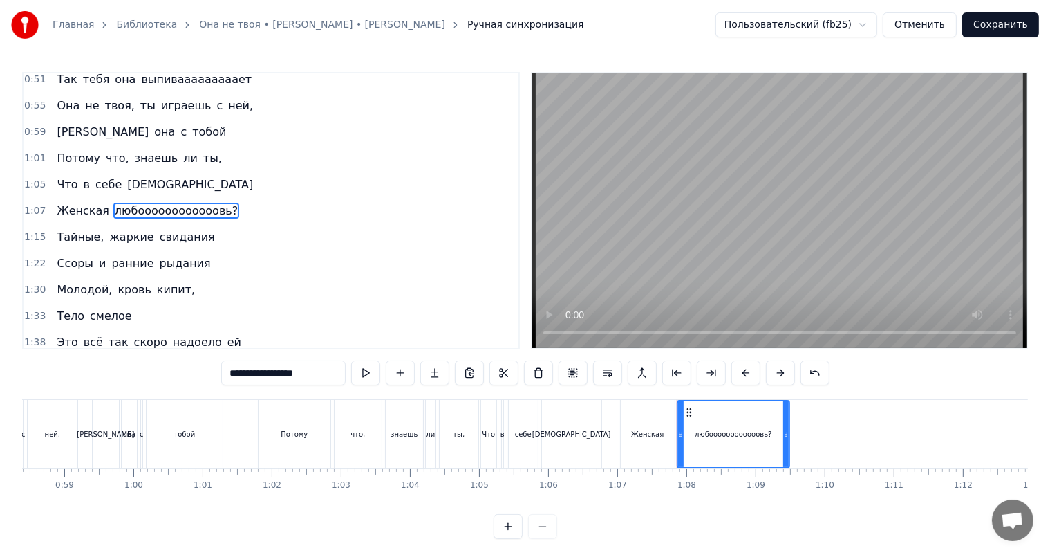
click at [243, 218] on div "1:07 Женская любоооооооооооовь?" at bounding box center [271, 211] width 495 height 26
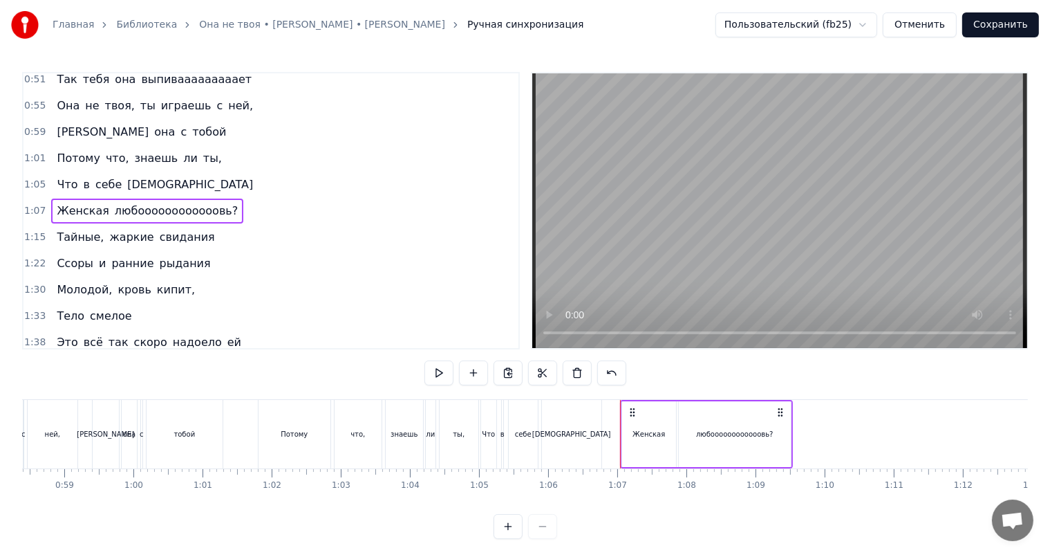
click at [1009, 25] on button "Сохранить" at bounding box center [1000, 24] width 77 height 25
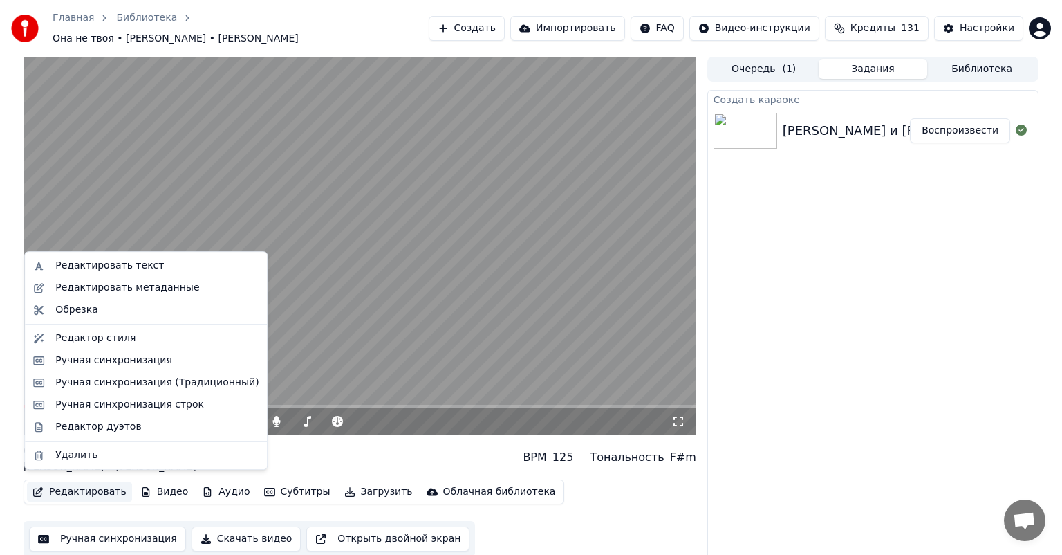
click at [67, 492] on button "Редактировать" at bounding box center [79, 491] width 105 height 19
click at [125, 362] on div "Ручная синхронизация" at bounding box center [113, 360] width 117 height 14
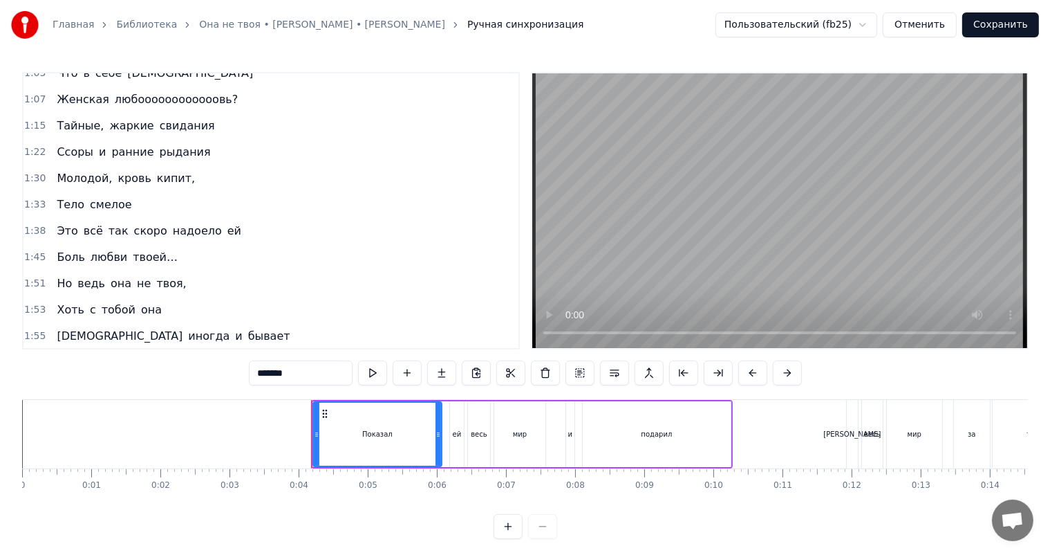
scroll to position [424, 0]
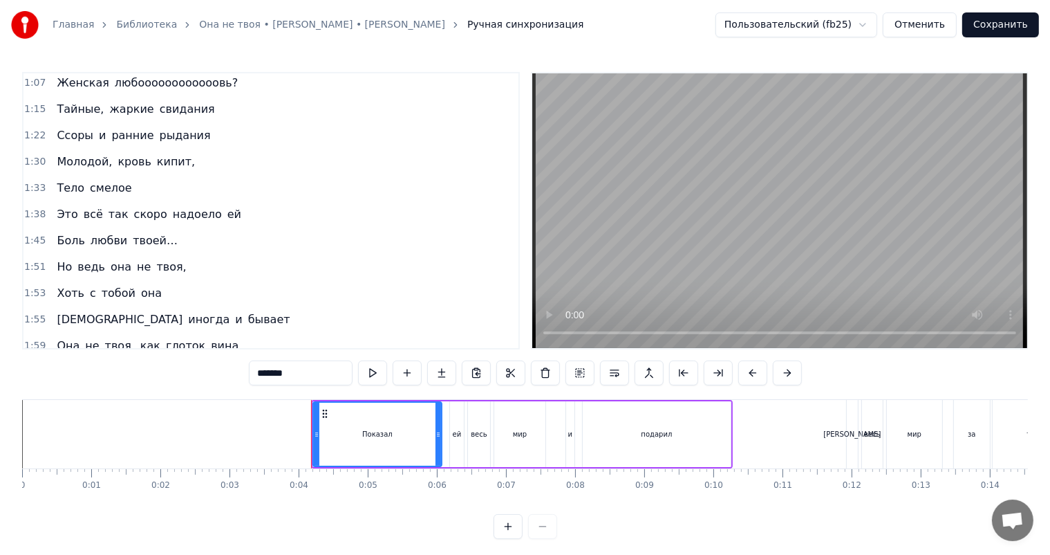
click at [176, 141] on span "рыдания" at bounding box center [185, 135] width 54 height 16
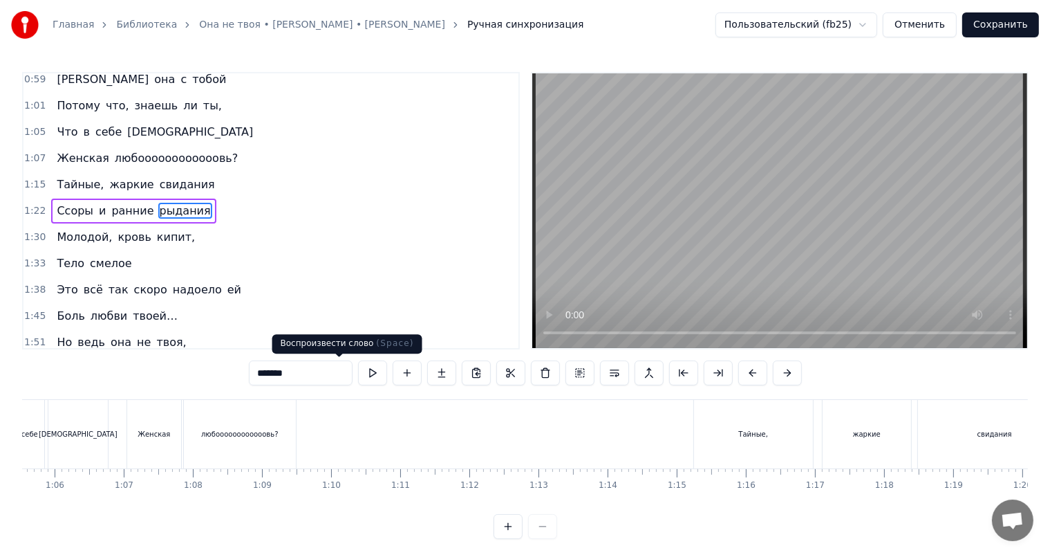
scroll to position [0, 5896]
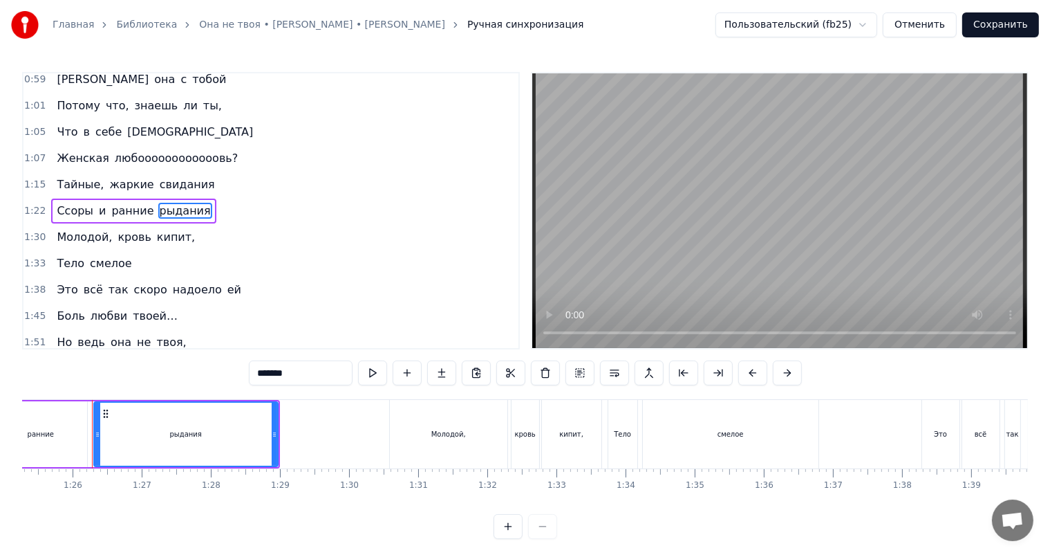
click at [249, 373] on input "*******" at bounding box center [301, 372] width 104 height 25
type input "**********"
click at [257, 207] on div "1:22 Ссоры и ранние рыдаааааааания" at bounding box center [271, 211] width 495 height 26
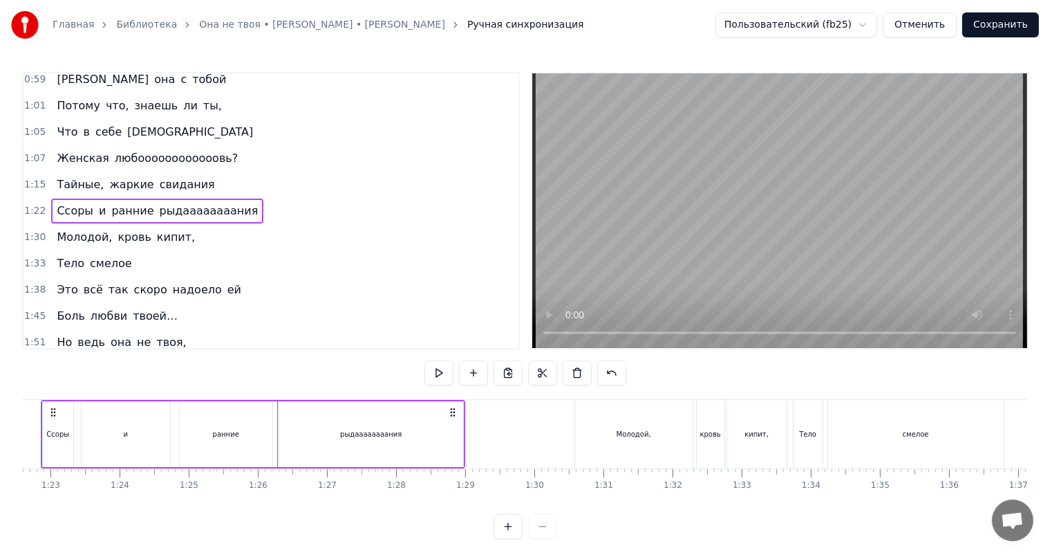
scroll to position [0, 5659]
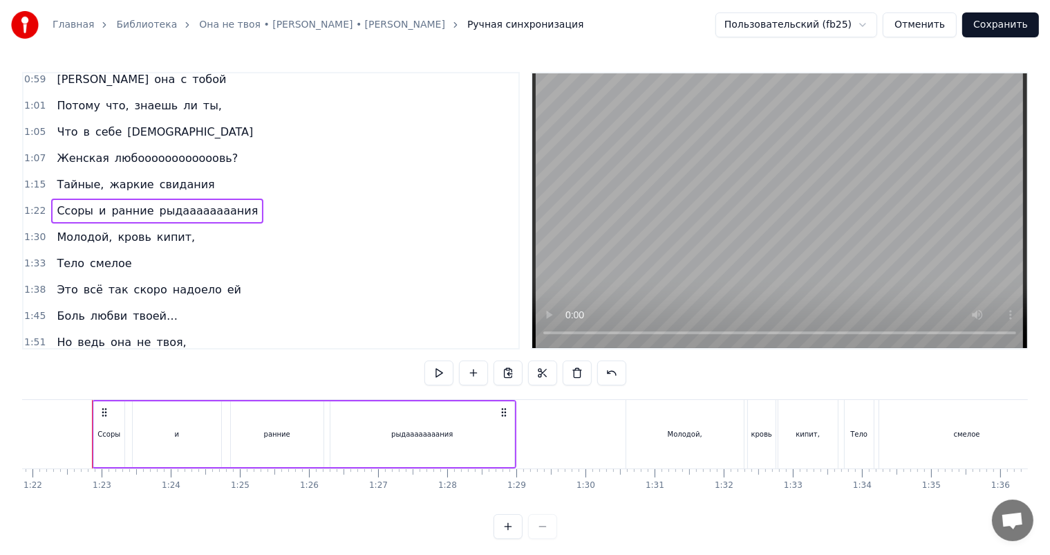
click at [512, 446] on div "рыдаааааааания" at bounding box center [422, 434] width 184 height 66
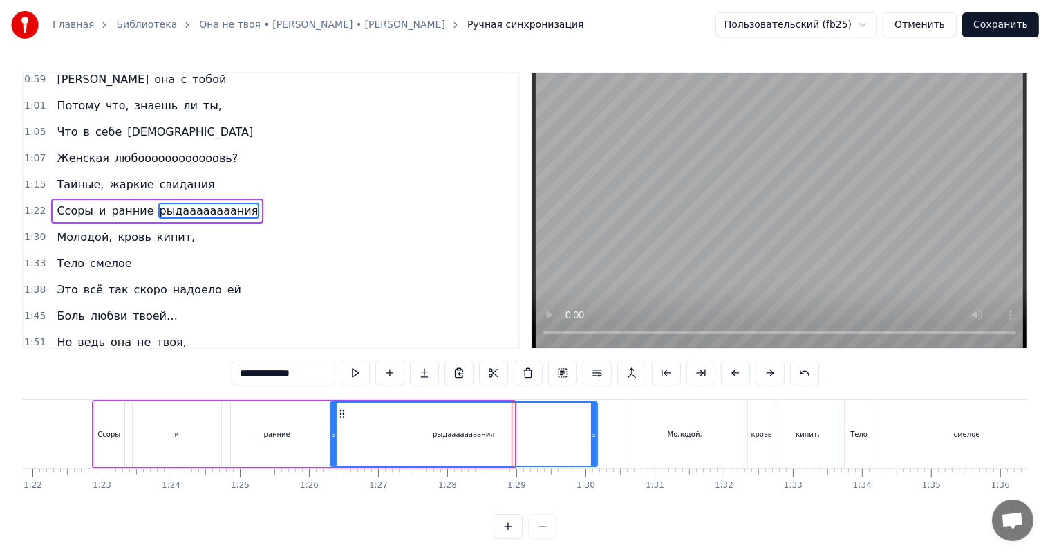
drag, startPoint x: 512, startPoint y: 447, endPoint x: 595, endPoint y: 450, distance: 83.0
click at [595, 450] on div at bounding box center [594, 433] width 6 height 63
click at [219, 240] on div "1:30 Молодой, кровь кипит," at bounding box center [271, 237] width 495 height 26
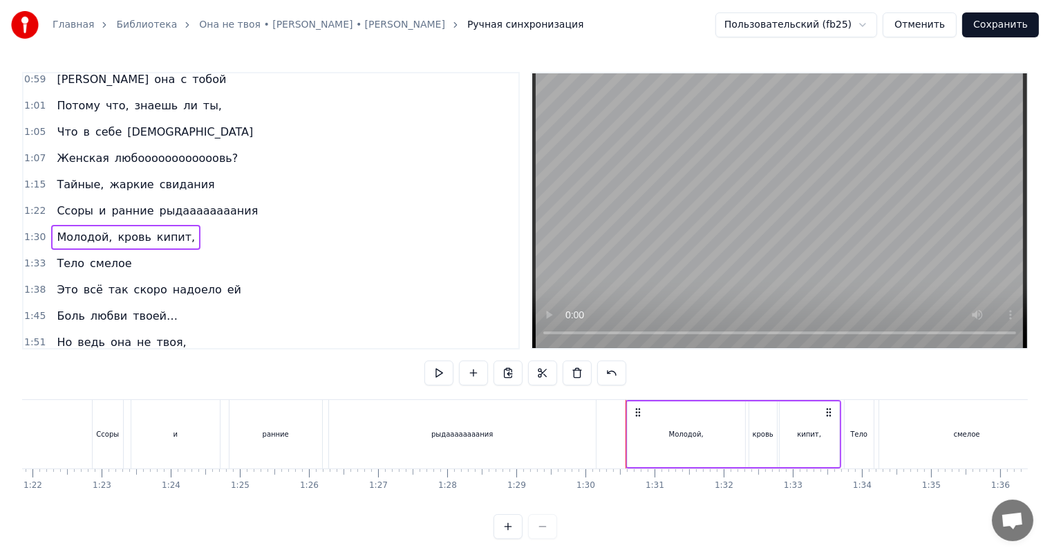
click at [218, 268] on div "1:33 Тело смелое" at bounding box center [271, 263] width 495 height 26
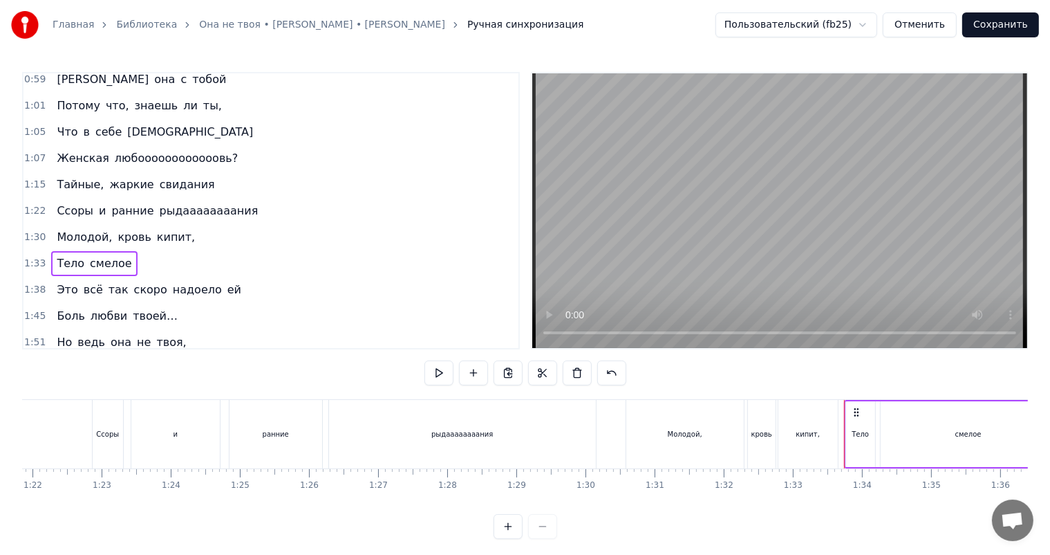
click at [241, 286] on div "1:38 Это всё так скоро надоело ей" at bounding box center [271, 290] width 495 height 26
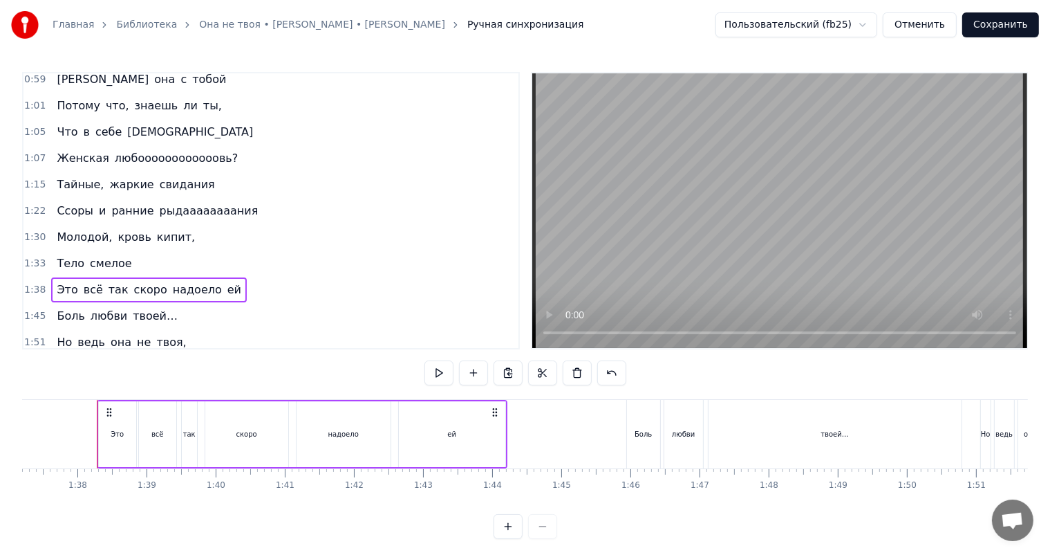
scroll to position [0, 6725]
click at [175, 318] on div "1:45 Боль любви твоей…" at bounding box center [271, 316] width 495 height 26
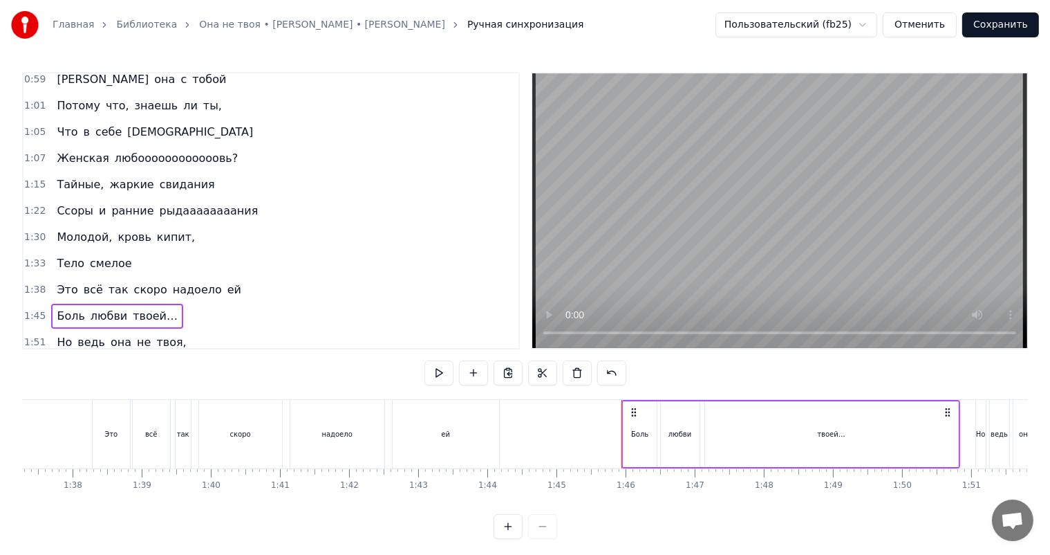
click at [135, 310] on span "твоей…" at bounding box center [155, 316] width 48 height 16
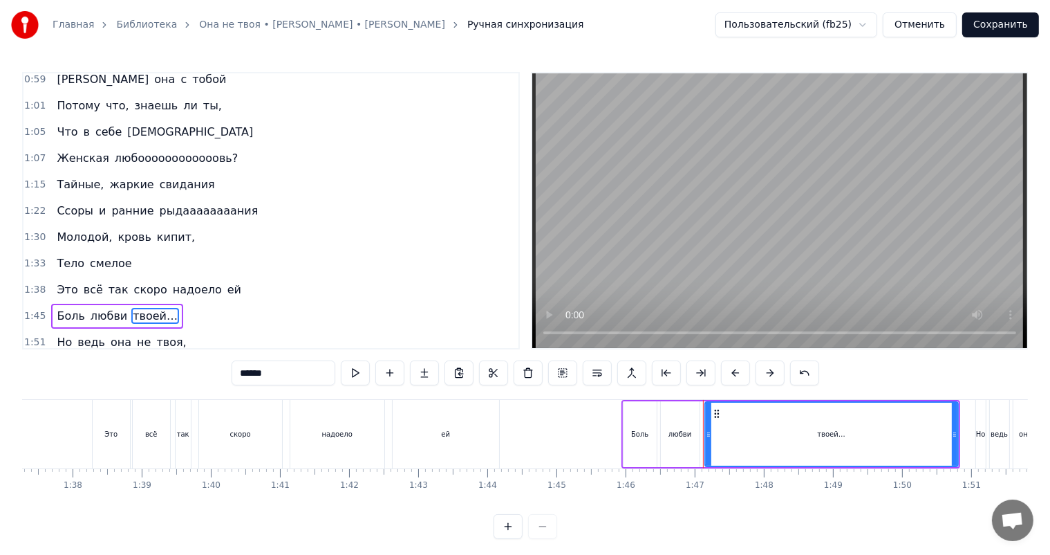
scroll to position [454, 0]
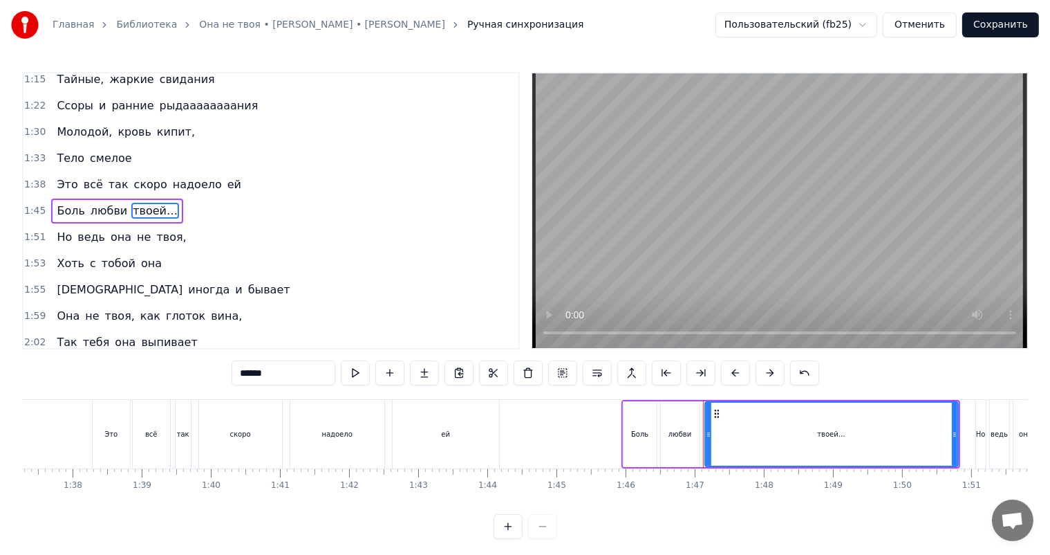
click at [241, 373] on input "******" at bounding box center [284, 372] width 104 height 25
type input "**********"
click at [249, 224] on div "1:51 Но ведь она не твоя," at bounding box center [271, 237] width 495 height 26
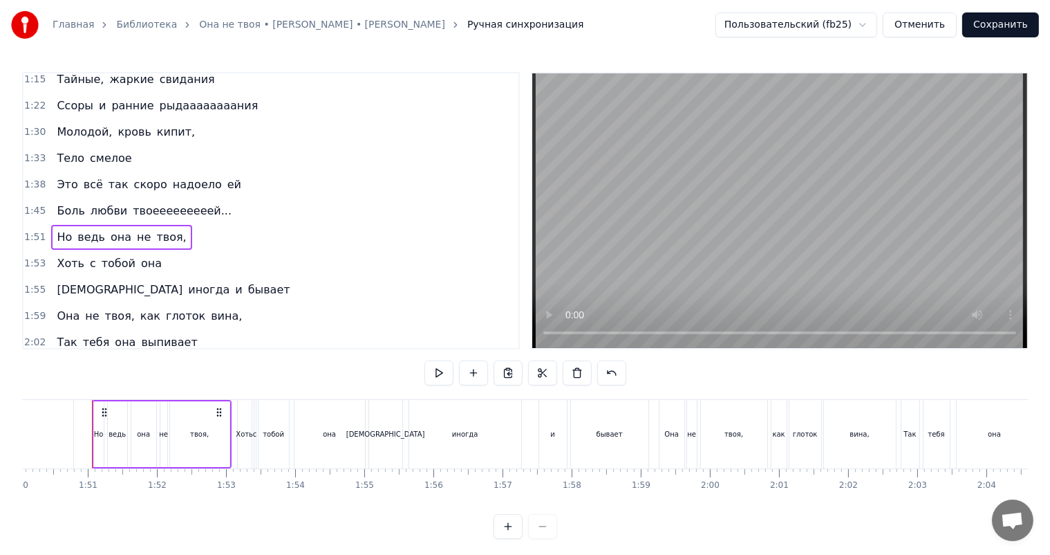
click at [249, 218] on div "1:45 Боль любви твоееееееееей..." at bounding box center [271, 211] width 495 height 26
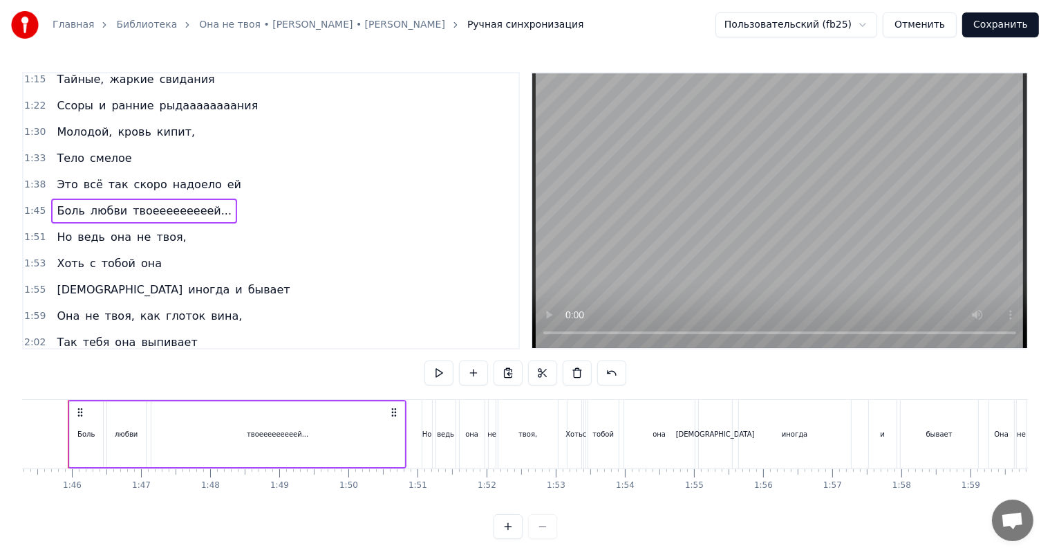
scroll to position [0, 7255]
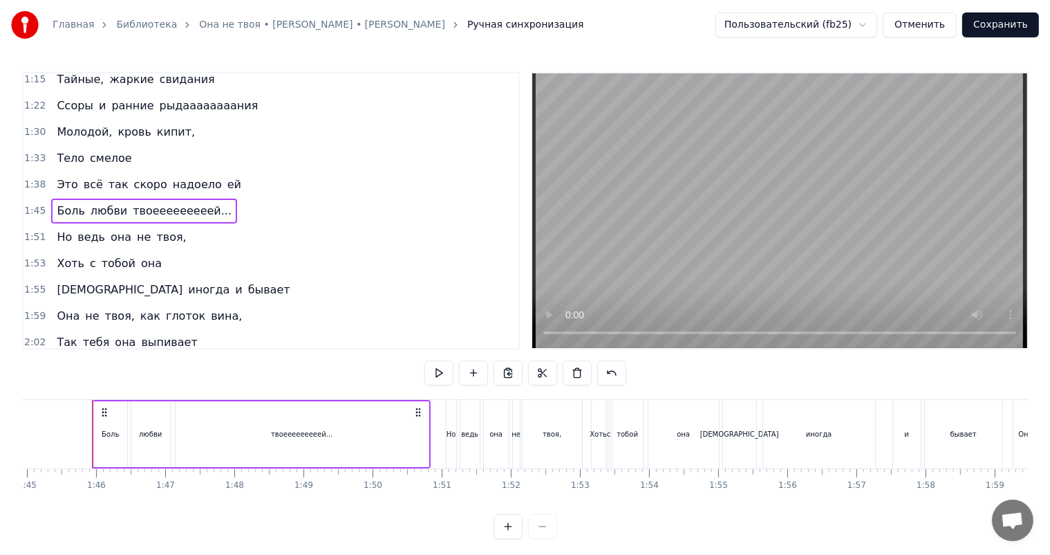
click at [273, 434] on div "твоееееееееей..." at bounding box center [302, 434] width 253 height 66
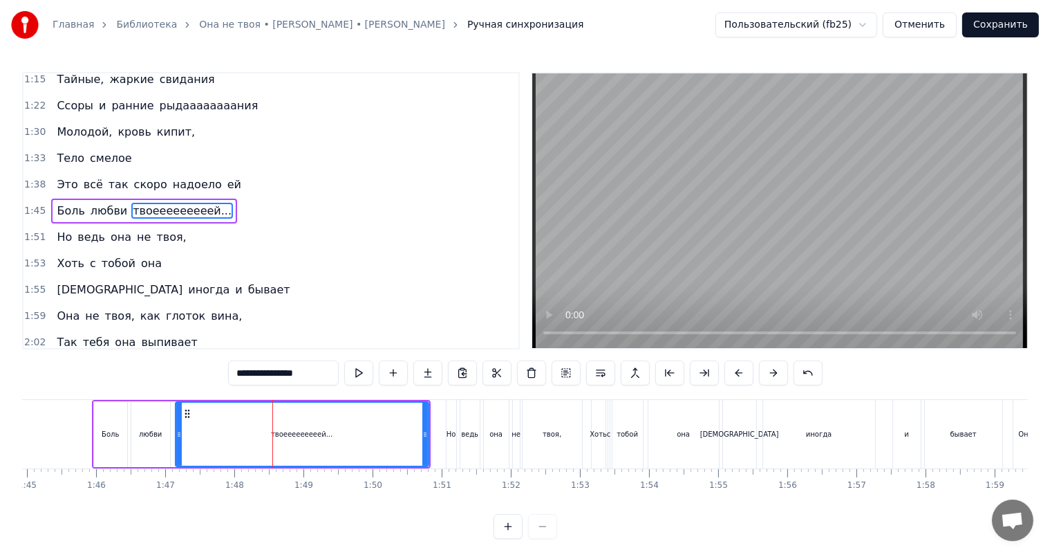
click at [256, 371] on input "**********" at bounding box center [283, 372] width 111 height 25
click at [234, 243] on div "1:51 Но ведь она не твоя," at bounding box center [271, 237] width 495 height 26
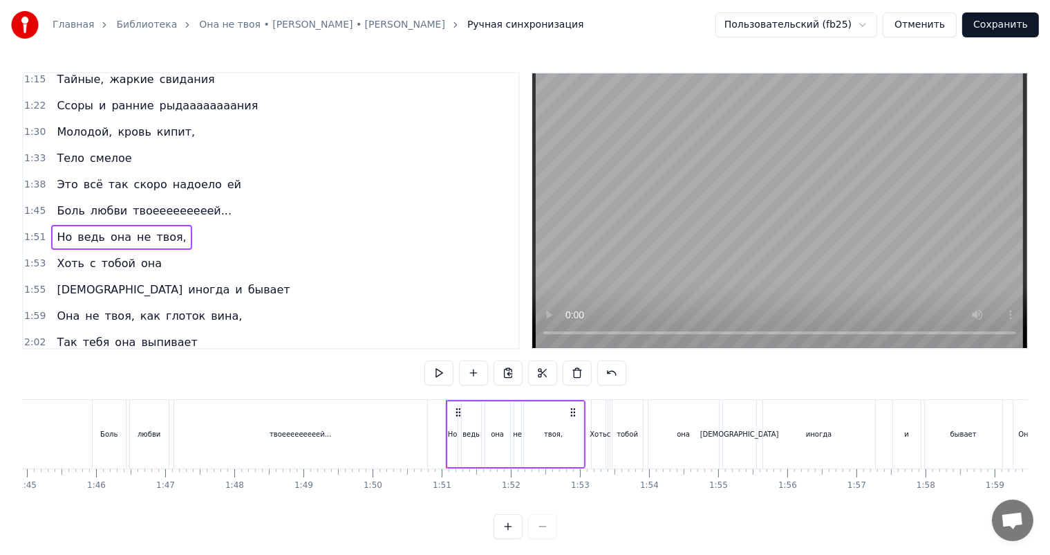
click at [216, 264] on div "1:53 Хоть с тобой она" at bounding box center [271, 263] width 495 height 26
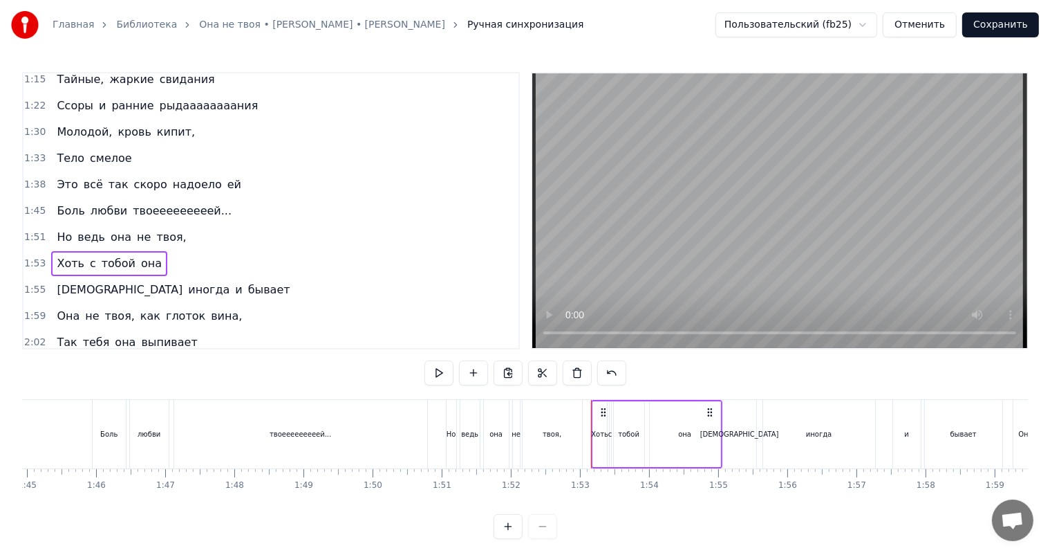
click at [225, 315] on div "1:59 Она не твоя, как глоток вина," at bounding box center [271, 316] width 495 height 26
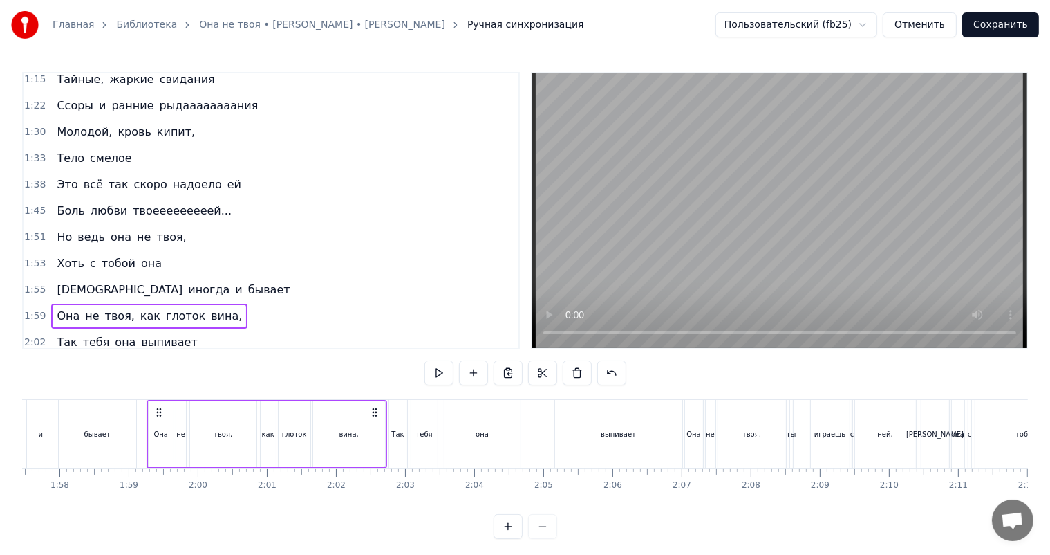
click at [218, 339] on div "2:02 Так тебя она выпивает" at bounding box center [271, 342] width 495 height 26
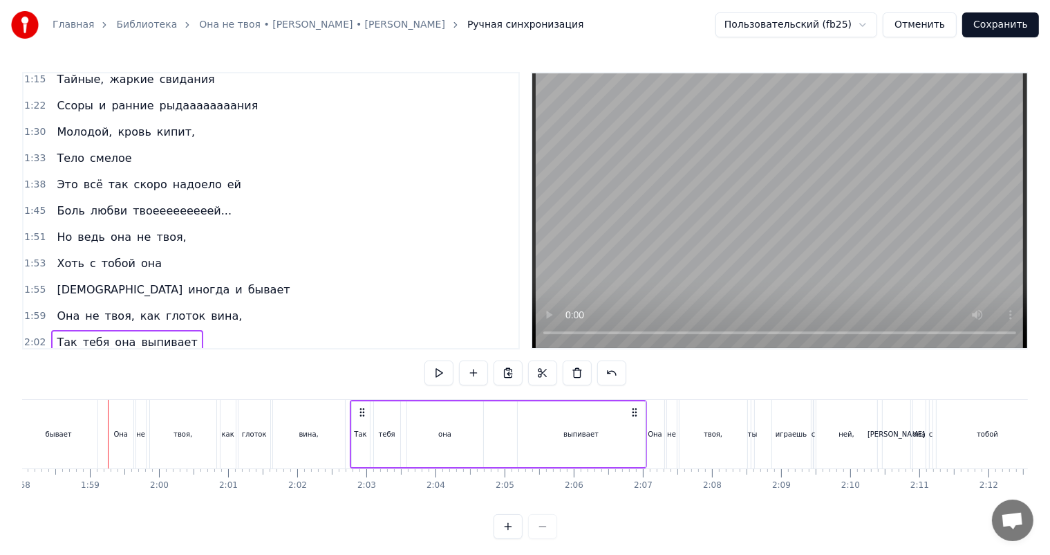
scroll to position [0, 8176]
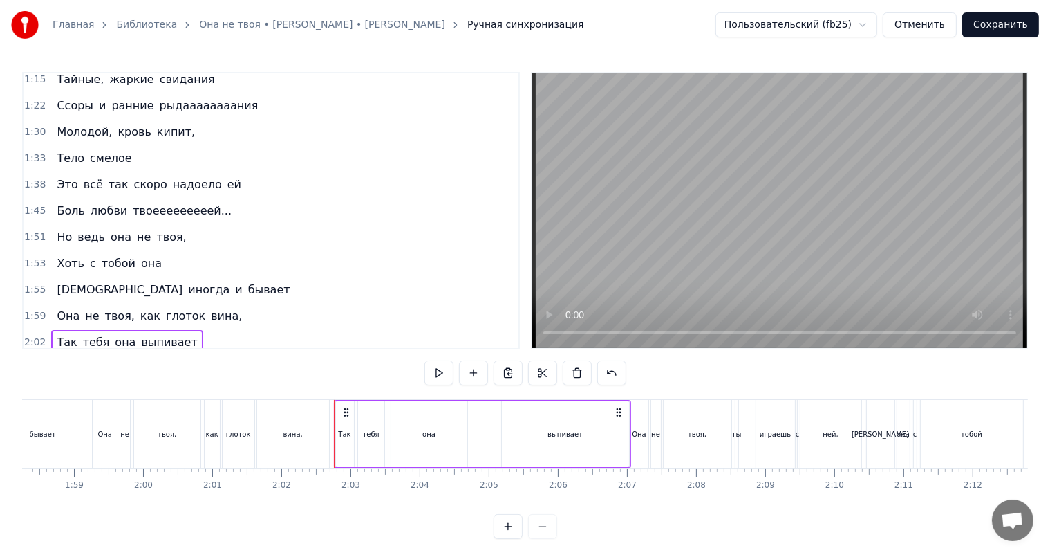
click at [511, 429] on div "выпивает" at bounding box center [565, 434] width 127 height 66
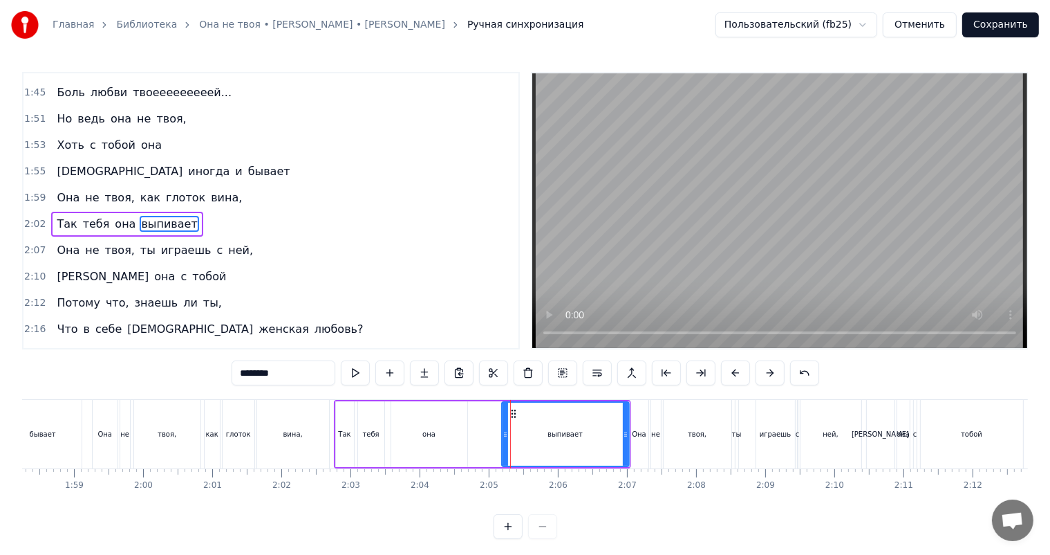
scroll to position [585, 0]
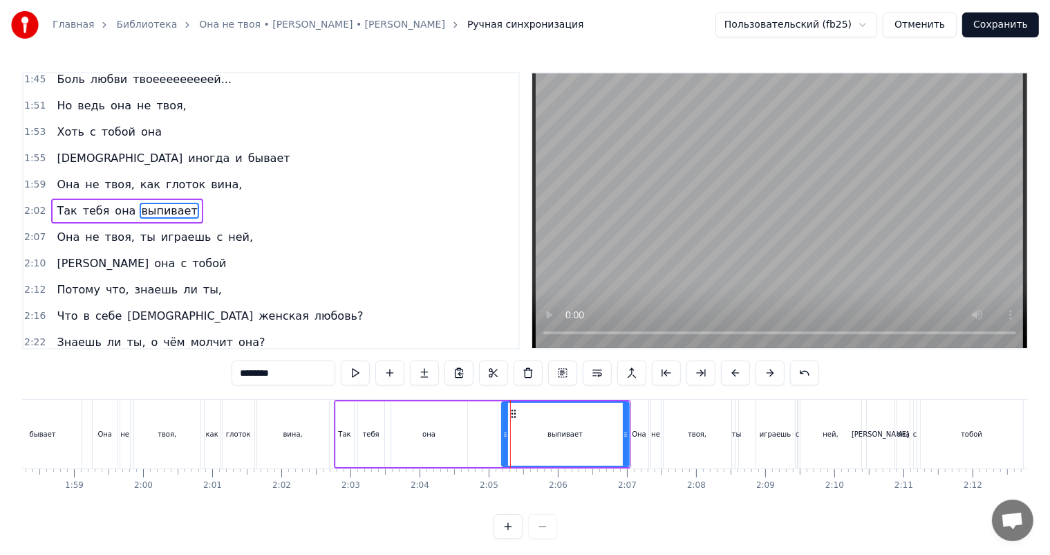
click at [235, 376] on input "********" at bounding box center [284, 372] width 104 height 25
type input "**********"
click at [235, 212] on div "2:02 Так тебя она выпиваааааааает" at bounding box center [271, 211] width 495 height 26
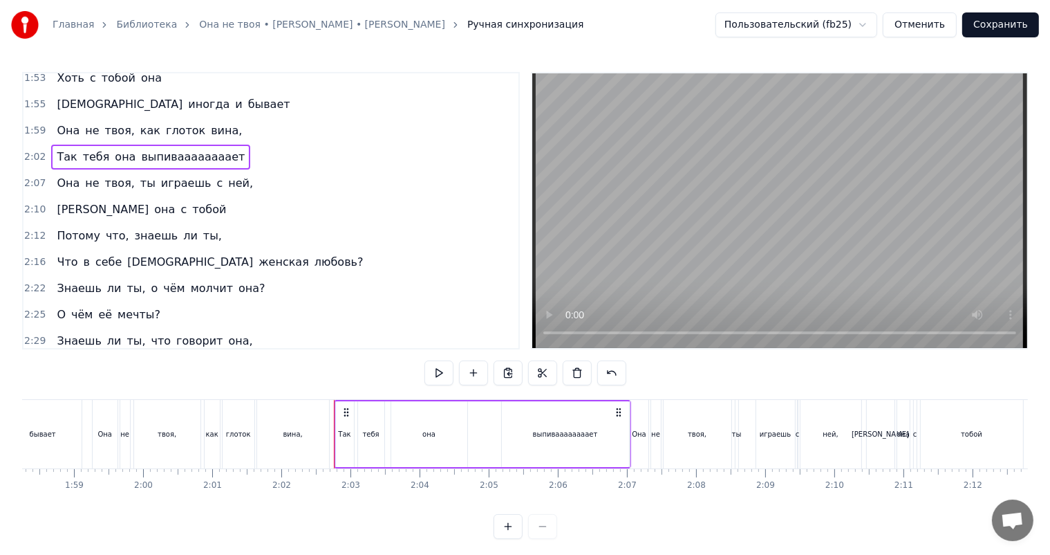
scroll to position [647, 0]
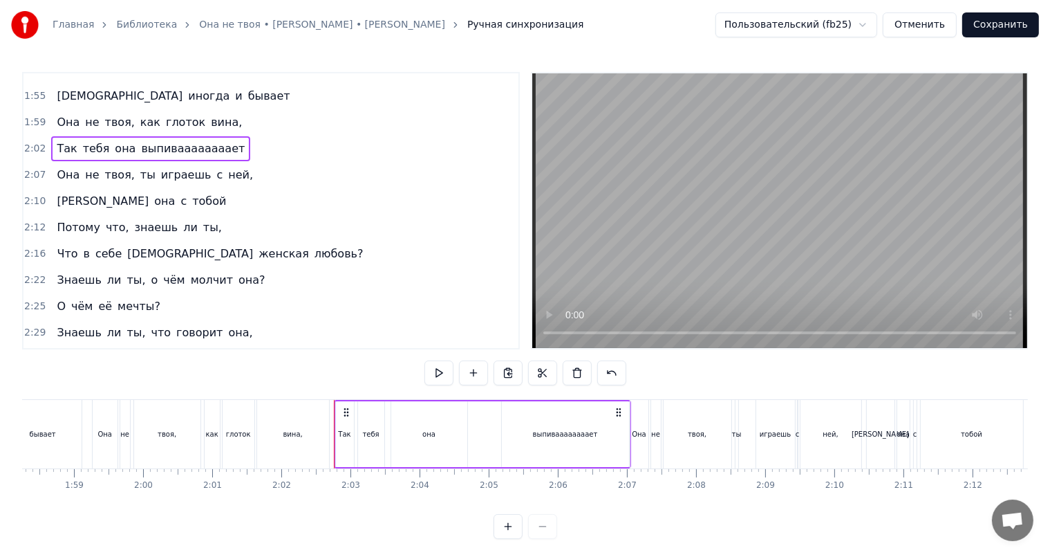
click at [313, 261] on span "любовь?" at bounding box center [339, 253] width 52 height 16
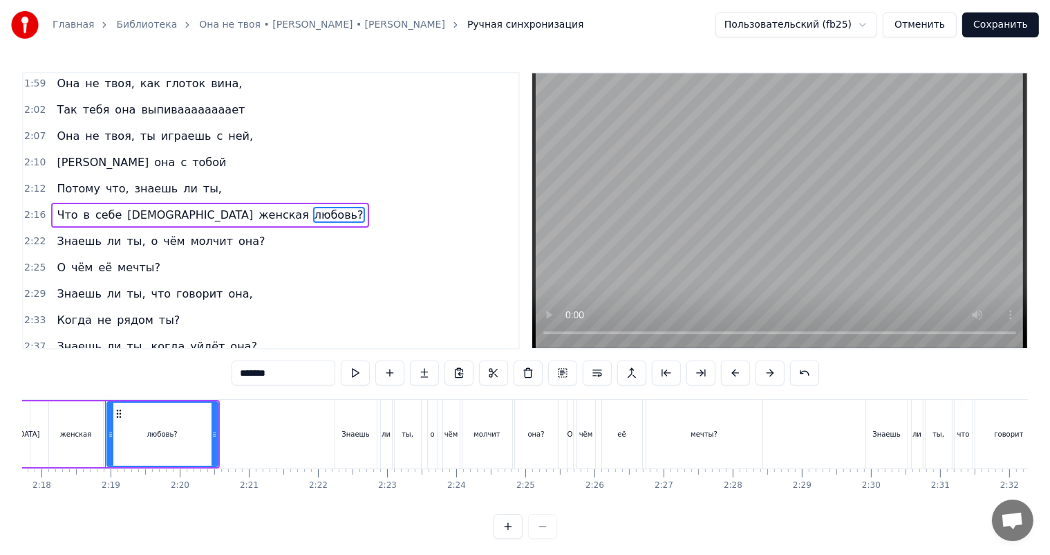
scroll to position [0, 9535]
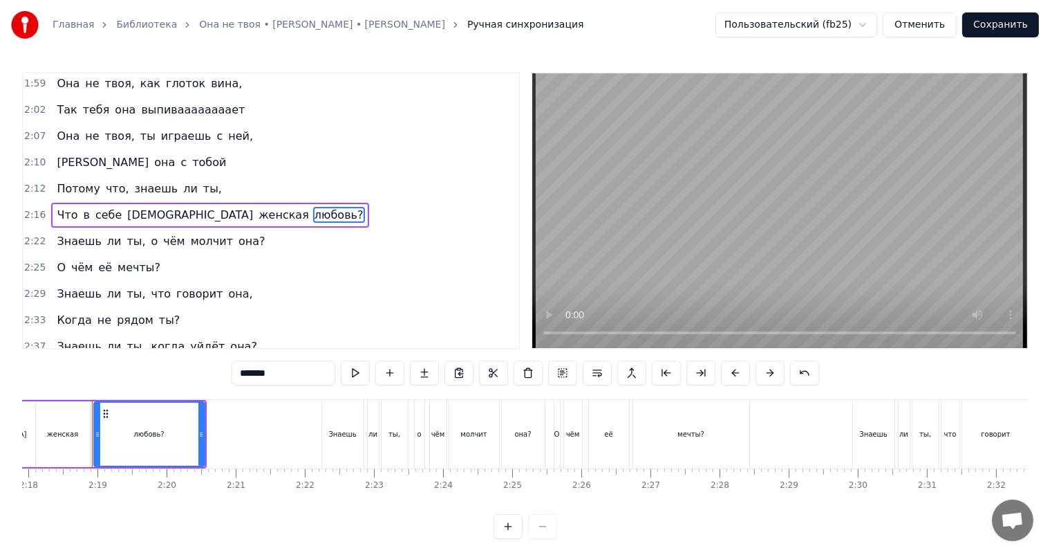
click at [232, 370] on input "*******" at bounding box center [284, 372] width 104 height 25
drag, startPoint x: 250, startPoint y: 372, endPoint x: 227, endPoint y: 376, distance: 23.9
click at [232, 376] on input "*******" at bounding box center [284, 372] width 104 height 25
click at [257, 221] on span "женская" at bounding box center [283, 215] width 53 height 16
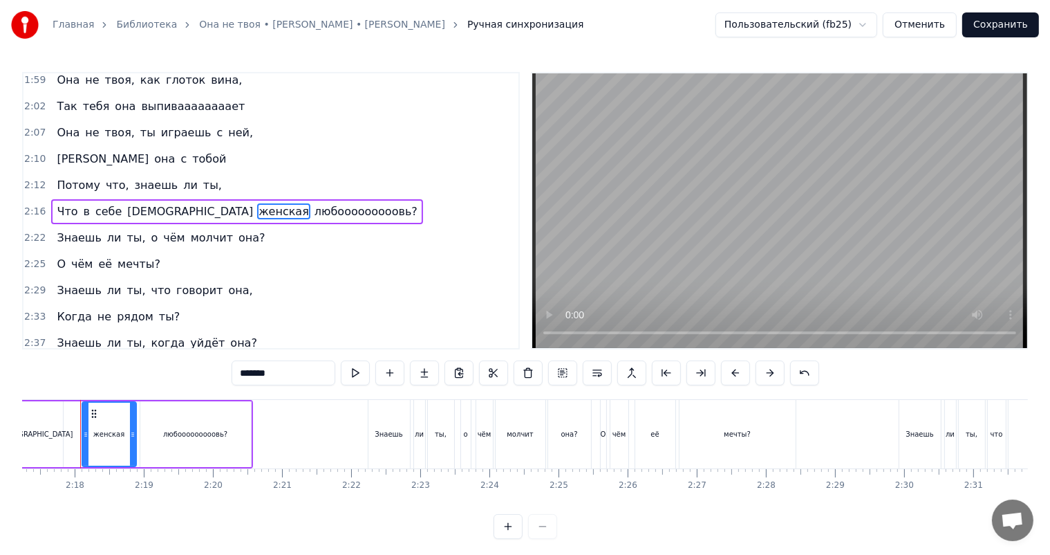
scroll to position [0, 9477]
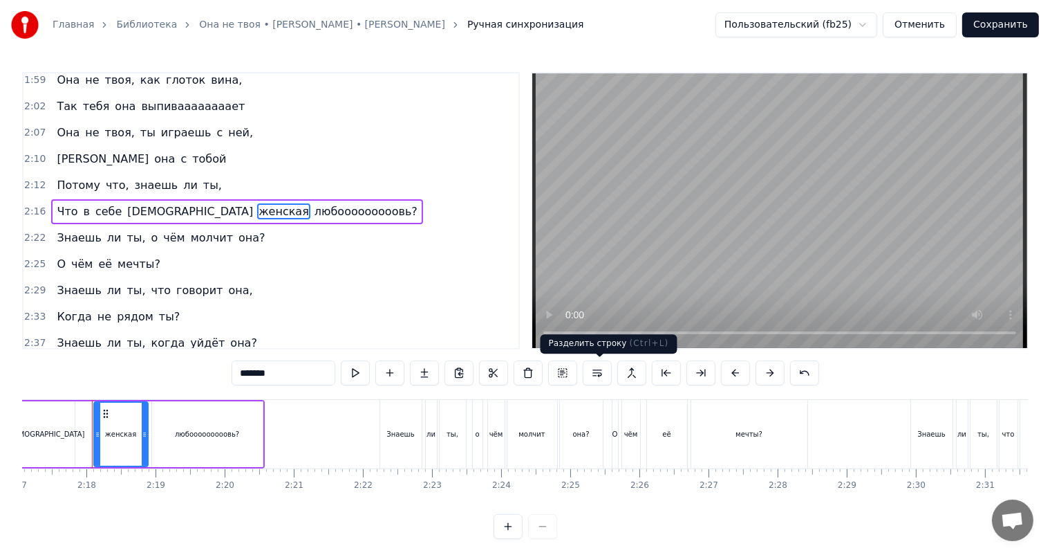
click at [603, 373] on button at bounding box center [597, 372] width 29 height 25
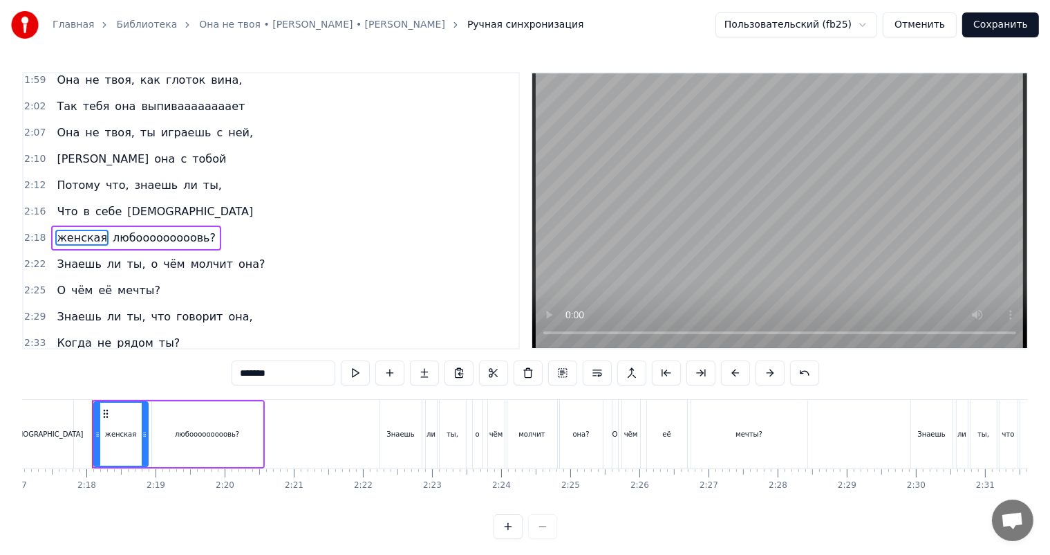
scroll to position [716, 0]
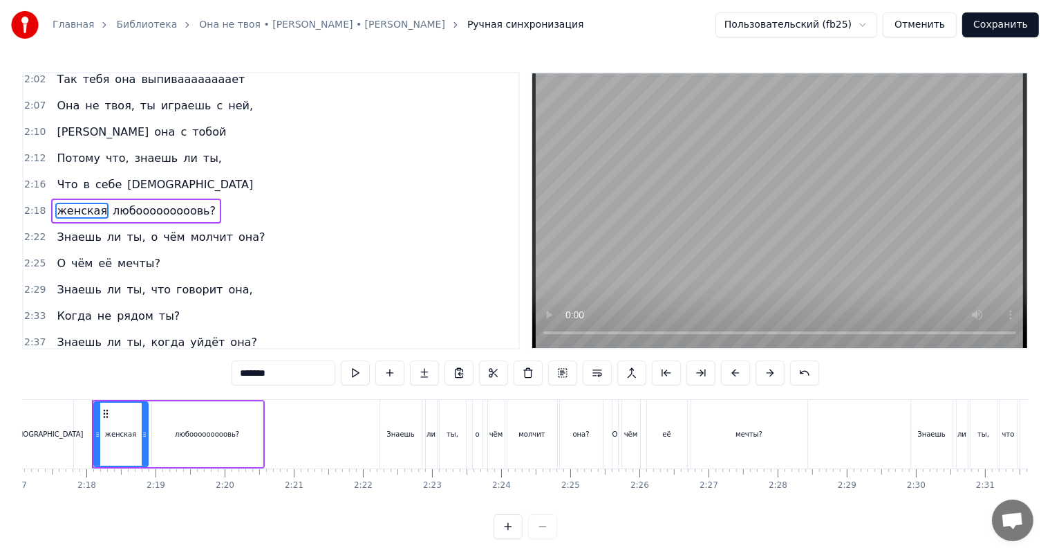
click at [77, 210] on span "женская" at bounding box center [81, 211] width 53 height 16
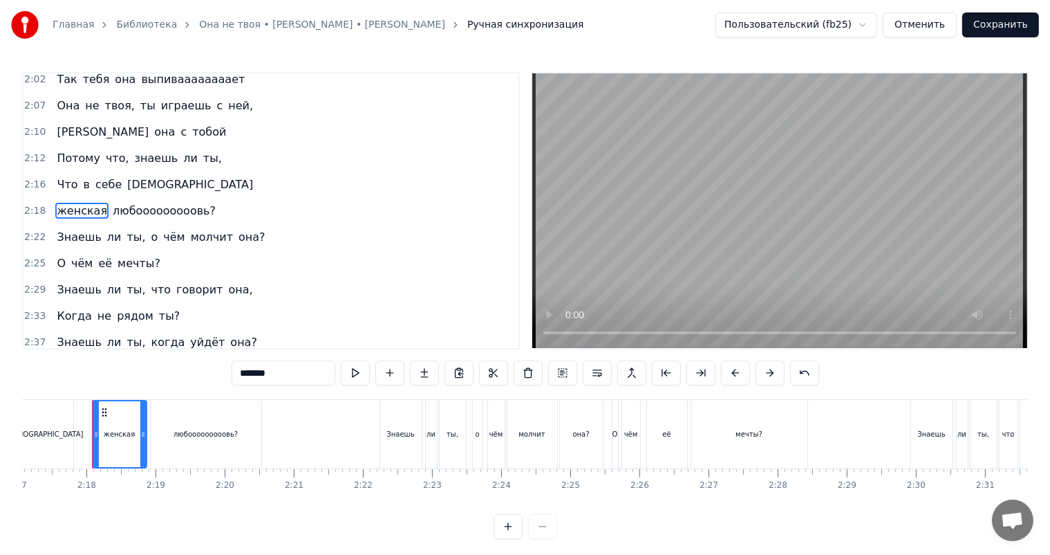
click at [232, 374] on input "*******" at bounding box center [284, 372] width 104 height 25
click at [232, 375] on input "*******" at bounding box center [284, 372] width 104 height 25
click at [151, 210] on span "любооооооооовь?" at bounding box center [166, 211] width 106 height 16
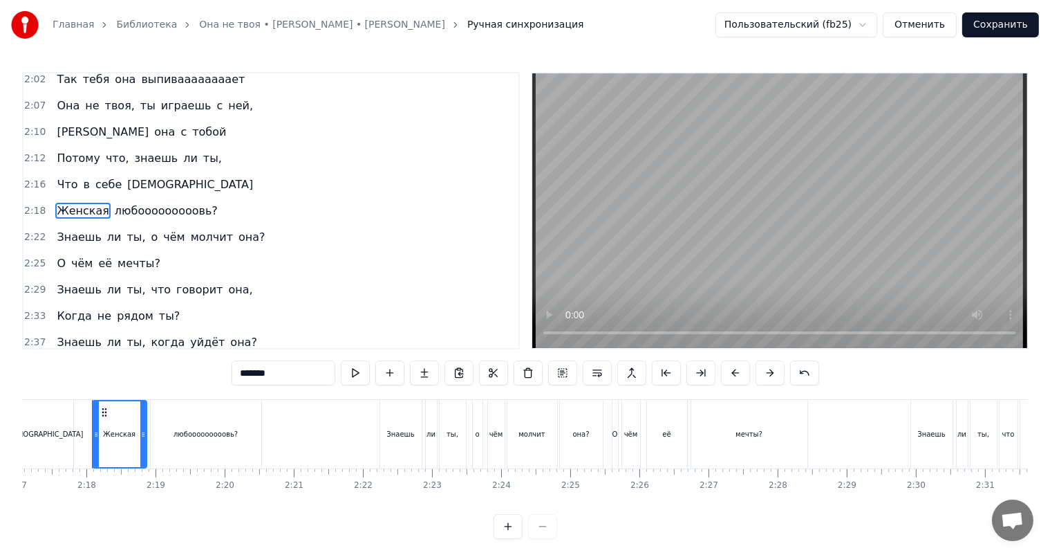
type input "**********"
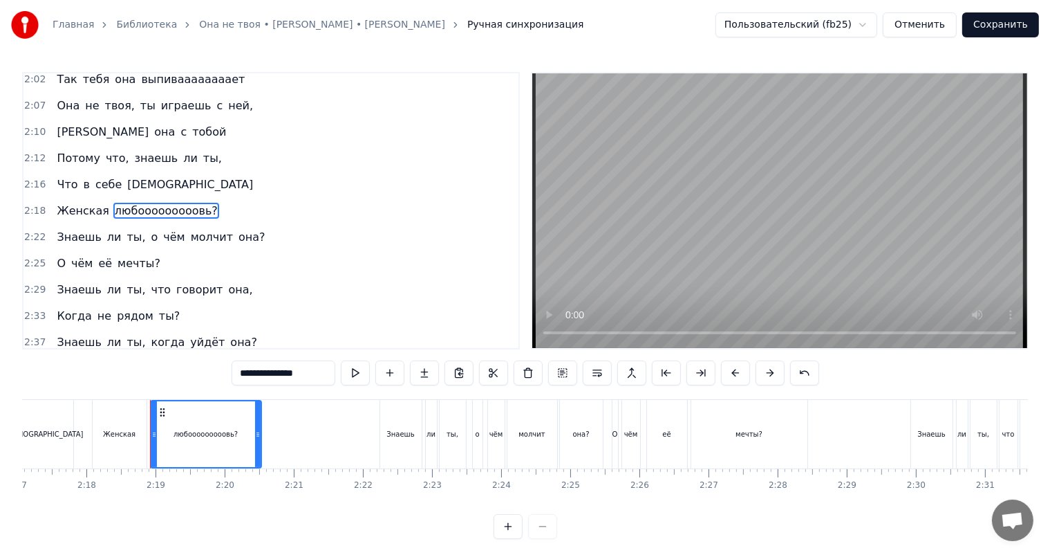
click at [241, 440] on div "любооооооооовь?" at bounding box center [205, 434] width 109 height 66
drag, startPoint x: 260, startPoint y: 437, endPoint x: 337, endPoint y: 429, distance: 77.2
click at [337, 429] on icon at bounding box center [335, 434] width 6 height 11
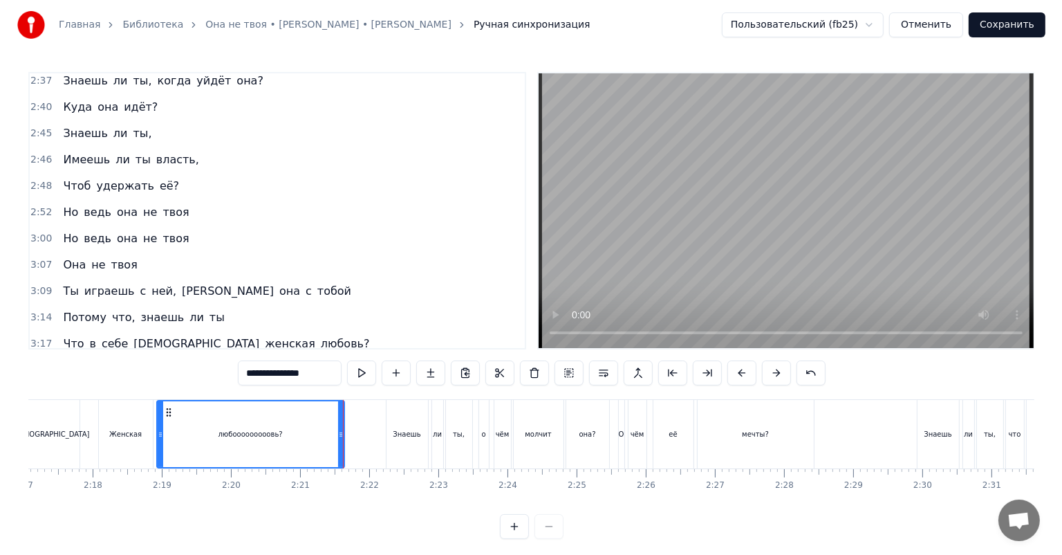
scroll to position [987, 0]
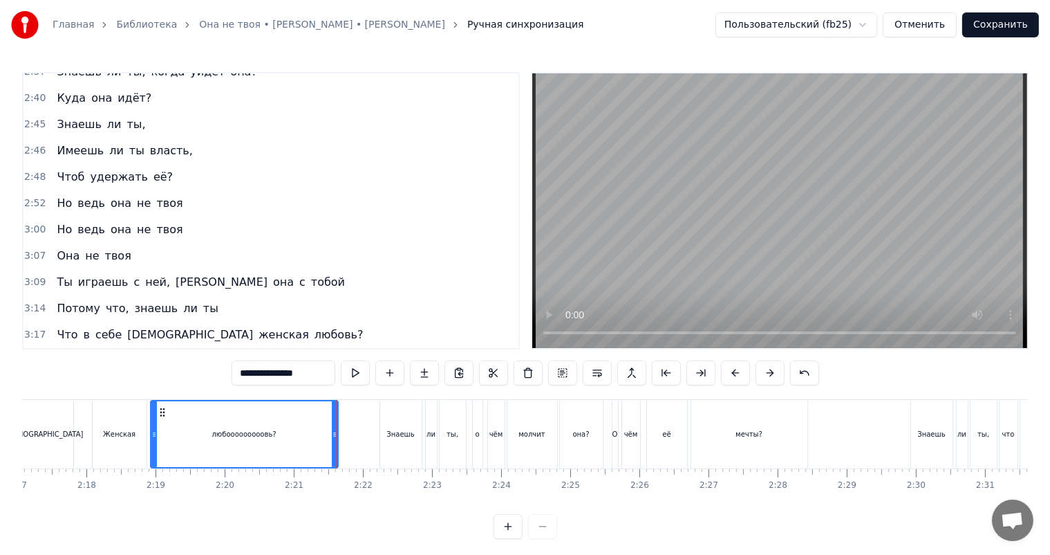
click at [1006, 29] on button "Сохранить" at bounding box center [1000, 24] width 77 height 25
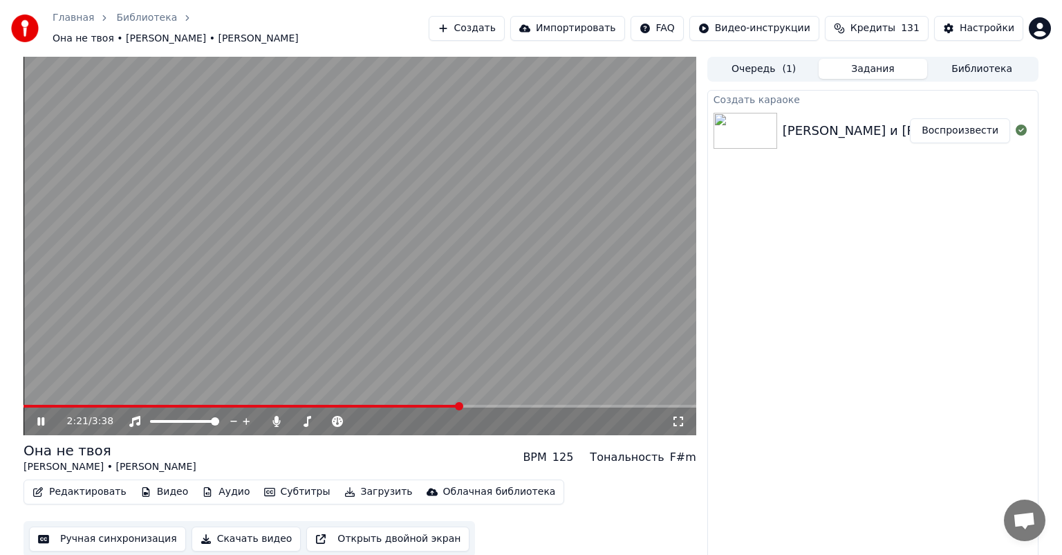
click at [426, 262] on video at bounding box center [360, 246] width 673 height 378
click at [353, 487] on button "Загрузить" at bounding box center [379, 491] width 80 height 19
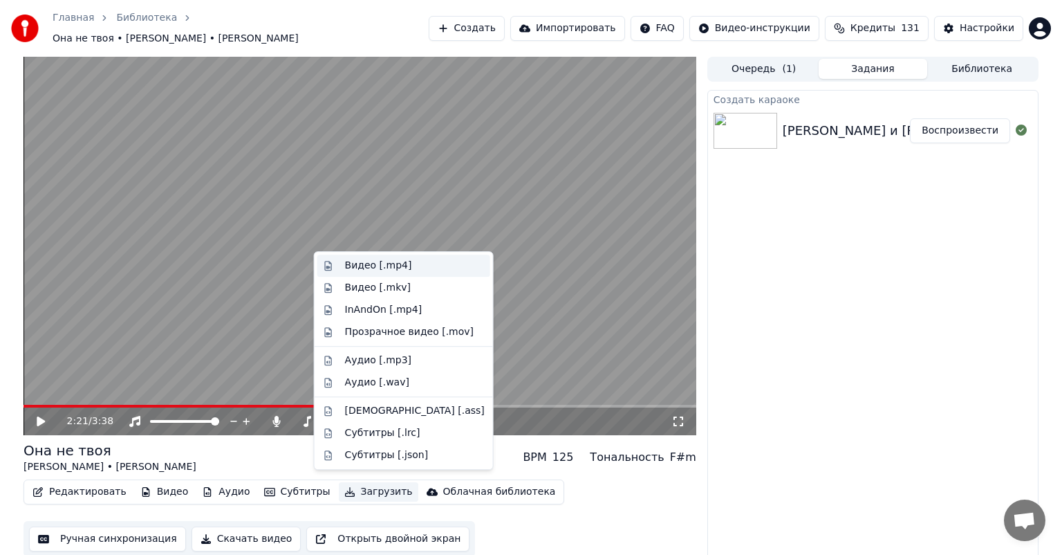
click at [389, 263] on div "Видео [.mp4]" at bounding box center [378, 266] width 67 height 14
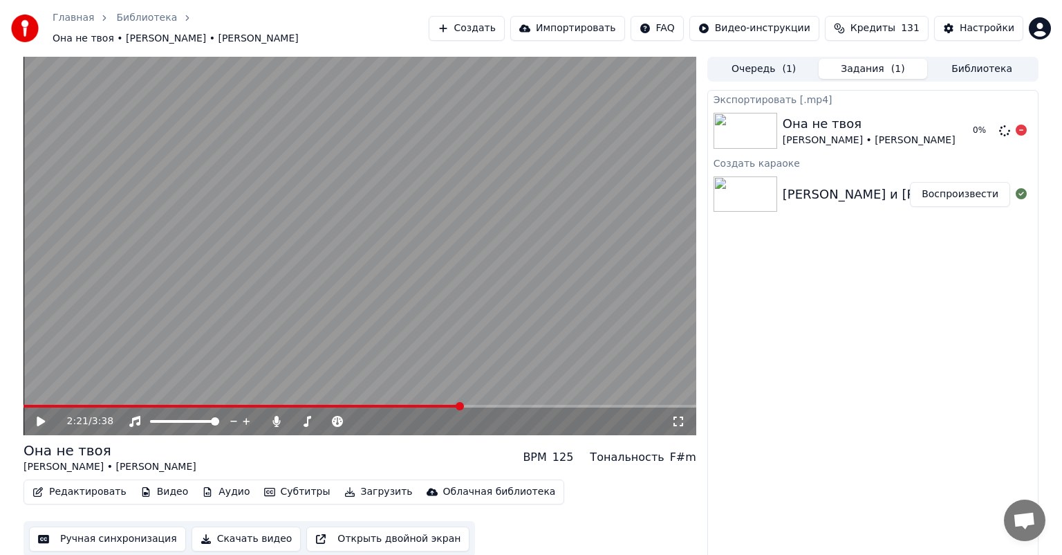
click at [1016, 124] on icon at bounding box center [1021, 129] width 11 height 11
click at [276, 416] on icon at bounding box center [276, 421] width 8 height 11
click at [318, 312] on video at bounding box center [360, 246] width 673 height 378
click at [83, 396] on video at bounding box center [360, 246] width 673 height 378
click at [66, 396] on video at bounding box center [360, 246] width 673 height 378
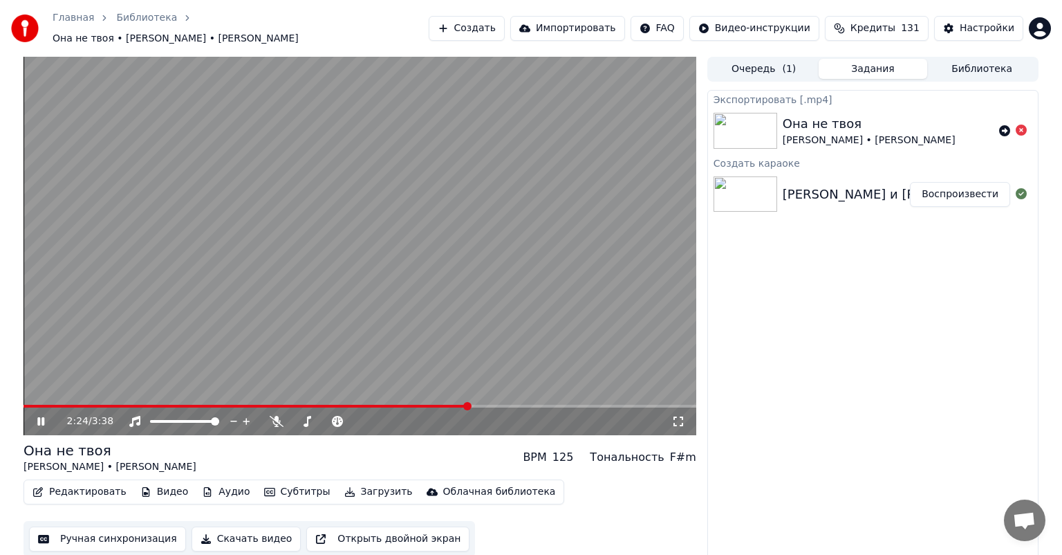
click at [42, 404] on span at bounding box center [246, 405] width 445 height 3
click at [344, 297] on video at bounding box center [360, 246] width 673 height 378
click at [219, 487] on button "Аудио" at bounding box center [225, 491] width 59 height 19
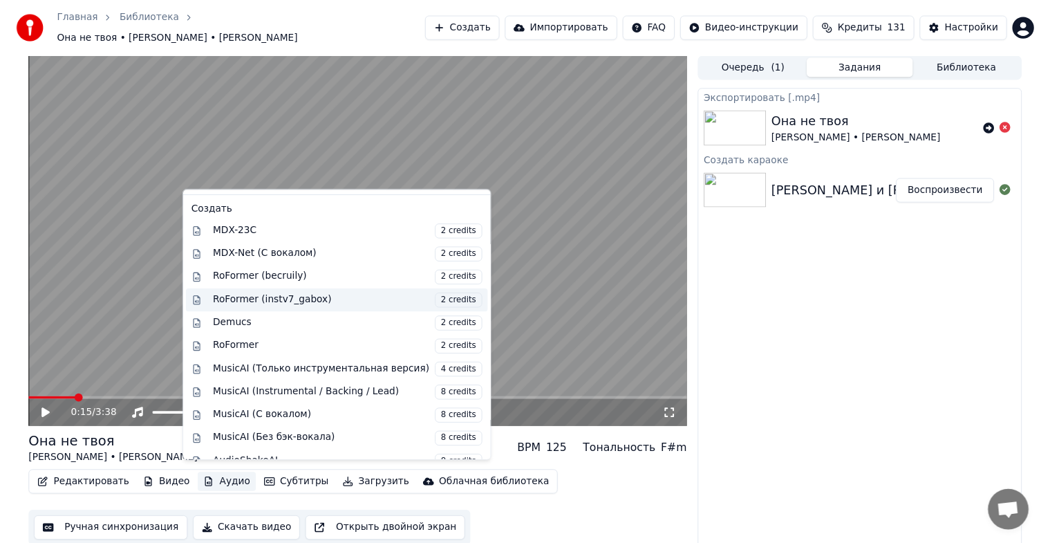
scroll to position [140, 0]
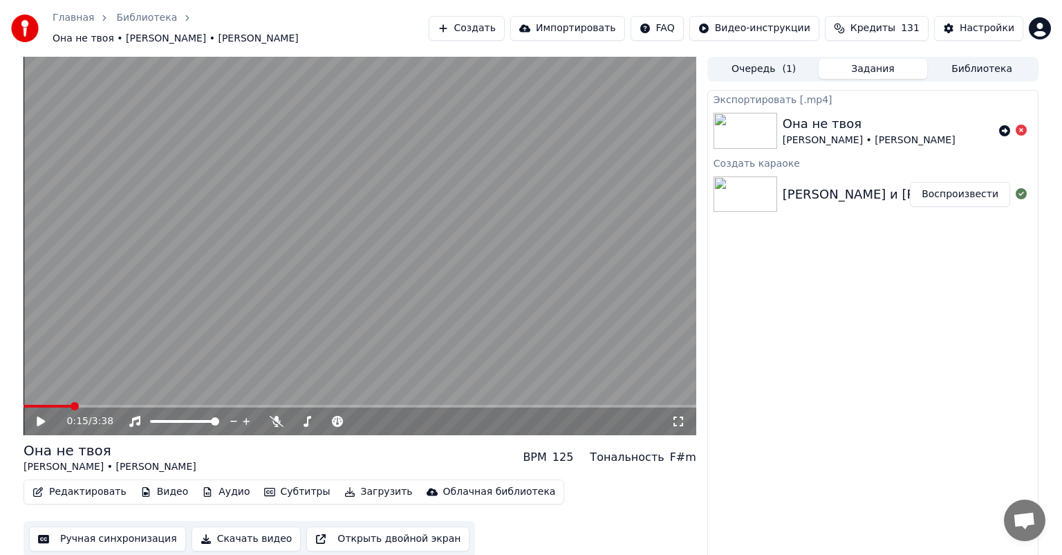
click at [776, 377] on div "Экспортировать [.mp4] Она не твоя [PERSON_NAME] • [PERSON_NAME] Создать караоке…" at bounding box center [872, 326] width 331 height 472
click at [962, 62] on button "Библиотека" at bounding box center [981, 69] width 109 height 20
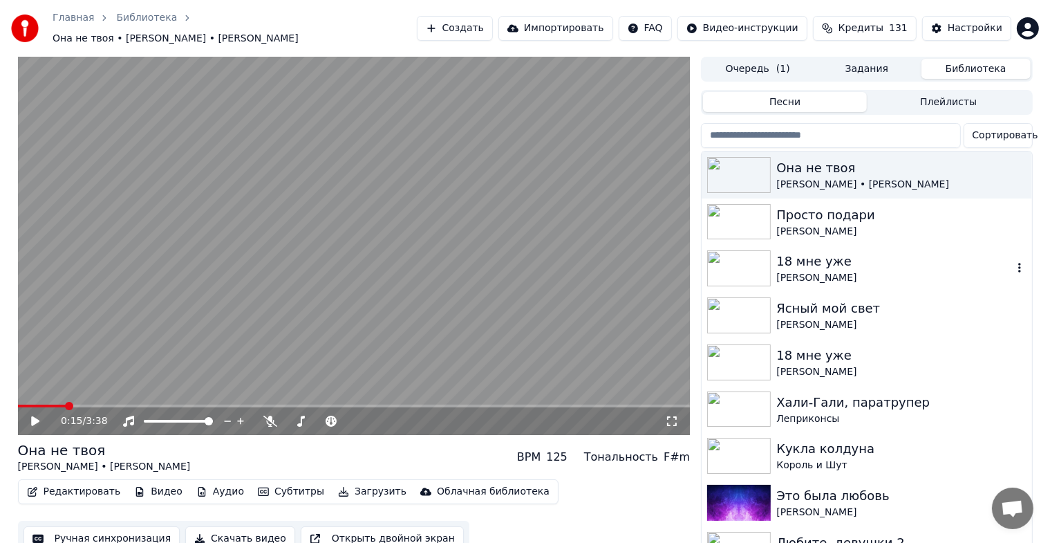
click at [826, 271] on div "[PERSON_NAME]" at bounding box center [894, 278] width 236 height 14
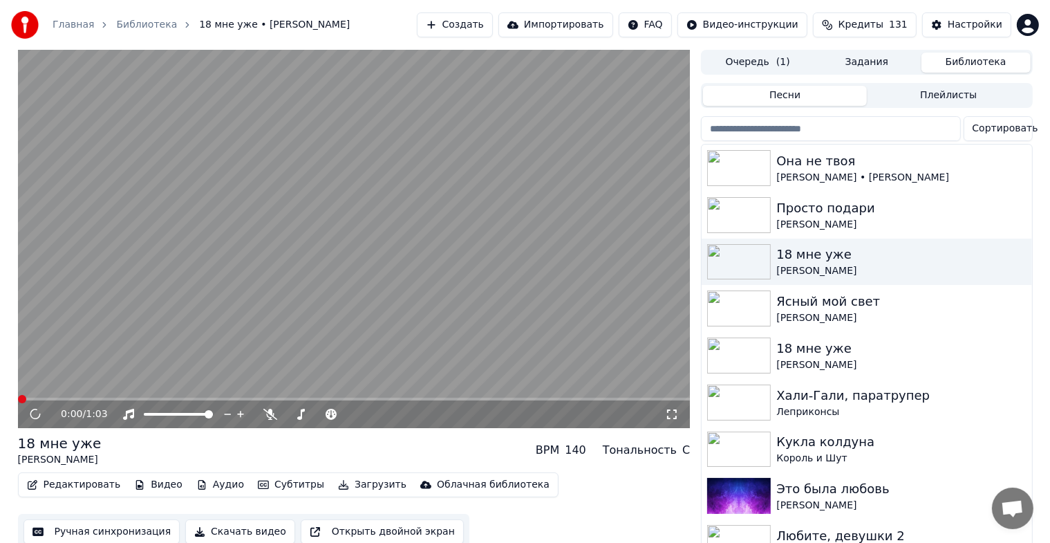
click at [351, 254] on video at bounding box center [354, 239] width 673 height 378
click at [201, 478] on button "Аудио" at bounding box center [220, 484] width 59 height 19
click at [839, 169] on div "Она не твоя" at bounding box center [894, 160] width 236 height 19
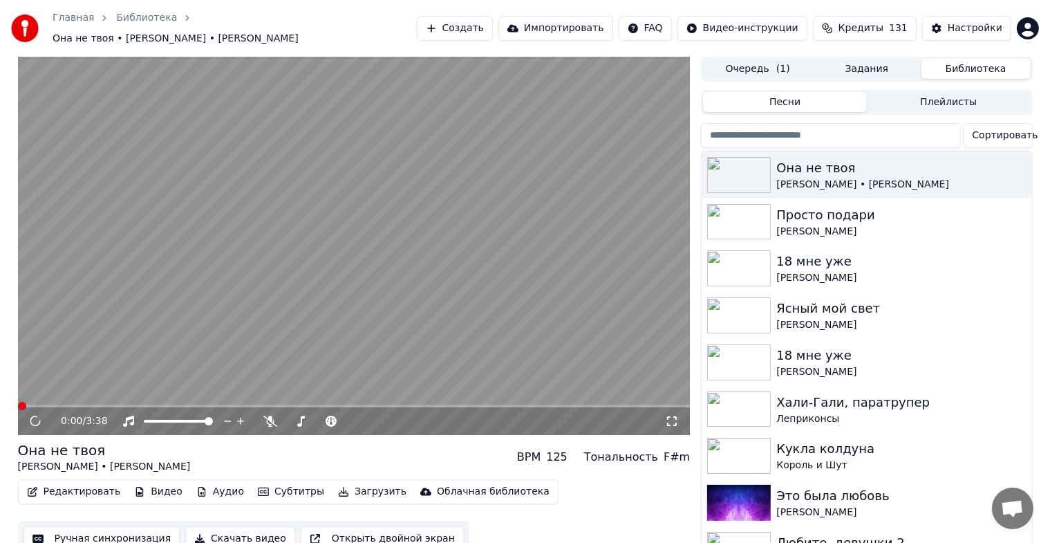
click at [342, 285] on video at bounding box center [354, 246] width 673 height 378
click at [256, 298] on video at bounding box center [354, 246] width 673 height 378
click at [197, 485] on button "Аудио" at bounding box center [220, 491] width 59 height 19
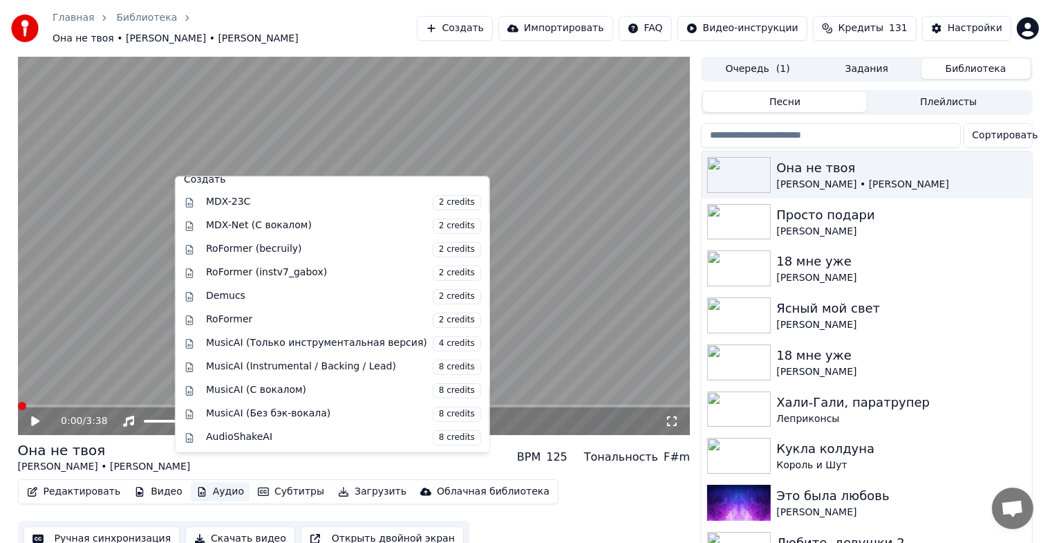
scroll to position [17, 0]
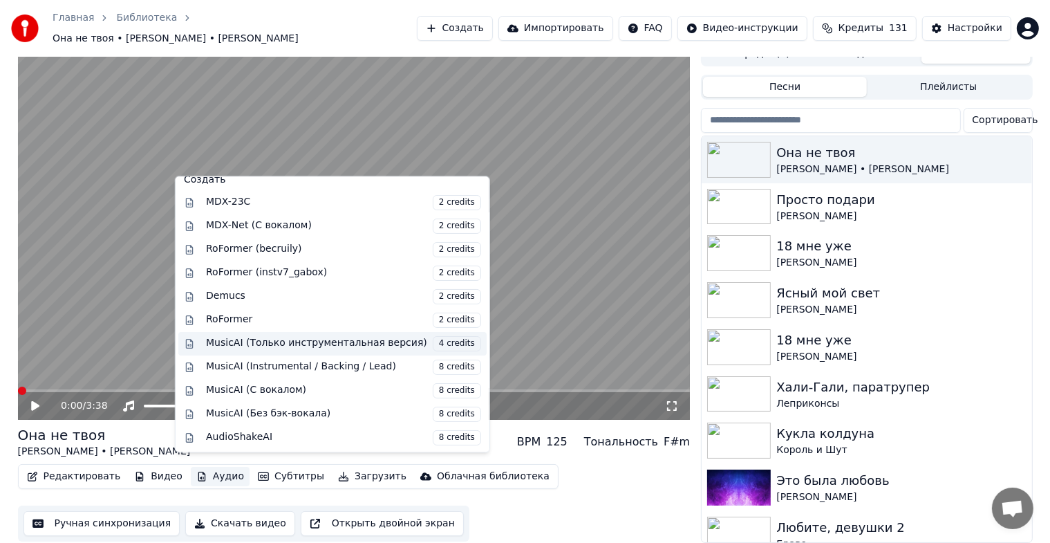
click at [311, 337] on div "MusicAI (Только инструментальная версия) 4 credits" at bounding box center [343, 343] width 275 height 15
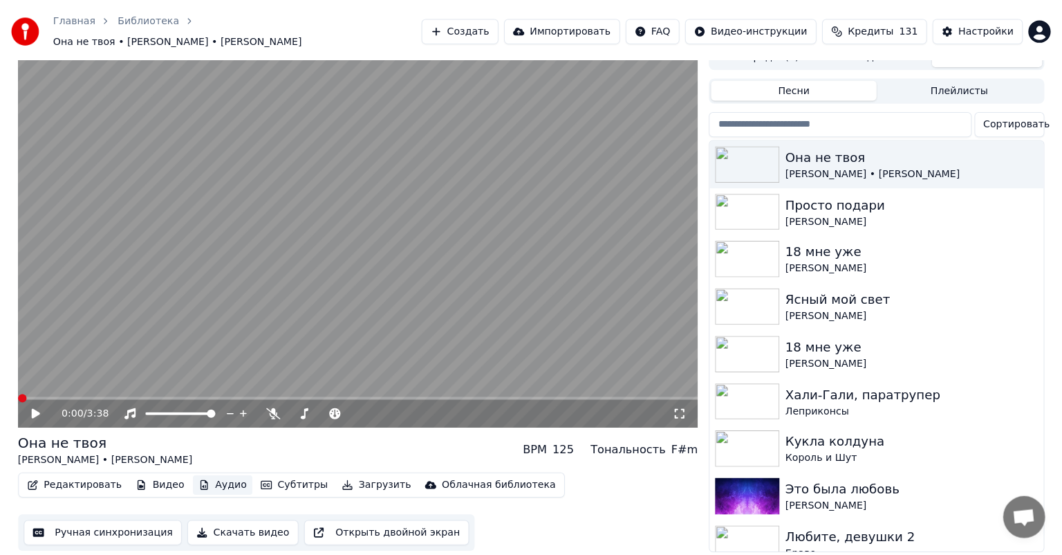
scroll to position [0, 0]
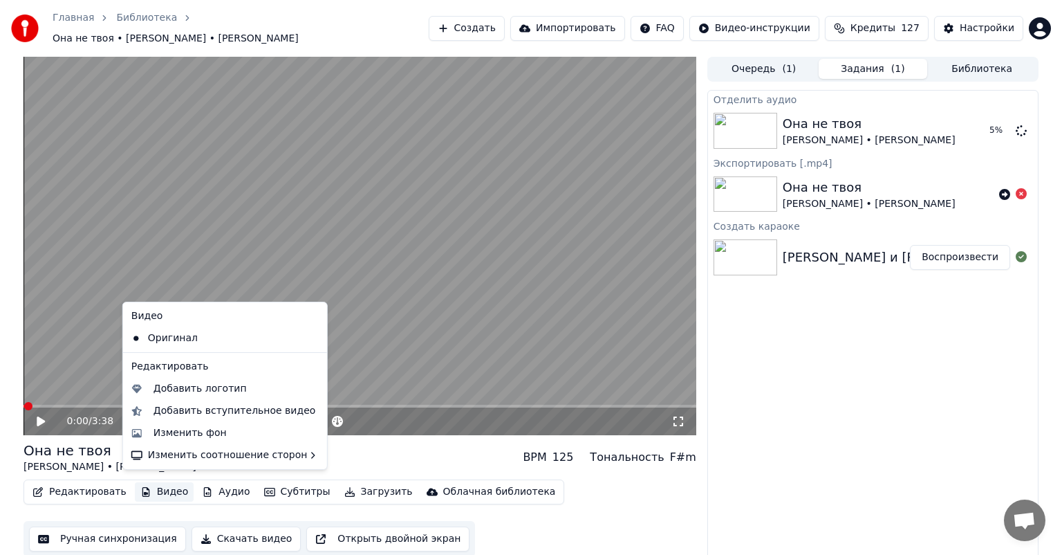
click at [153, 485] on button "Видео" at bounding box center [164, 491] width 59 height 19
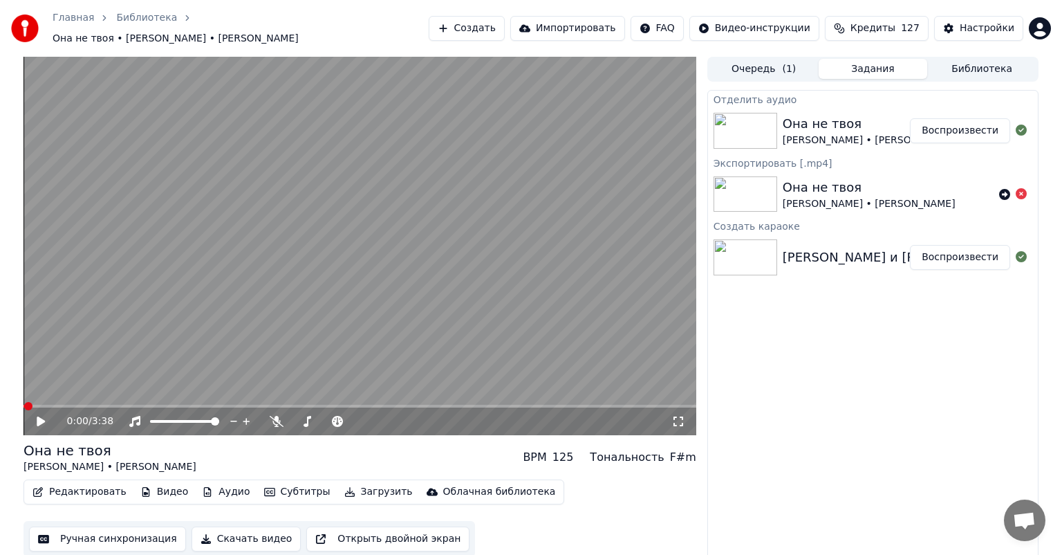
click at [936, 125] on button "Воспроизвести" at bounding box center [960, 130] width 100 height 25
click at [377, 256] on video at bounding box center [360, 246] width 673 height 378
click at [218, 488] on button "Аудио" at bounding box center [225, 491] width 59 height 19
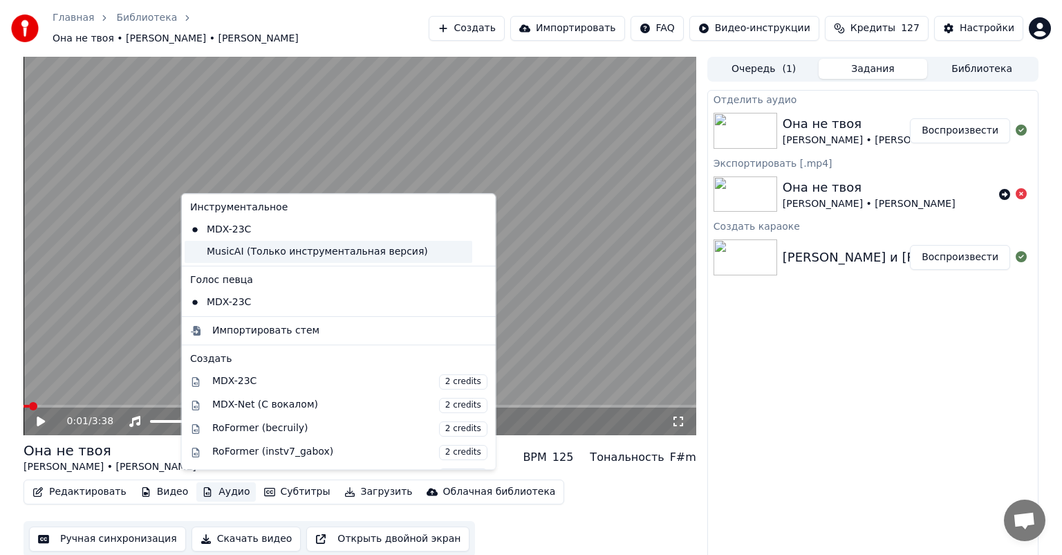
click at [274, 252] on div "MusicAI (Только инструментальная версия)" at bounding box center [329, 252] width 288 height 22
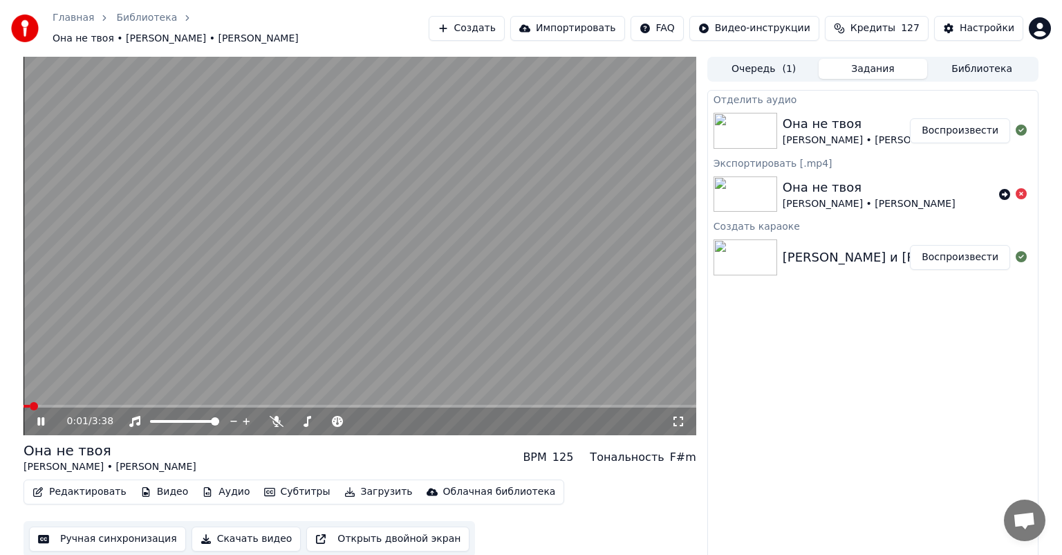
click at [270, 292] on video at bounding box center [360, 246] width 673 height 378
click at [351, 483] on button "Загрузить" at bounding box center [379, 491] width 80 height 19
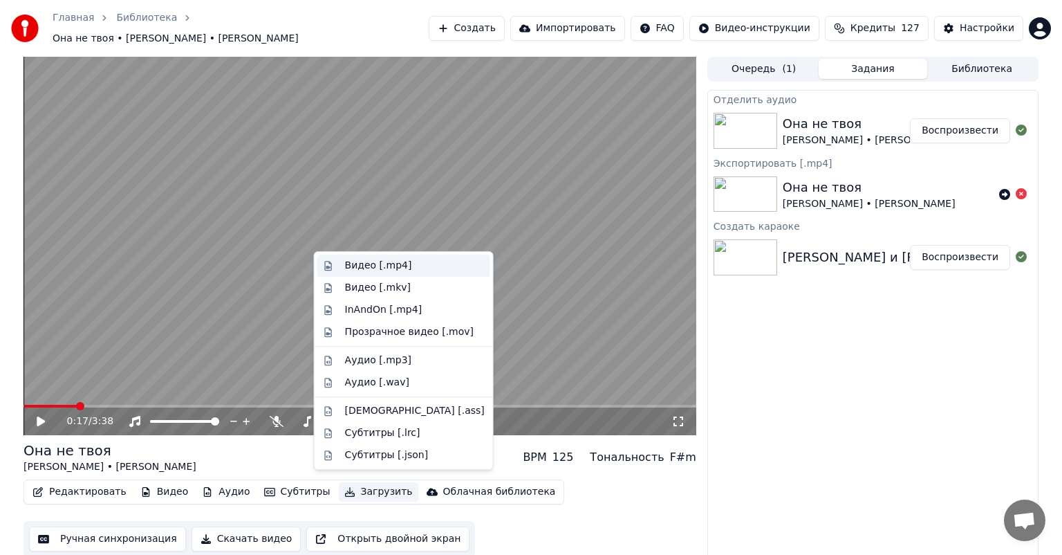
click at [416, 266] on div "Видео [.mp4]" at bounding box center [415, 266] width 140 height 14
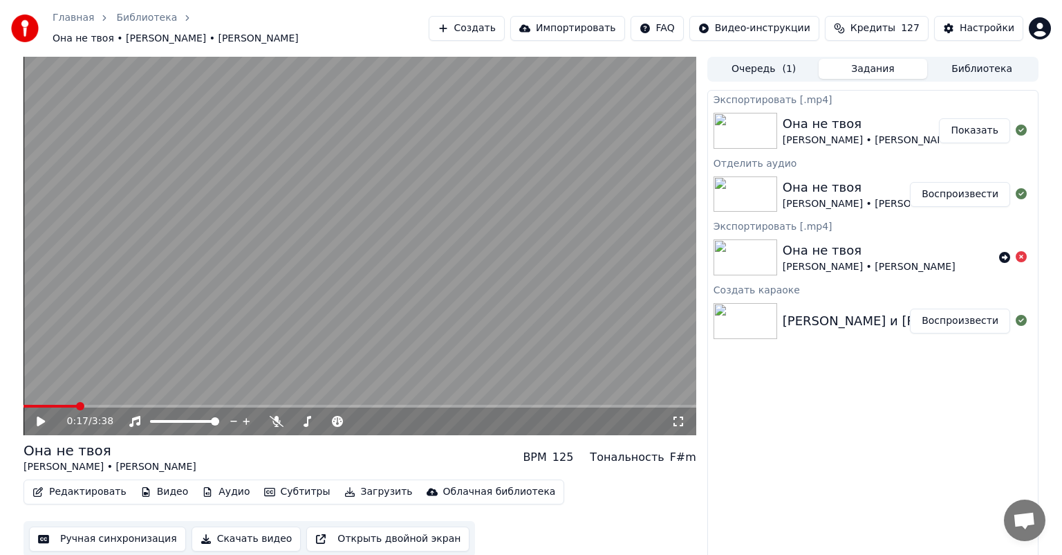
click at [971, 133] on button "Показать" at bounding box center [974, 130] width 71 height 25
